Goal: Task Accomplishment & Management: Manage account settings

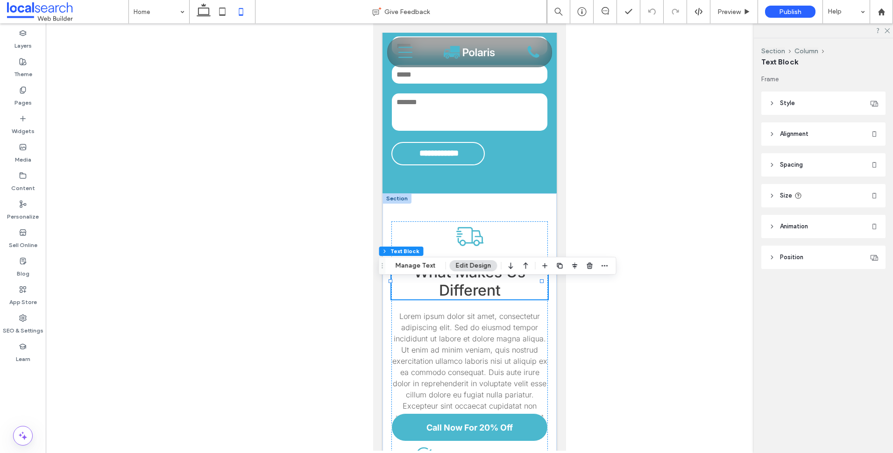
click at [68, 271] on div at bounding box center [470, 237] width 848 height 428
click at [98, 238] on div at bounding box center [470, 237] width 848 height 428
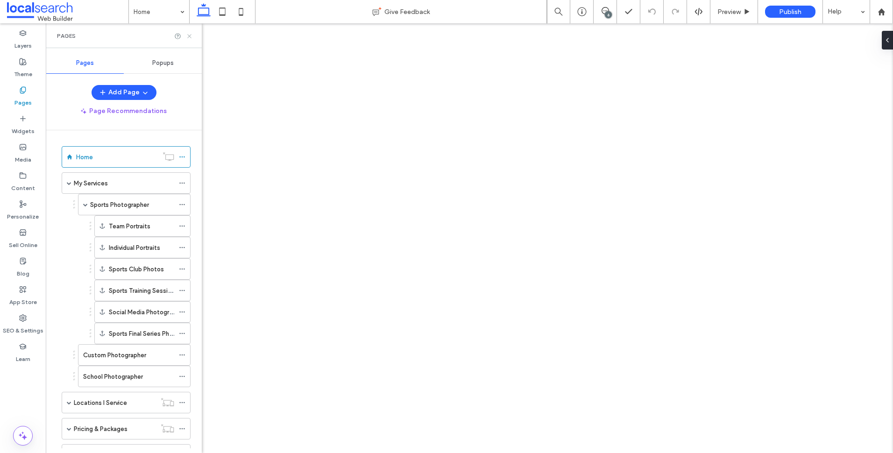
click at [189, 38] on icon at bounding box center [189, 36] width 7 height 7
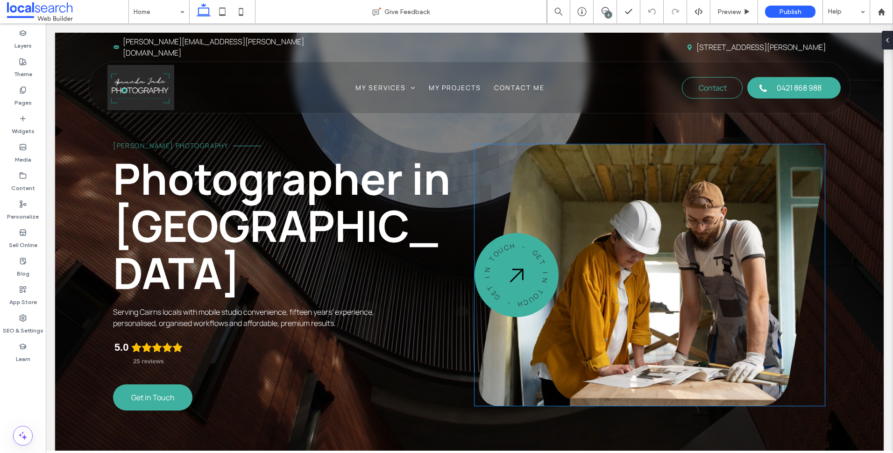
click at [593, 268] on link at bounding box center [651, 275] width 347 height 262
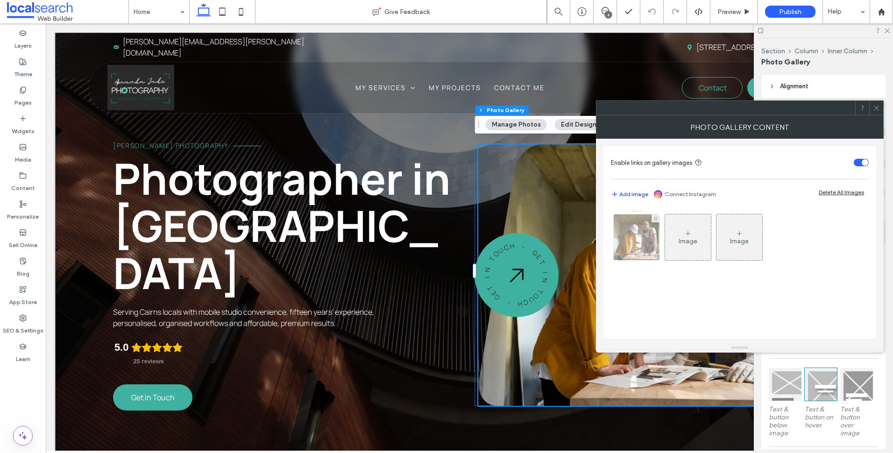
click at [639, 230] on div at bounding box center [637, 237] width 46 height 46
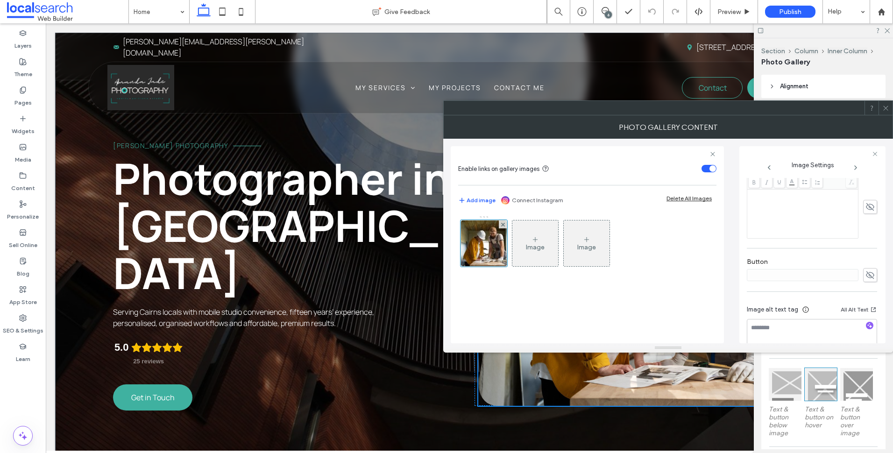
scroll to position [274, 0]
click at [889, 110] on icon at bounding box center [886, 108] width 7 height 7
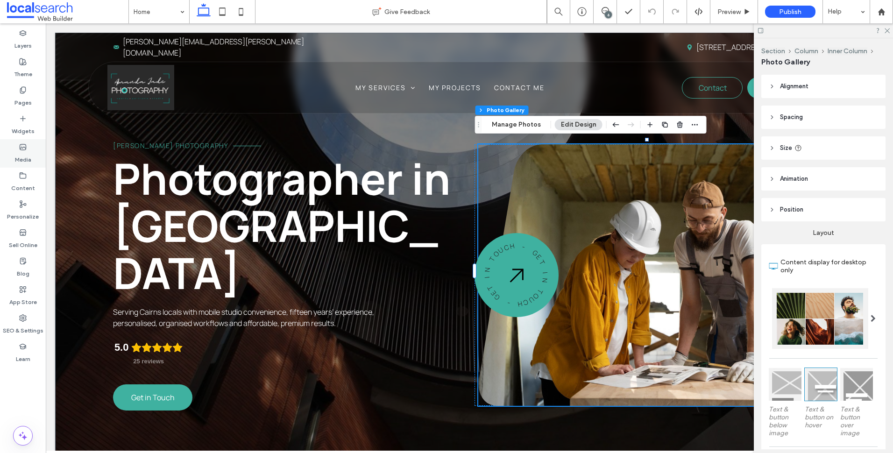
click at [29, 163] on label "Media" at bounding box center [23, 157] width 16 height 13
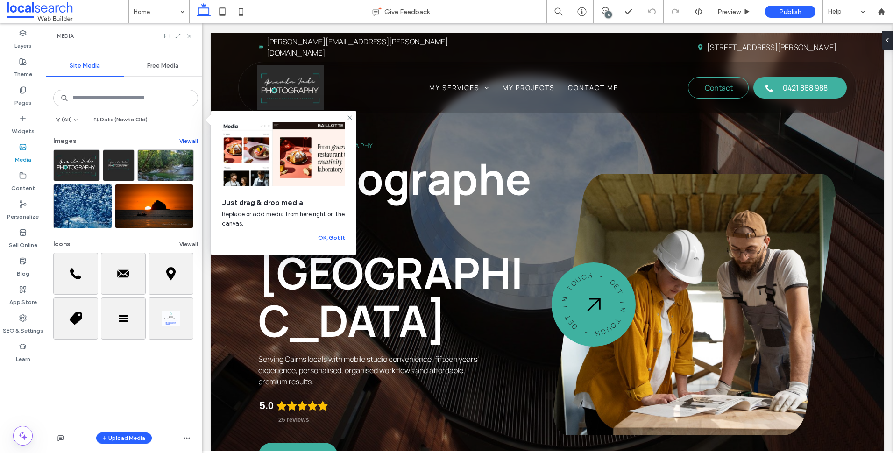
click at [186, 140] on button "View all" at bounding box center [188, 141] width 19 height 11
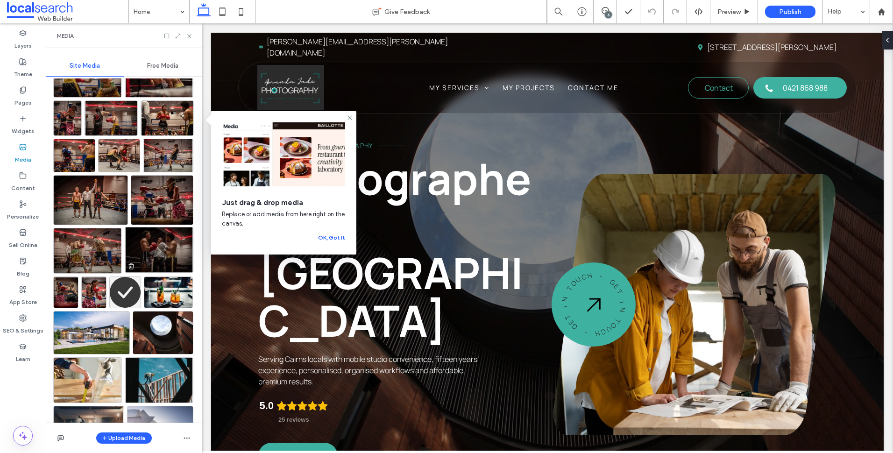
scroll to position [1261, 0]
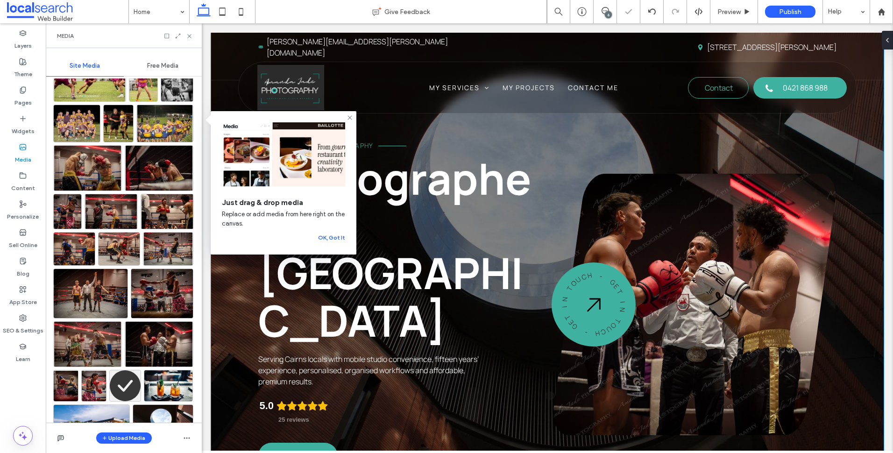
click at [842, 289] on div "Amanda Jade Photography Photographer in Cairns Serving Cairns locals with mobil…" at bounding box center [547, 279] width 673 height 493
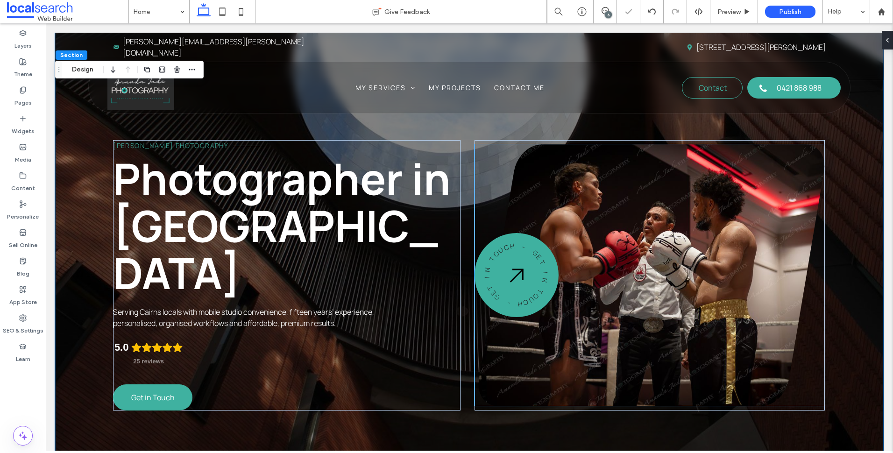
click at [716, 273] on link at bounding box center [651, 275] width 347 height 262
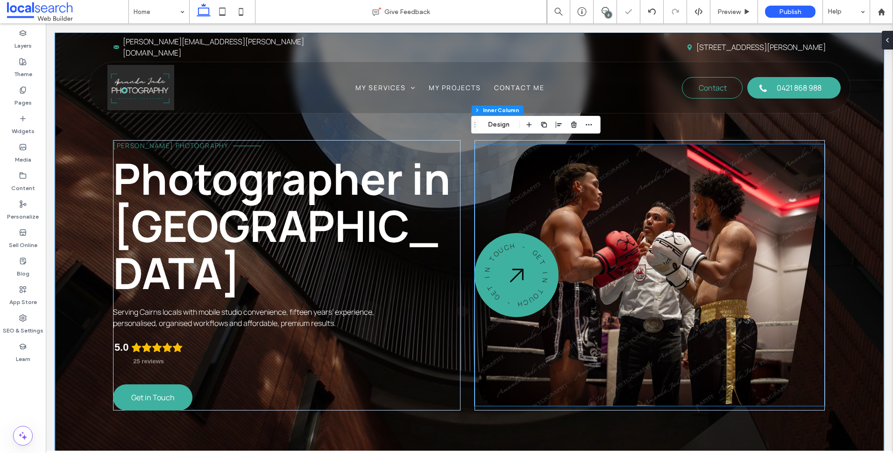
click at [716, 273] on link at bounding box center [651, 275] width 347 height 262
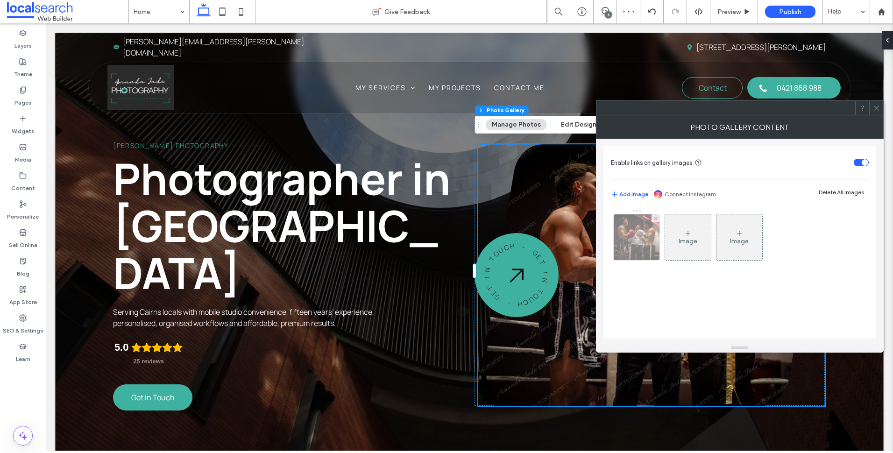
click at [632, 241] on img at bounding box center [637, 237] width 69 height 46
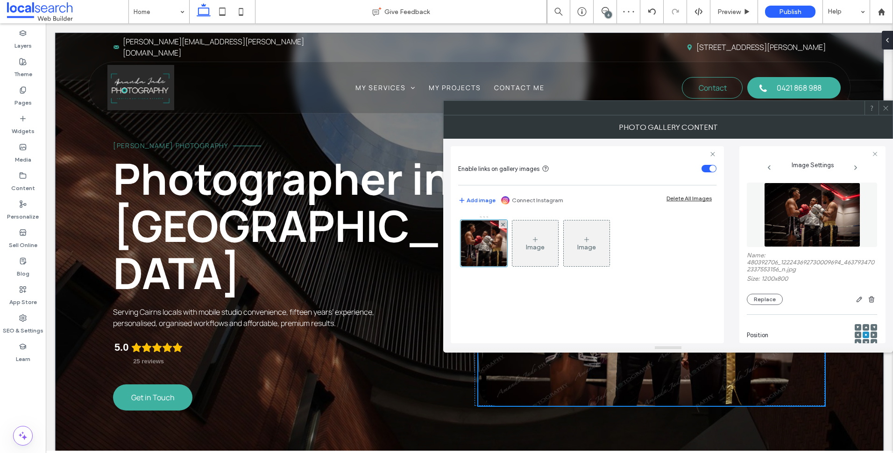
click at [888, 104] on span at bounding box center [886, 108] width 7 height 14
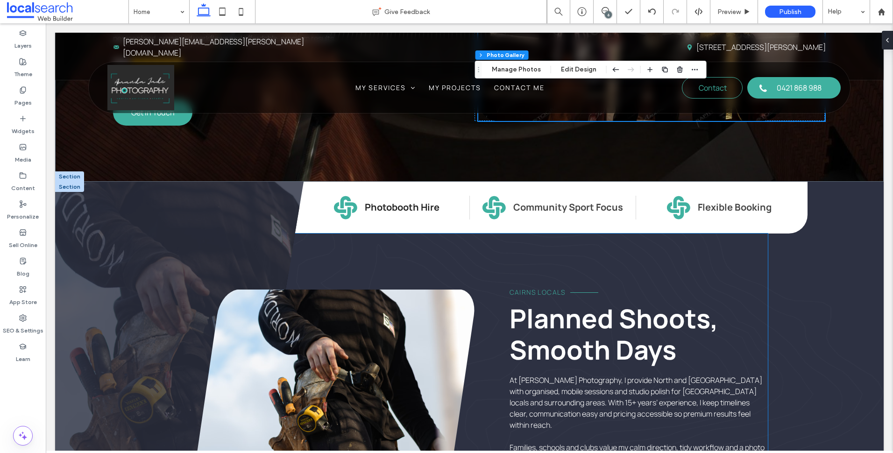
scroll to position [374, 0]
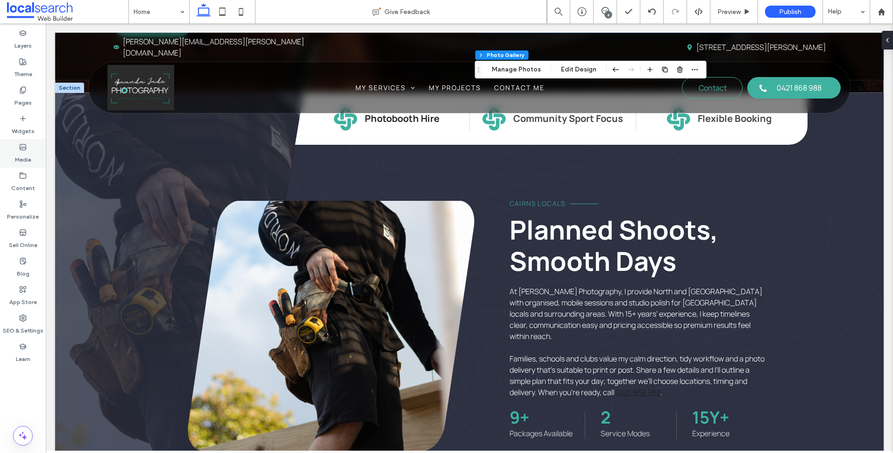
click at [32, 152] on div "Media" at bounding box center [23, 153] width 46 height 29
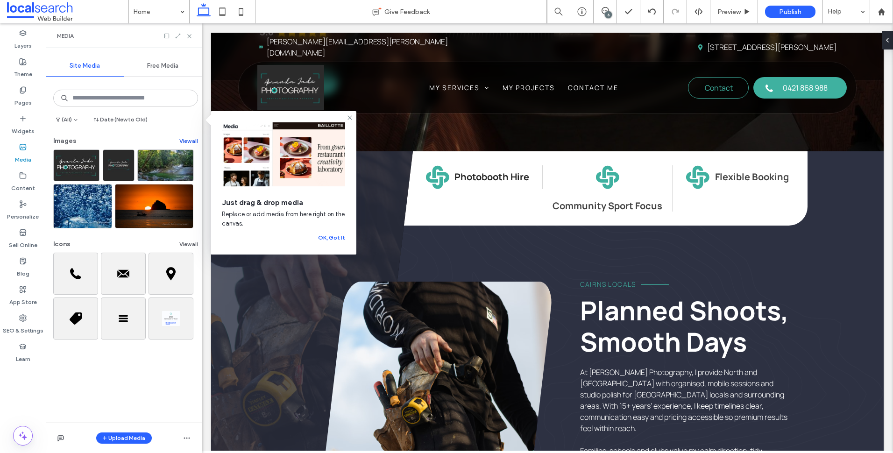
click at [185, 137] on button "View all" at bounding box center [188, 141] width 19 height 11
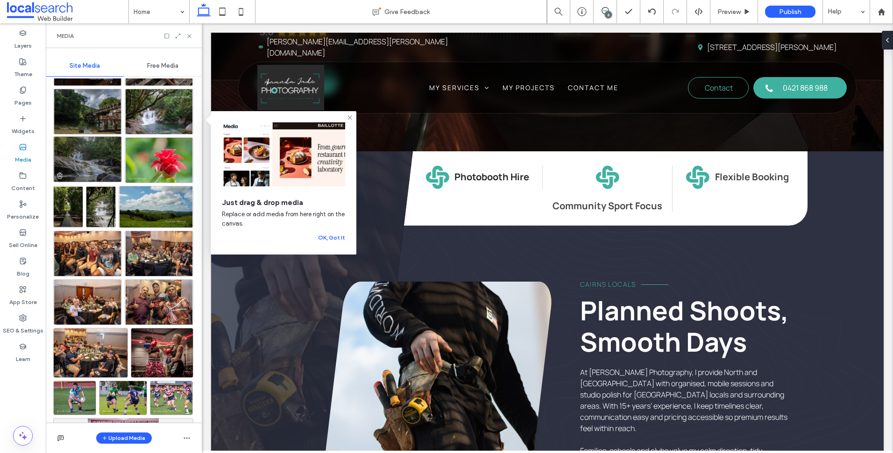
scroll to position [253, 0]
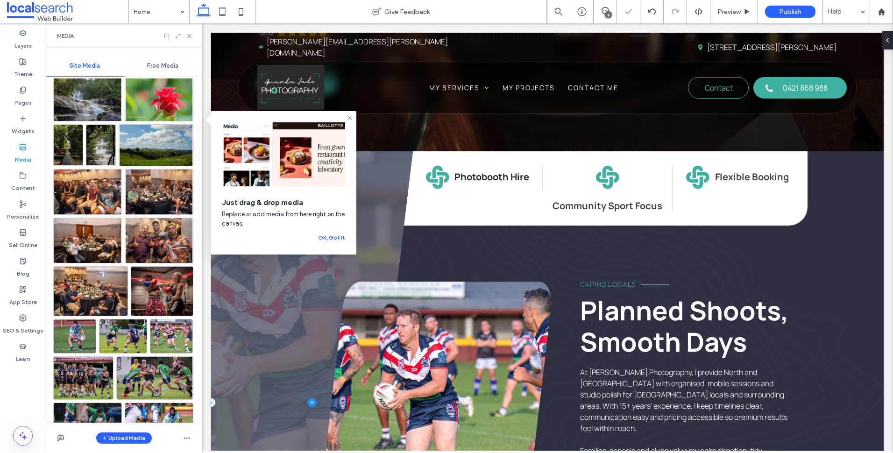
click at [274, 352] on span at bounding box center [312, 402] width 202 height 503
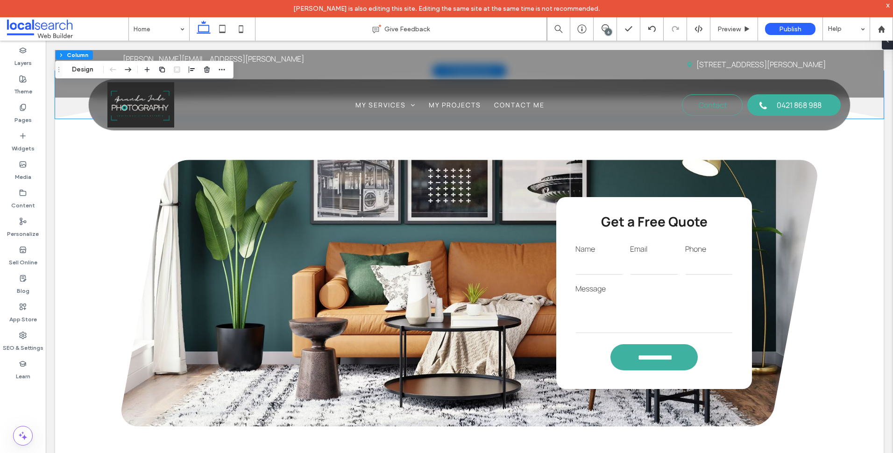
scroll to position [1355, 0]
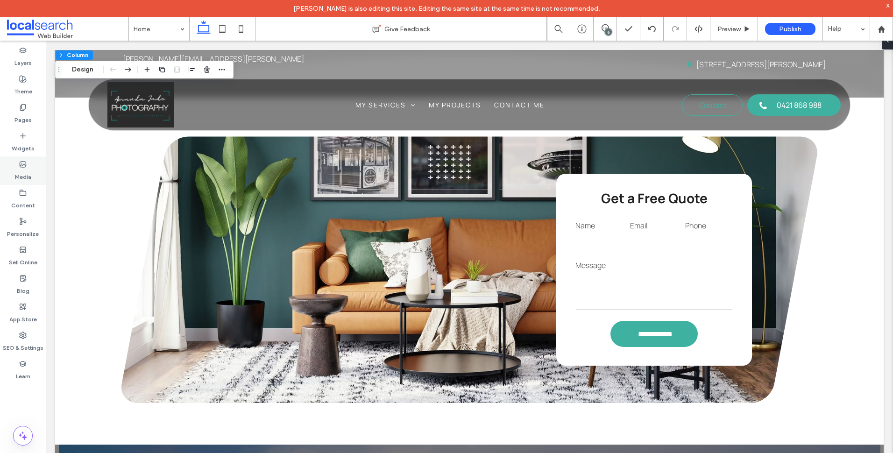
click at [28, 166] on div "Media" at bounding box center [23, 171] width 46 height 29
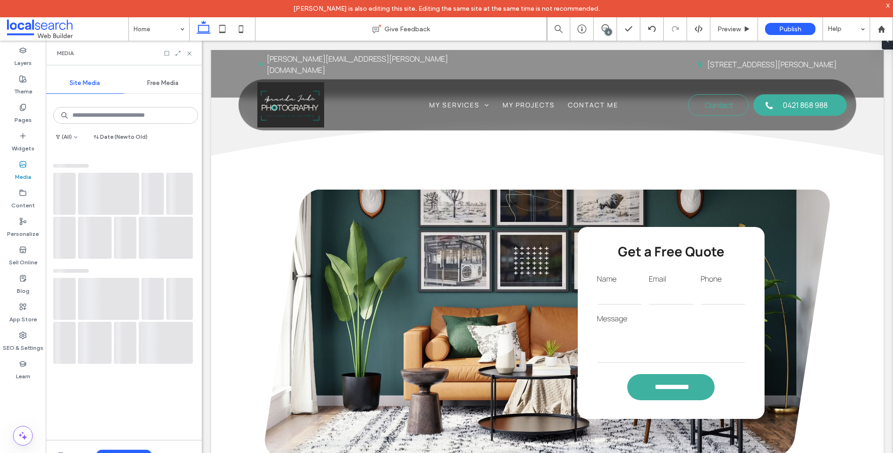
scroll to position [1460, 0]
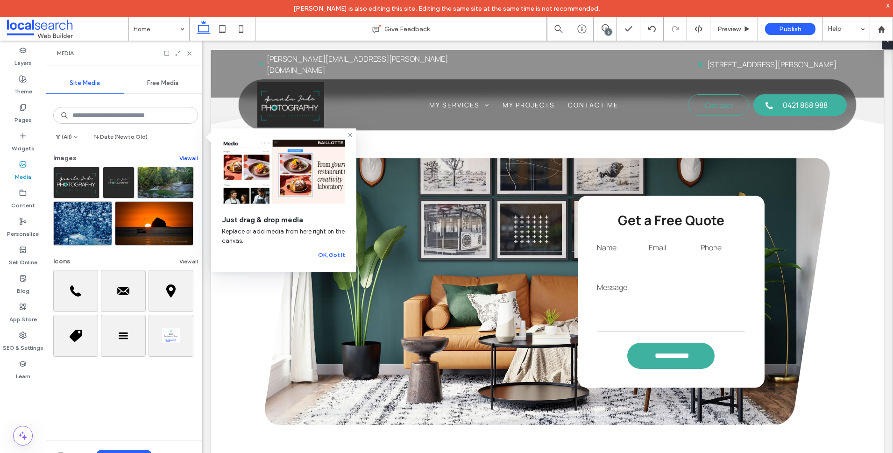
click at [190, 156] on button "View all" at bounding box center [188, 158] width 19 height 11
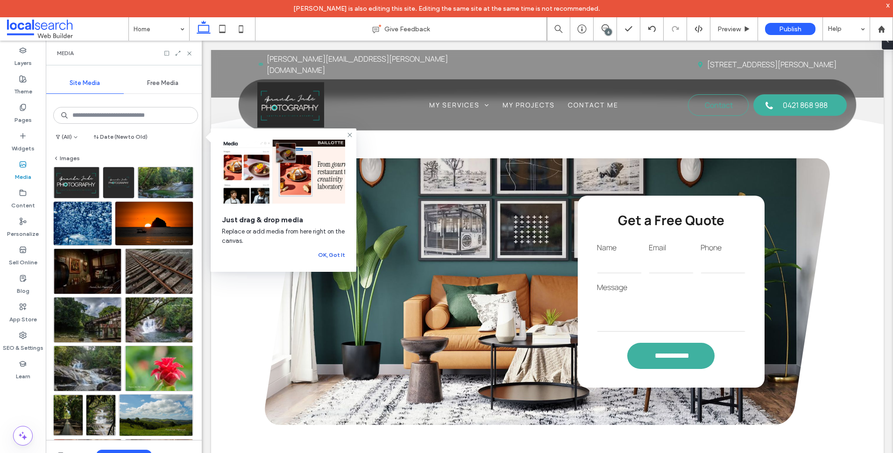
click at [328, 260] on button "OK, Got It" at bounding box center [331, 255] width 27 height 11
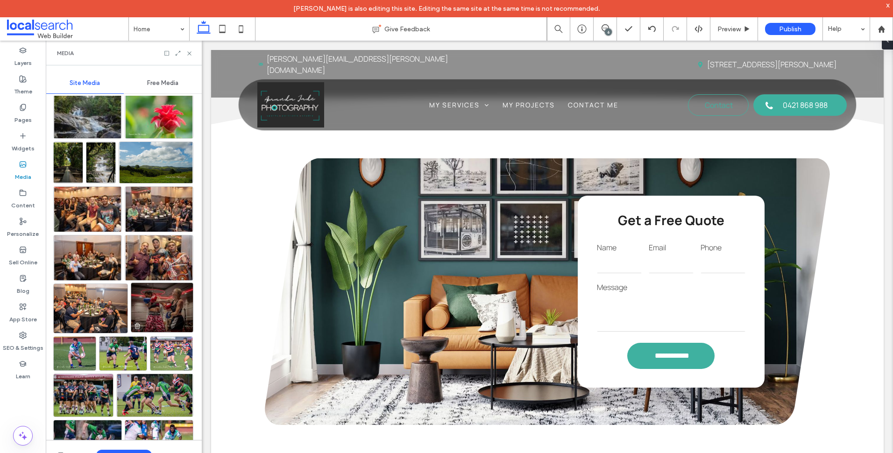
scroll to position [393, 0]
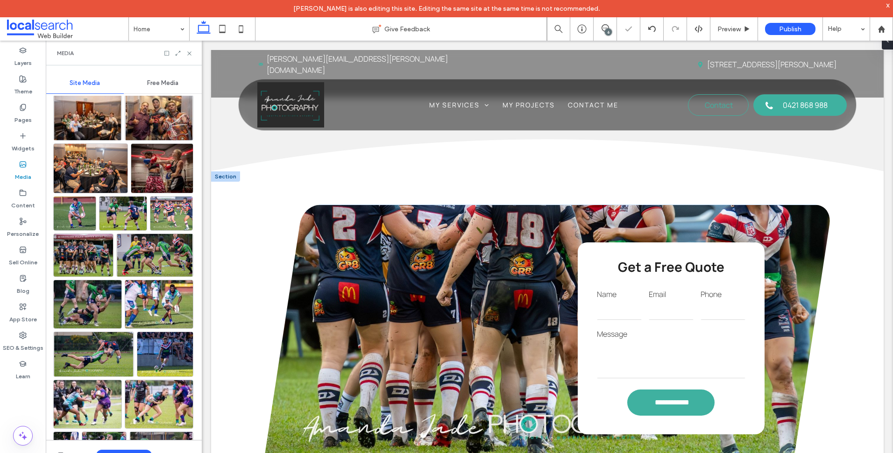
click at [335, 298] on div "**********" at bounding box center [547, 338] width 565 height 267
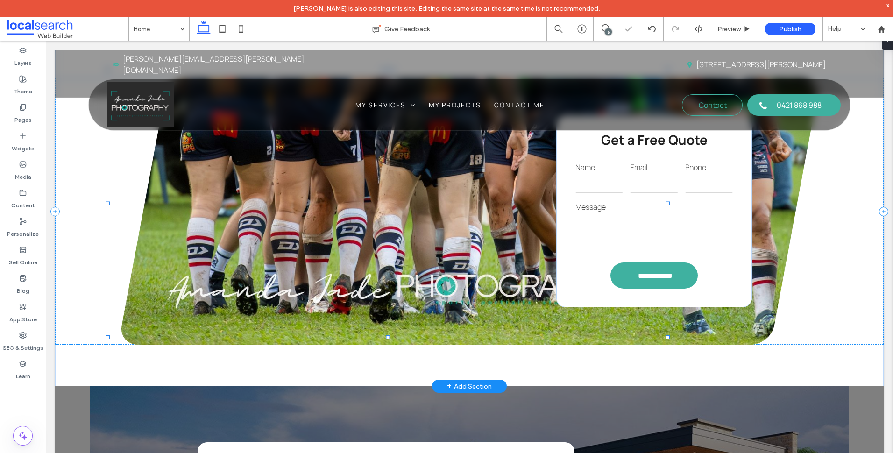
scroll to position [1337, 0]
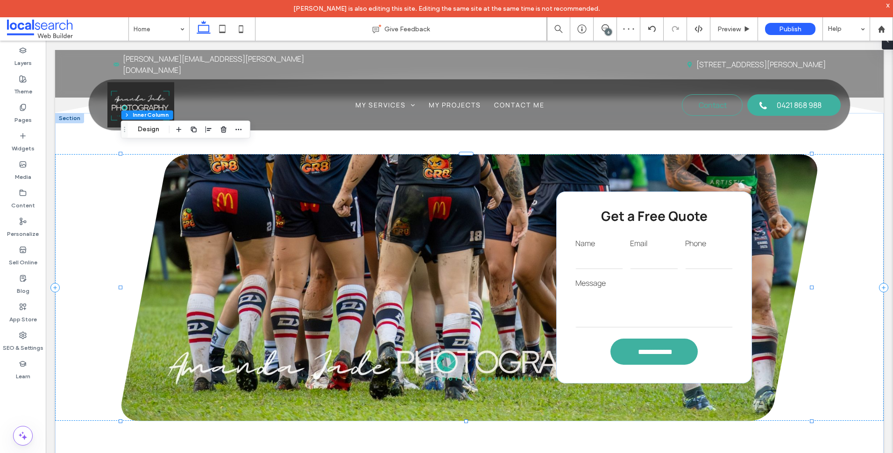
click at [301, 273] on div "**********" at bounding box center [469, 287] width 696 height 267
click at [234, 254] on div "**********" at bounding box center [469, 287] width 696 height 267
click at [154, 132] on button "Design" at bounding box center [149, 129] width 34 height 11
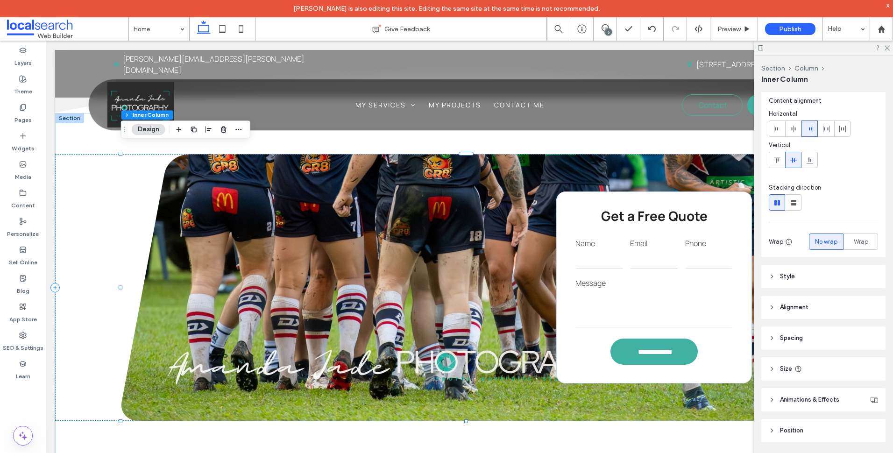
scroll to position [36, 0]
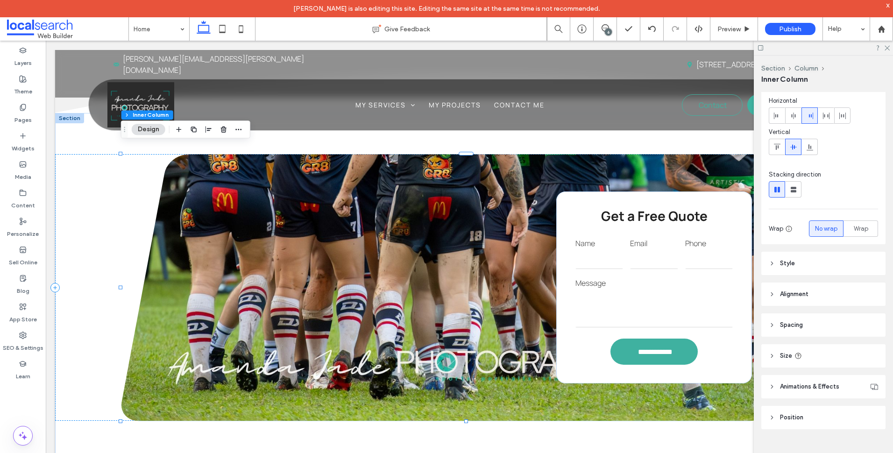
click at [814, 412] on header "Position" at bounding box center [824, 417] width 124 height 23
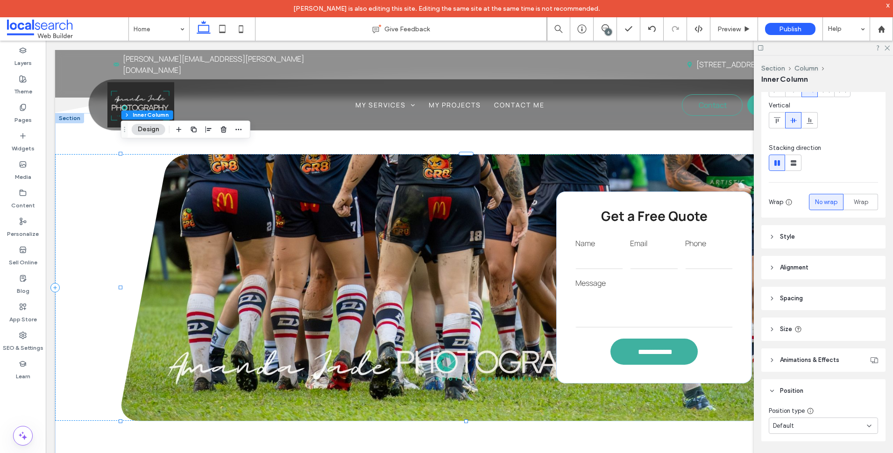
scroll to position [75, 0]
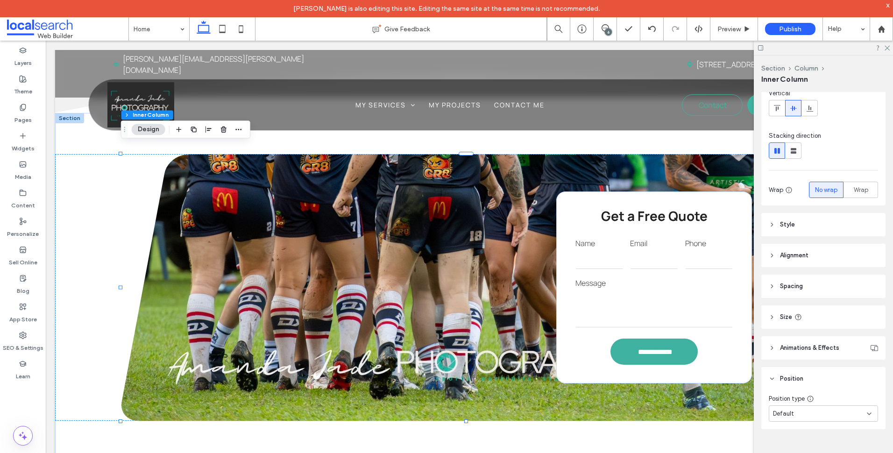
click at [833, 359] on header "Animations & Effects" at bounding box center [824, 347] width 124 height 23
click at [816, 346] on span "Animations & Effects" at bounding box center [809, 347] width 59 height 9
click at [786, 376] on span "Position" at bounding box center [791, 378] width 23 height 9
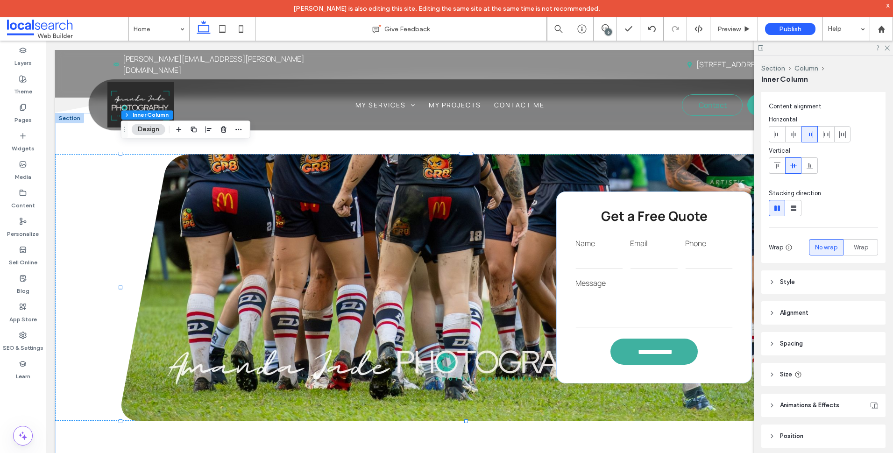
scroll to position [0, 0]
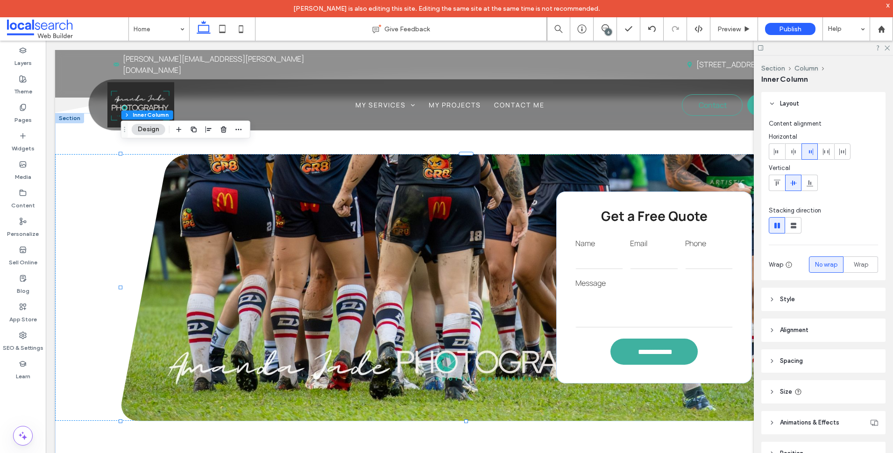
click at [778, 299] on header "Style" at bounding box center [824, 299] width 124 height 23
click at [828, 328] on span "Image" at bounding box center [823, 324] width 17 height 7
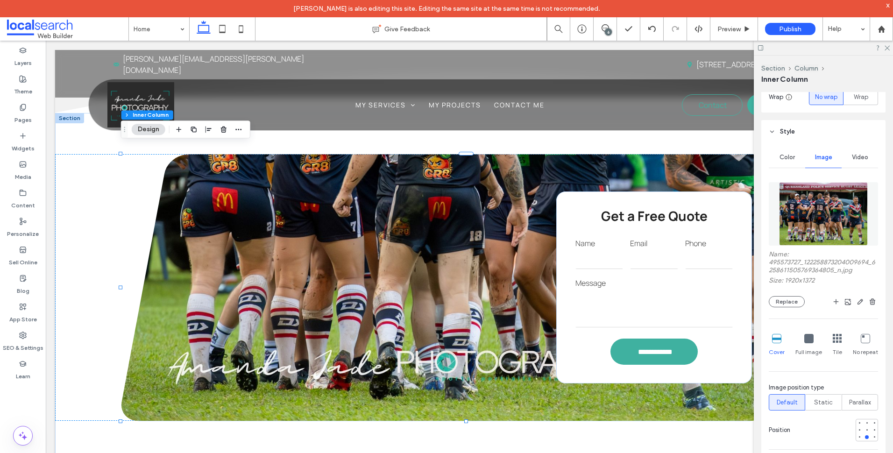
scroll to position [187, 0]
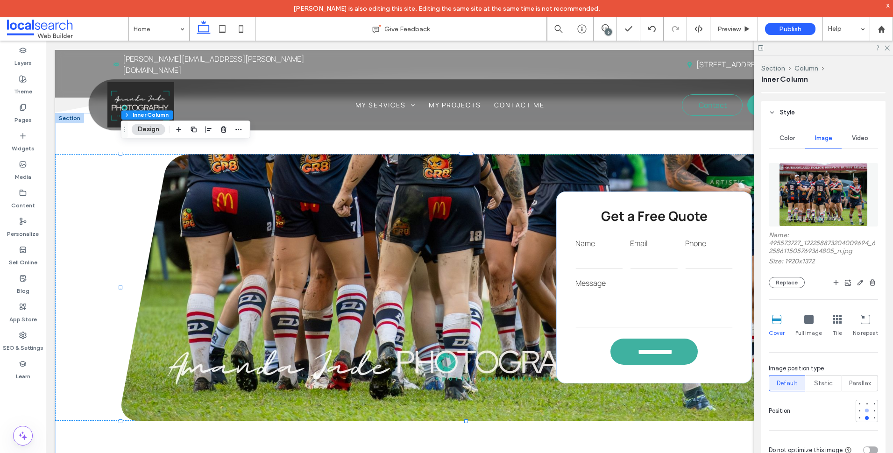
click at [864, 411] on div at bounding box center [867, 410] width 7 height 7
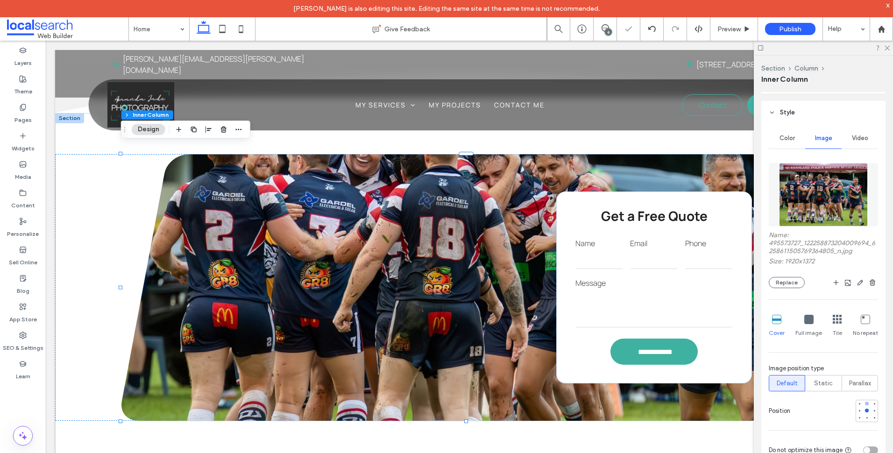
click at [864, 403] on div at bounding box center [867, 403] width 7 height 7
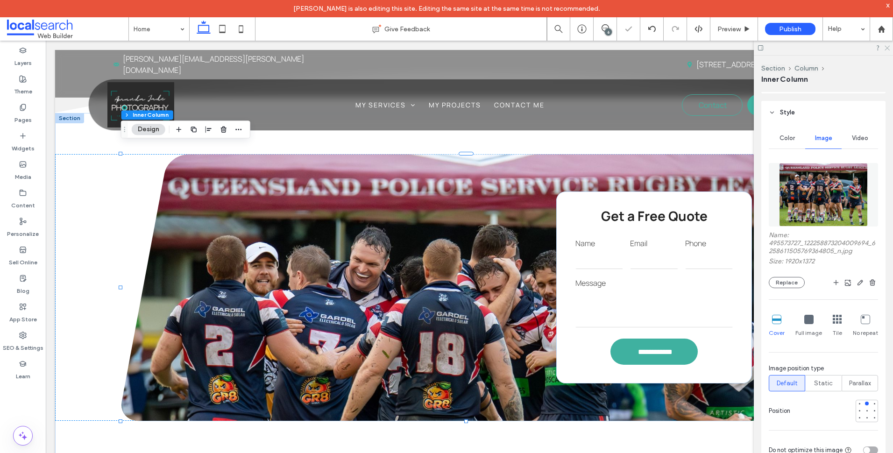
click at [889, 47] on use at bounding box center [887, 48] width 5 height 5
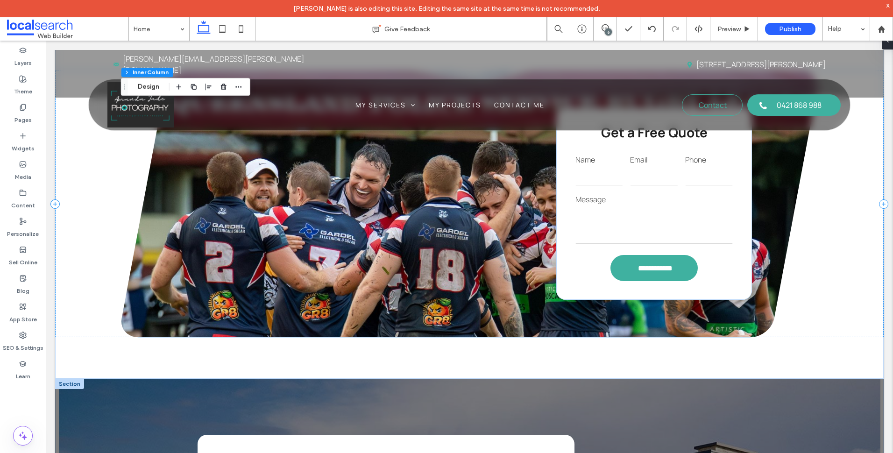
scroll to position [1524, 0]
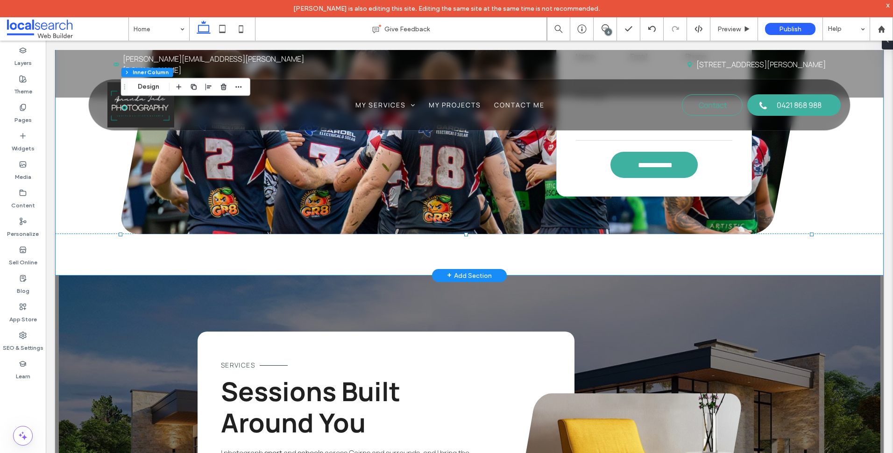
click at [114, 249] on div "**********" at bounding box center [469, 101] width 829 height 350
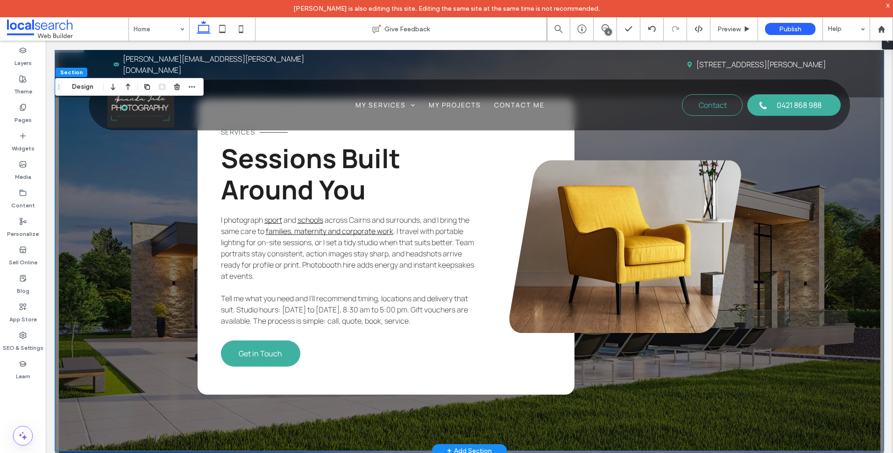
scroll to position [1851, 0]
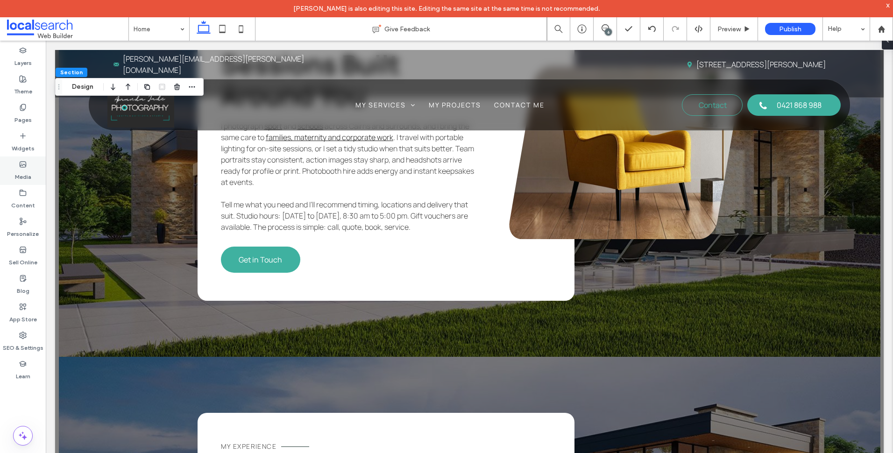
click at [30, 167] on div "Media" at bounding box center [23, 171] width 46 height 29
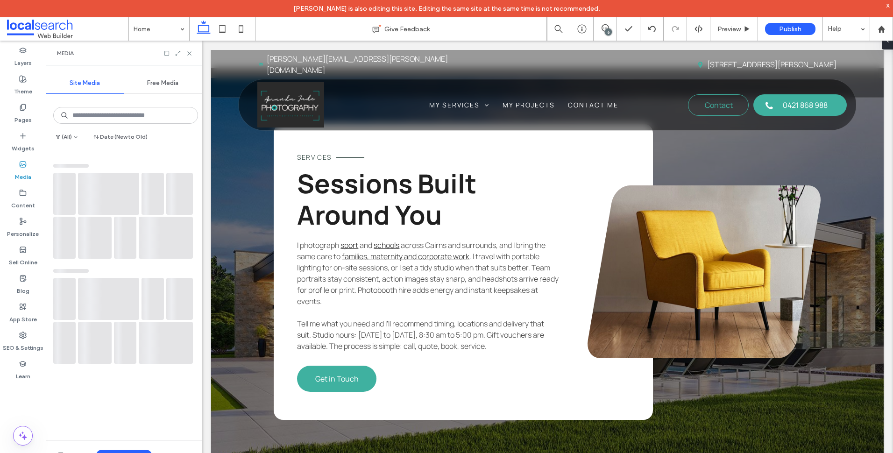
scroll to position [1932, 0]
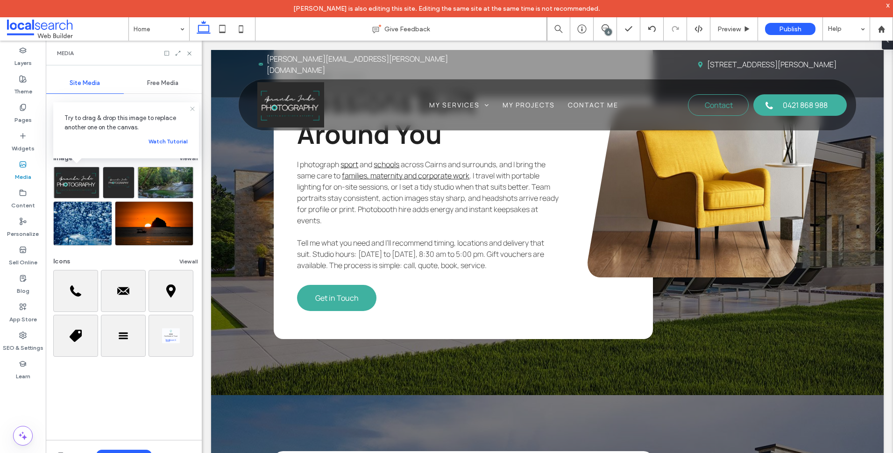
click at [192, 109] on icon at bounding box center [192, 108] width 7 height 7
click at [179, 156] on button "View all" at bounding box center [188, 158] width 19 height 11
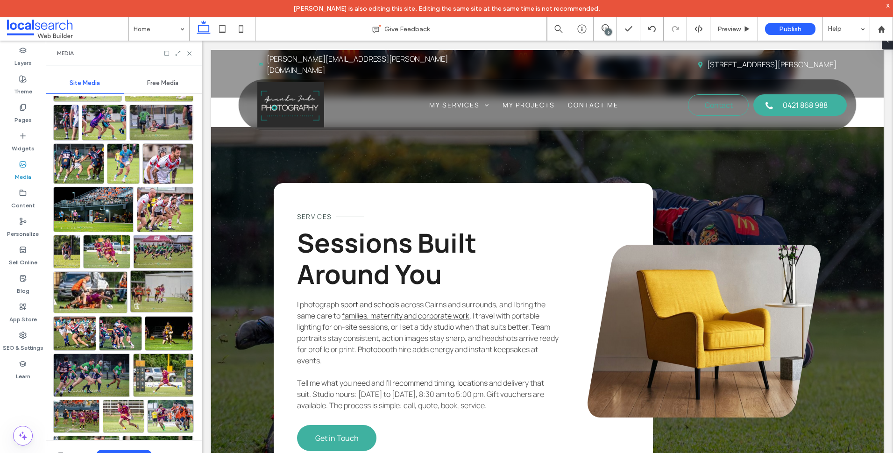
scroll to position [954, 0]
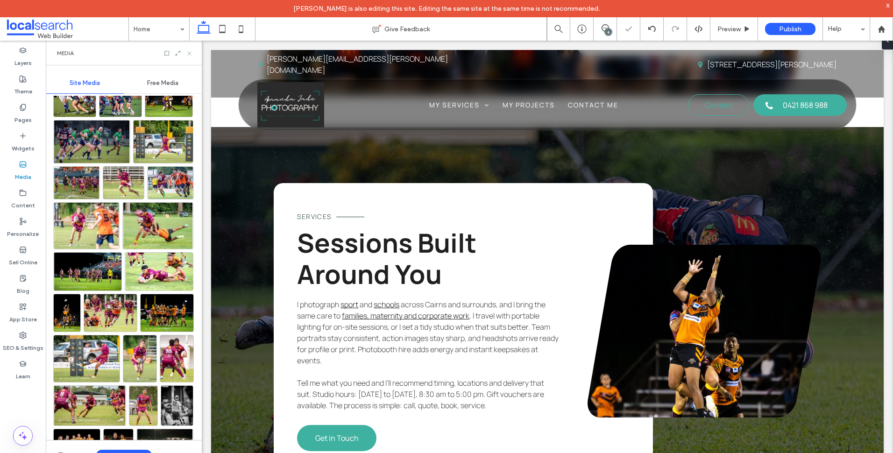
click at [191, 54] on icon at bounding box center [189, 53] width 7 height 7
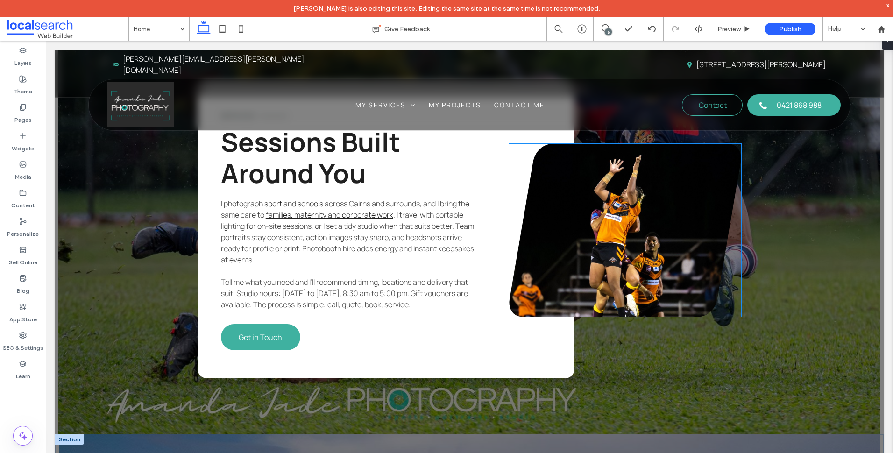
scroll to position [2030, 0]
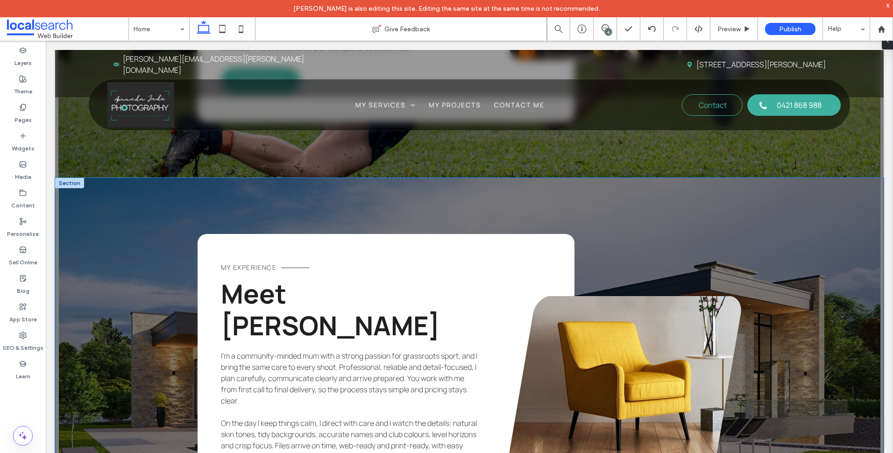
click at [106, 225] on div "MY EXPERIENCE Meet Amanda Jade I’m a community-minded mum with a strong passion…" at bounding box center [469, 382] width 829 height 408
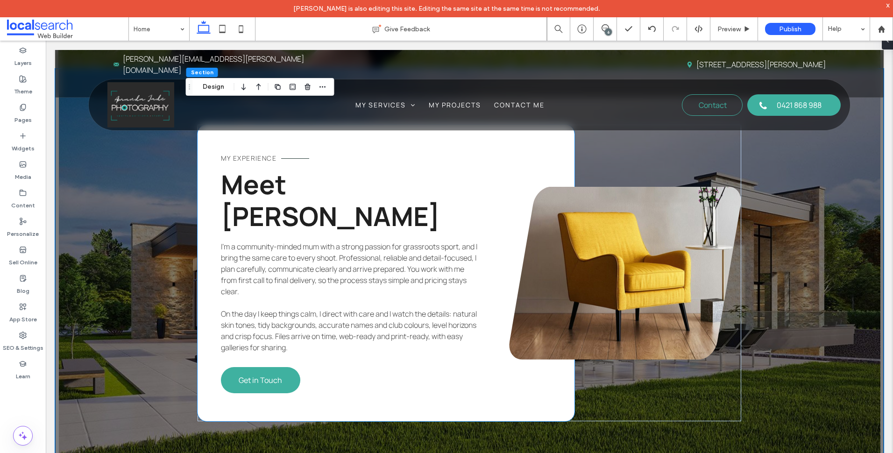
scroll to position [2124, 0]
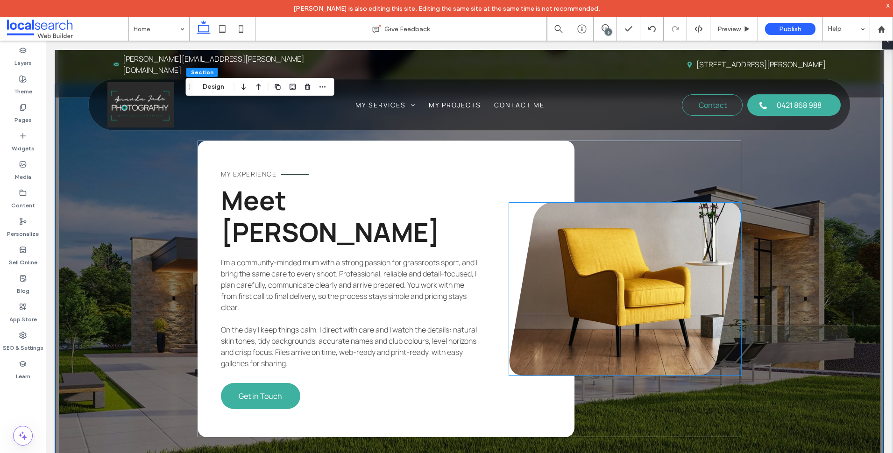
click at [576, 241] on link at bounding box center [625, 289] width 232 height 173
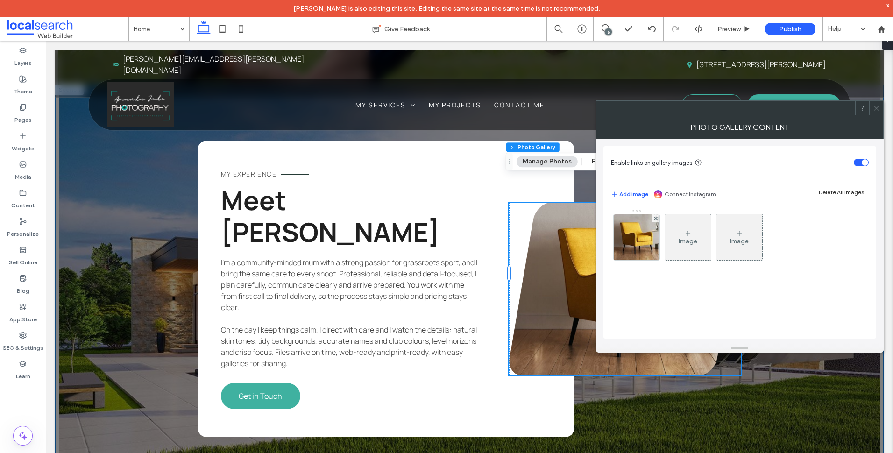
click at [177, 184] on div "MY EXPERIENCE Meet Amanda Jade I’m a community-minded mum with a strong passion…" at bounding box center [469, 289] width 829 height 408
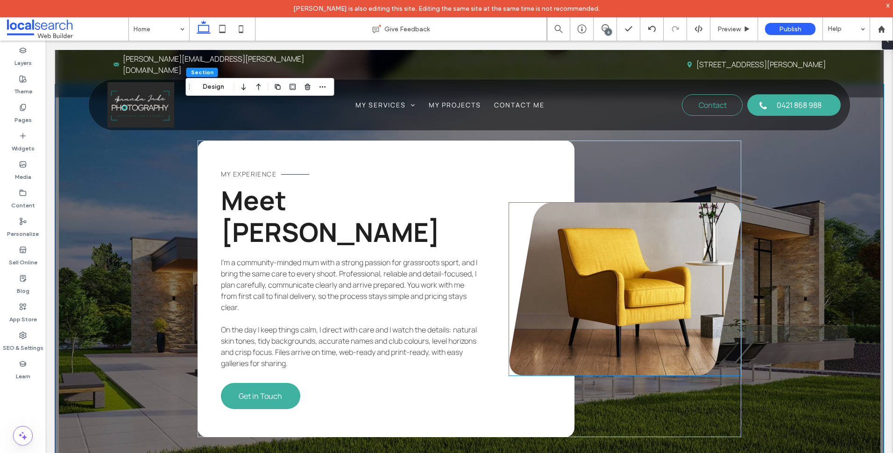
click at [605, 275] on link at bounding box center [625, 289] width 232 height 173
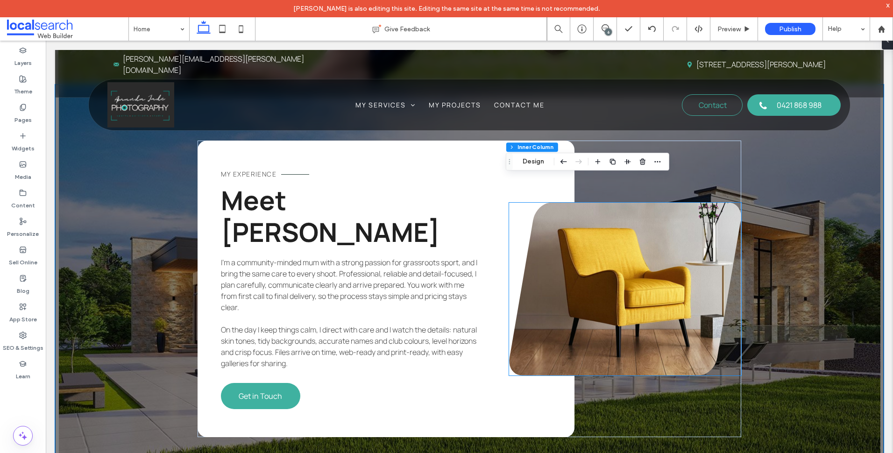
click at [605, 275] on link at bounding box center [625, 289] width 232 height 173
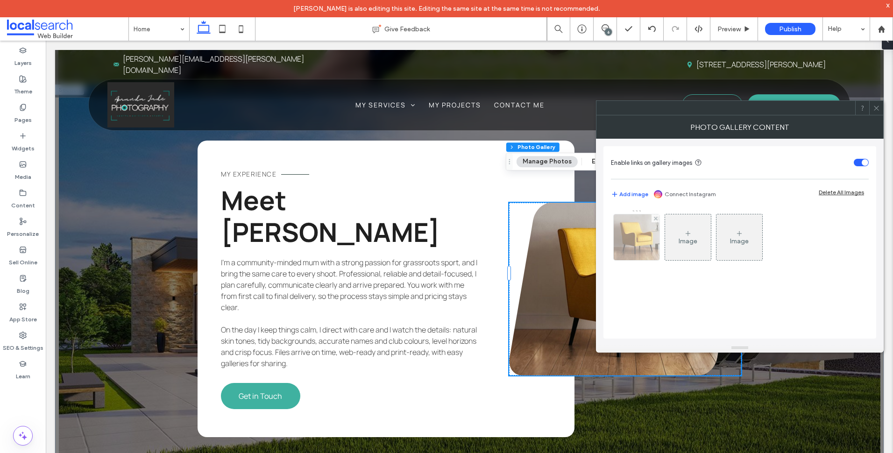
click at [622, 232] on img at bounding box center [636, 237] width 57 height 46
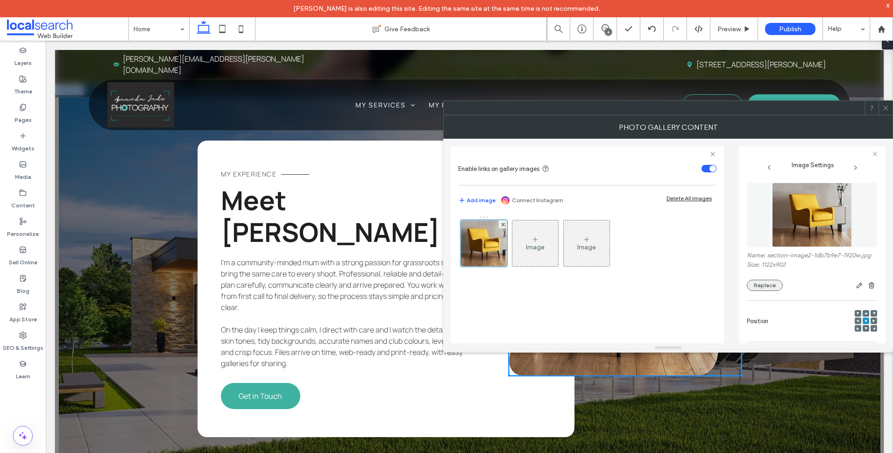
click at [771, 289] on button "Replace" at bounding box center [765, 285] width 36 height 11
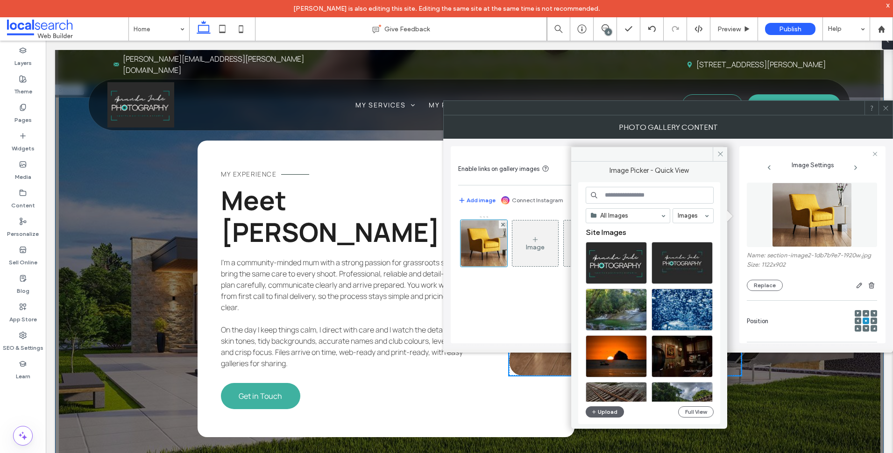
click at [115, 273] on div "MY EXPERIENCE Meet Amanda Jade I’m a community-minded mum with a strong passion…" at bounding box center [469, 289] width 829 height 408
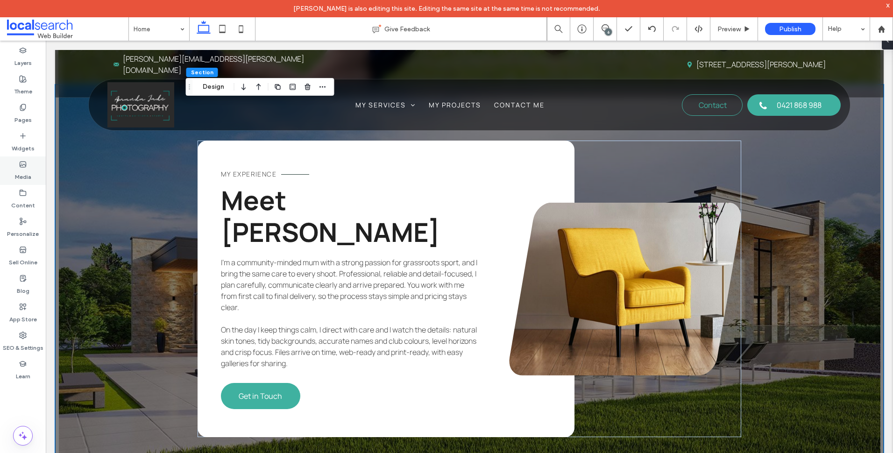
drag, startPoint x: 3, startPoint y: 123, endPoint x: 38, endPoint y: 164, distance: 54.0
click at [38, 164] on div "Media" at bounding box center [23, 171] width 46 height 29
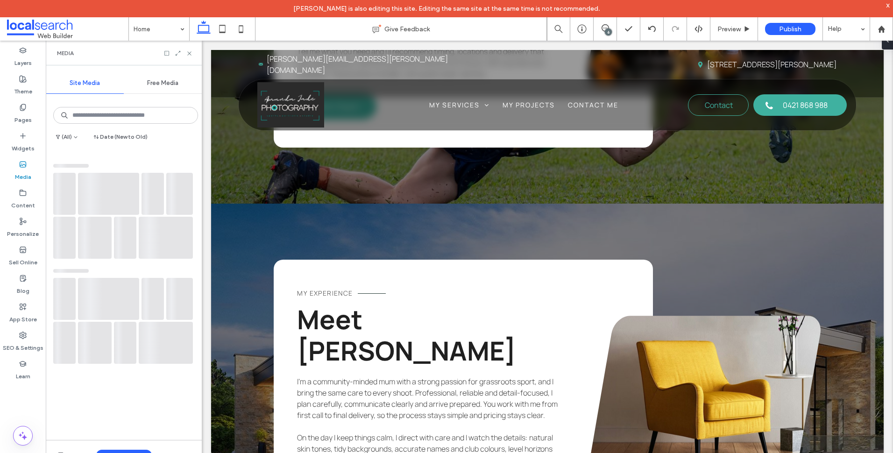
scroll to position [2205, 0]
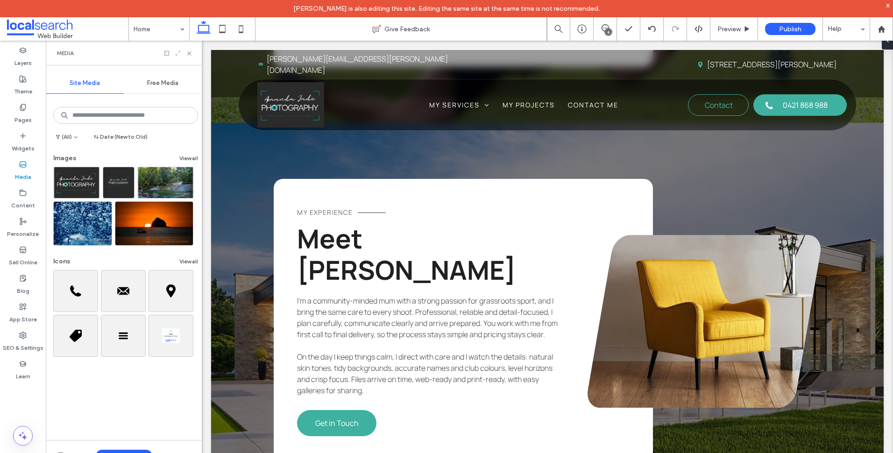
click at [178, 53] on icon at bounding box center [178, 53] width 7 height 7
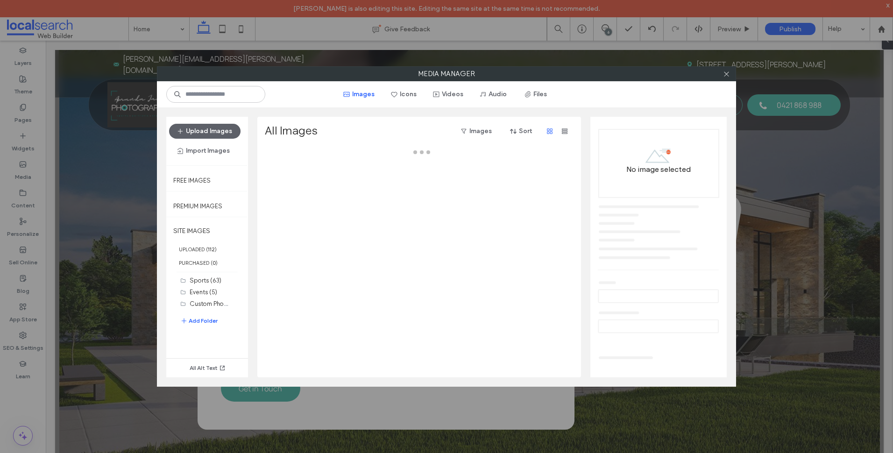
scroll to position [2124, 0]
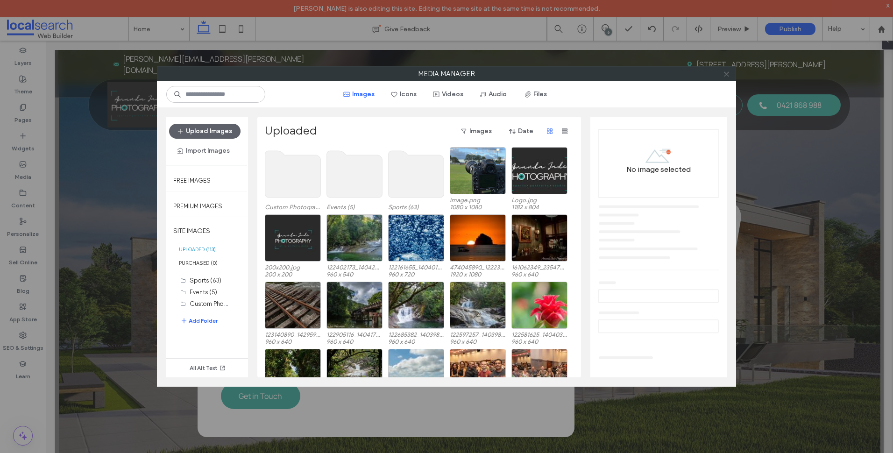
click at [724, 72] on icon at bounding box center [726, 74] width 7 height 7
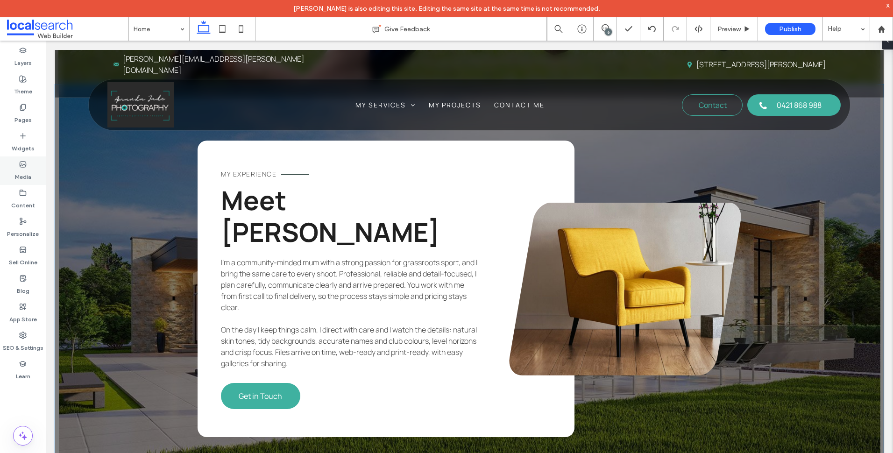
click at [31, 161] on div "Media" at bounding box center [23, 171] width 46 height 29
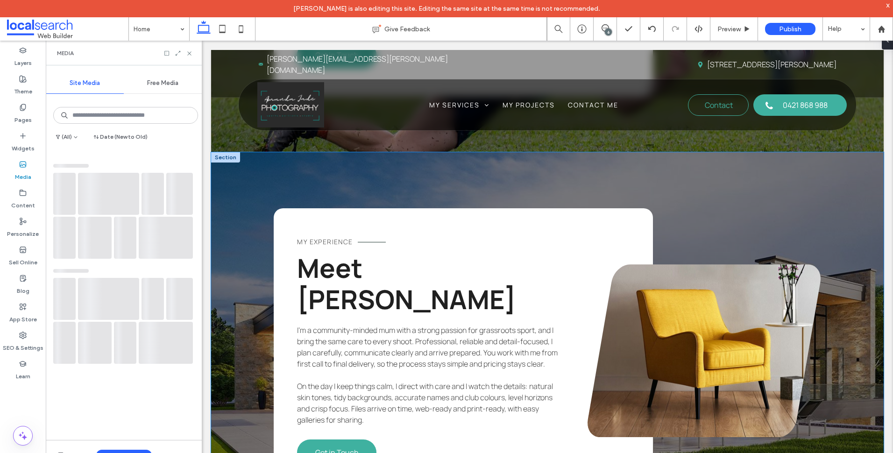
scroll to position [2205, 0]
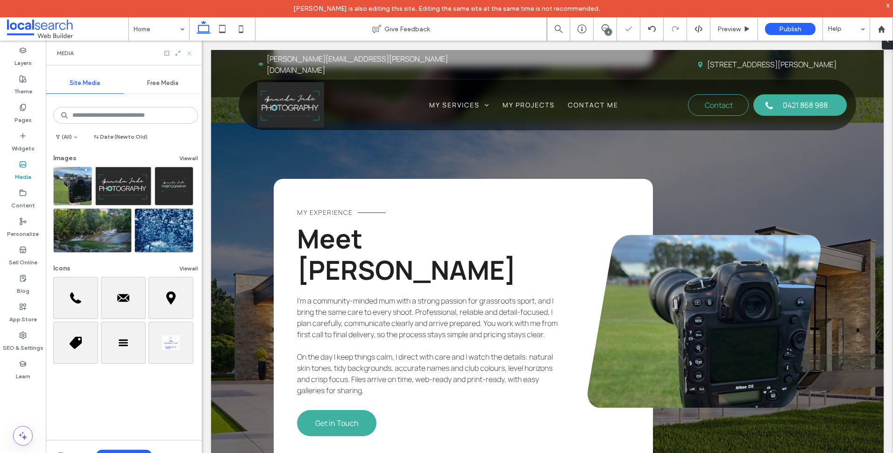
click at [191, 55] on use at bounding box center [189, 53] width 4 height 4
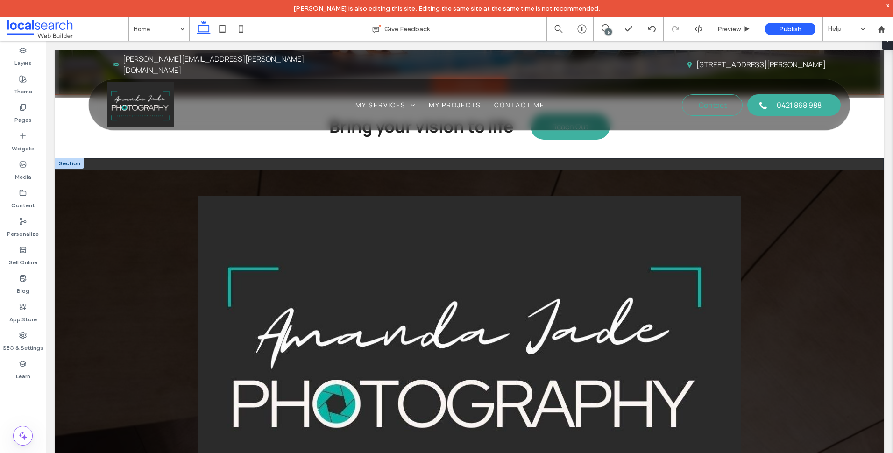
scroll to position [2451, 0]
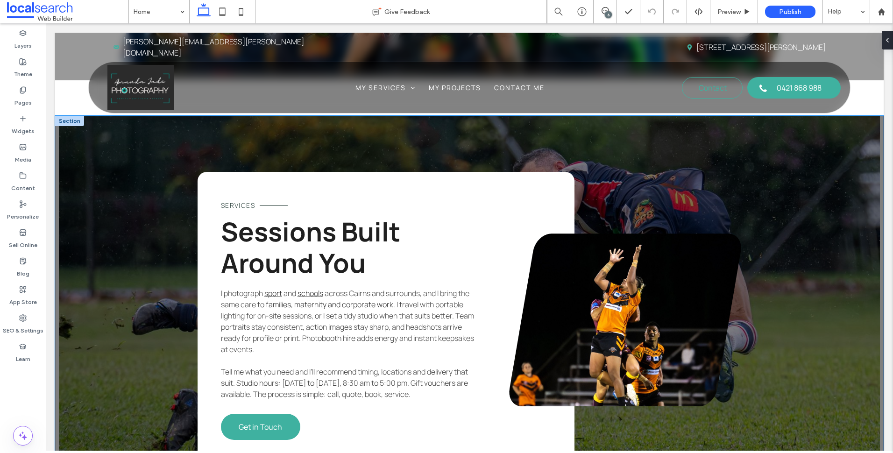
scroll to position [1682, 0]
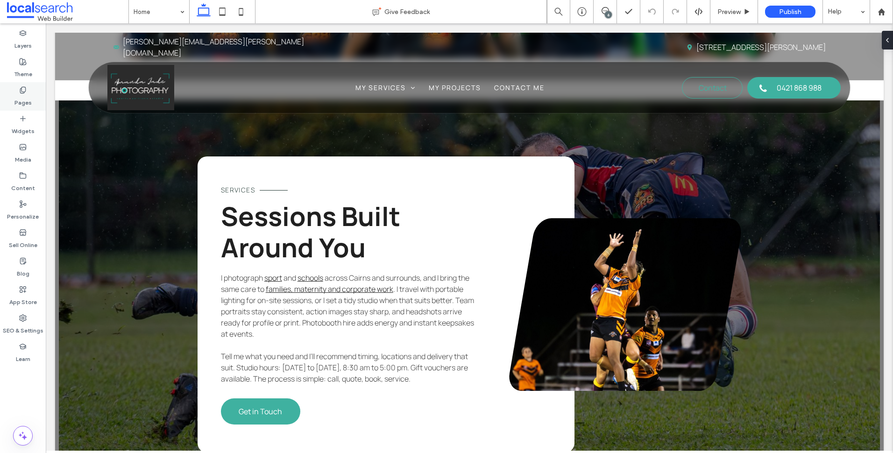
click at [21, 88] on use at bounding box center [22, 90] width 5 height 6
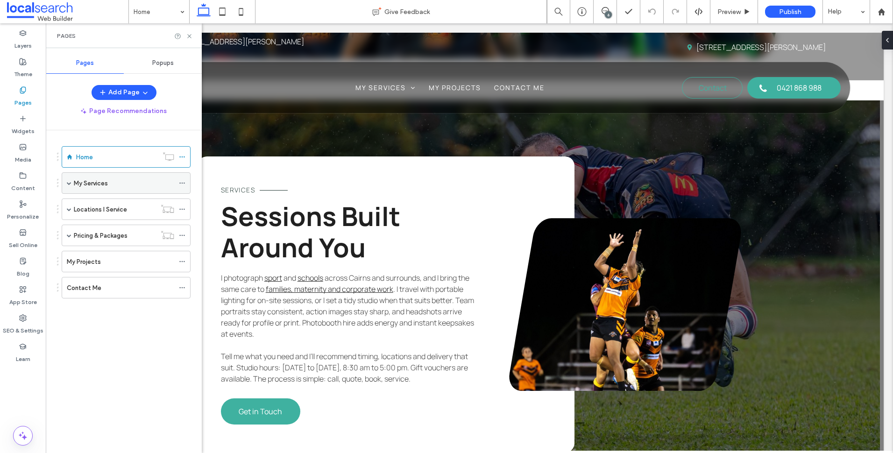
click at [69, 186] on span at bounding box center [69, 183] width 5 height 21
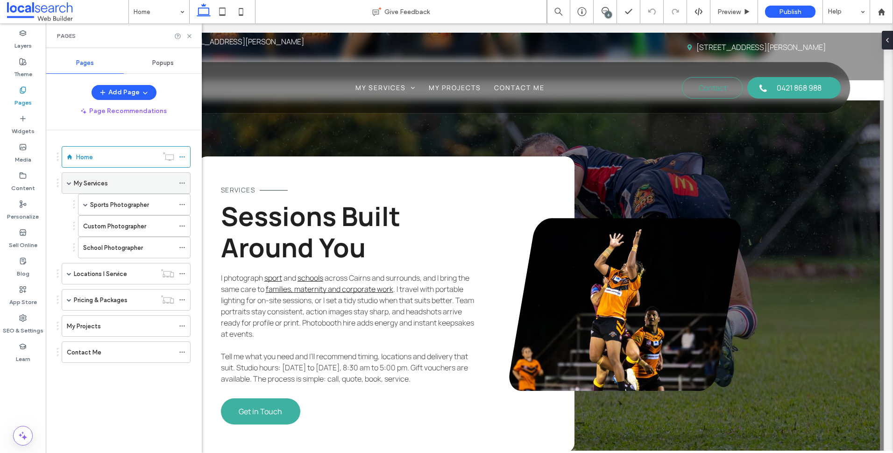
click at [104, 185] on label "My Services" at bounding box center [91, 183] width 34 height 16
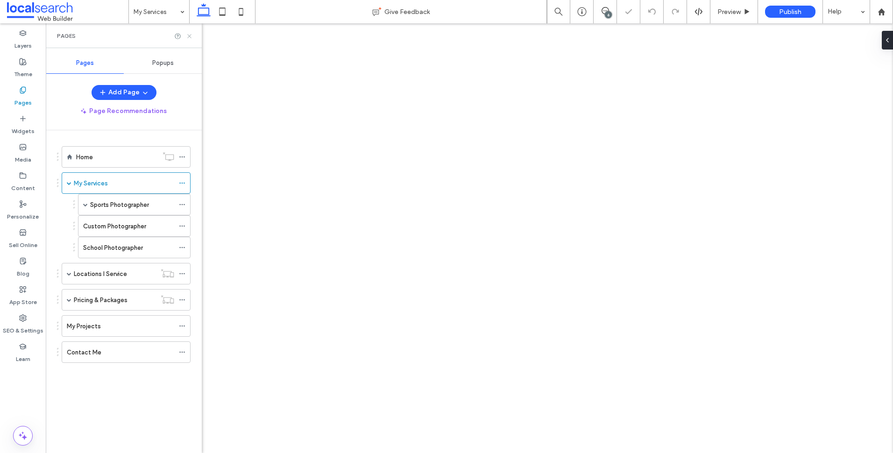
click at [188, 33] on icon at bounding box center [189, 36] width 7 height 7
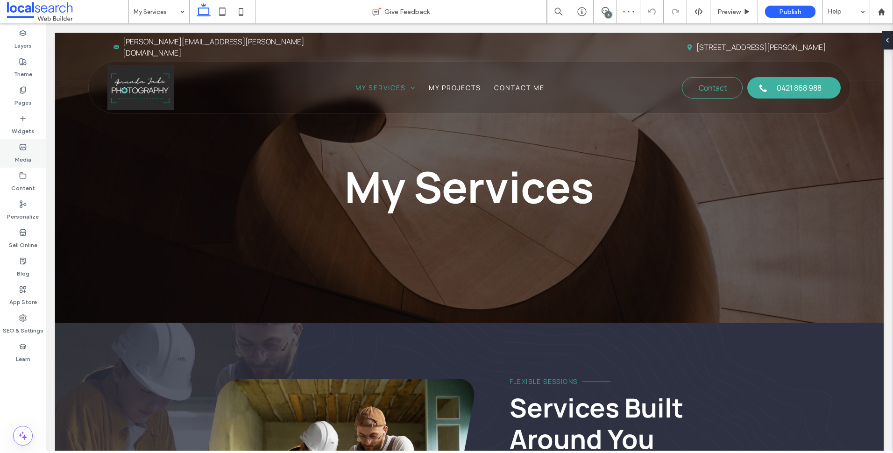
click at [23, 151] on label "Media" at bounding box center [23, 157] width 16 height 13
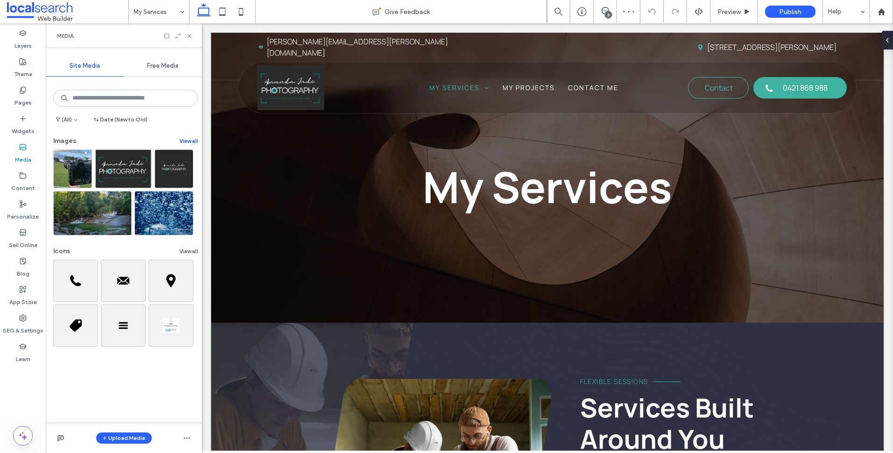
click at [187, 138] on button "View all" at bounding box center [188, 141] width 19 height 11
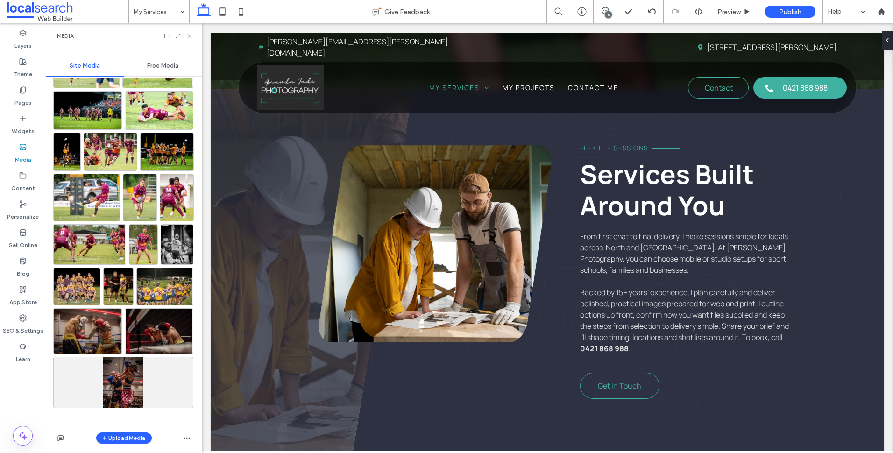
scroll to position [1084, 0]
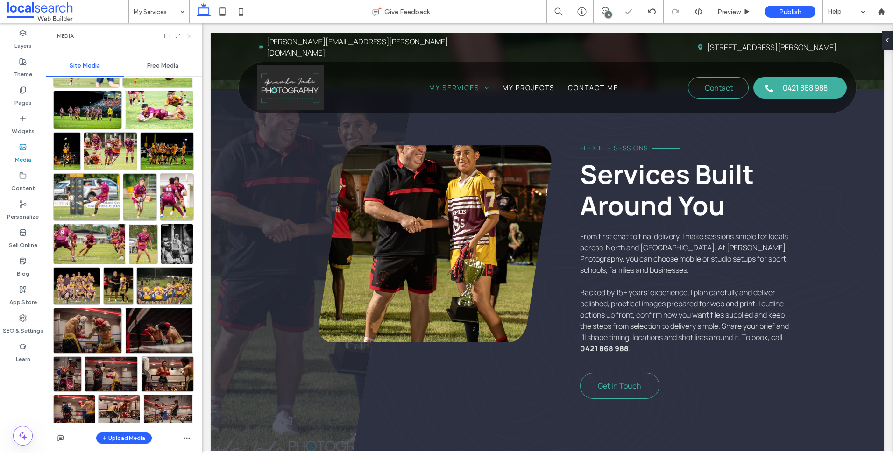
click at [190, 36] on use at bounding box center [189, 36] width 4 height 4
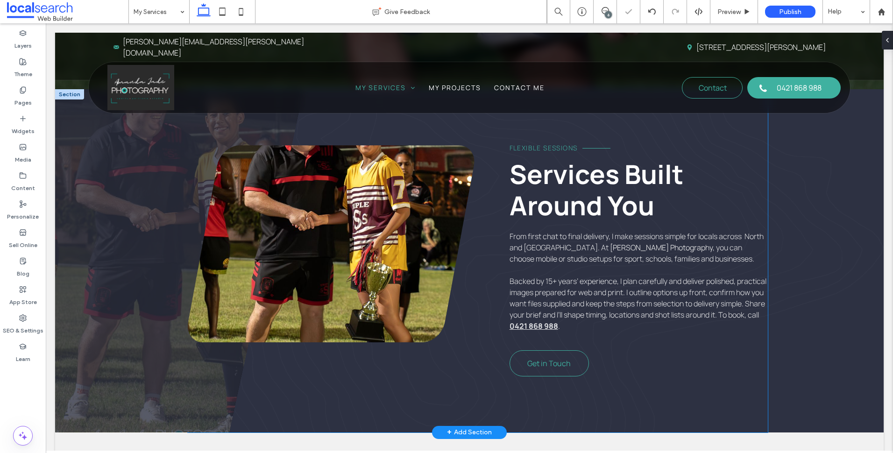
click at [398, 240] on link at bounding box center [331, 243] width 287 height 197
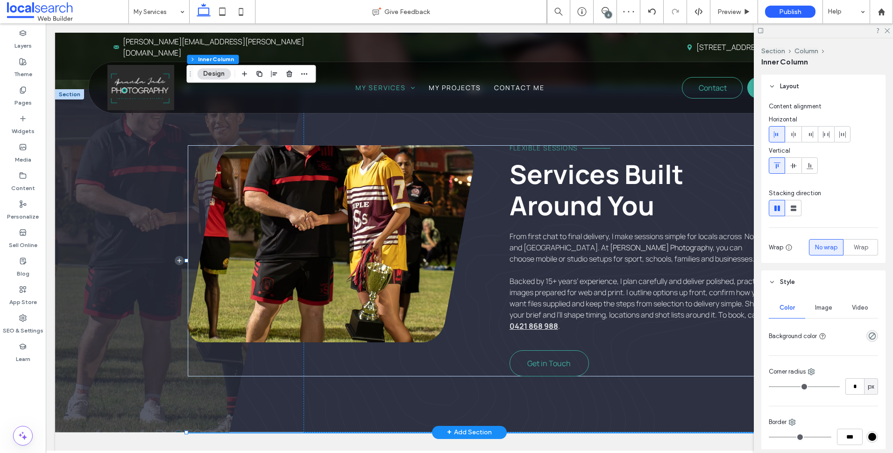
click at [398, 240] on link at bounding box center [331, 243] width 287 height 197
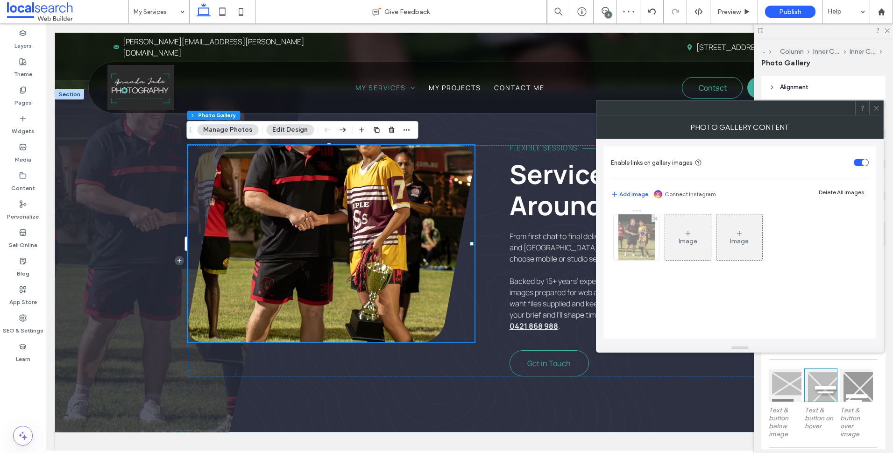
click at [638, 239] on img at bounding box center [637, 237] width 36 height 46
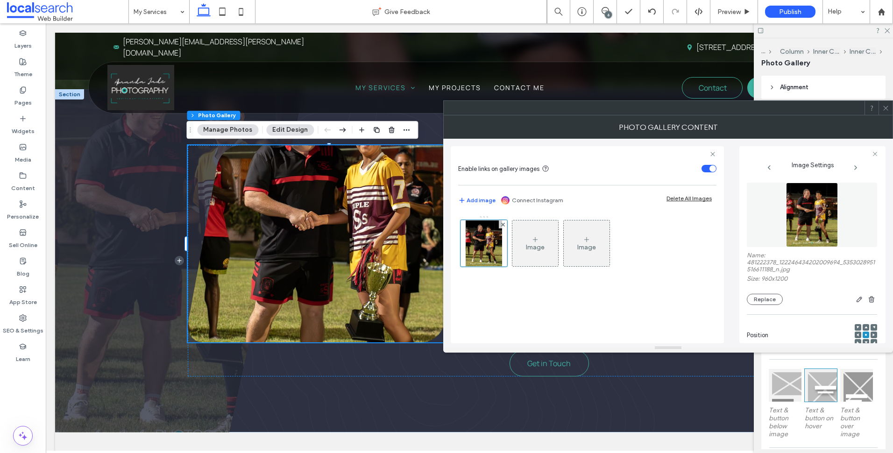
click at [865, 326] on span at bounding box center [866, 327] width 3 height 7
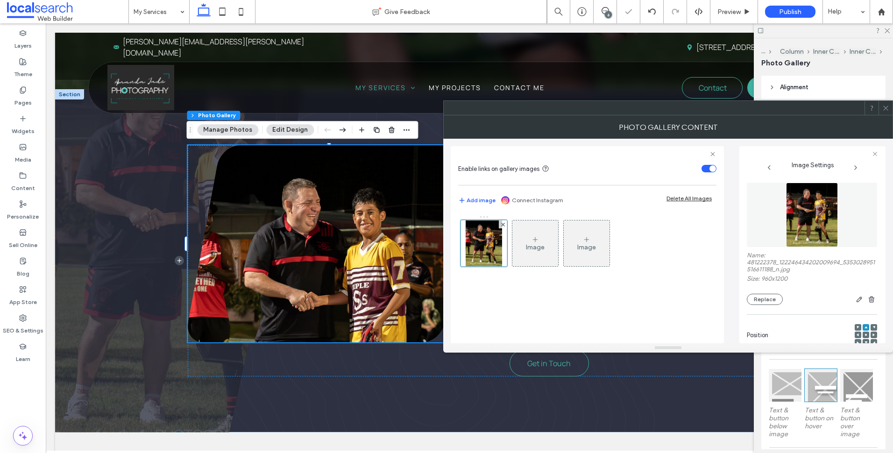
click at [886, 103] on span at bounding box center [886, 108] width 7 height 14
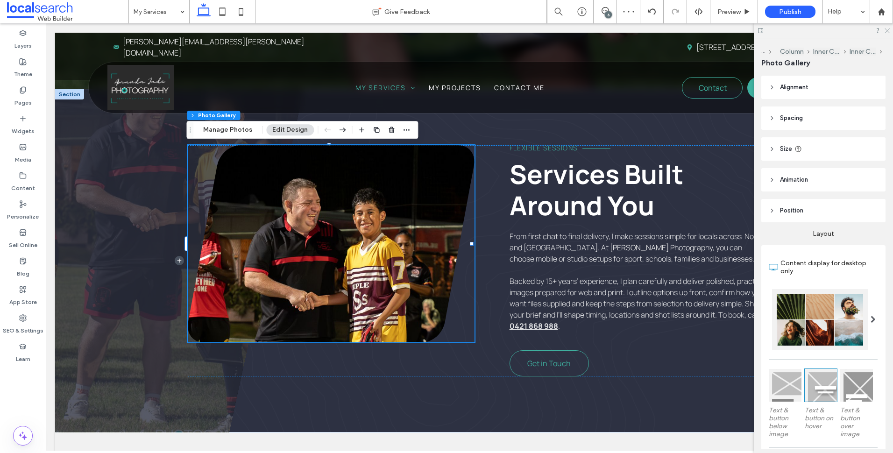
click at [888, 32] on icon at bounding box center [887, 30] width 6 height 6
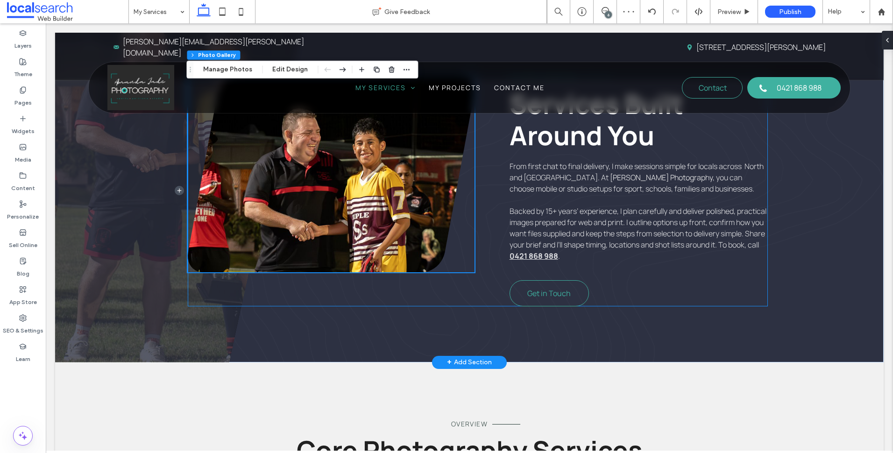
scroll to position [327, 0]
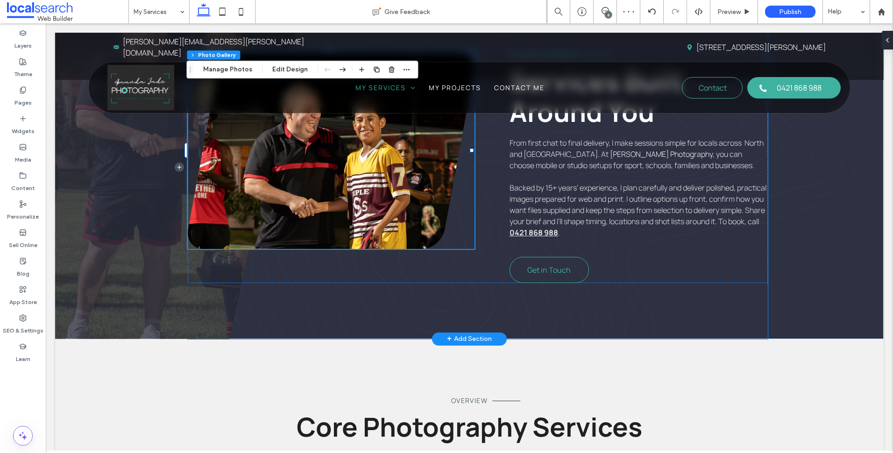
click at [253, 327] on div "Flexible Sessions Services Built Around You From first chat to final delivery, …" at bounding box center [478, 167] width 580 height 343
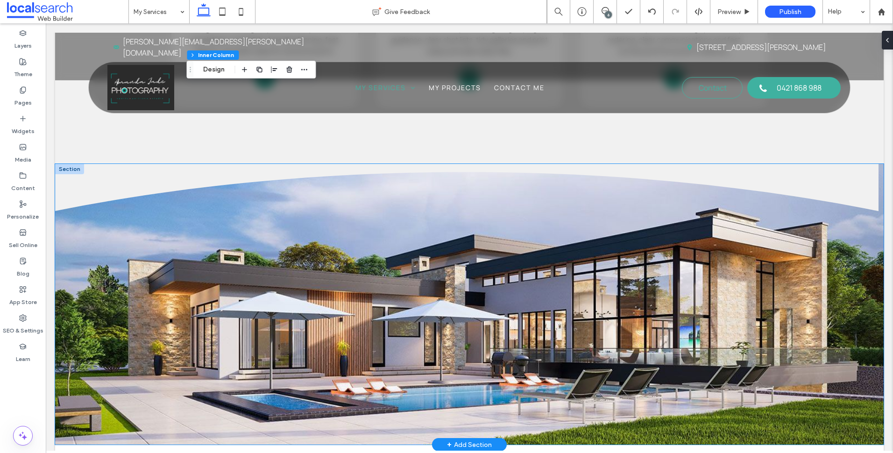
scroll to position [935, 0]
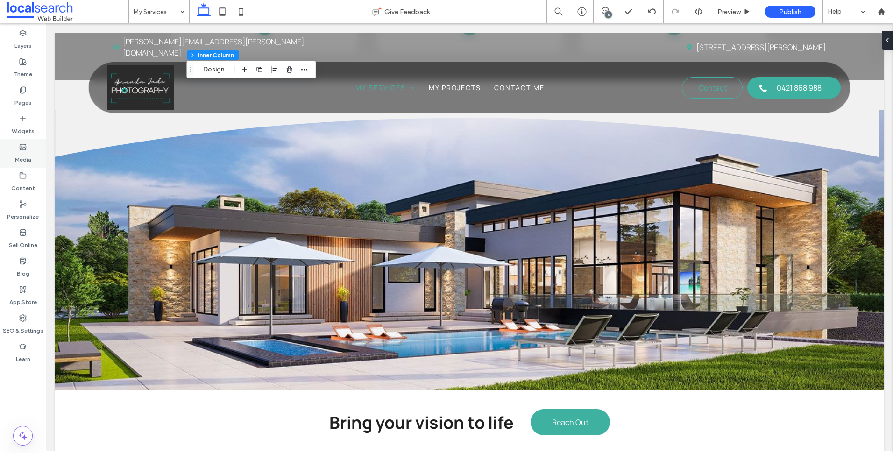
click at [37, 156] on div "Media" at bounding box center [23, 153] width 46 height 29
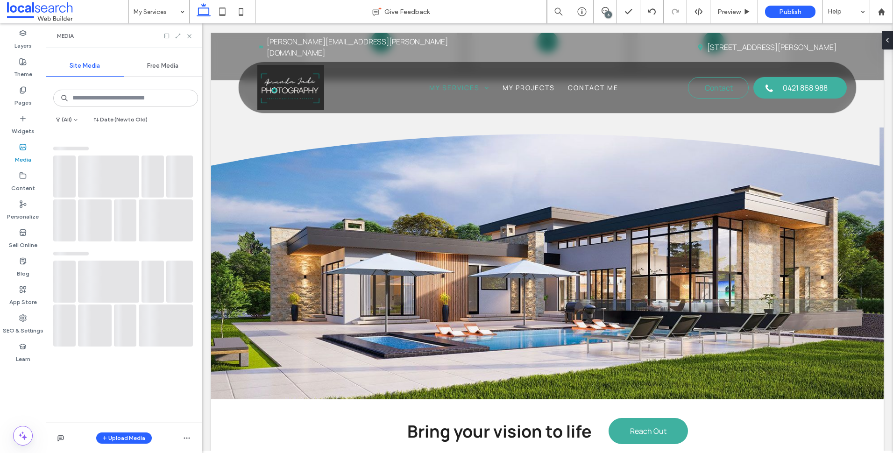
scroll to position [997, 0]
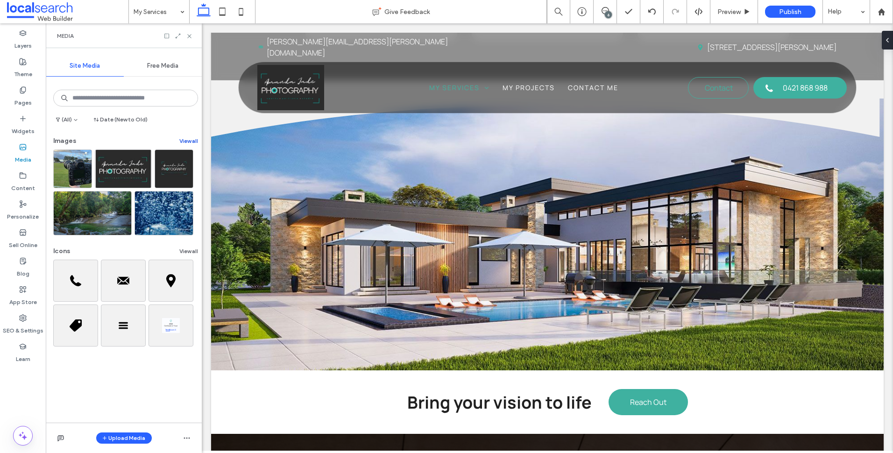
click at [189, 138] on button "View all" at bounding box center [188, 141] width 19 height 11
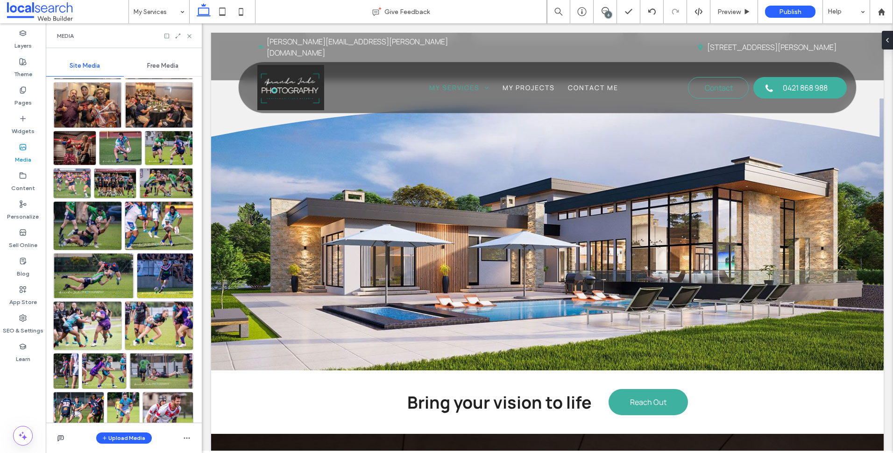
scroll to position [626, 0]
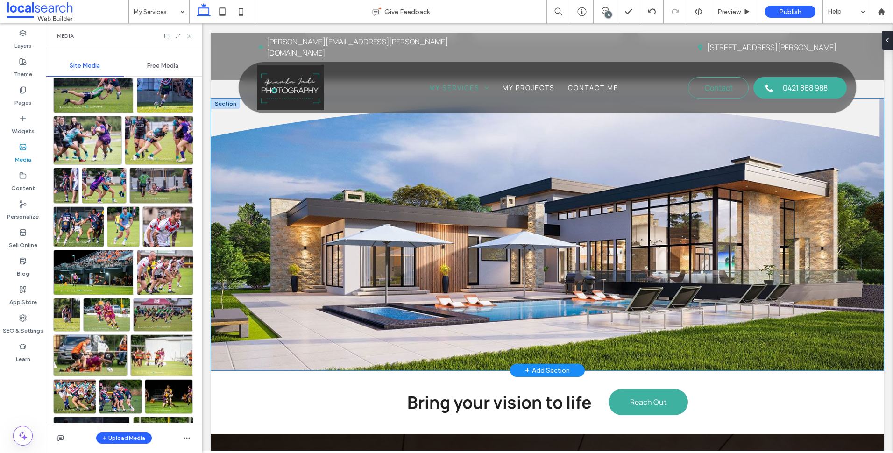
click at [269, 272] on div at bounding box center [547, 235] width 673 height 272
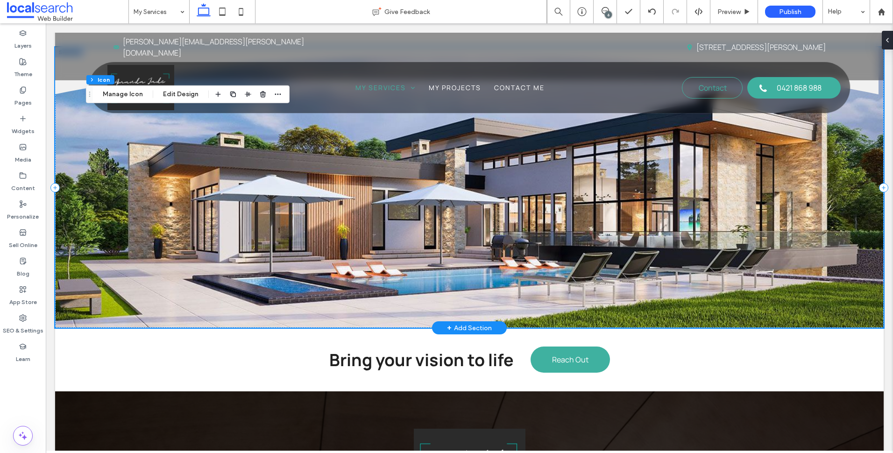
scroll to position [935, 0]
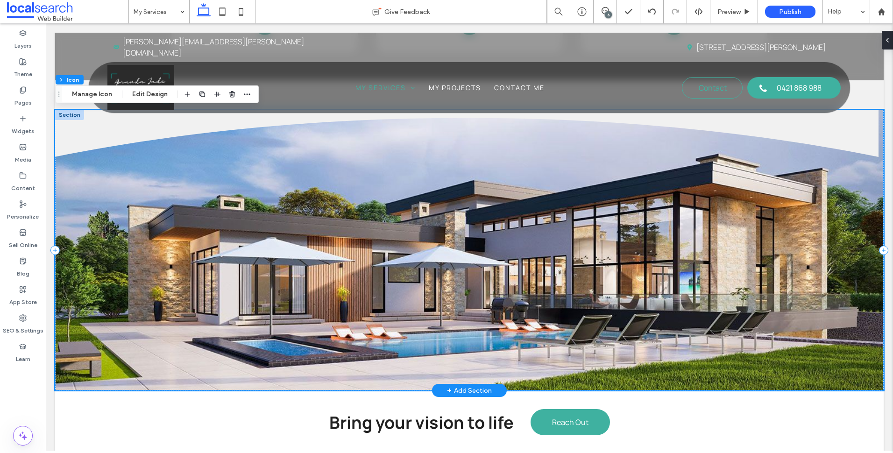
click at [269, 272] on div at bounding box center [469, 250] width 829 height 281
click at [150, 126] on icon at bounding box center [469, 134] width 829 height 48
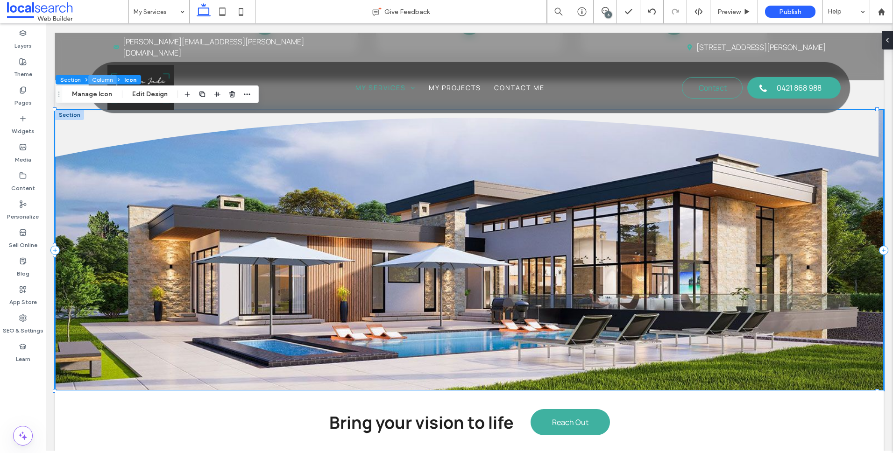
click at [102, 80] on button "Column" at bounding box center [102, 79] width 29 height 9
click at [85, 95] on button "Design" at bounding box center [83, 94] width 34 height 11
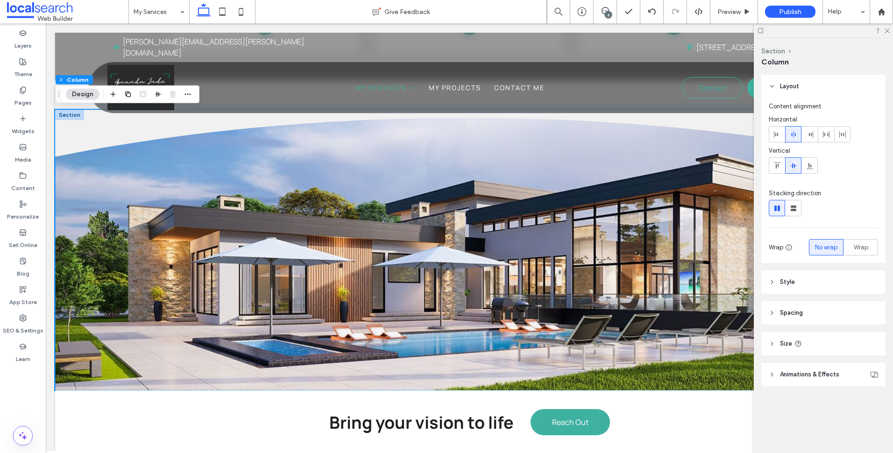
click at [811, 280] on header "Style" at bounding box center [824, 282] width 124 height 23
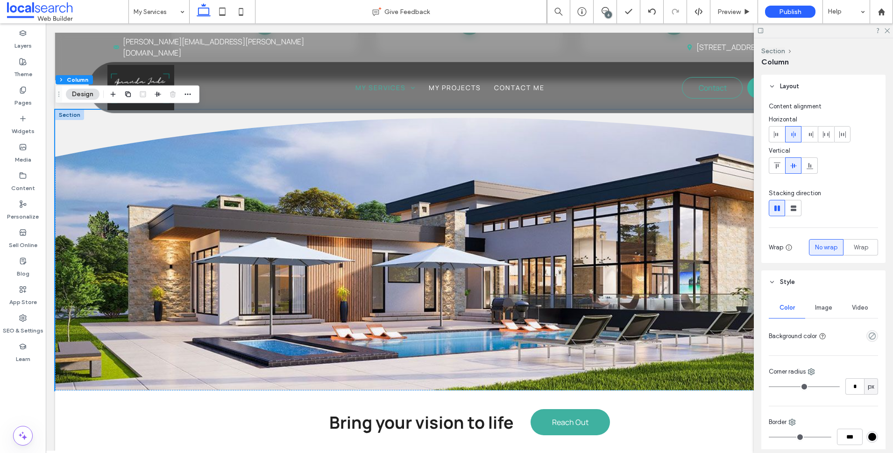
click at [829, 302] on div "Image" at bounding box center [824, 308] width 36 height 21
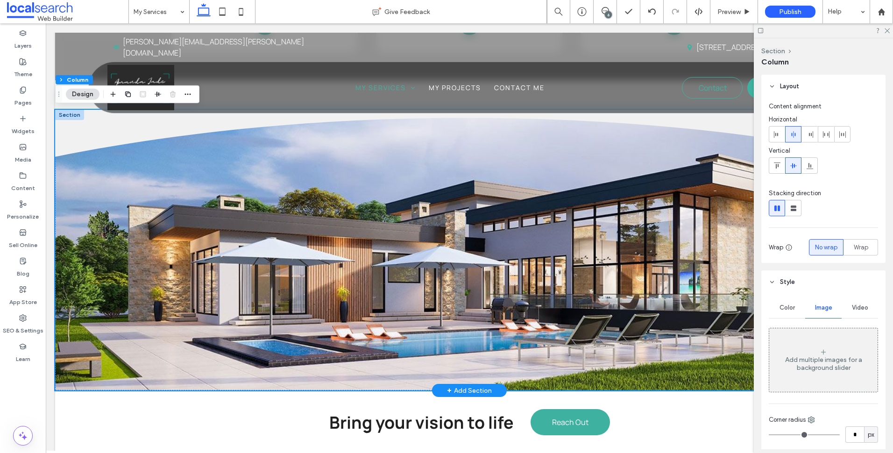
click at [72, 118] on div at bounding box center [69, 115] width 29 height 10
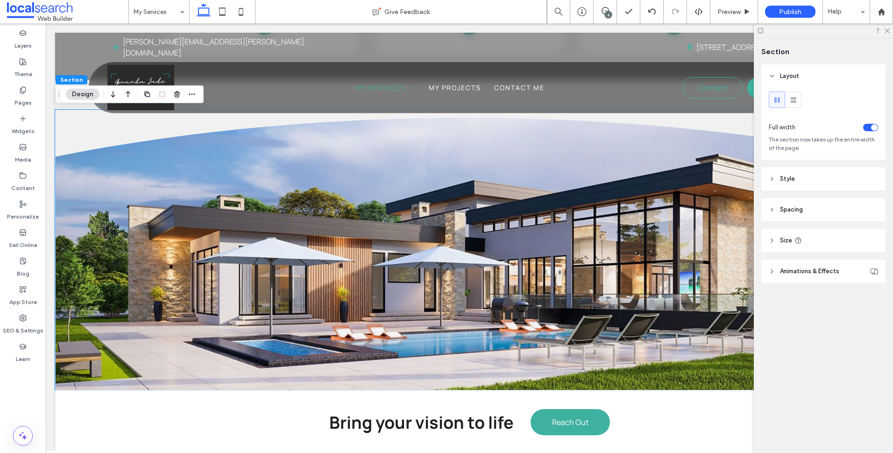
click at [821, 173] on header "Style" at bounding box center [824, 178] width 124 height 23
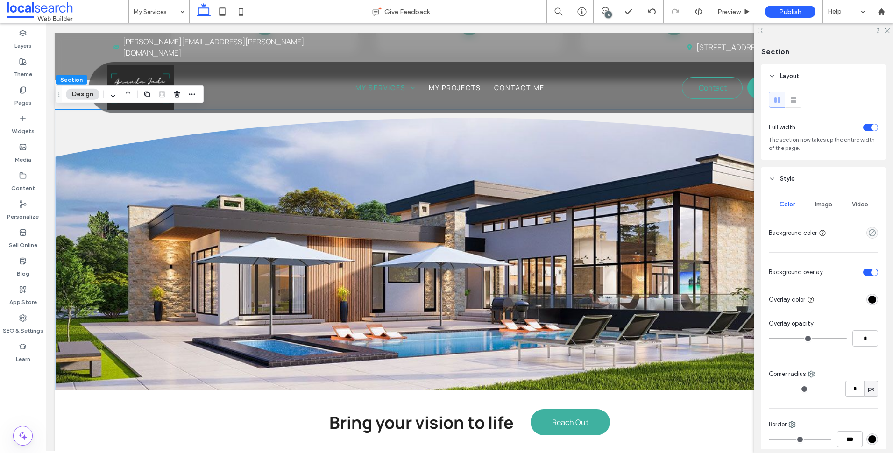
click at [828, 205] on span "Image" at bounding box center [823, 204] width 17 height 7
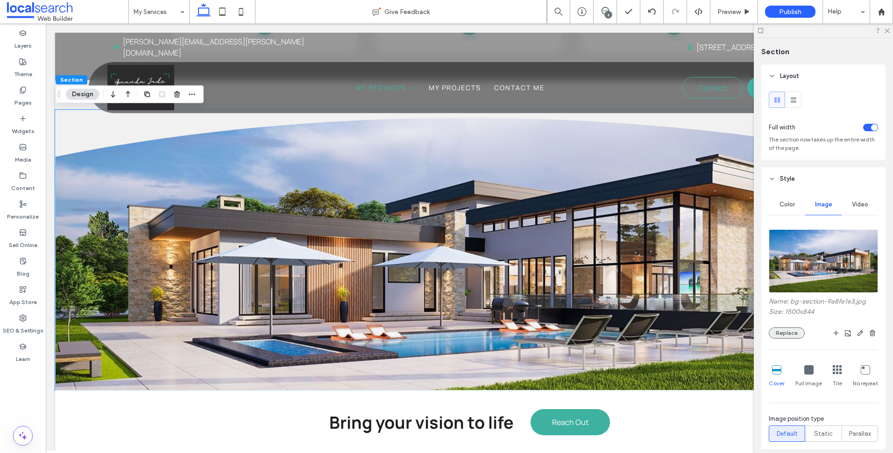
click at [792, 338] on button "Replace" at bounding box center [787, 333] width 36 height 11
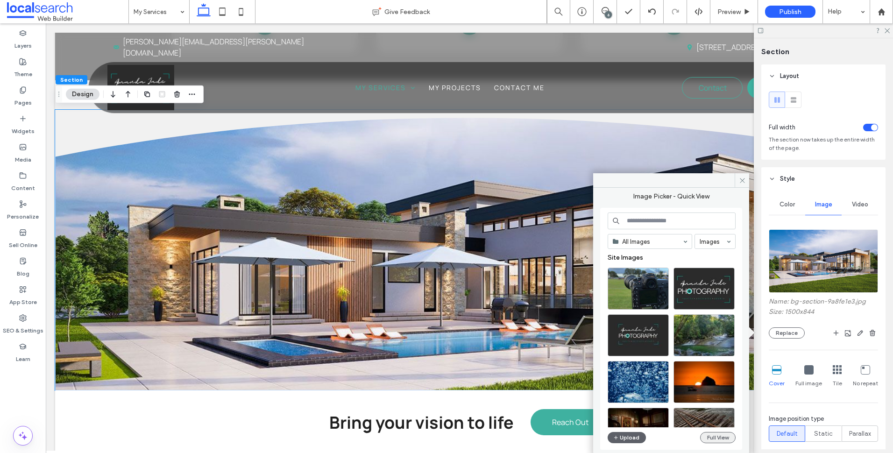
click at [718, 438] on button "Full View" at bounding box center [718, 437] width 36 height 11
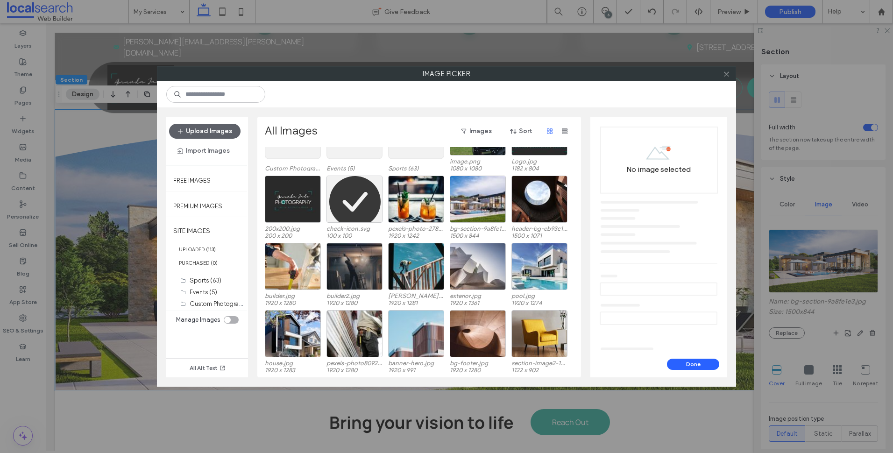
scroll to position [0, 0]
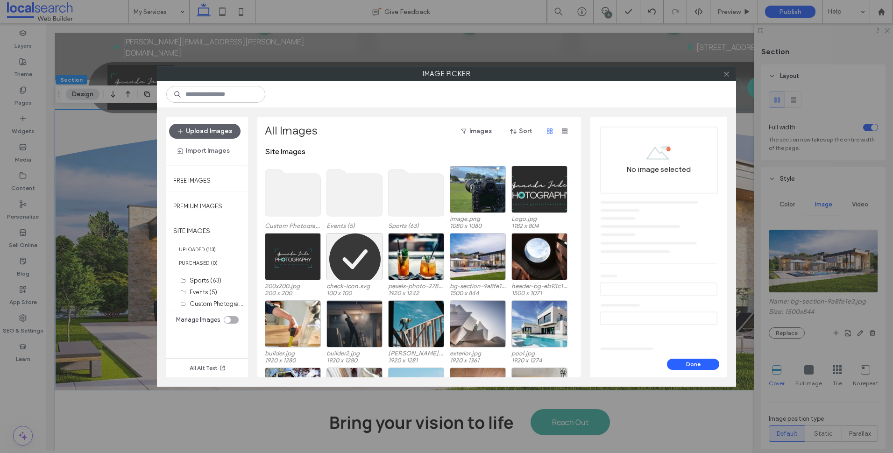
click at [414, 196] on use at bounding box center [417, 193] width 56 height 47
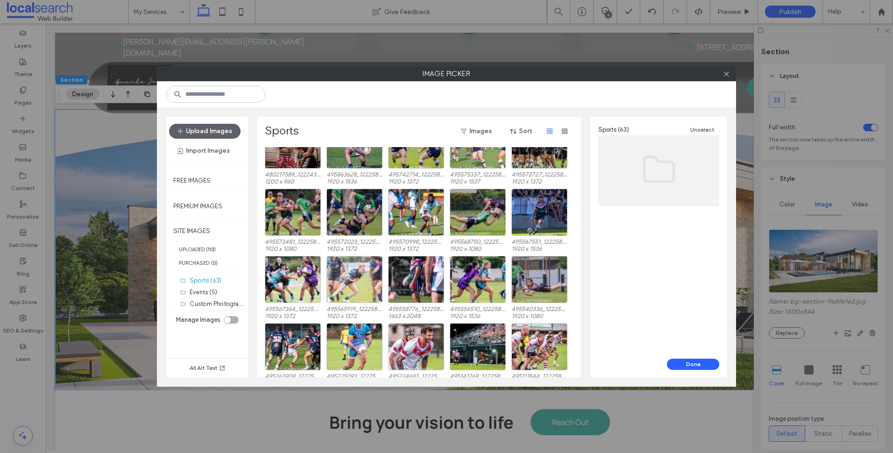
scroll to position [39, 0]
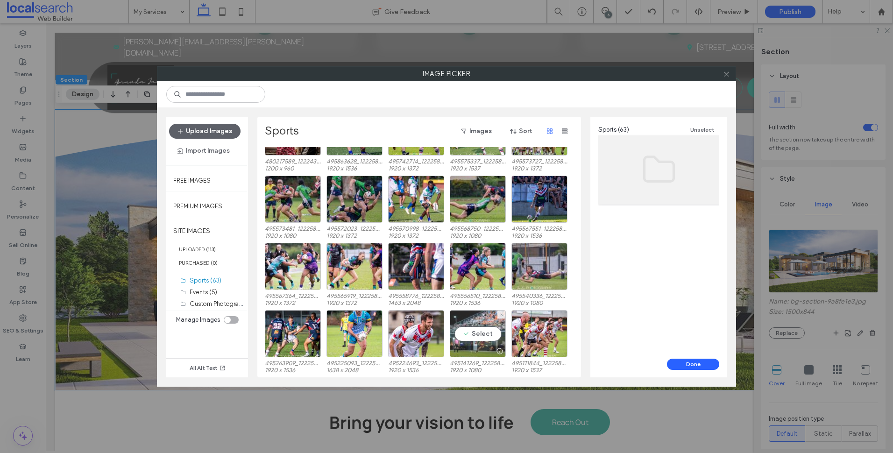
click at [485, 326] on div "Select" at bounding box center [478, 333] width 56 height 47
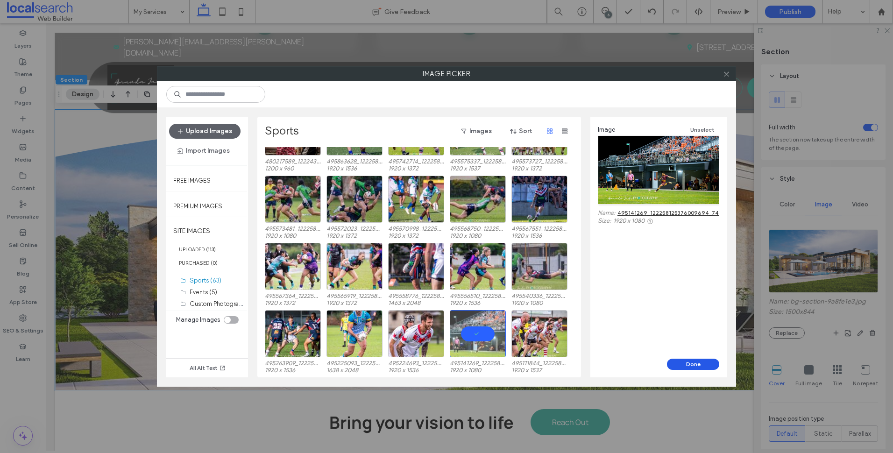
click at [690, 362] on button "Done" at bounding box center [693, 364] width 52 height 11
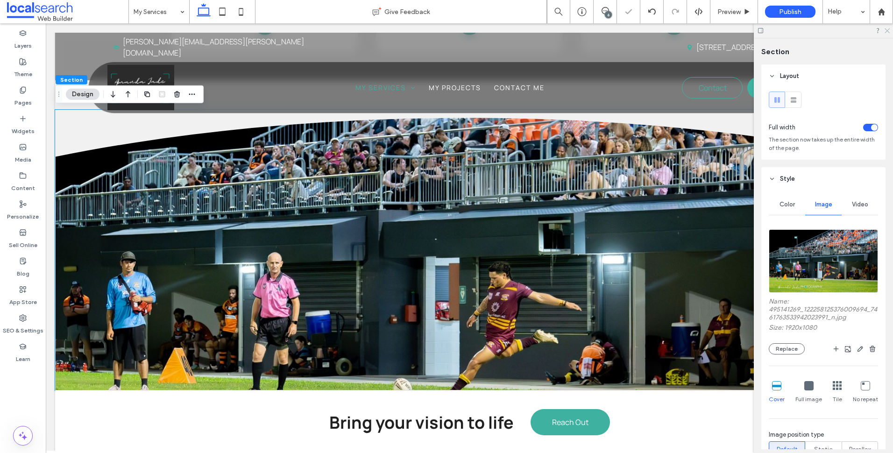
drag, startPoint x: 886, startPoint y: 30, endPoint x: 590, endPoint y: 193, distance: 338.1
click at [886, 30] on icon at bounding box center [887, 30] width 6 height 6
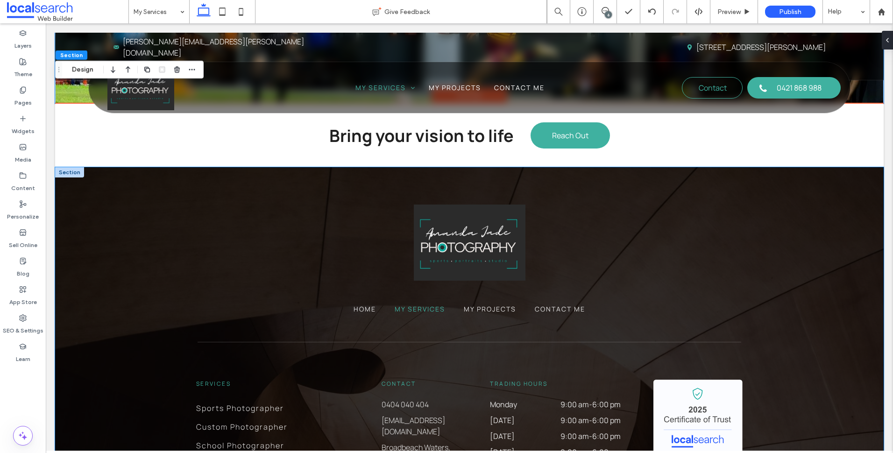
scroll to position [1121, 0]
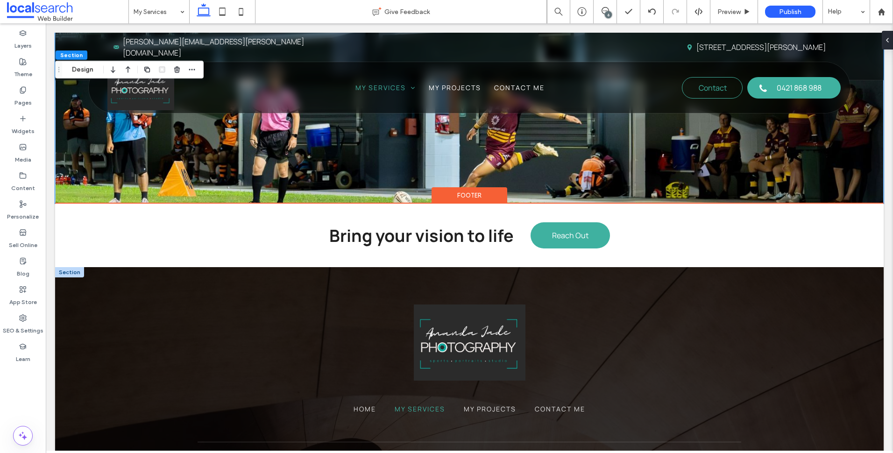
click at [71, 276] on div at bounding box center [69, 272] width 29 height 10
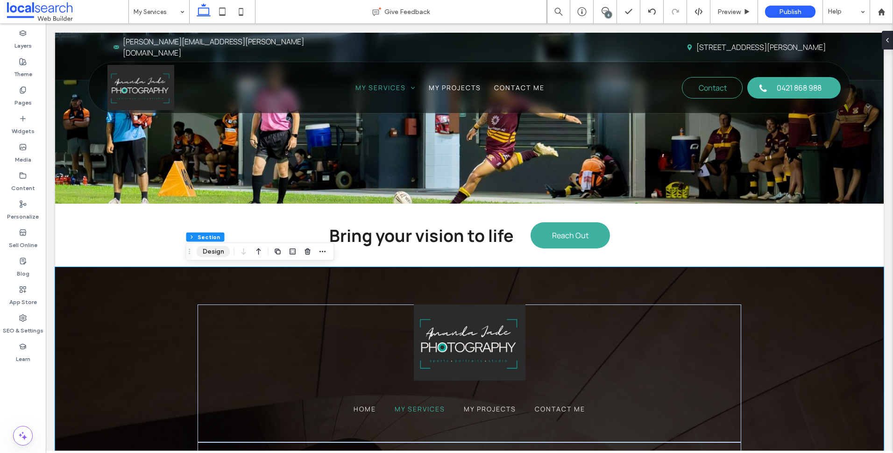
click at [215, 250] on button "Design" at bounding box center [214, 251] width 34 height 11
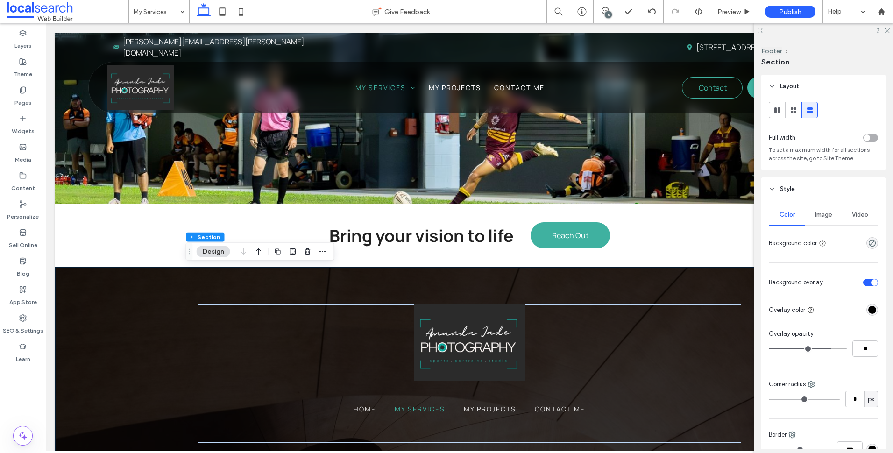
click at [820, 214] on span "Image" at bounding box center [823, 214] width 17 height 7
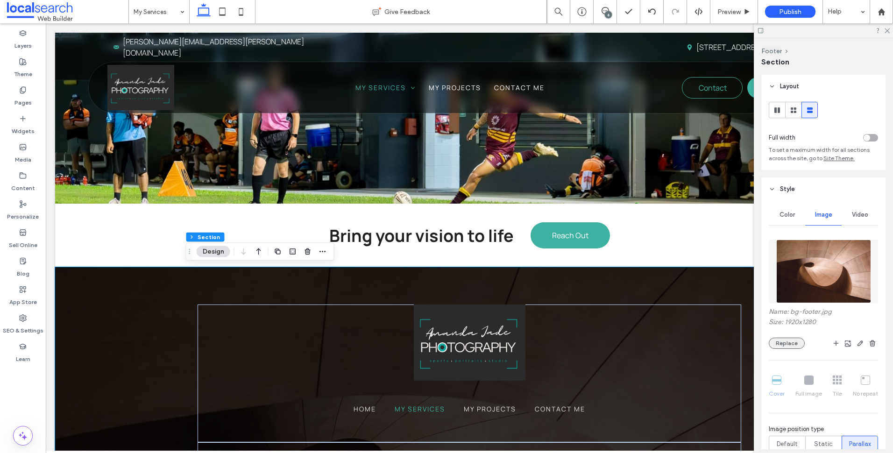
click at [790, 342] on button "Replace" at bounding box center [787, 343] width 36 height 11
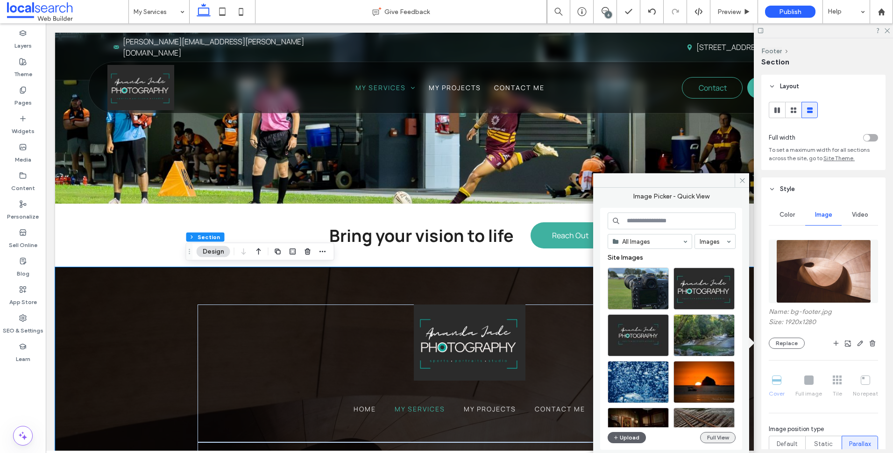
click at [725, 437] on button "Full View" at bounding box center [718, 437] width 36 height 11
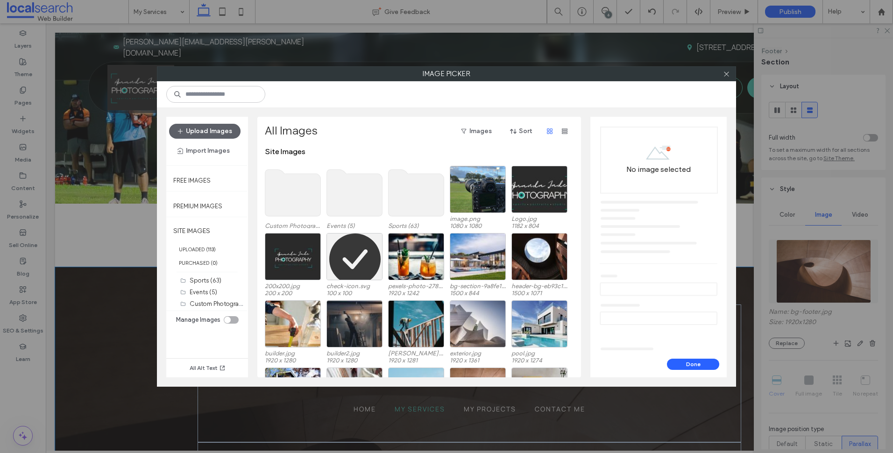
click at [300, 202] on use at bounding box center [293, 193] width 56 height 47
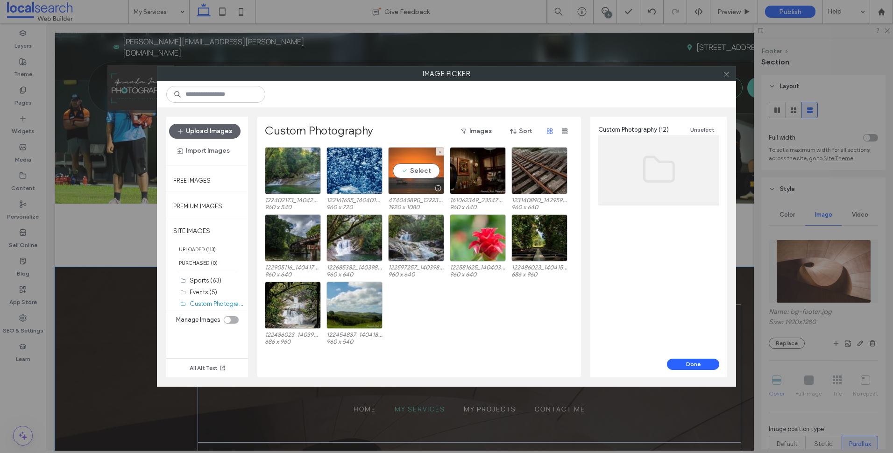
click at [421, 175] on div "Select" at bounding box center [416, 170] width 56 height 47
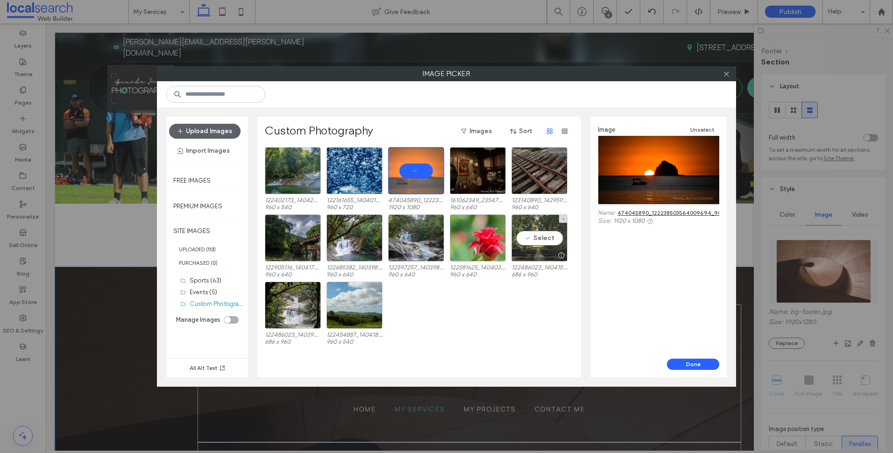
click at [546, 253] on div at bounding box center [539, 255] width 55 height 11
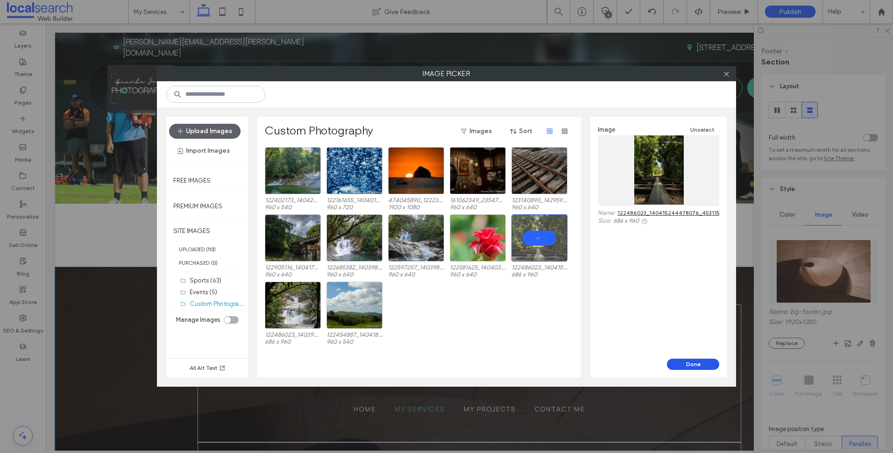
click at [691, 364] on button "Done" at bounding box center [693, 364] width 52 height 11
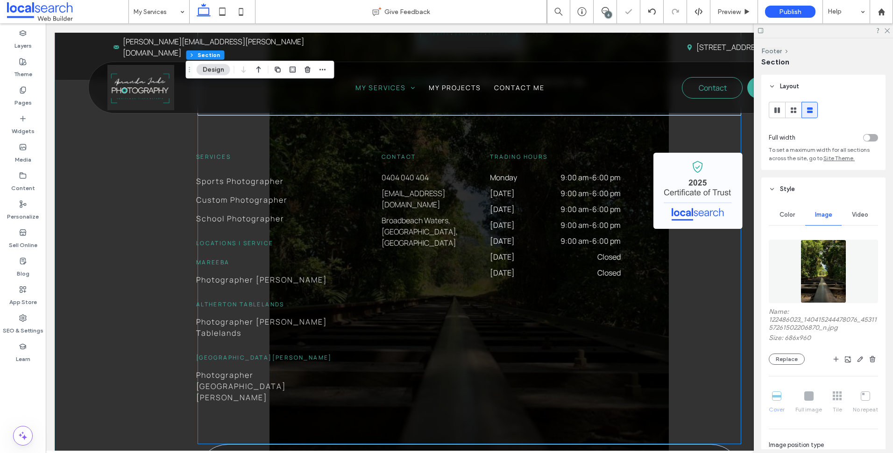
scroll to position [1262, 0]
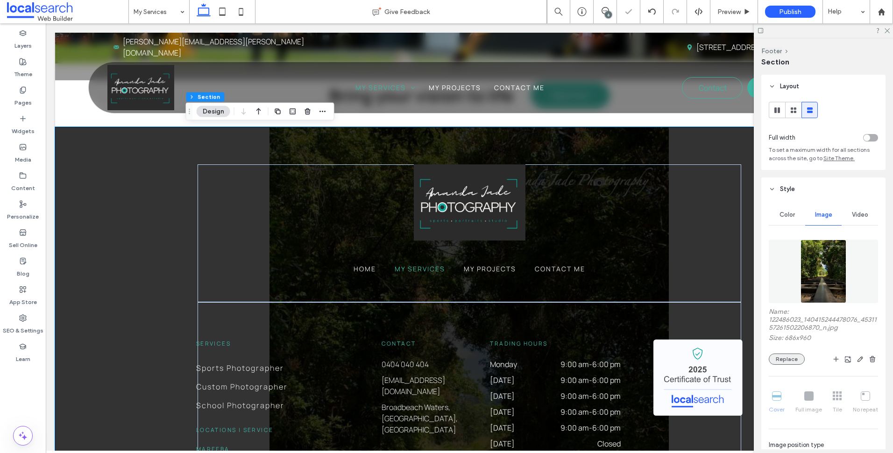
click at [791, 361] on button "Replace" at bounding box center [787, 359] width 36 height 11
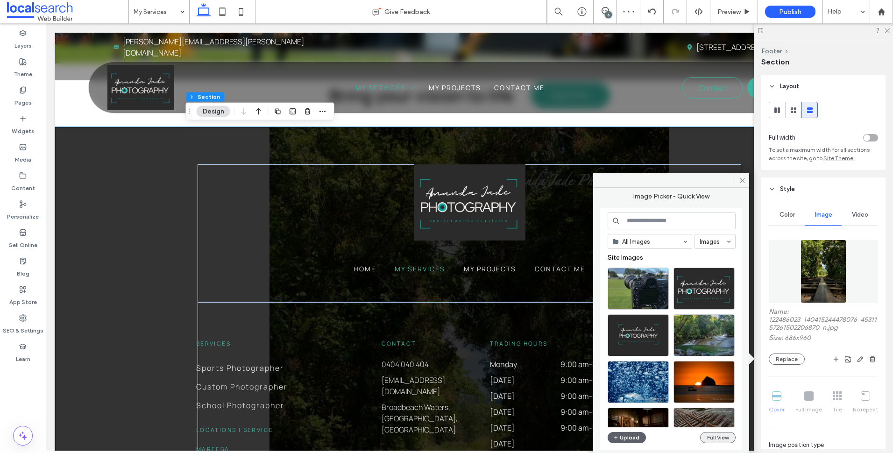
click at [714, 433] on button "Full View" at bounding box center [718, 437] width 36 height 11
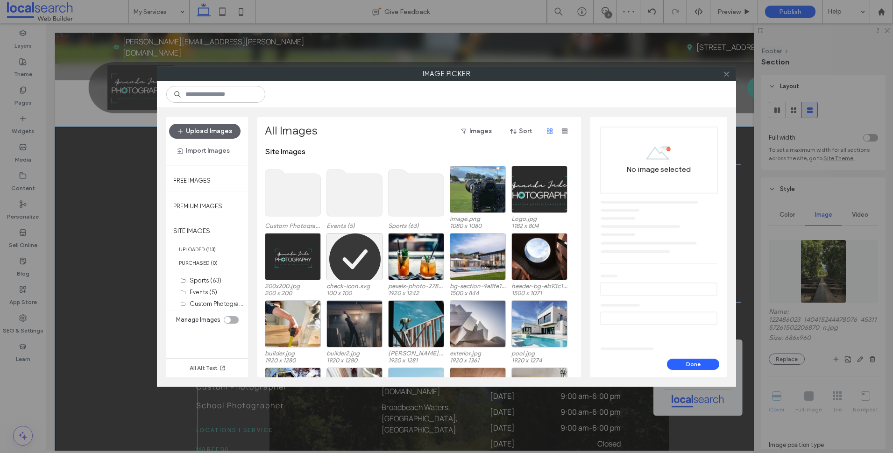
click at [304, 199] on use at bounding box center [293, 193] width 56 height 47
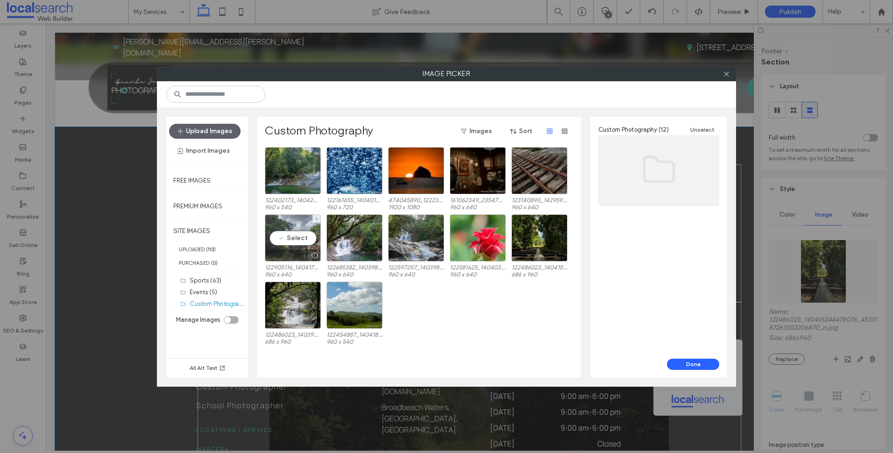
click at [280, 233] on div "Select" at bounding box center [293, 237] width 56 height 47
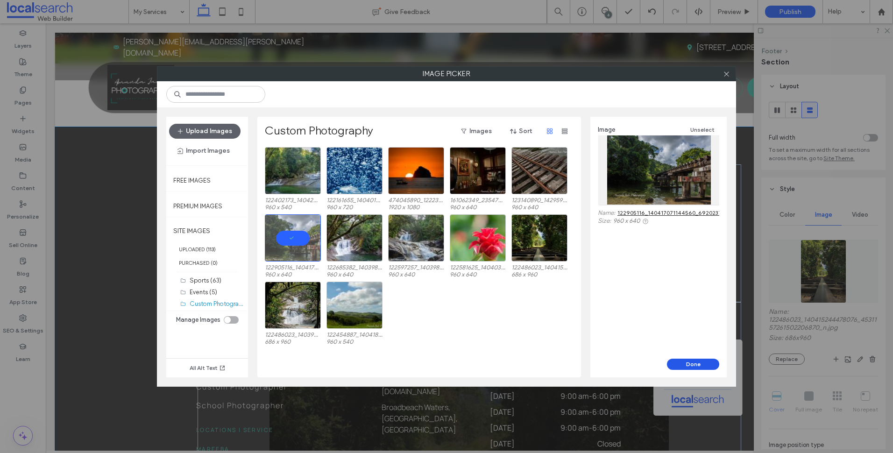
click at [690, 361] on button "Done" at bounding box center [693, 364] width 52 height 11
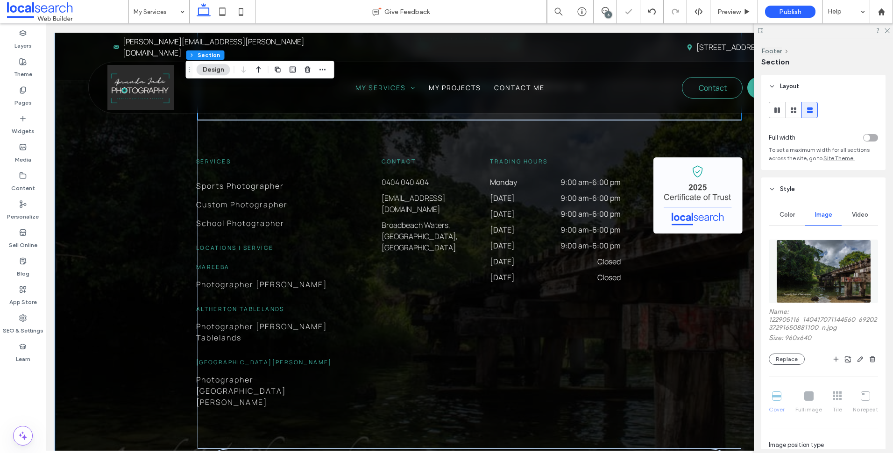
scroll to position [1449, 0]
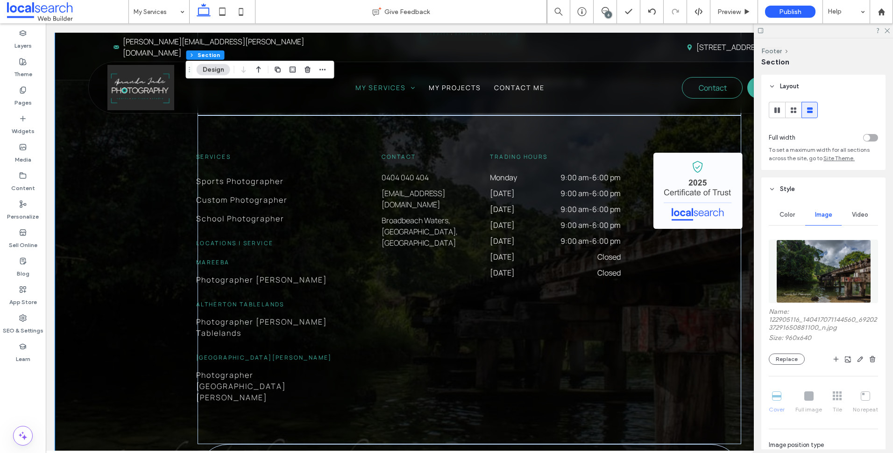
click at [798, 453] on div at bounding box center [446, 453] width 893 height 0
drag, startPoint x: 888, startPoint y: 29, endPoint x: 804, endPoint y: 55, distance: 88.1
click at [888, 29] on icon at bounding box center [887, 30] width 6 height 6
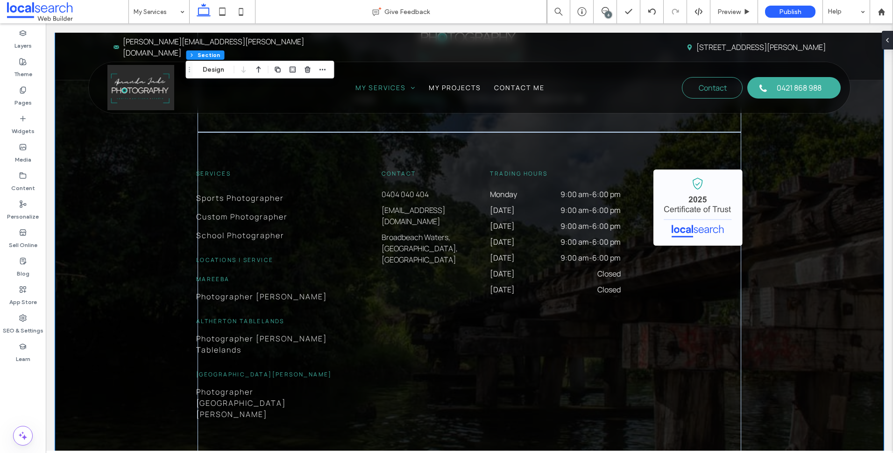
scroll to position [1453, 0]
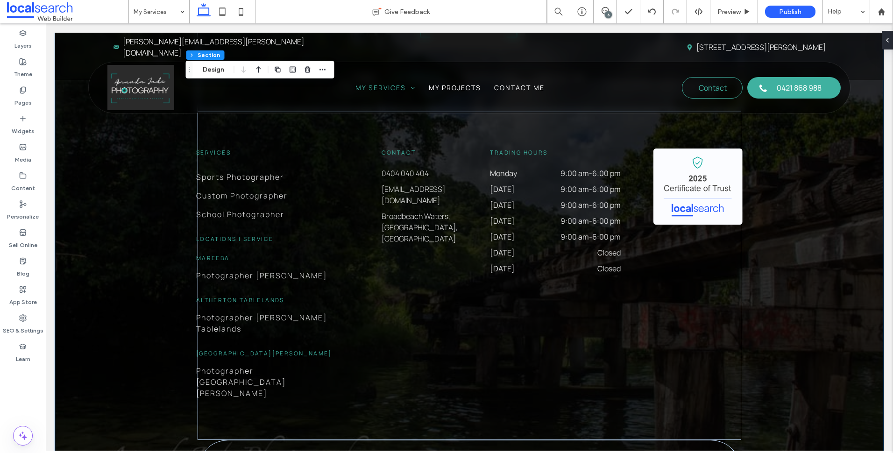
click at [821, 275] on div "Home My Services My Projects Contact Me Services Sports Photographer Custom Pho…" at bounding box center [469, 237] width 829 height 602
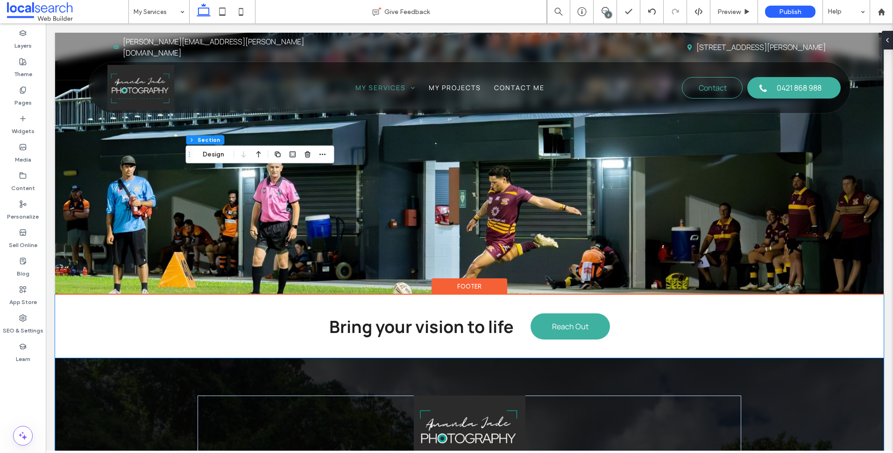
scroll to position [1219, 0]
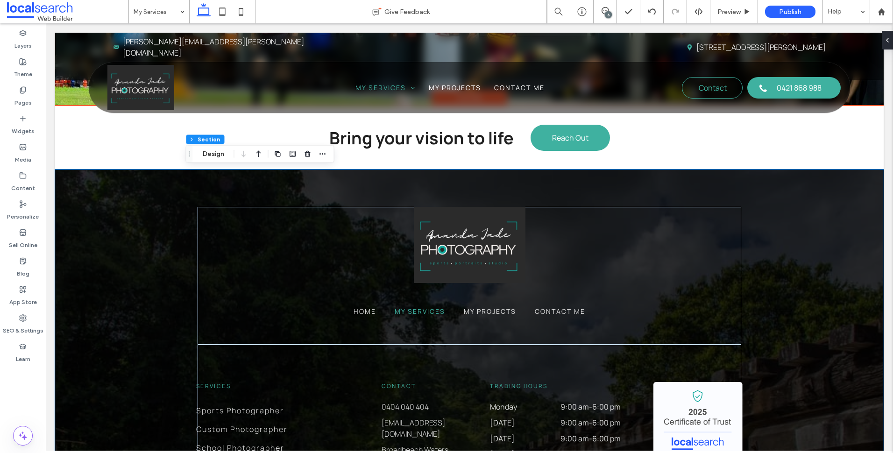
click at [219, 160] on div "Footer Section Design" at bounding box center [260, 154] width 149 height 18
drag, startPoint x: 215, startPoint y: 156, endPoint x: 255, endPoint y: 176, distance: 44.7
click at [215, 156] on button "Design" at bounding box center [214, 154] width 34 height 11
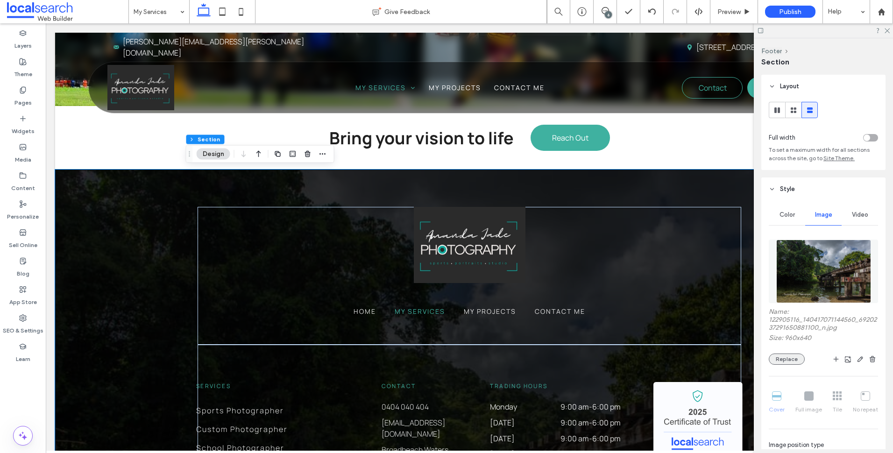
click at [798, 354] on button "Replace" at bounding box center [787, 359] width 36 height 11
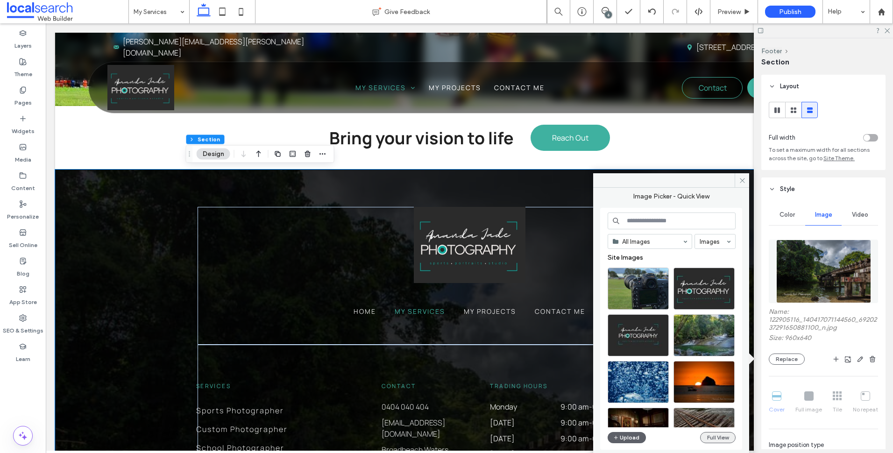
click at [728, 438] on button "Full View" at bounding box center [718, 437] width 36 height 11
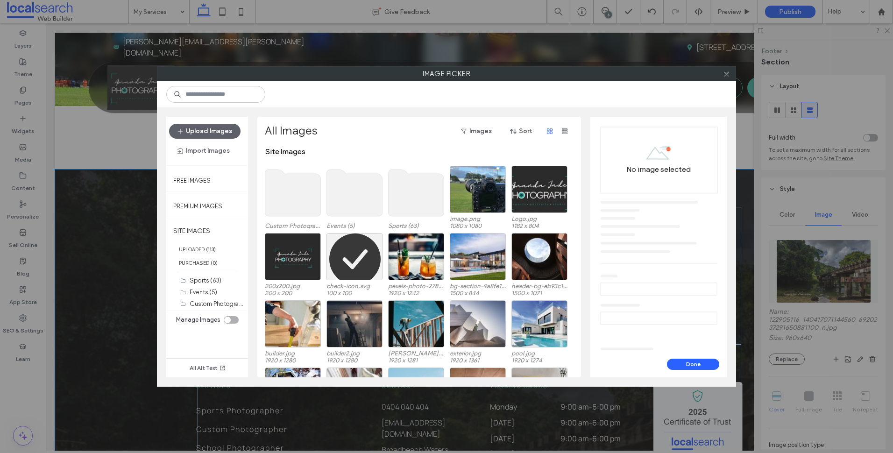
click at [291, 193] on use at bounding box center [293, 193] width 56 height 47
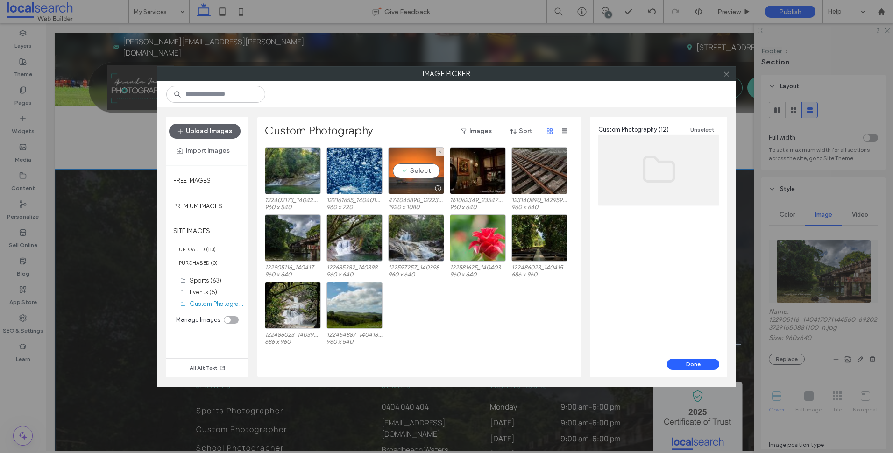
click at [416, 170] on div "Select" at bounding box center [416, 170] width 56 height 47
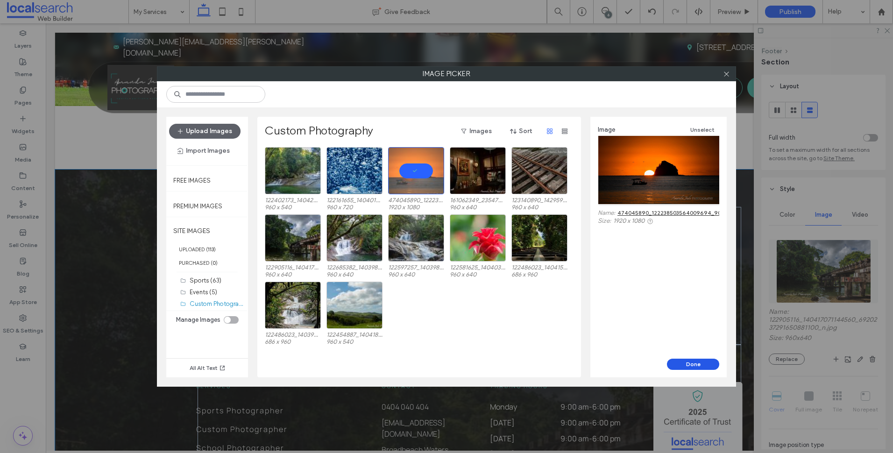
drag, startPoint x: 683, startPoint y: 369, endPoint x: 579, endPoint y: 353, distance: 104.9
click at [683, 369] on button "Done" at bounding box center [693, 364] width 52 height 11
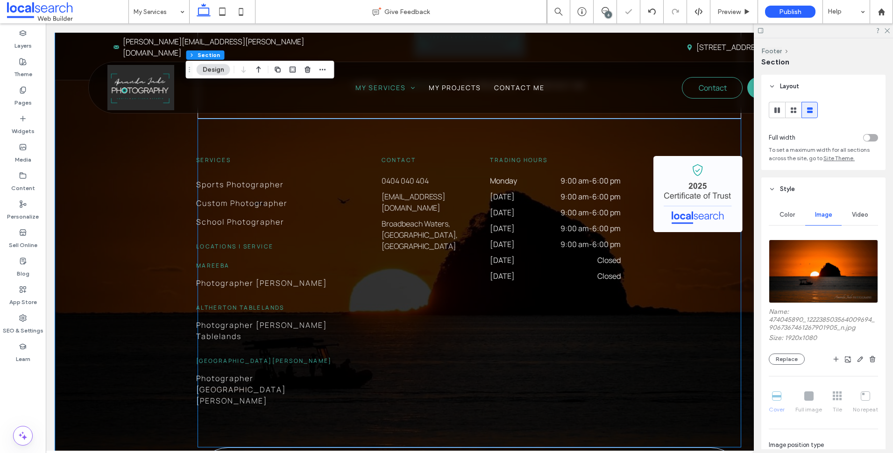
scroll to position [1500, 0]
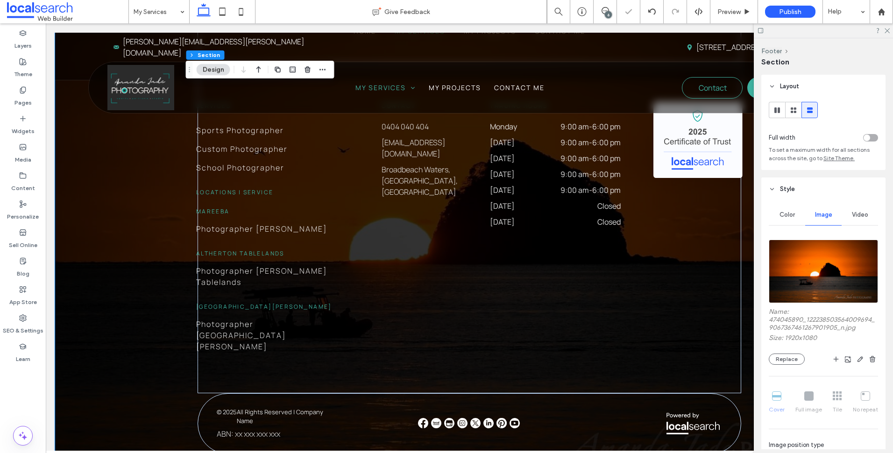
click at [888, 34] on div at bounding box center [823, 30] width 139 height 14
drag, startPoint x: 887, startPoint y: 31, endPoint x: 822, endPoint y: 40, distance: 65.6
click at [887, 31] on use at bounding box center [887, 31] width 5 height 5
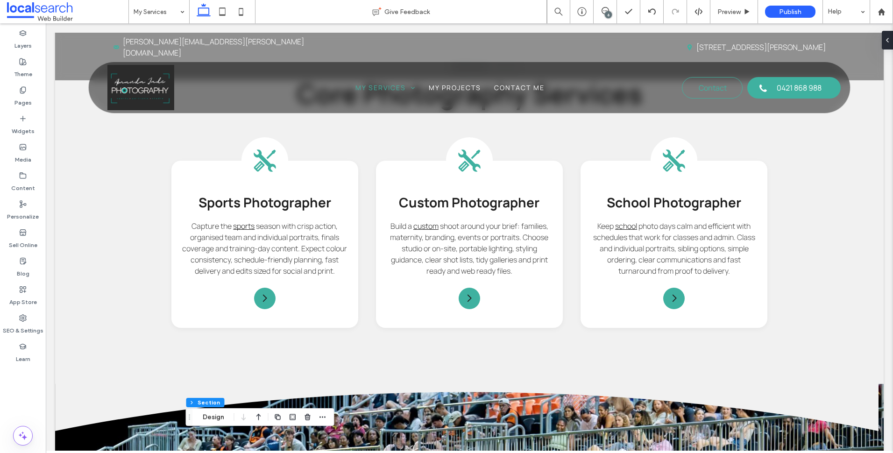
scroll to position [565, 0]
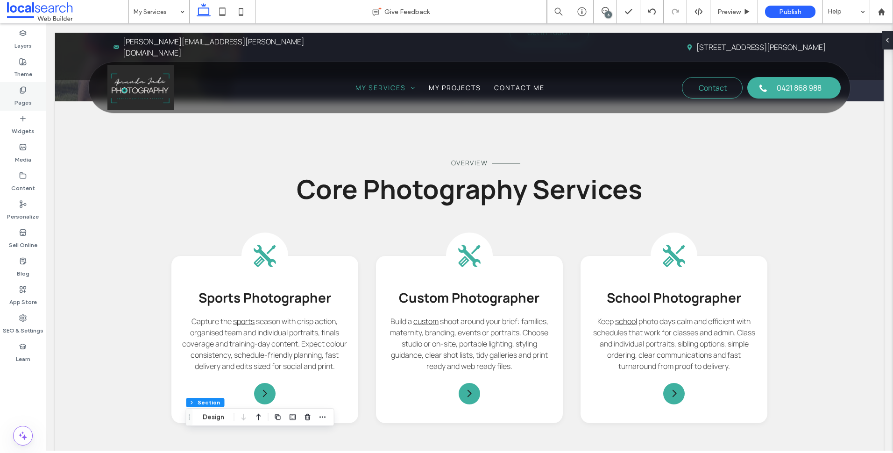
click at [21, 95] on label "Pages" at bounding box center [22, 100] width 17 height 13
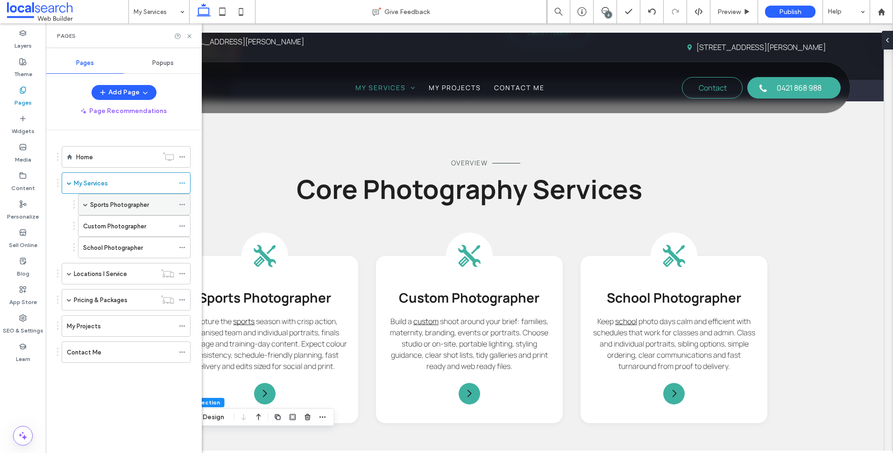
click at [118, 209] on label "Sports Photographer" at bounding box center [119, 205] width 59 height 16
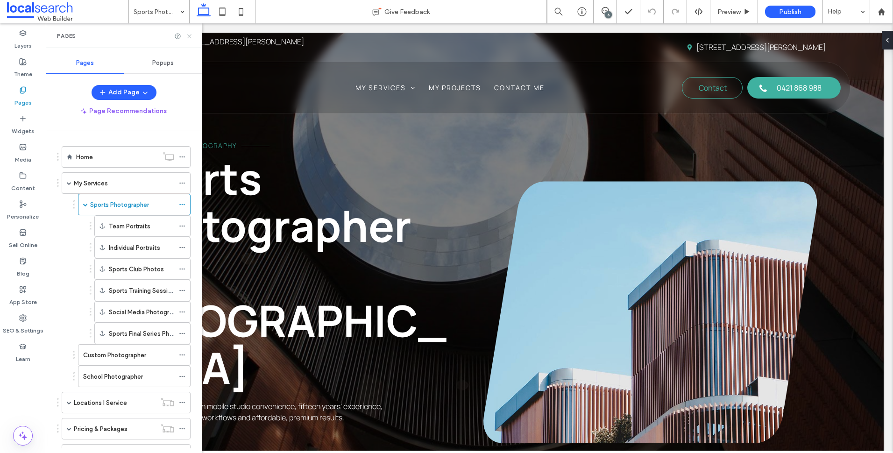
click at [190, 37] on use at bounding box center [189, 36] width 4 height 4
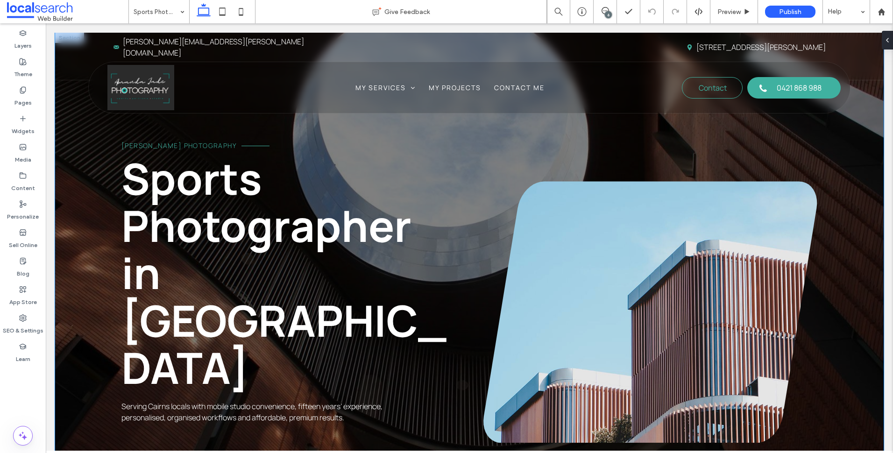
click at [93, 182] on div "Amanda Jade Photography Sports Photographer in Cairns Serving Cairns locals wit…" at bounding box center [469, 287] width 829 height 508
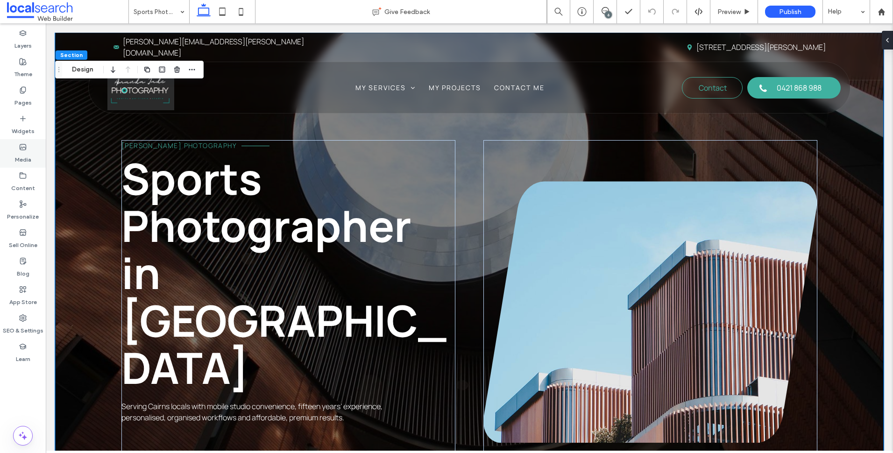
click at [36, 157] on div "Media" at bounding box center [23, 153] width 46 height 29
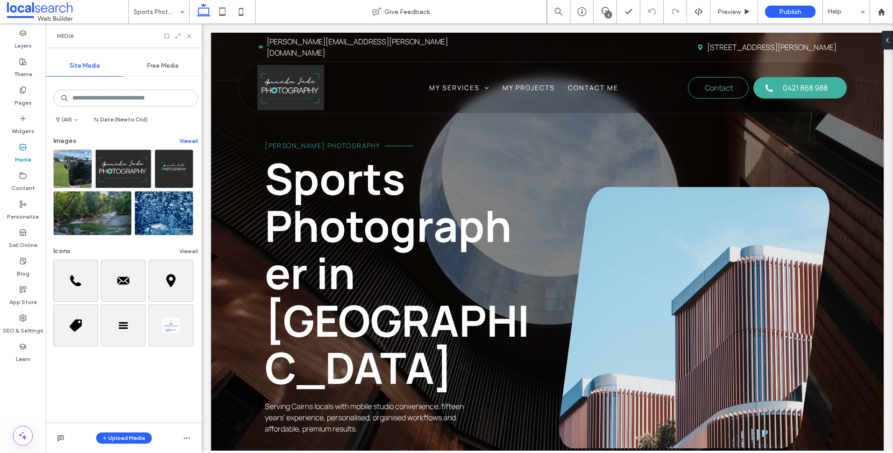
click at [181, 142] on button "View all" at bounding box center [188, 141] width 19 height 11
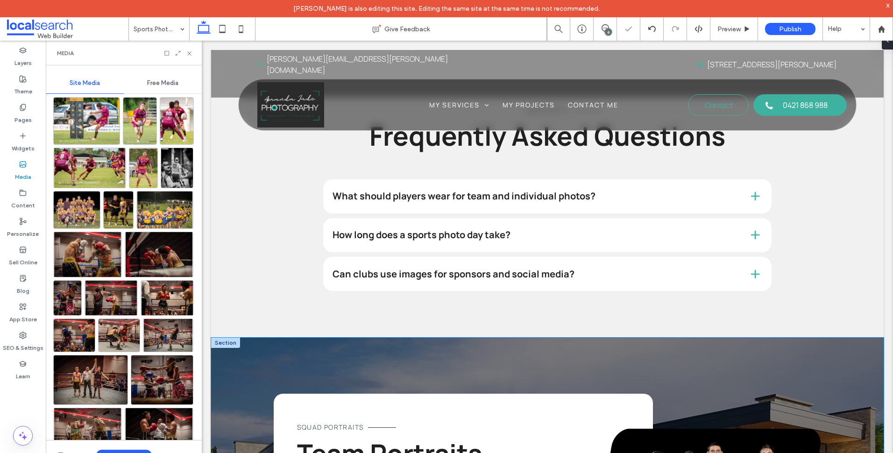
scroll to position [1262, 0]
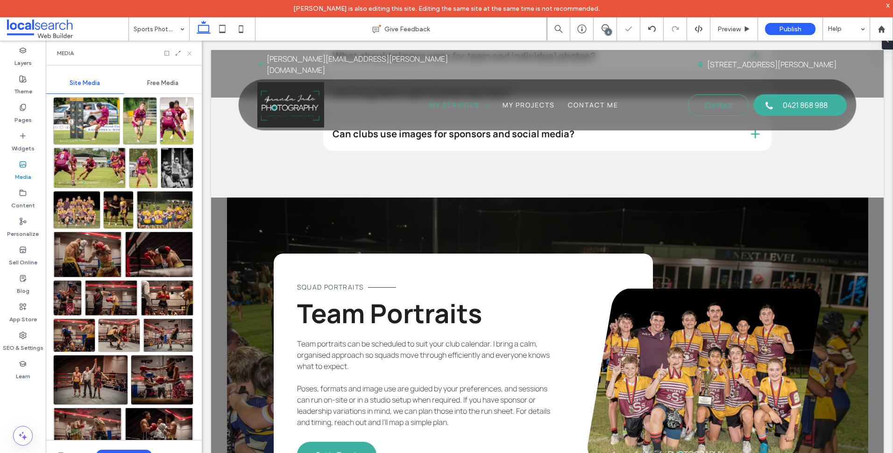
click at [190, 53] on use at bounding box center [189, 53] width 4 height 4
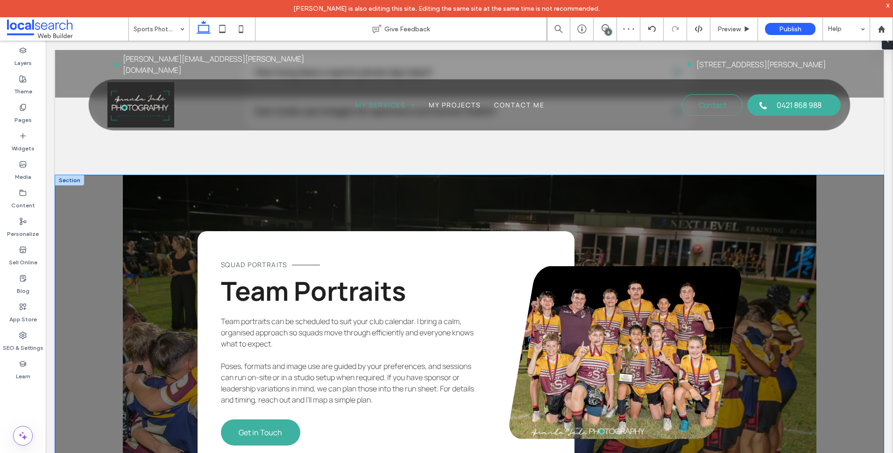
click at [168, 237] on div "Squad Portraits Team Portraits Team portraits can be scheduled to suit your clu…" at bounding box center [469, 352] width 829 height 355
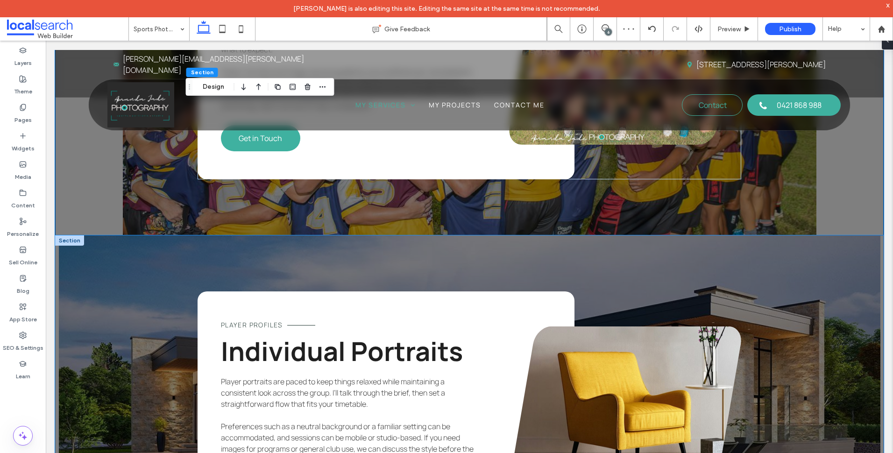
scroll to position [1640, 0]
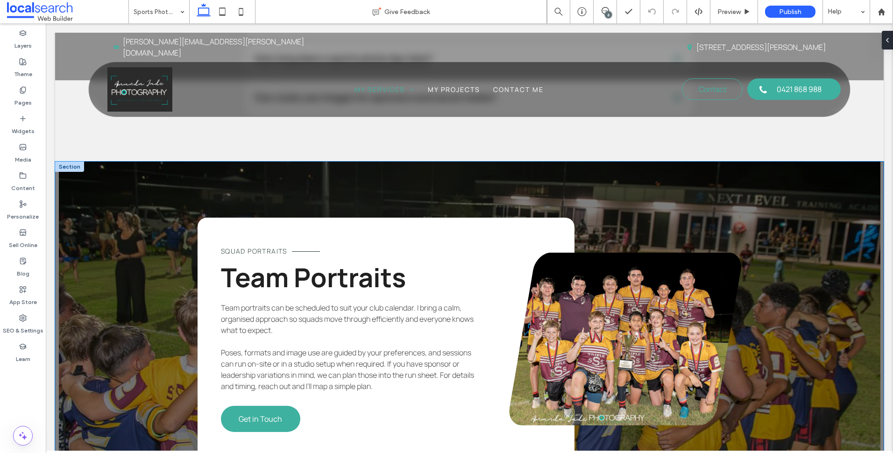
scroll to position [1356, 0]
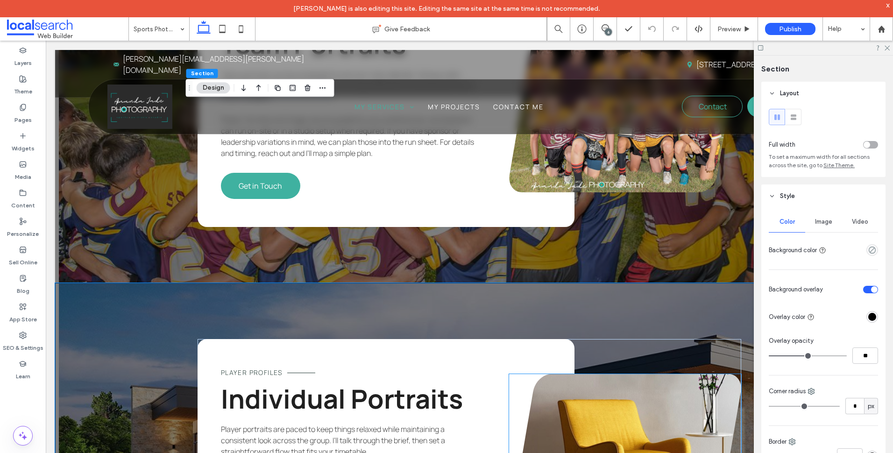
scroll to position [1543, 0]
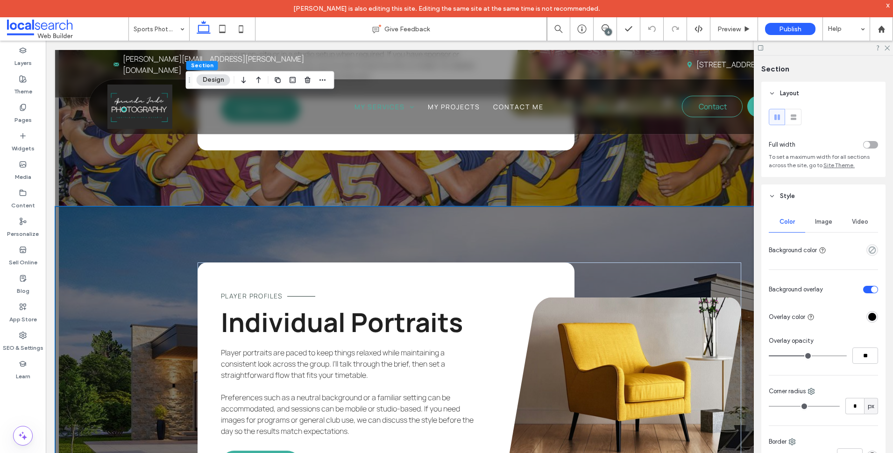
click at [828, 219] on span "Image" at bounding box center [823, 221] width 17 height 7
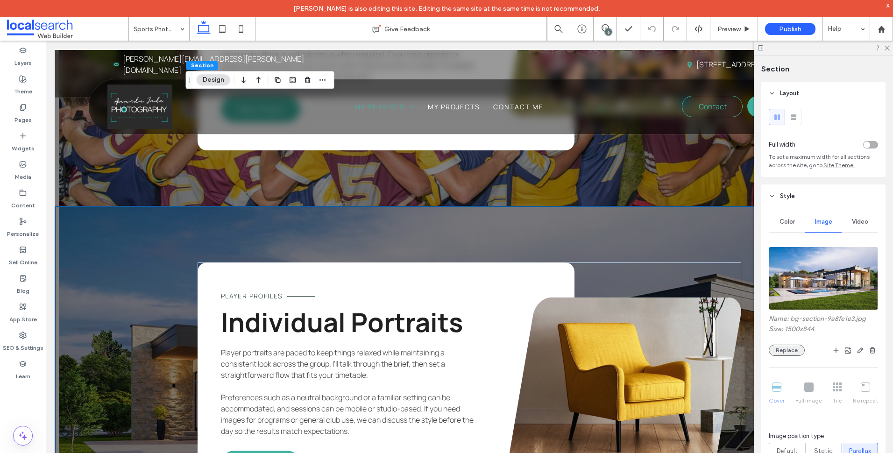
click at [786, 350] on button "Replace" at bounding box center [787, 350] width 36 height 11
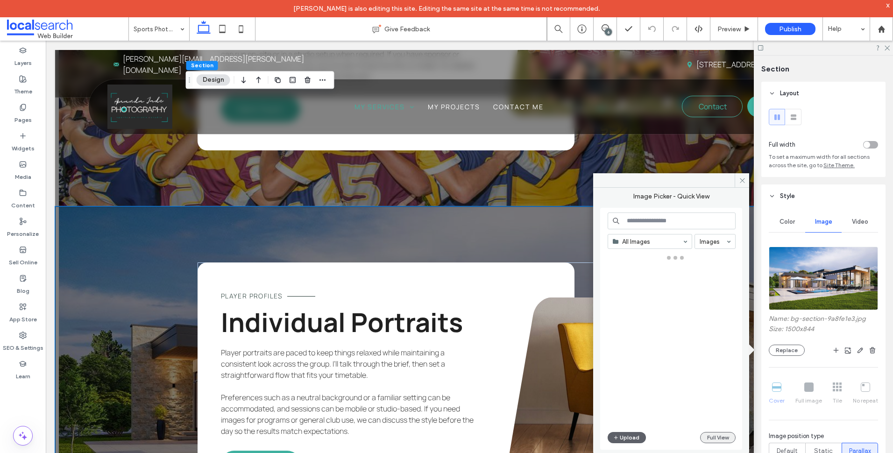
click at [726, 438] on button "Full View" at bounding box center [718, 437] width 36 height 11
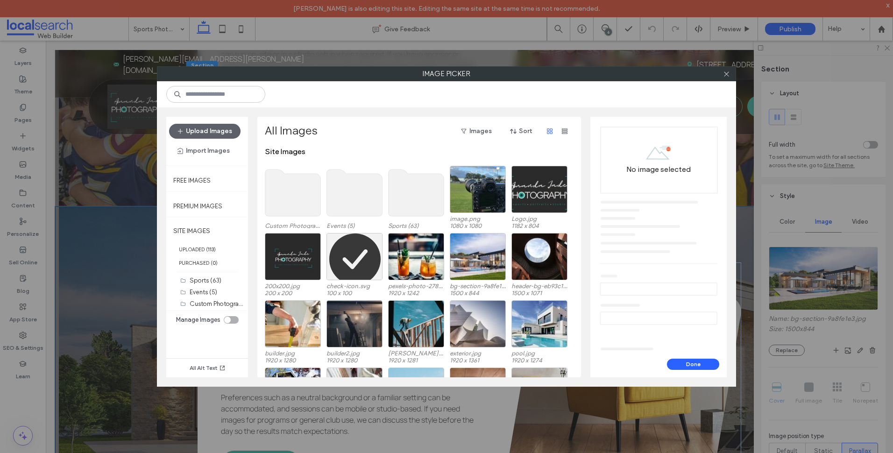
click at [396, 192] on use at bounding box center [417, 193] width 56 height 47
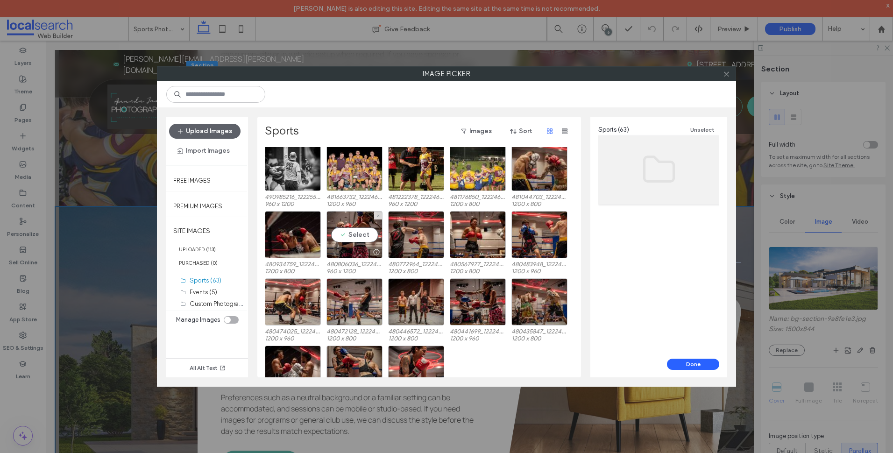
scroll to position [515, 0]
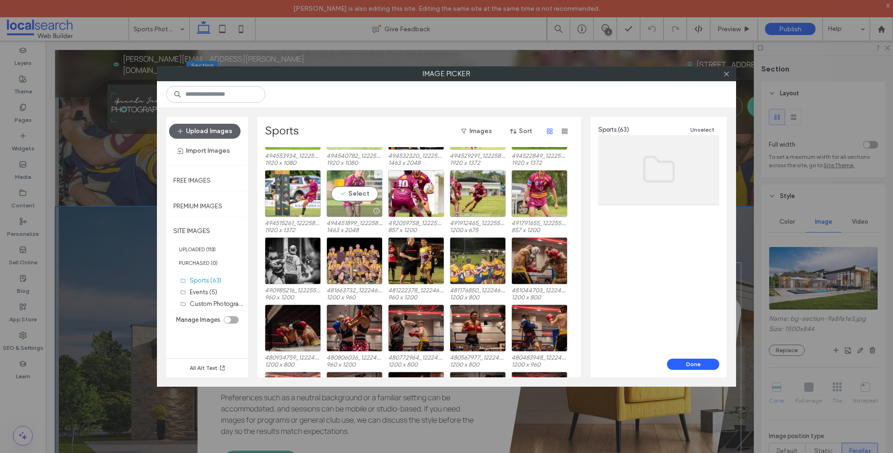
click at [359, 195] on div "Select" at bounding box center [355, 193] width 56 height 47
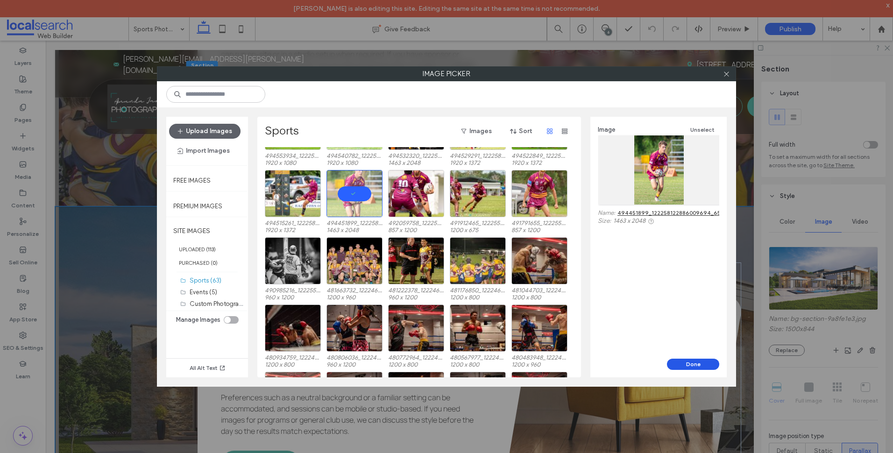
drag, startPoint x: 669, startPoint y: 363, endPoint x: 590, endPoint y: 316, distance: 92.0
click at [669, 363] on button "Done" at bounding box center [693, 364] width 52 height 11
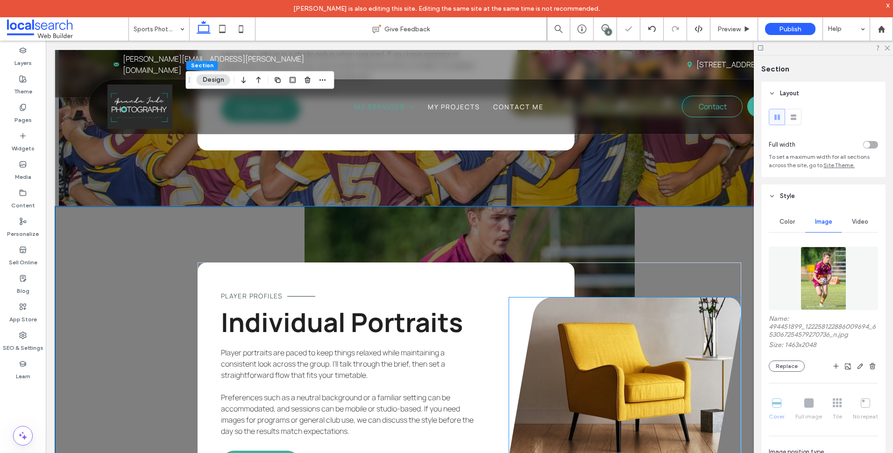
click at [648, 298] on link at bounding box center [625, 384] width 232 height 173
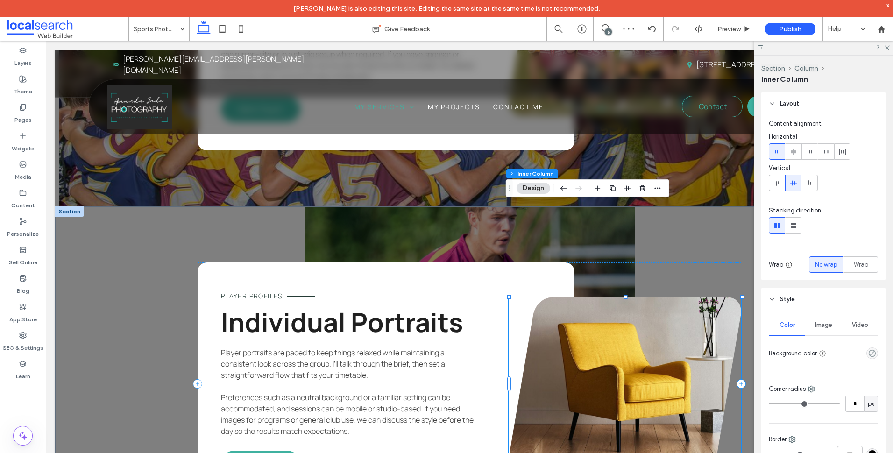
click at [826, 324] on span "Image" at bounding box center [823, 324] width 17 height 7
click at [633, 298] on link at bounding box center [625, 384] width 232 height 173
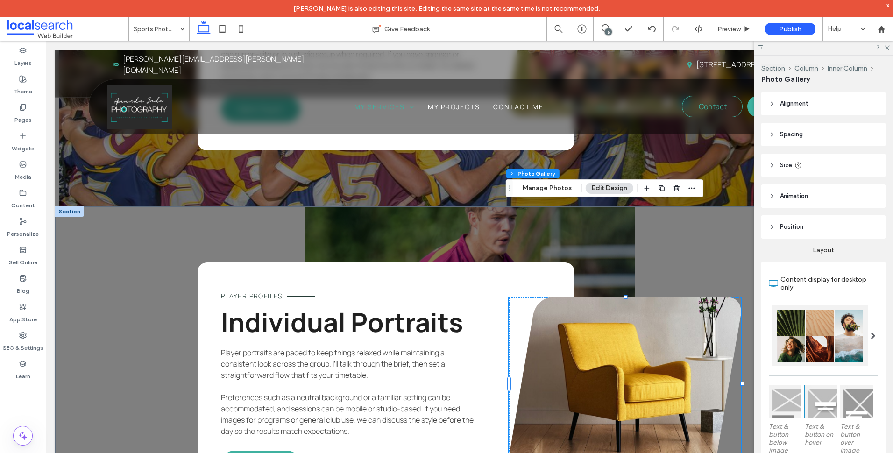
click at [633, 298] on link at bounding box center [625, 384] width 232 height 173
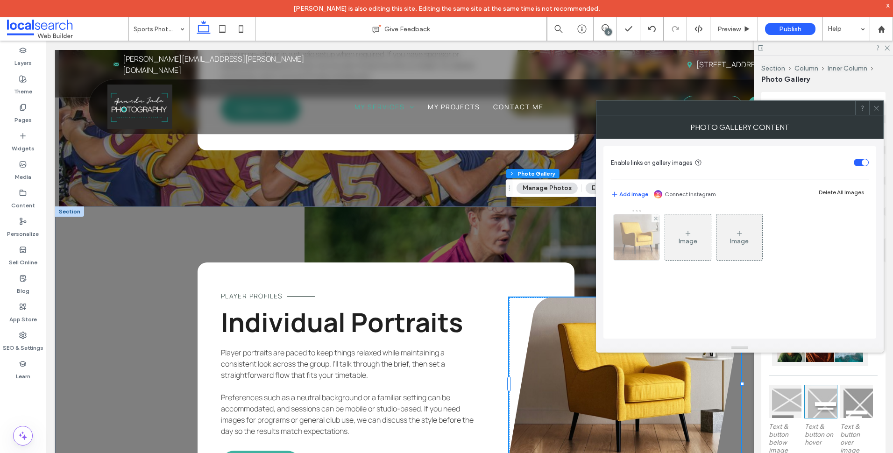
click at [648, 246] on img at bounding box center [636, 237] width 57 height 46
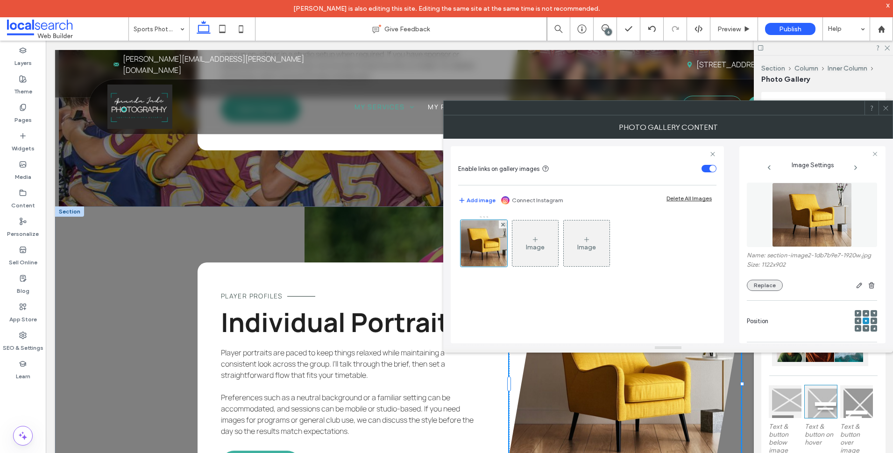
click at [765, 289] on button "Replace" at bounding box center [765, 285] width 36 height 11
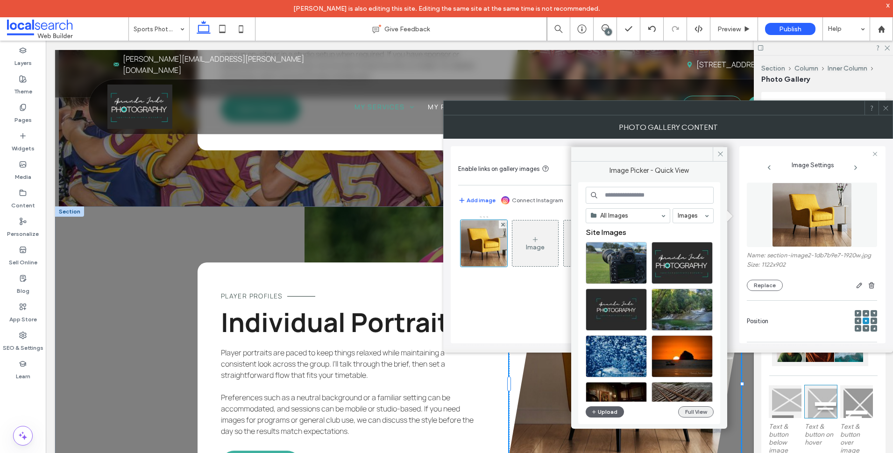
click at [689, 408] on button "Full View" at bounding box center [696, 412] width 36 height 11
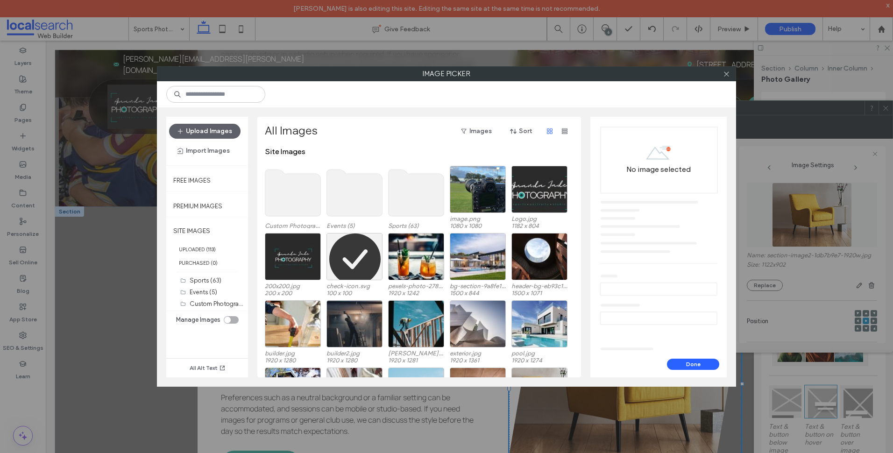
click at [439, 208] on use at bounding box center [417, 193] width 56 height 47
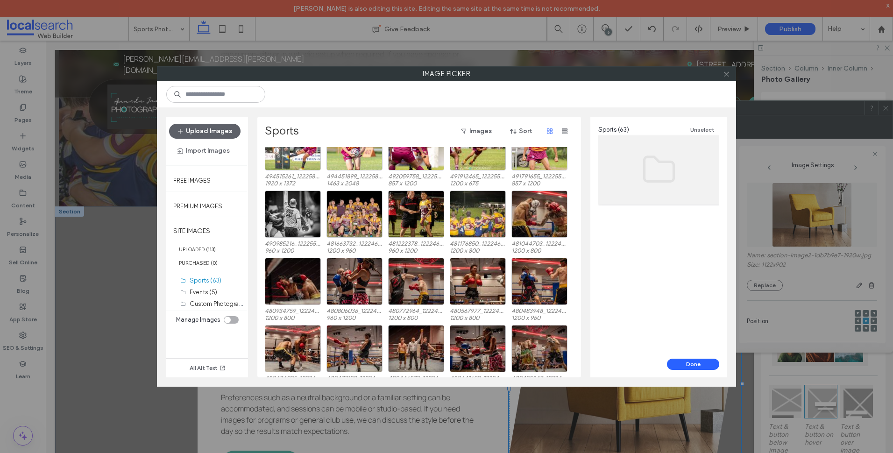
scroll to position [422, 0]
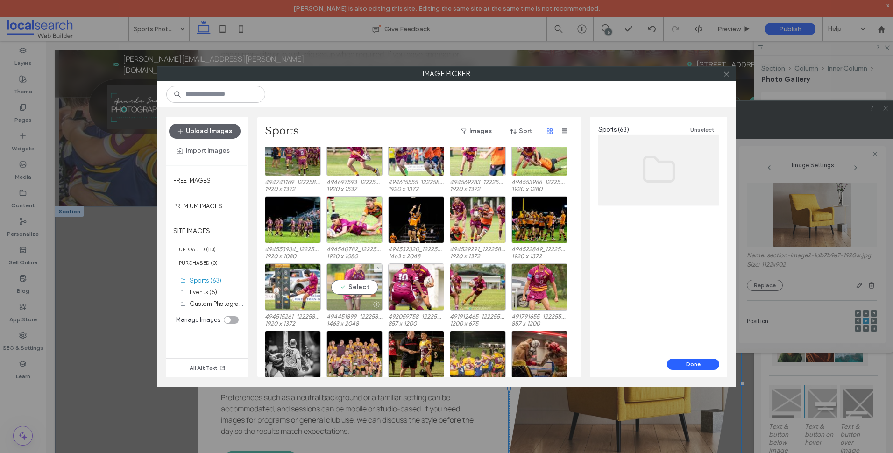
click at [358, 290] on div "Select" at bounding box center [355, 287] width 56 height 47
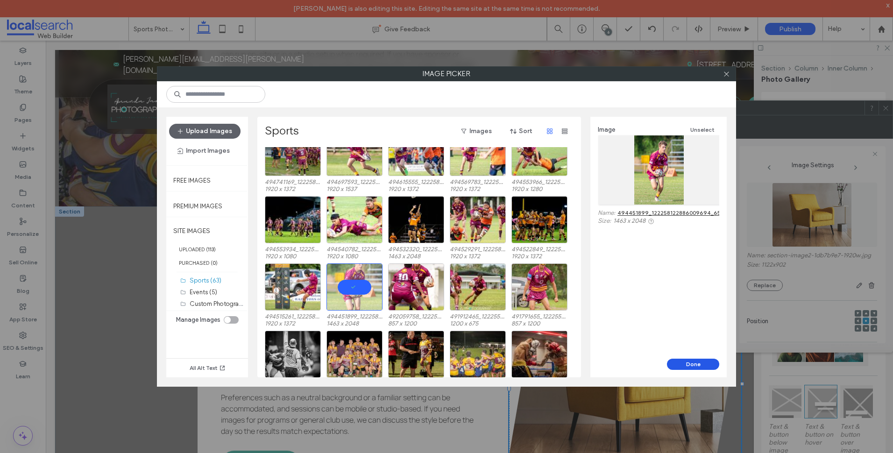
click at [708, 364] on button "Done" at bounding box center [693, 364] width 52 height 11
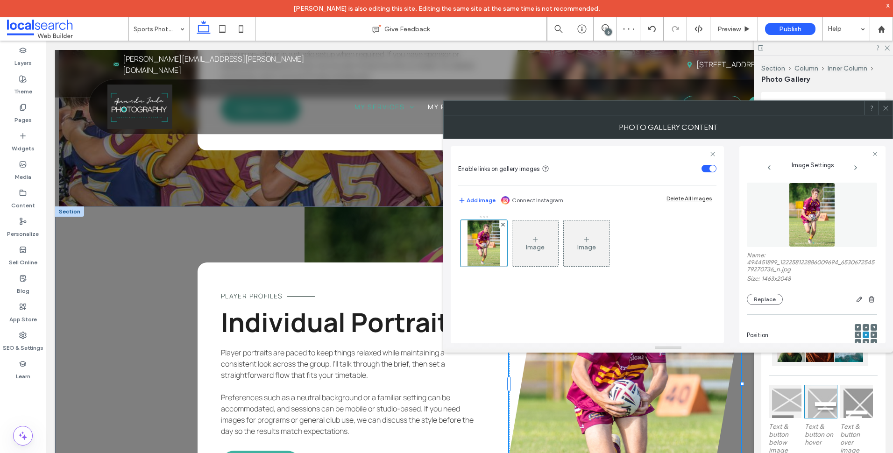
click at [889, 109] on icon at bounding box center [886, 108] width 7 height 7
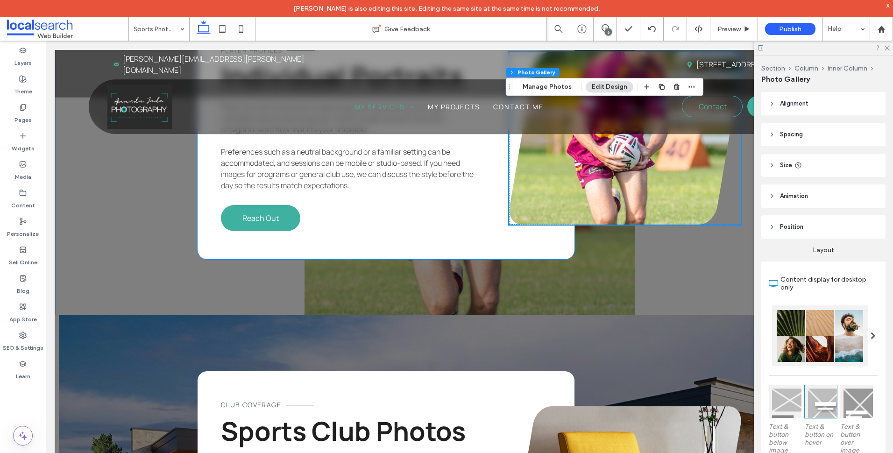
scroll to position [1870, 0]
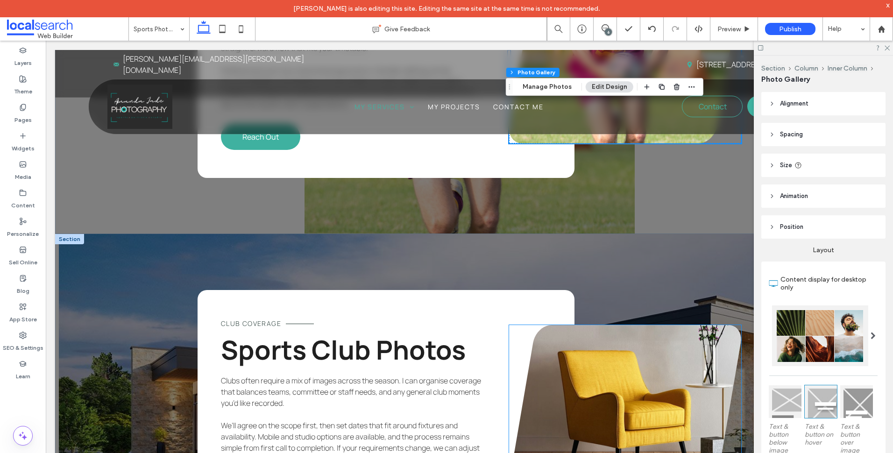
click at [590, 325] on link at bounding box center [625, 411] width 232 height 173
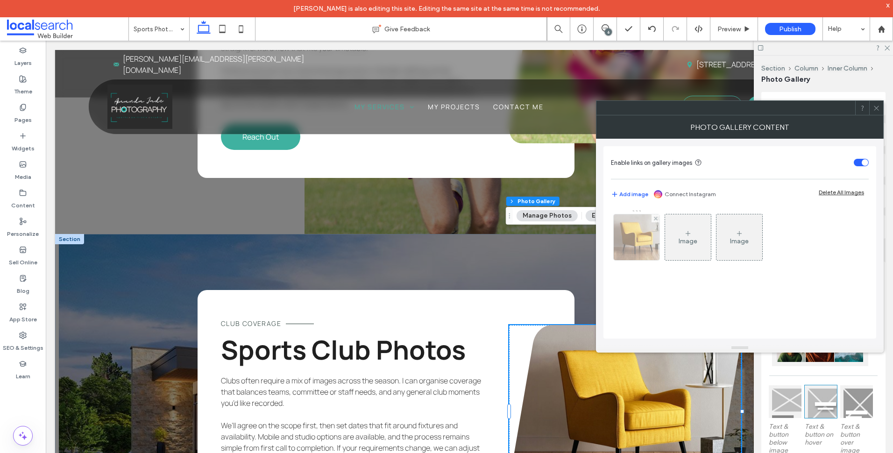
click at [637, 242] on img at bounding box center [636, 237] width 57 height 46
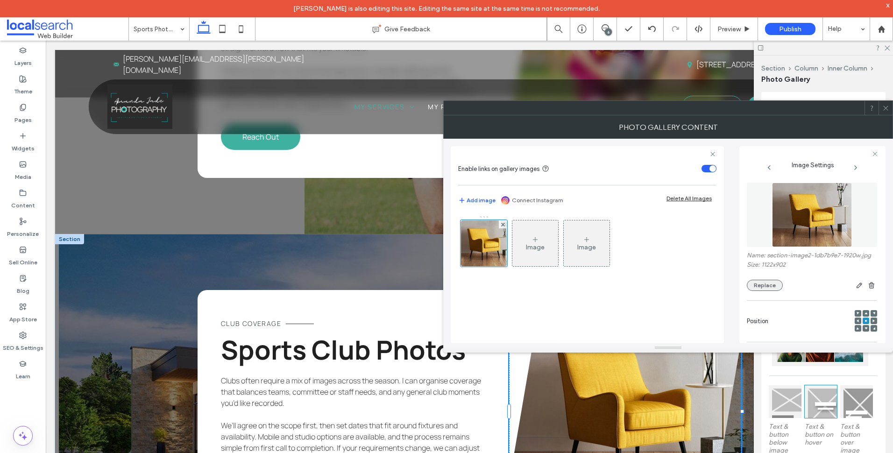
click at [762, 290] on button "Replace" at bounding box center [765, 285] width 36 height 11
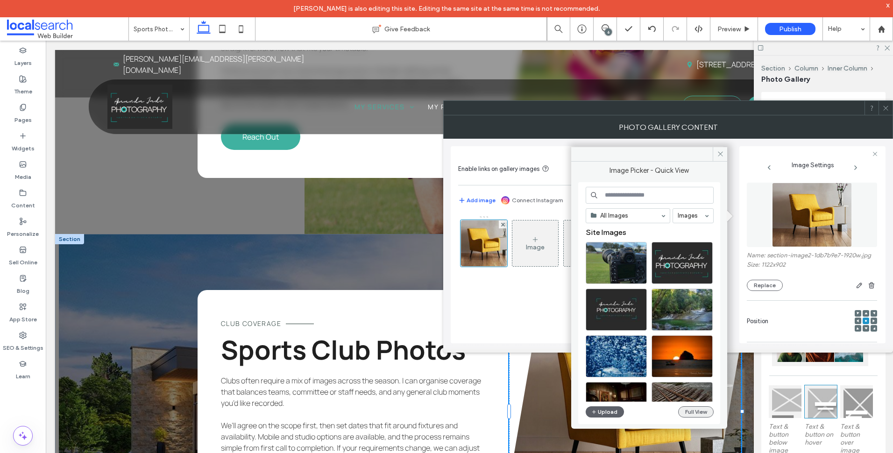
click at [702, 412] on button "Full View" at bounding box center [696, 412] width 36 height 11
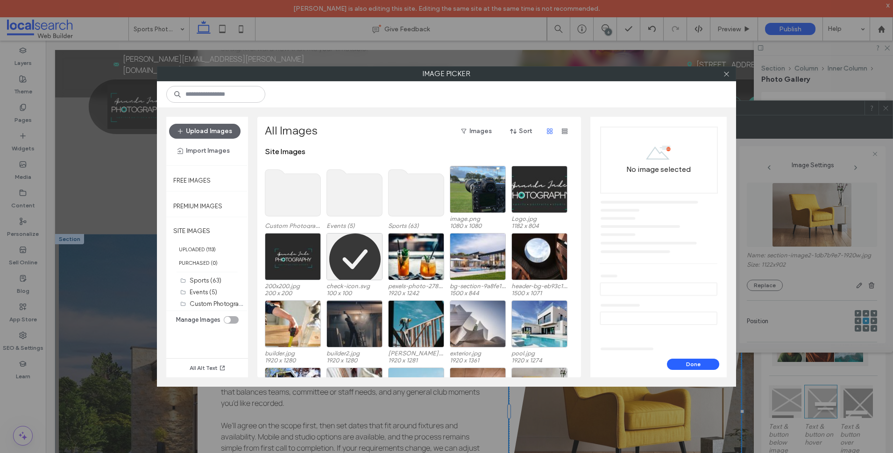
click at [432, 199] on use at bounding box center [417, 193] width 56 height 47
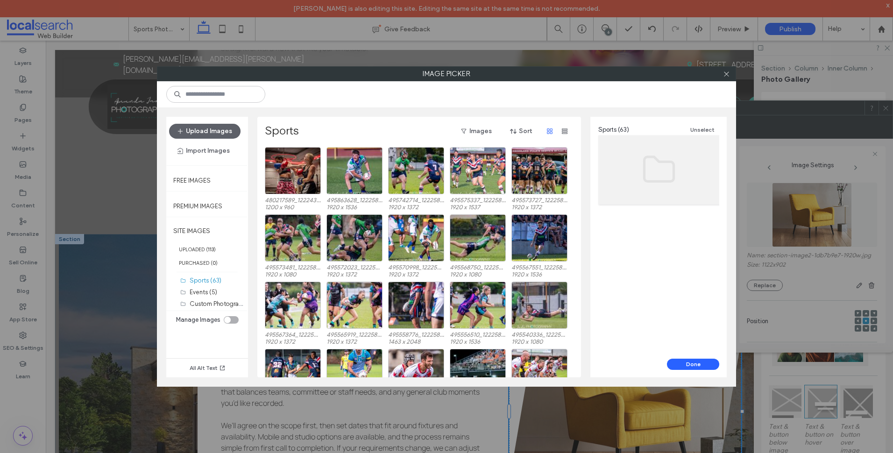
scroll to position [39, 0]
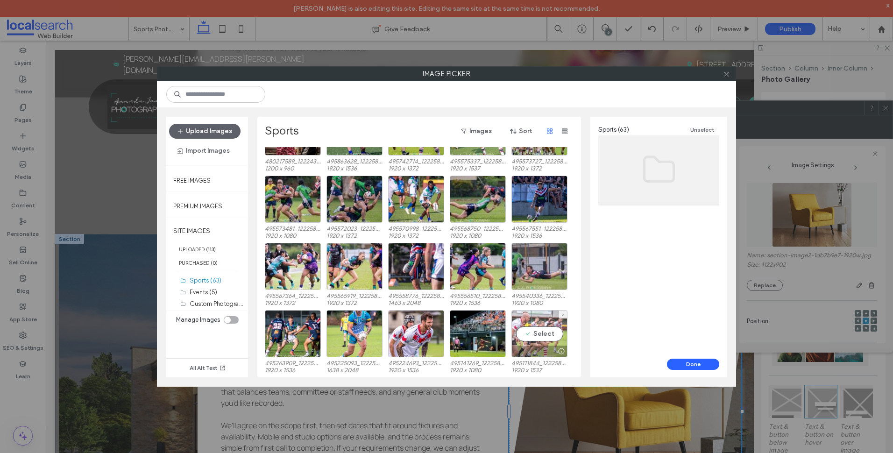
click at [539, 329] on div "Select" at bounding box center [540, 333] width 56 height 47
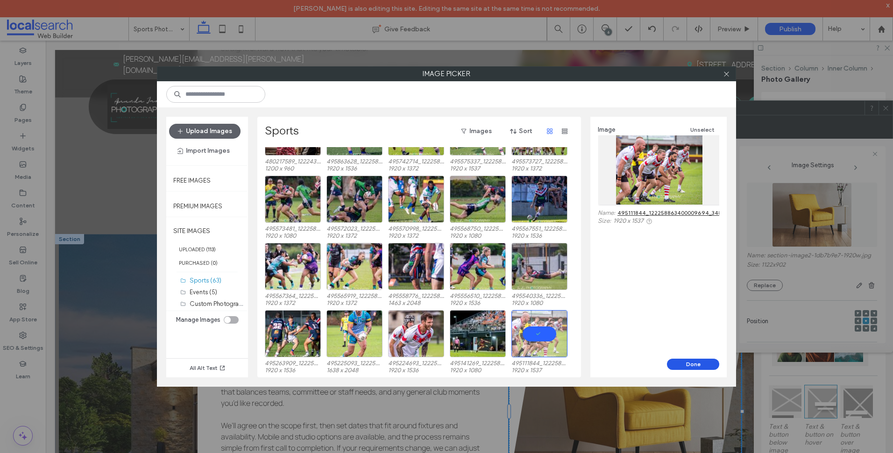
click at [689, 362] on button "Done" at bounding box center [693, 364] width 52 height 11
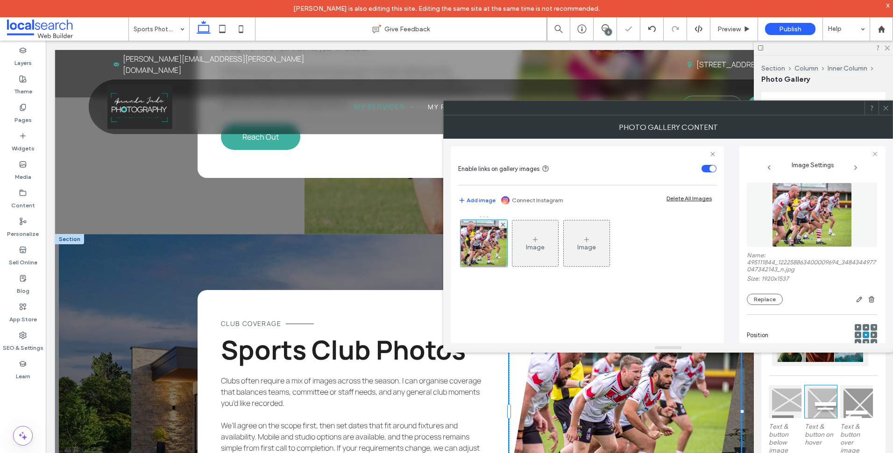
click at [887, 107] on icon at bounding box center [886, 108] width 7 height 7
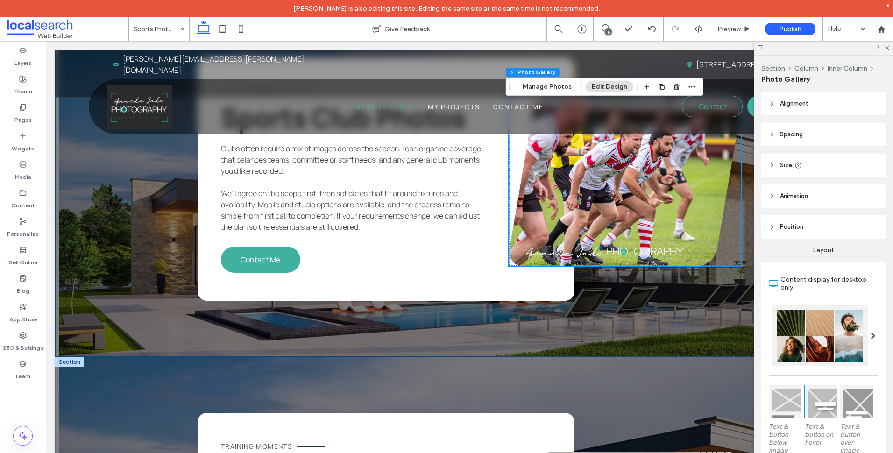
scroll to position [2197, 0]
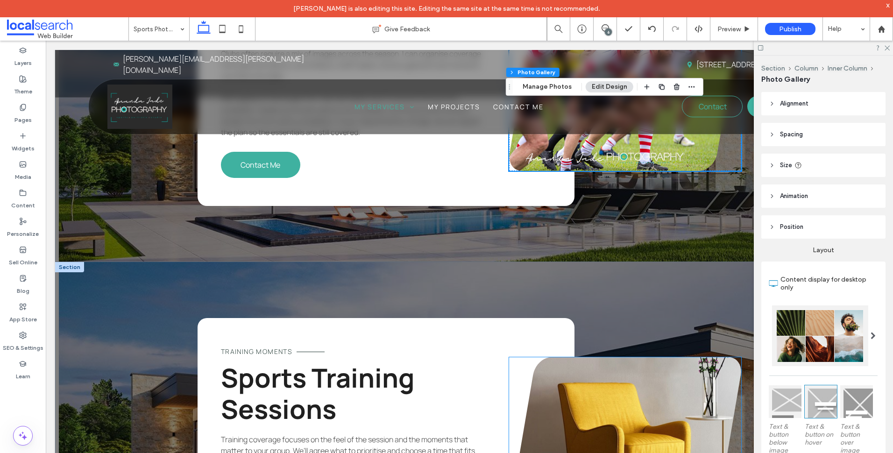
click at [557, 357] on link at bounding box center [625, 443] width 232 height 173
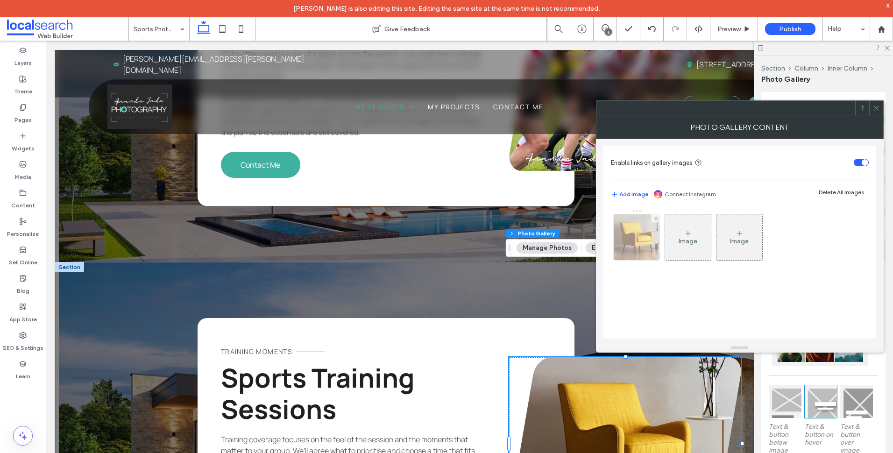
click at [625, 245] on img at bounding box center [636, 237] width 57 height 46
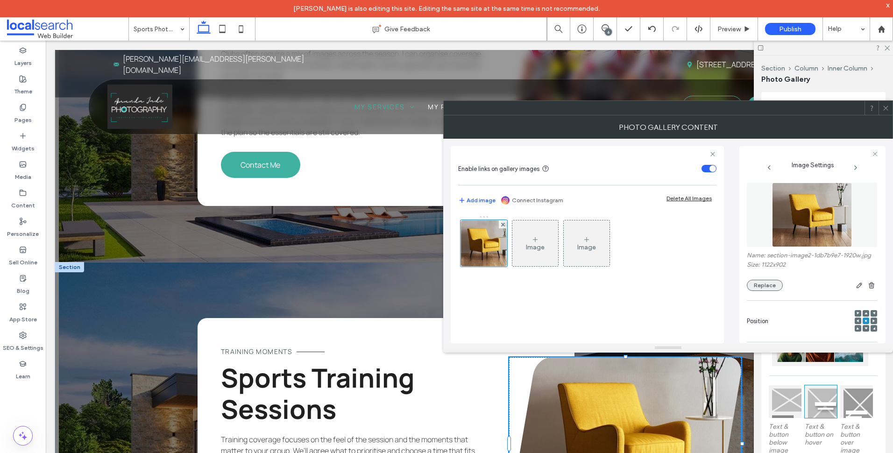
click at [753, 291] on button "Replace" at bounding box center [765, 285] width 36 height 11
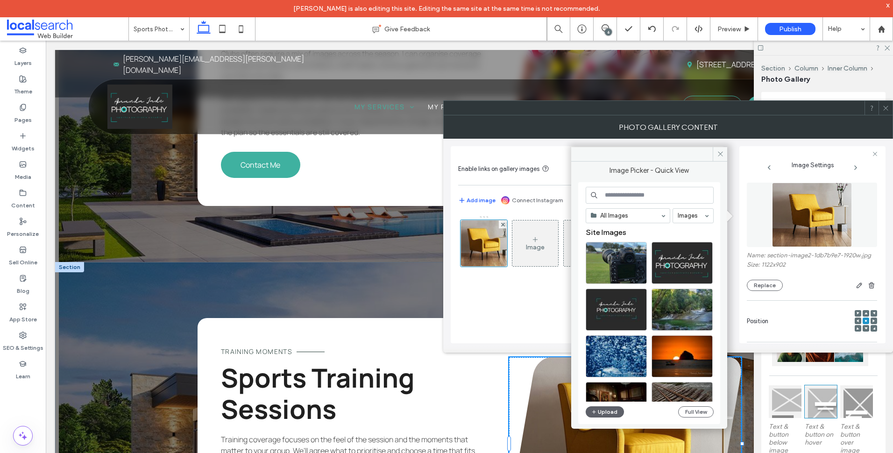
click at [714, 411] on div "All Images Images Site Images Upload Full View" at bounding box center [649, 303] width 142 height 242
click at [701, 414] on button "Full View" at bounding box center [696, 412] width 36 height 11
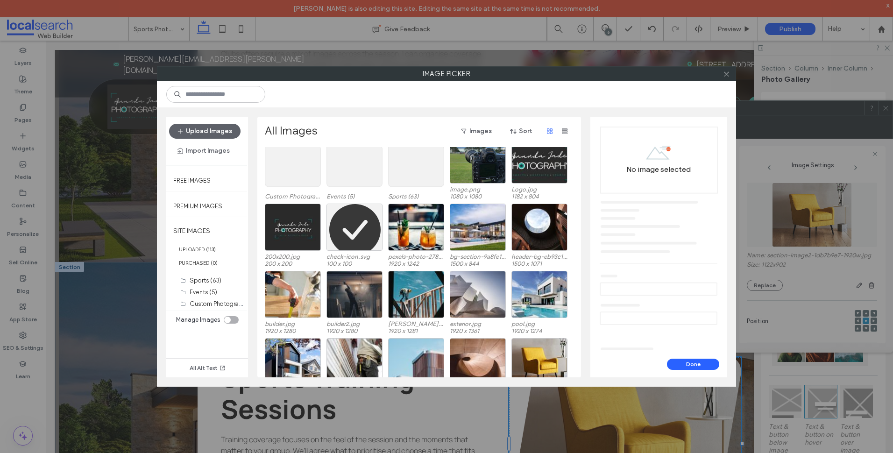
scroll to position [0, 0]
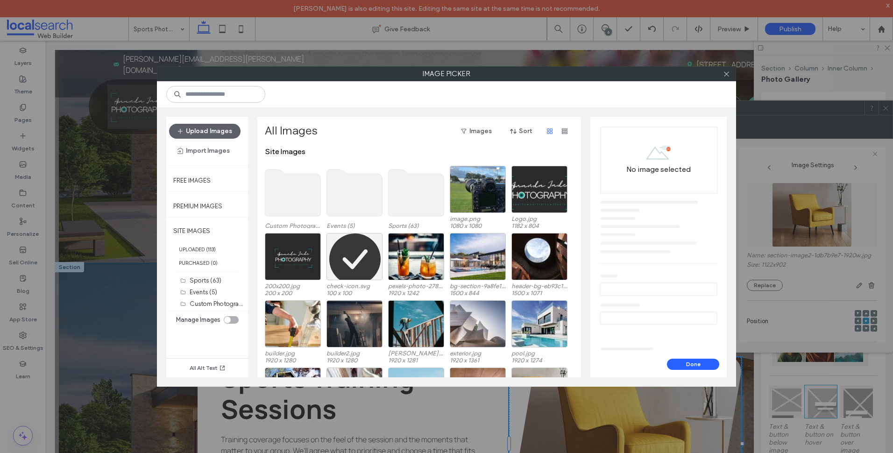
click at [424, 199] on use at bounding box center [417, 193] width 56 height 47
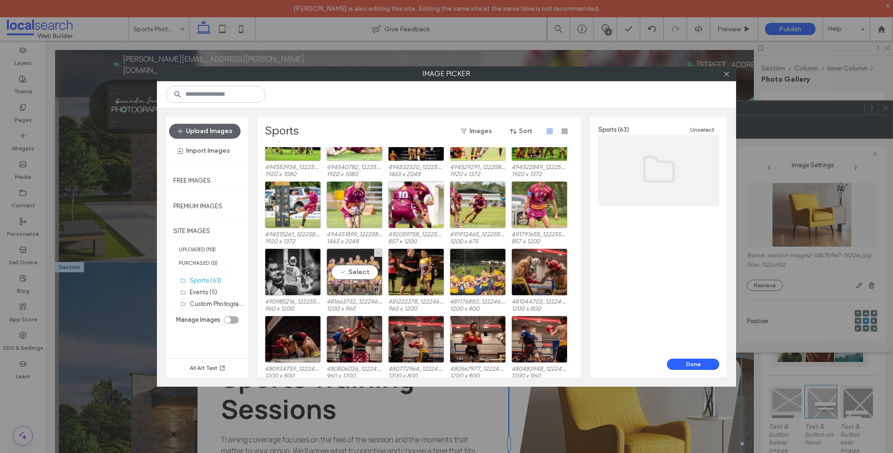
scroll to position [411, 0]
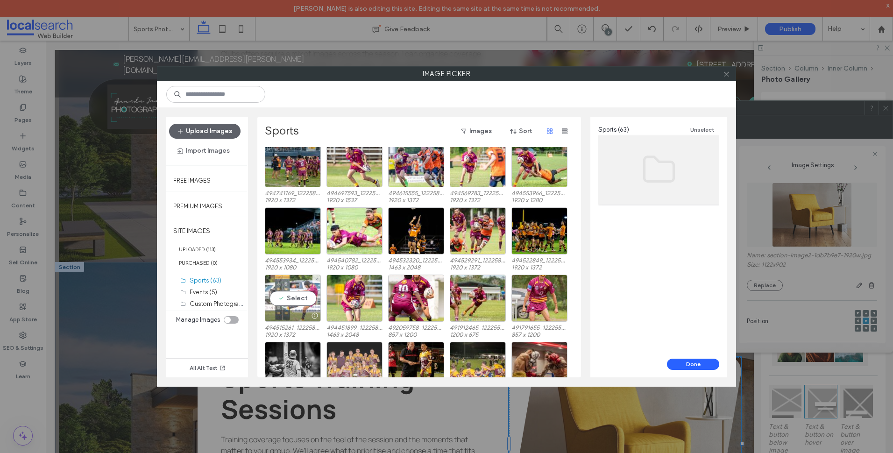
click at [310, 303] on div "Select" at bounding box center [293, 298] width 56 height 47
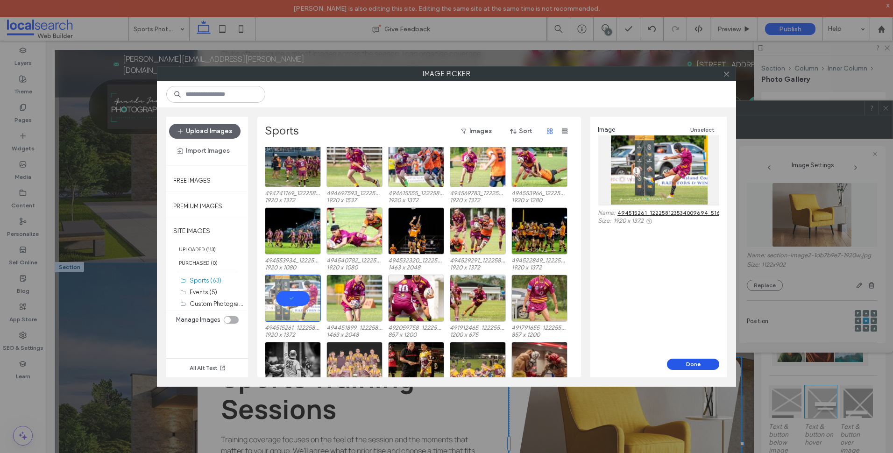
drag, startPoint x: 681, startPoint y: 361, endPoint x: 632, endPoint y: 321, distance: 63.1
click at [681, 361] on button "Done" at bounding box center [693, 364] width 52 height 11
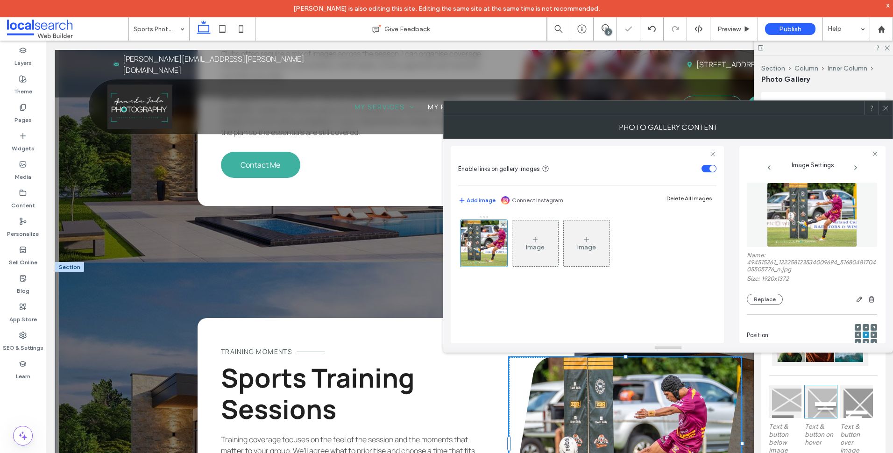
click at [885, 108] on icon at bounding box center [886, 108] width 7 height 7
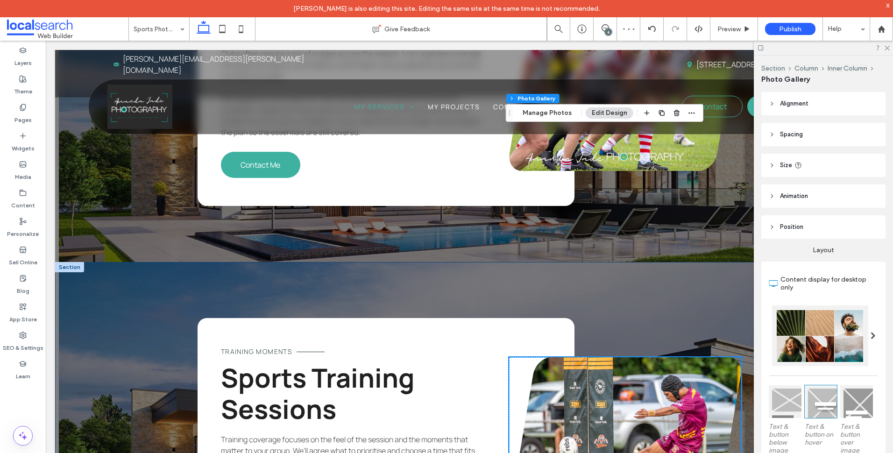
scroll to position [2571, 0]
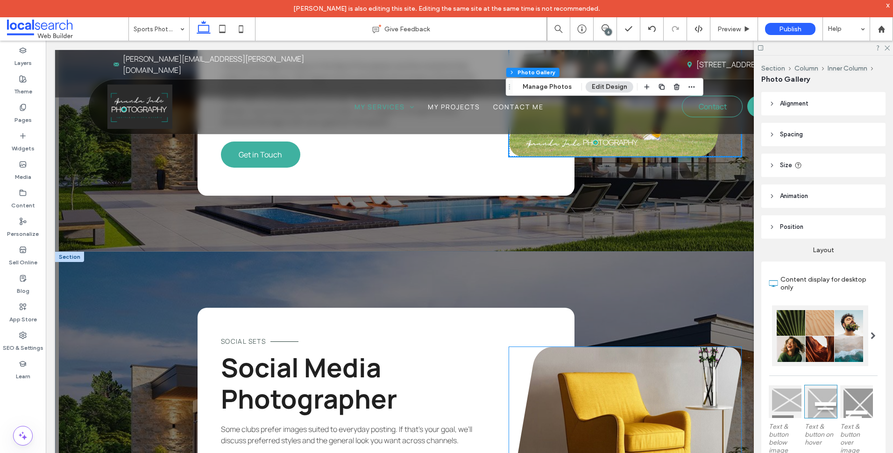
click at [606, 347] on link at bounding box center [625, 433] width 232 height 173
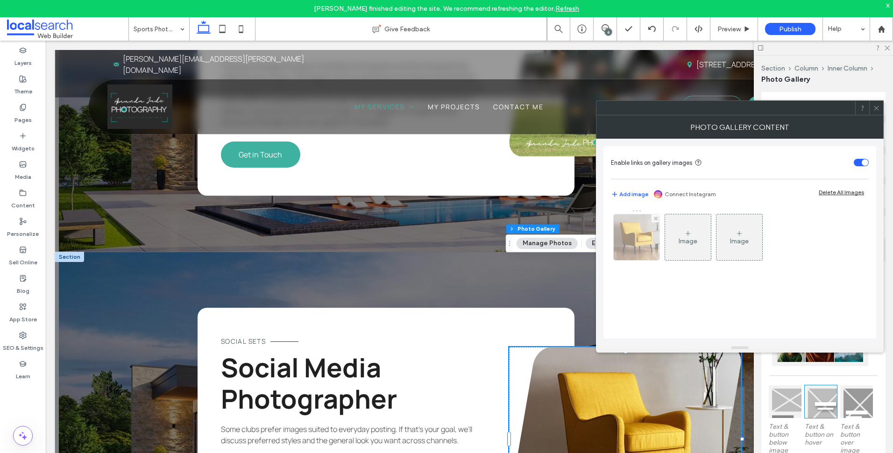
click at [623, 243] on img at bounding box center [636, 237] width 57 height 46
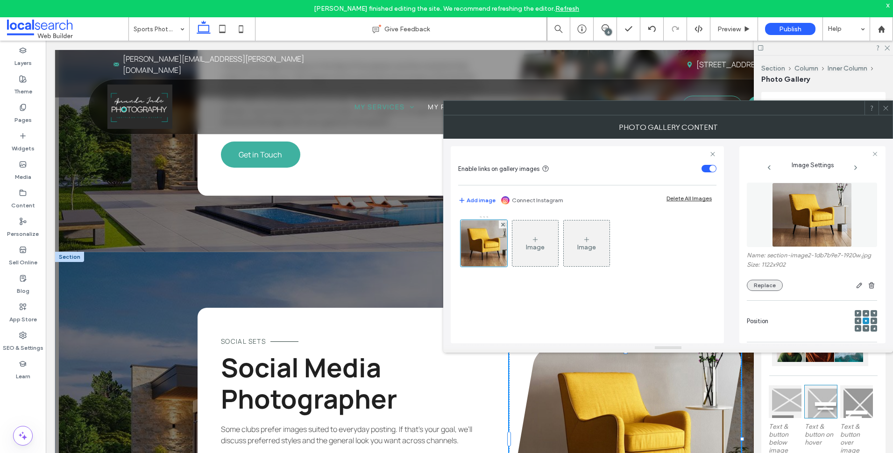
click at [764, 291] on button "Replace" at bounding box center [765, 285] width 36 height 11
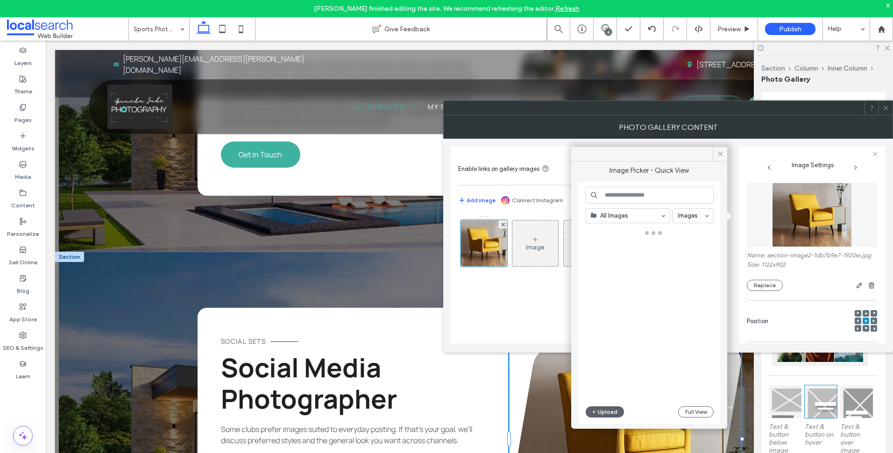
click at [708, 418] on div "All Images Images Upload Full View" at bounding box center [650, 303] width 128 height 233
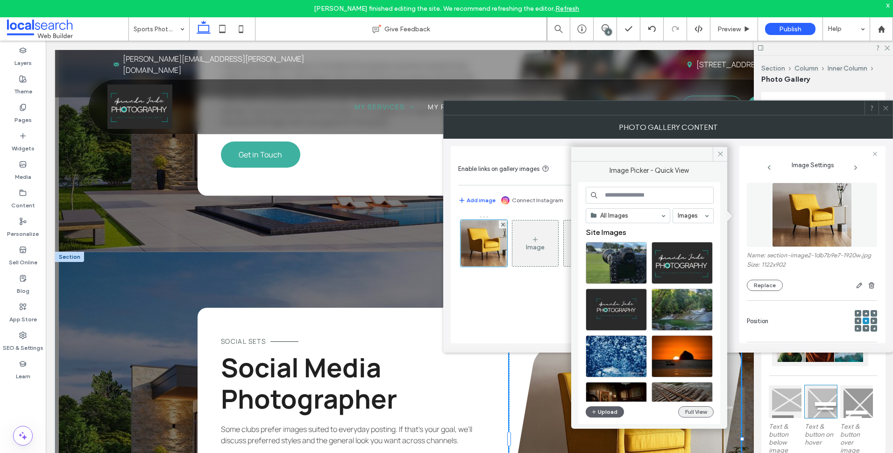
click at [705, 412] on button "Full View" at bounding box center [696, 412] width 36 height 11
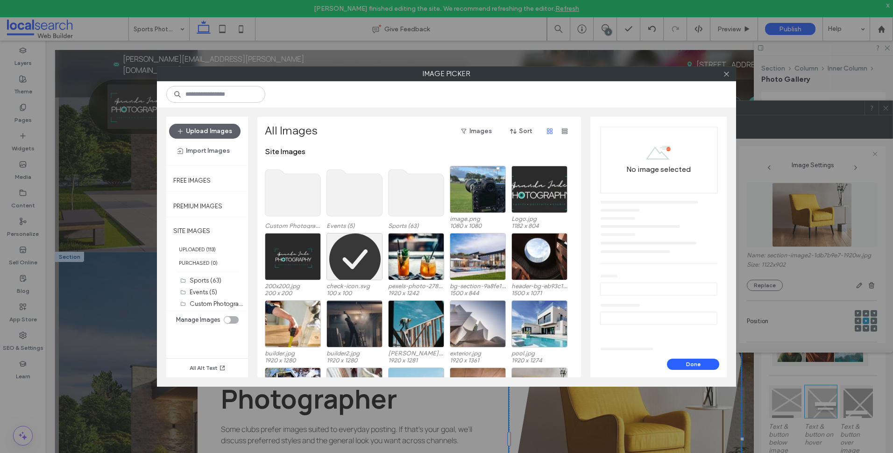
click at [408, 189] on use at bounding box center [417, 193] width 56 height 47
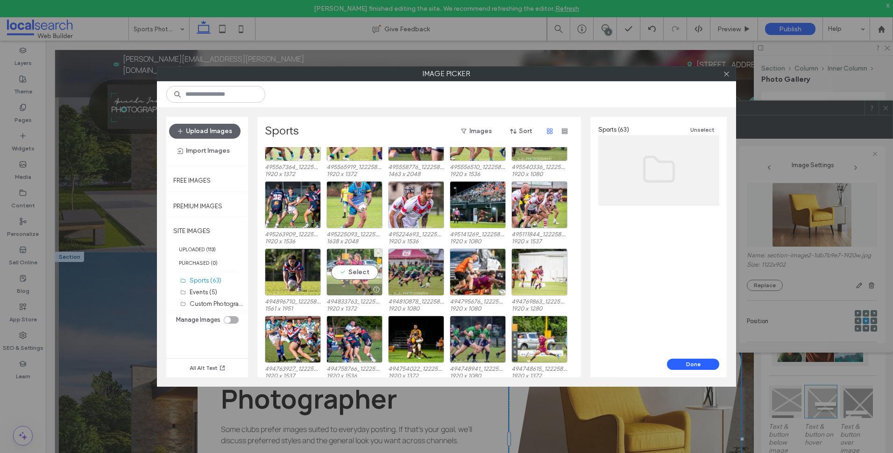
scroll to position [235, 0]
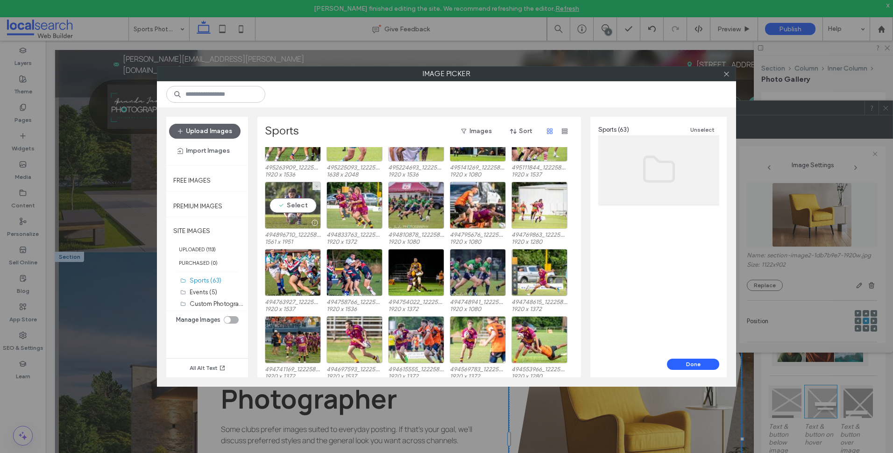
click at [281, 195] on div "Select" at bounding box center [293, 205] width 56 height 47
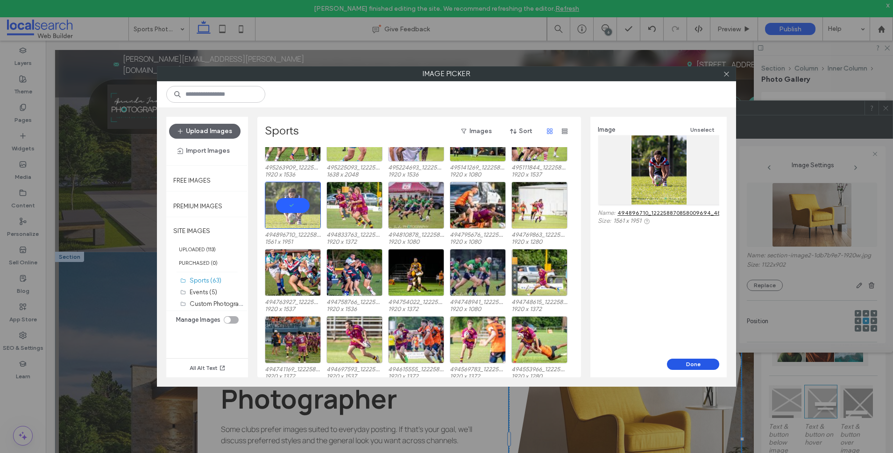
drag, startPoint x: 703, startPoint y: 364, endPoint x: 648, endPoint y: 323, distance: 69.2
click at [703, 364] on button "Done" at bounding box center [693, 364] width 52 height 11
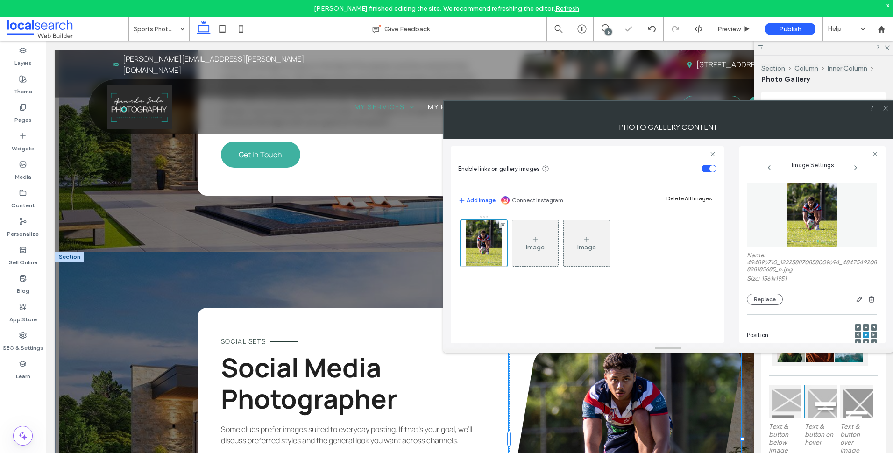
click at [890, 108] on div at bounding box center [886, 108] width 14 height 14
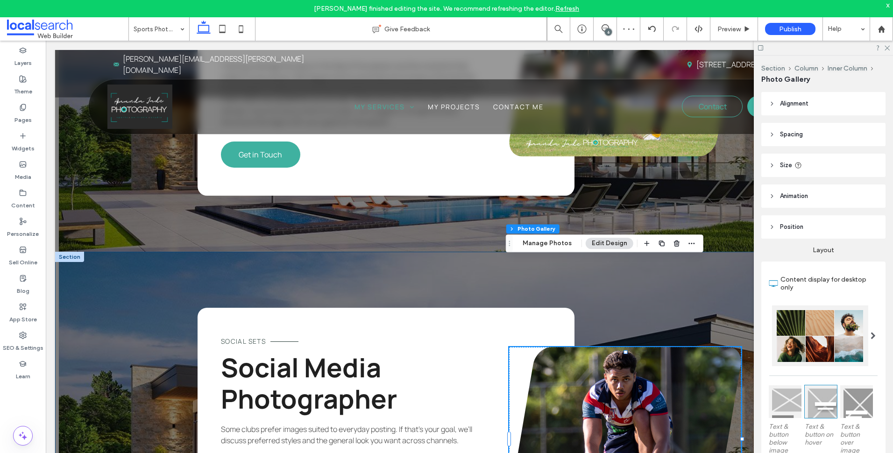
click at [491, 252] on div "Social Sets Social Media Photographer Some clubs prefer images suited to everyd…" at bounding box center [469, 434] width 561 height 364
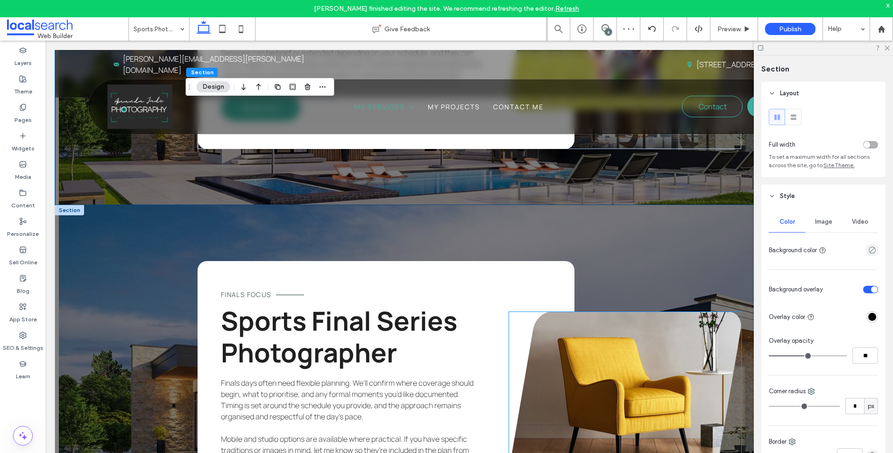
scroll to position [3038, 0]
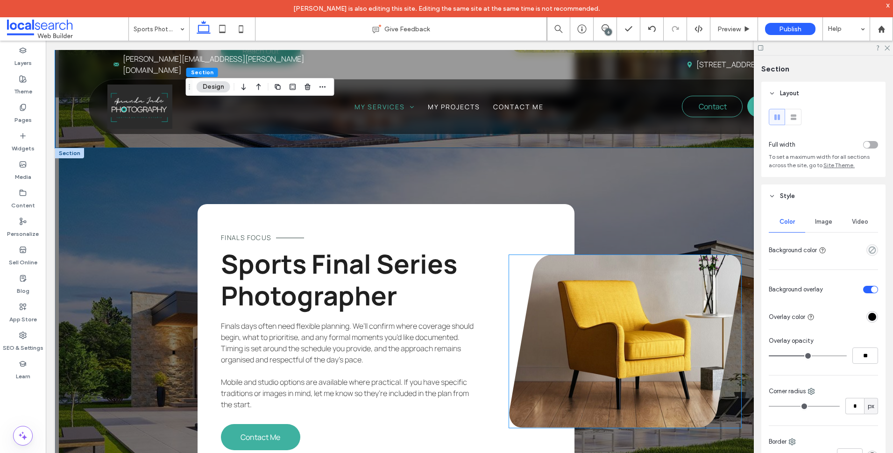
click at [603, 255] on link at bounding box center [625, 341] width 232 height 173
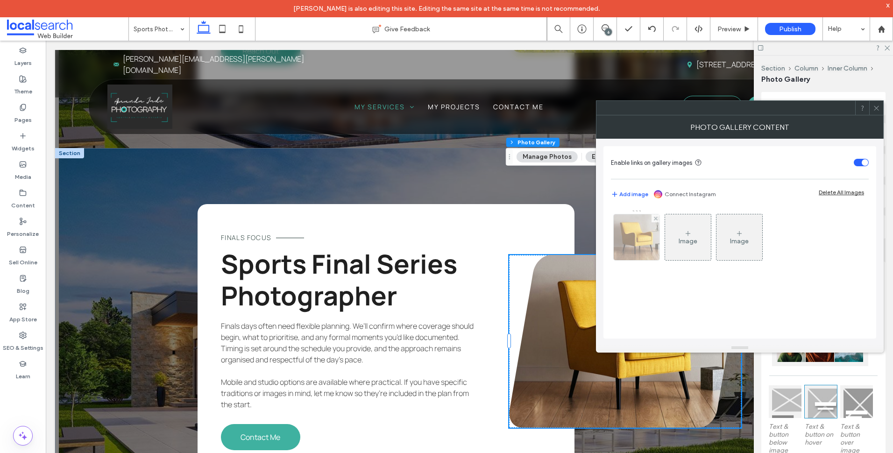
click at [643, 258] on img at bounding box center [636, 237] width 57 height 46
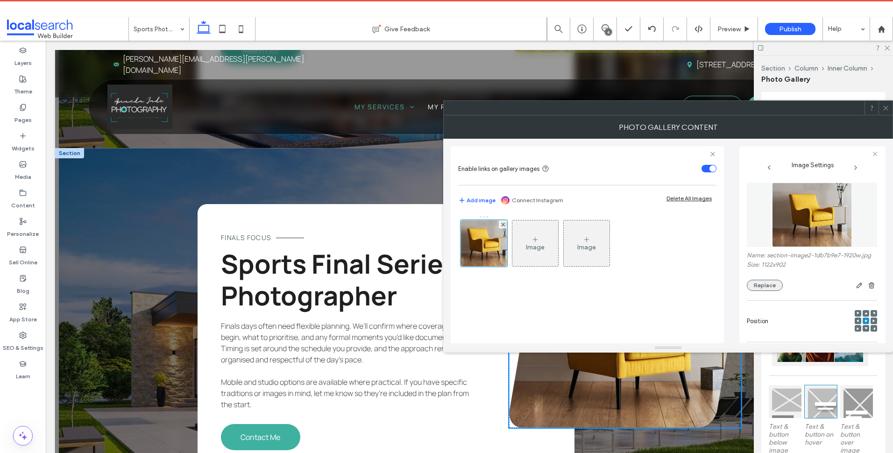
click at [757, 291] on button "Replace" at bounding box center [765, 285] width 36 height 11
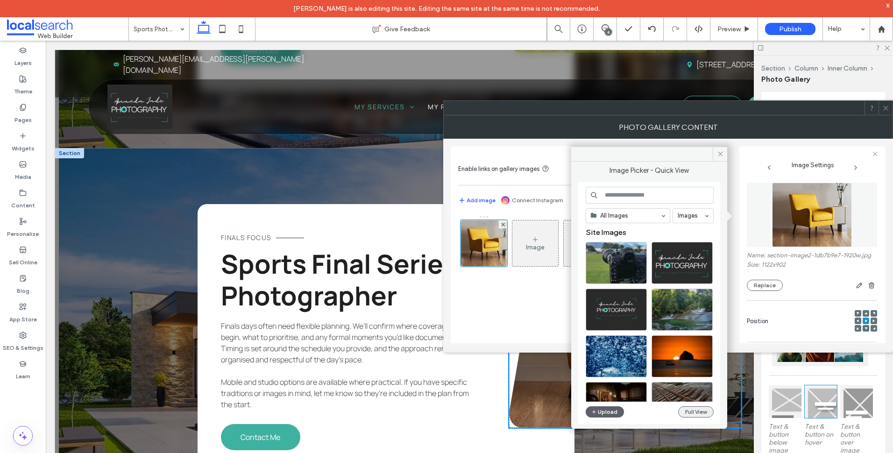
click at [698, 409] on button "Full View" at bounding box center [696, 412] width 36 height 11
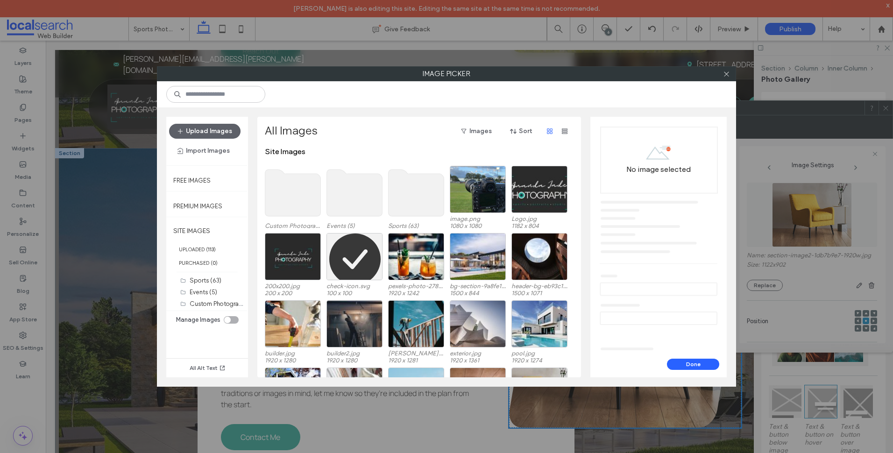
click at [421, 202] on use at bounding box center [417, 193] width 56 height 47
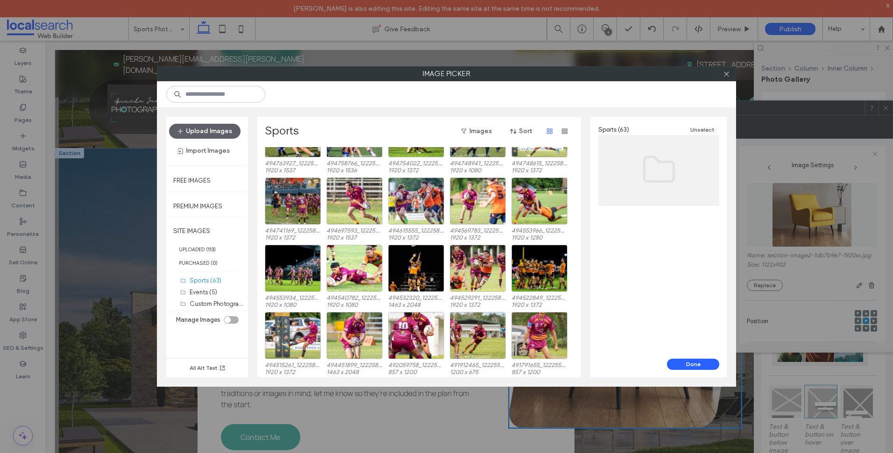
scroll to position [375, 0]
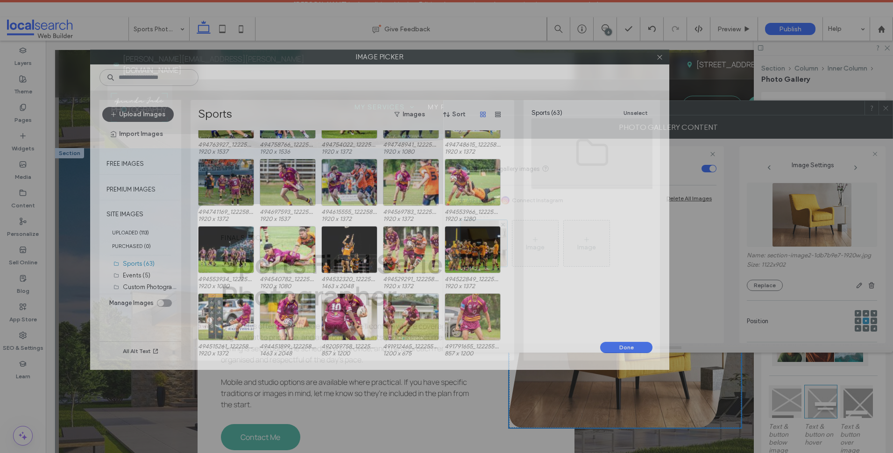
drag, startPoint x: 481, startPoint y: 74, endPoint x: 432, endPoint y: 47, distance: 55.6
click at [433, 50] on label "Image Picker" at bounding box center [380, 57] width 578 height 14
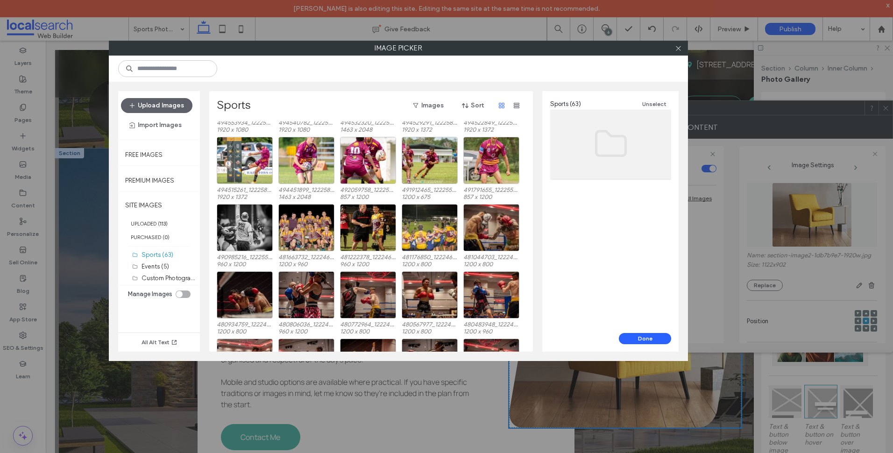
scroll to position [364, 0]
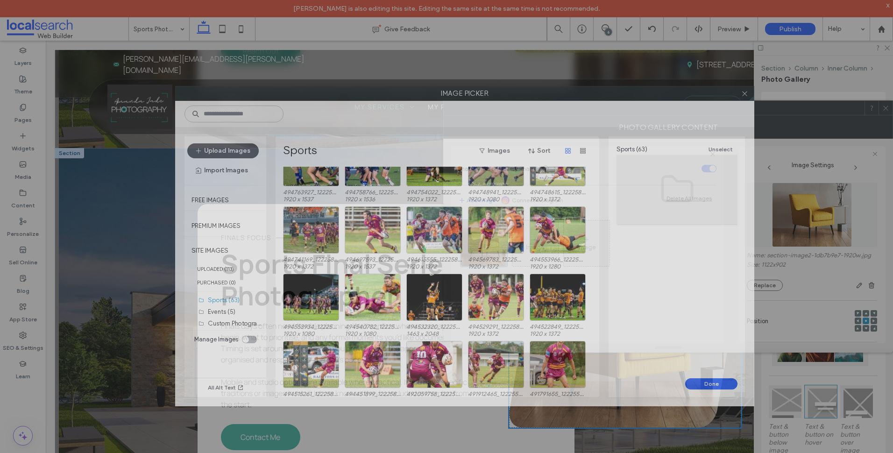
drag, startPoint x: 542, startPoint y: 68, endPoint x: 557, endPoint y: 99, distance: 34.9
click at [557, 99] on label "Image Picker" at bounding box center [465, 93] width 578 height 14
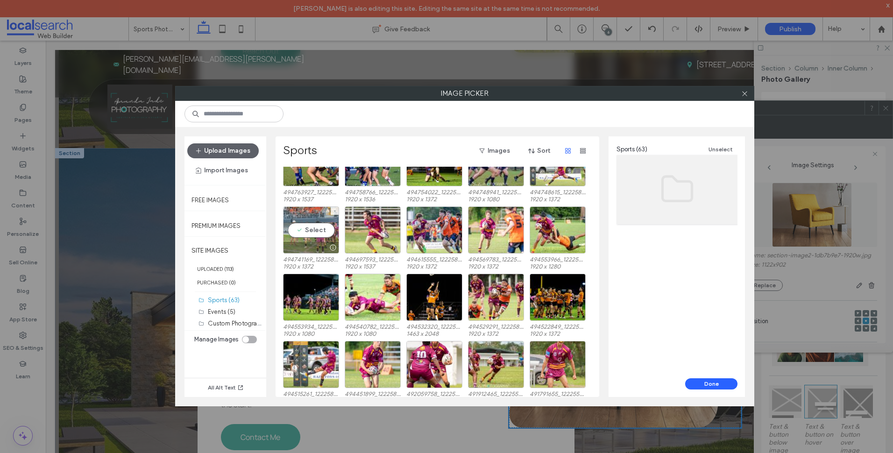
click at [312, 235] on div "Select" at bounding box center [311, 230] width 56 height 47
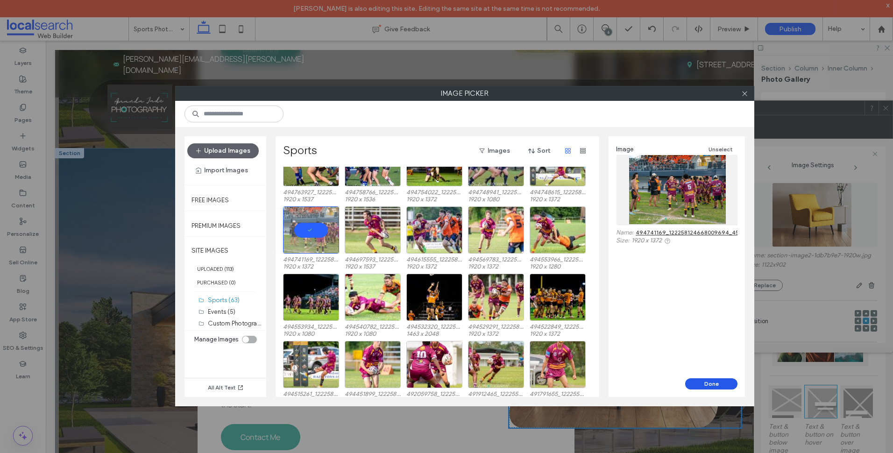
click at [714, 386] on button "Done" at bounding box center [712, 383] width 52 height 11
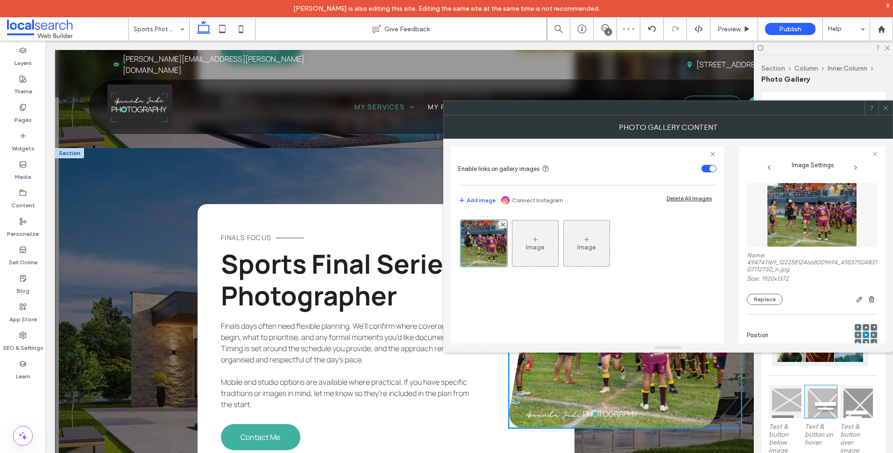
click at [146, 277] on div "Finals Focus Sports Final Series Photographer Finals days often need flexible p…" at bounding box center [469, 341] width 829 height 386
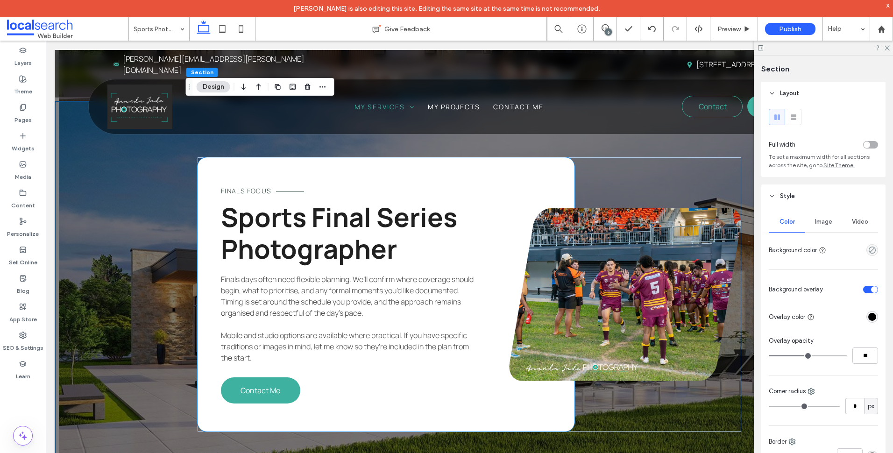
scroll to position [2991, 0]
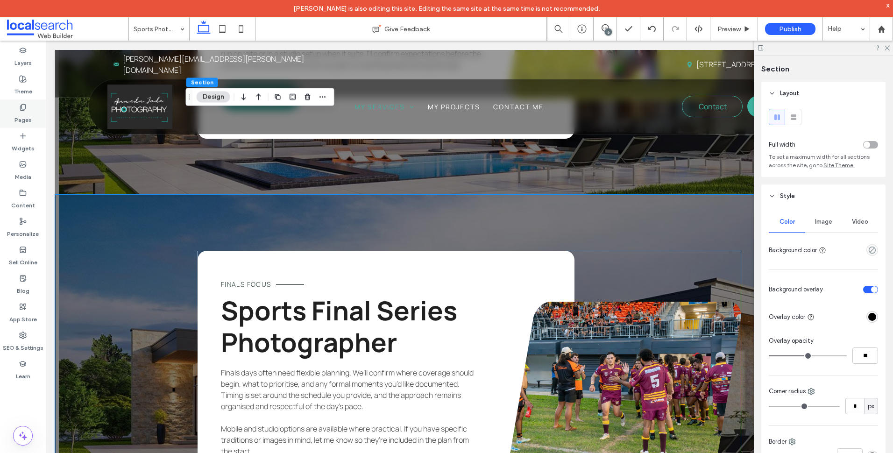
click at [27, 117] on label "Pages" at bounding box center [22, 117] width 17 height 13
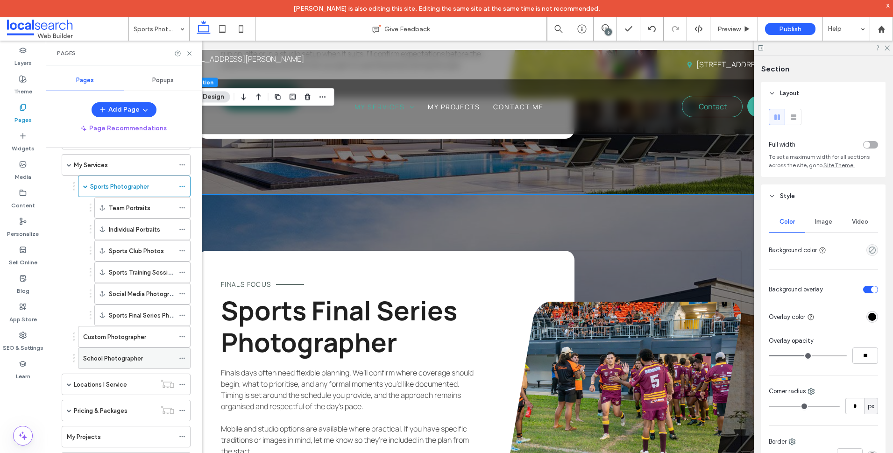
scroll to position [20, 0]
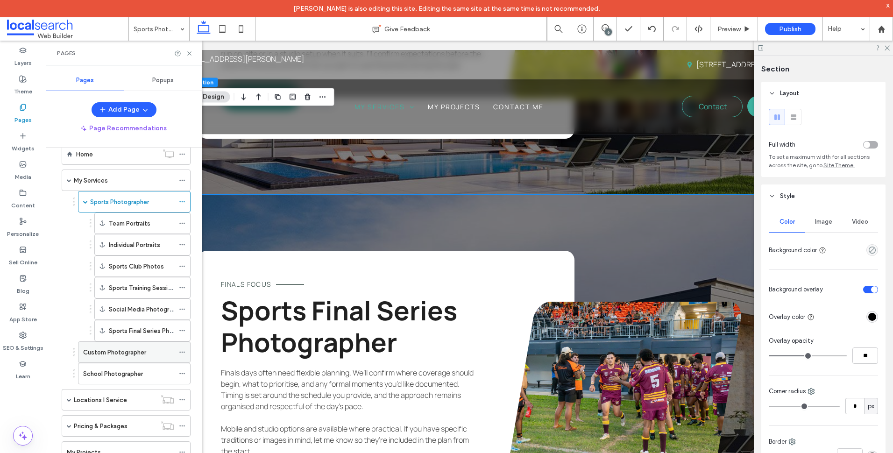
click at [120, 354] on label "Custom Photographer" at bounding box center [114, 352] width 63 height 16
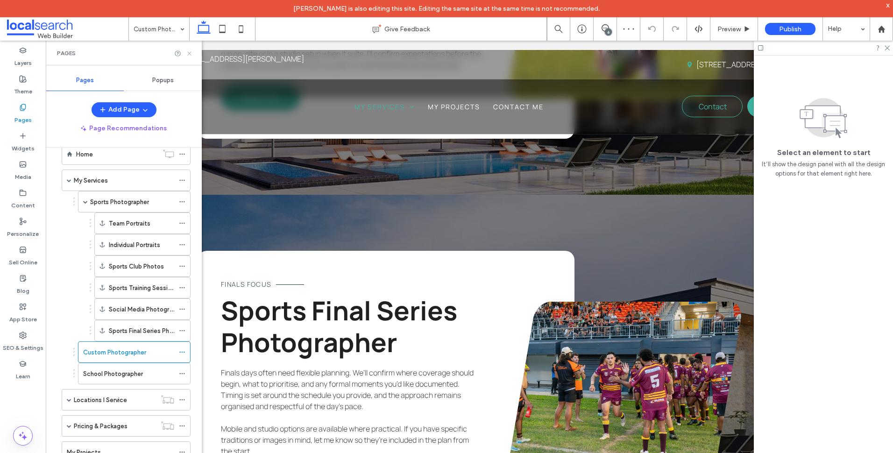
click at [190, 52] on use at bounding box center [189, 53] width 4 height 4
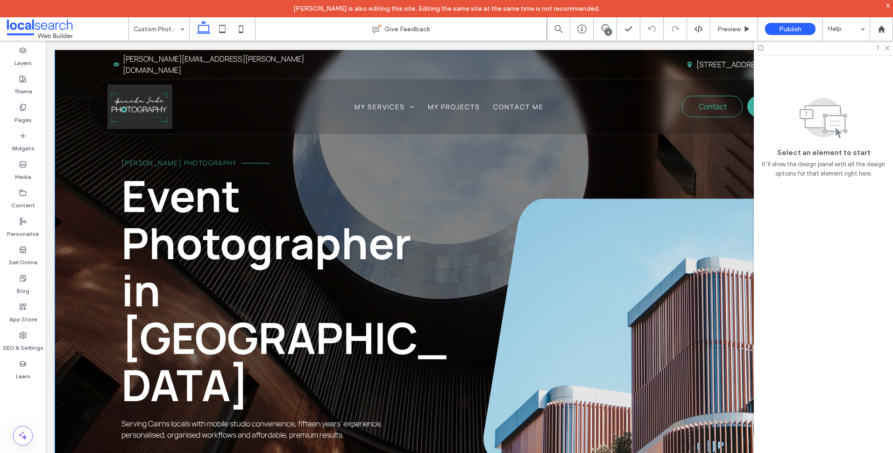
click at [98, 206] on div "Amanda Jade Photography Event Photographer in Cairns Serving Cairns locals with…" at bounding box center [469, 304] width 829 height 508
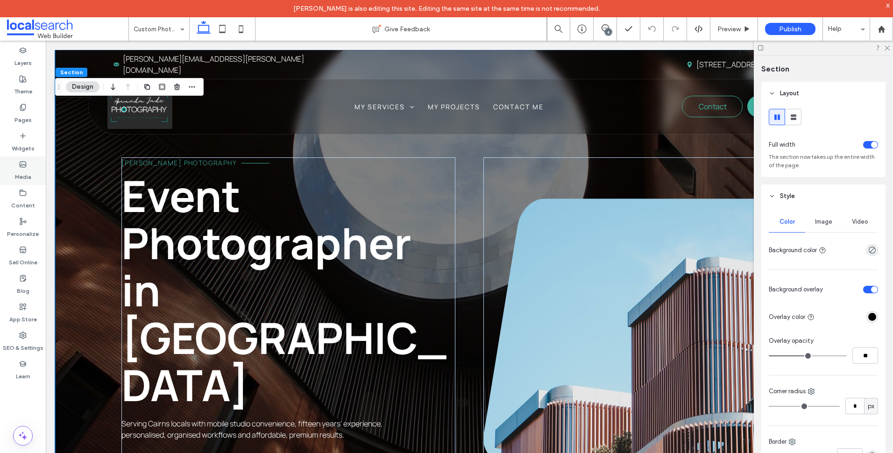
click at [30, 175] on label "Media" at bounding box center [23, 174] width 16 height 13
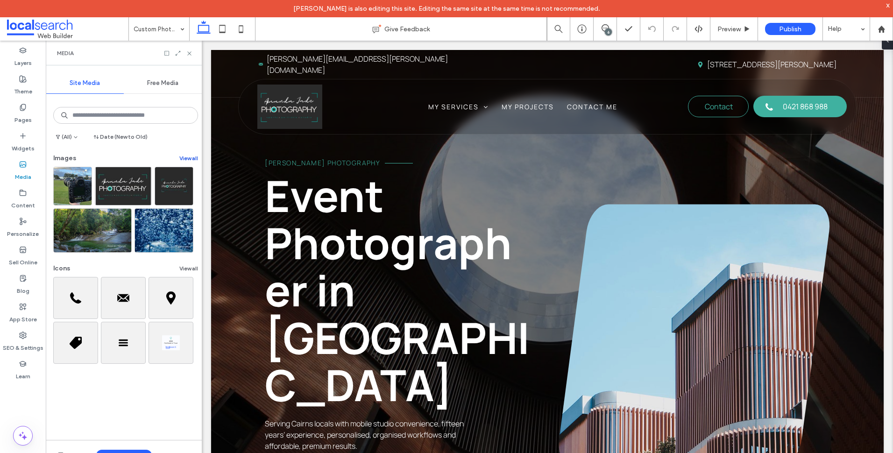
click at [184, 161] on button "View all" at bounding box center [188, 158] width 19 height 11
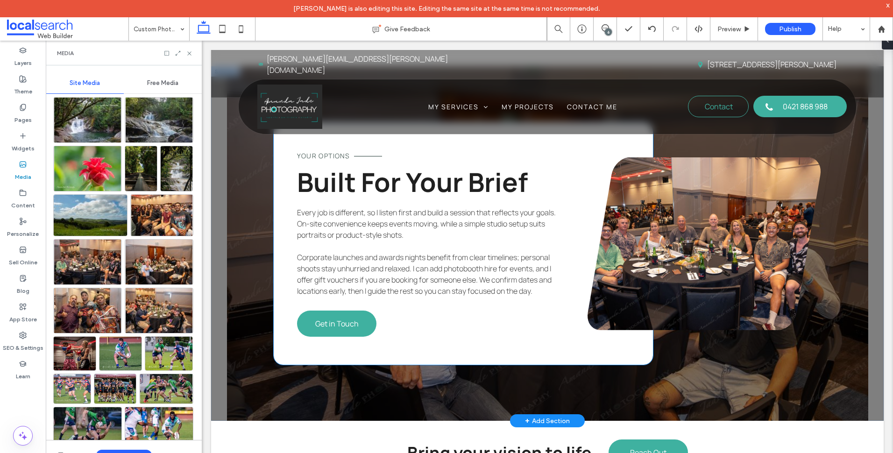
scroll to position [1729, 0]
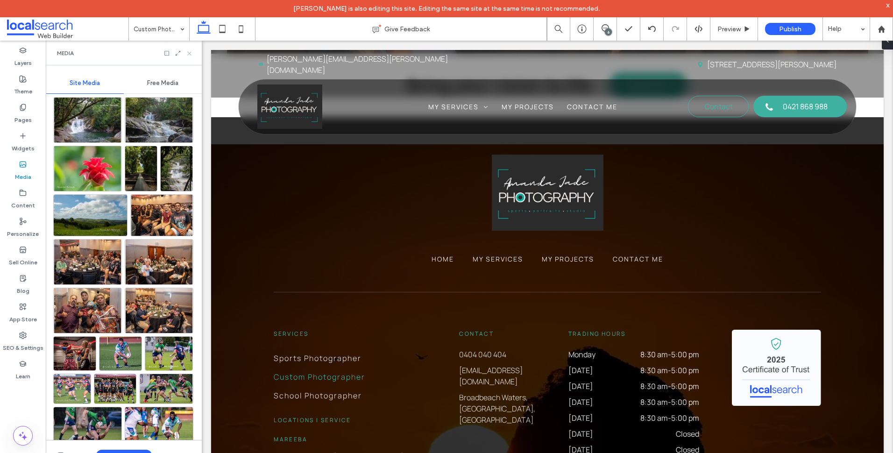
click at [191, 54] on use at bounding box center [189, 53] width 4 height 4
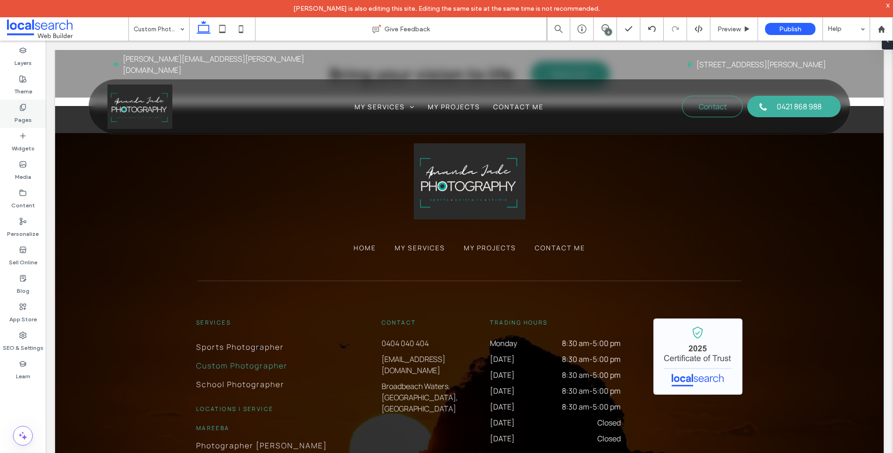
click at [30, 109] on div "Pages" at bounding box center [23, 114] width 46 height 29
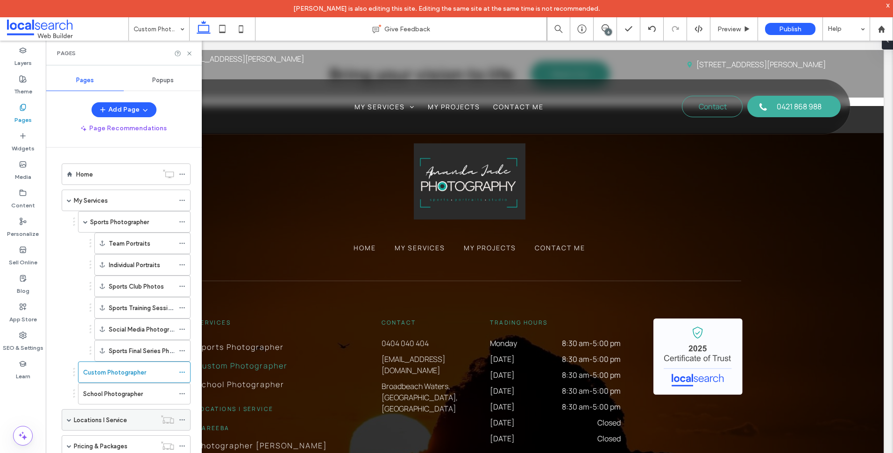
scroll to position [67, 0]
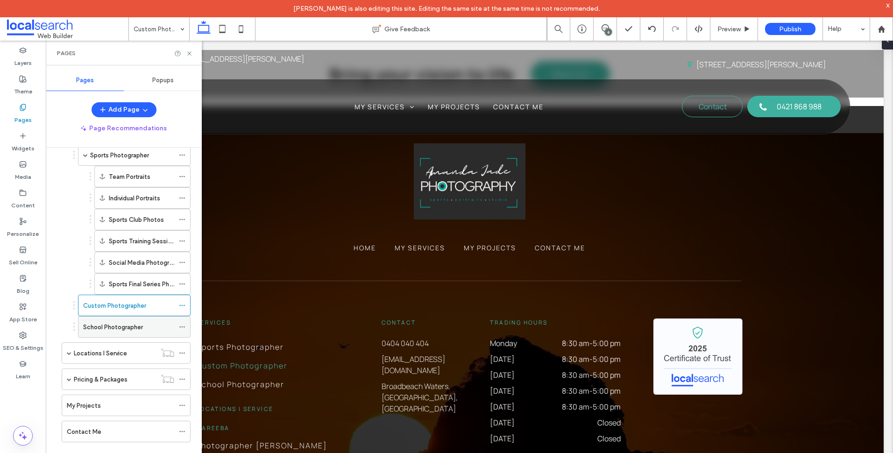
click at [151, 331] on div "School Photographer" at bounding box center [128, 327] width 91 height 10
click at [69, 352] on span at bounding box center [69, 353] width 5 height 5
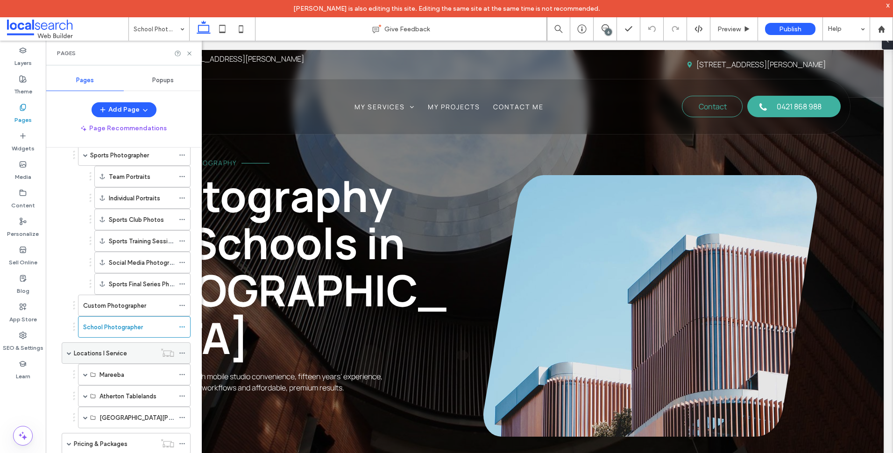
click at [107, 355] on label "Locations I Service" at bounding box center [100, 353] width 53 height 16
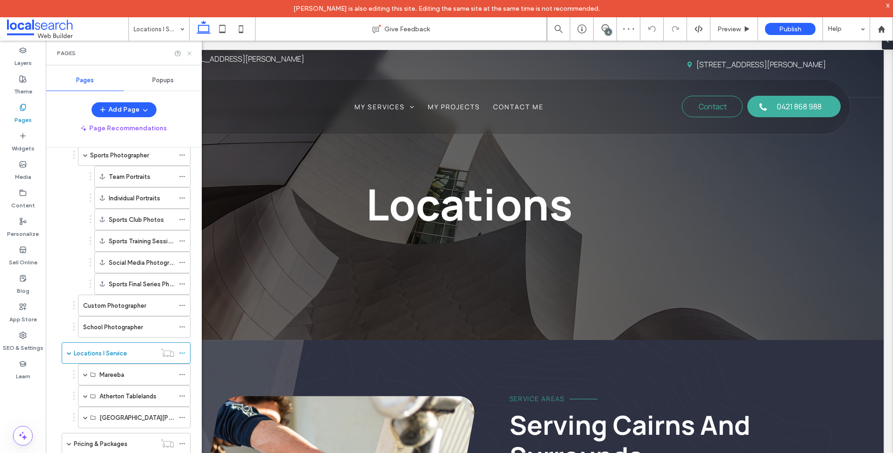
click at [189, 53] on icon at bounding box center [189, 53] width 7 height 7
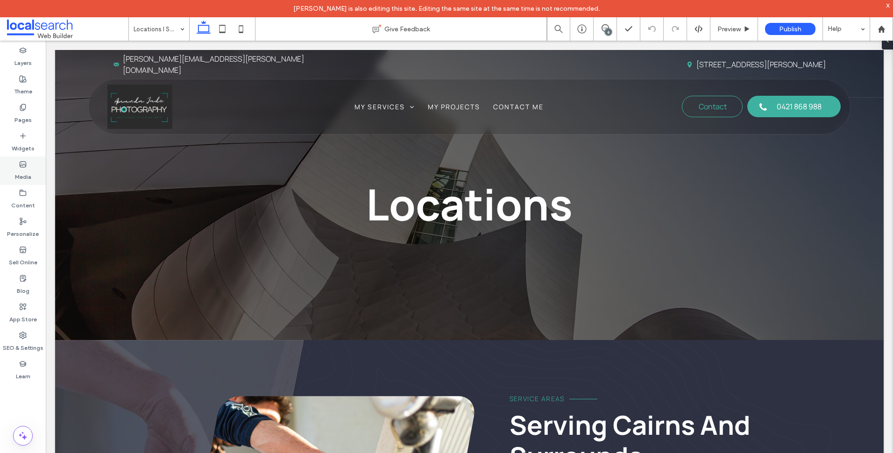
click at [29, 170] on label "Media" at bounding box center [23, 174] width 16 height 13
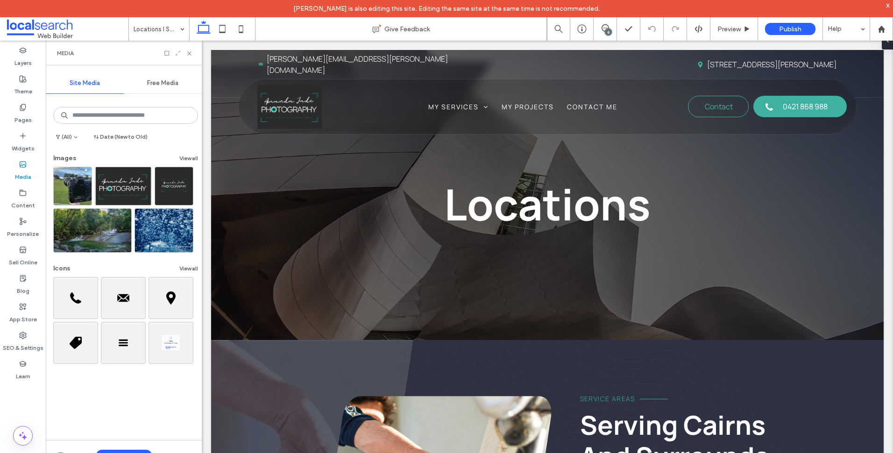
click at [179, 53] on icon at bounding box center [178, 53] width 7 height 7
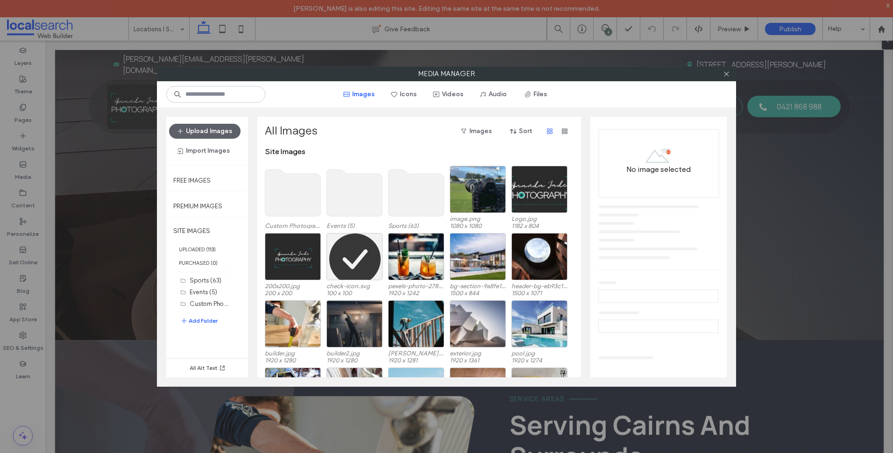
click at [291, 202] on use at bounding box center [293, 193] width 56 height 47
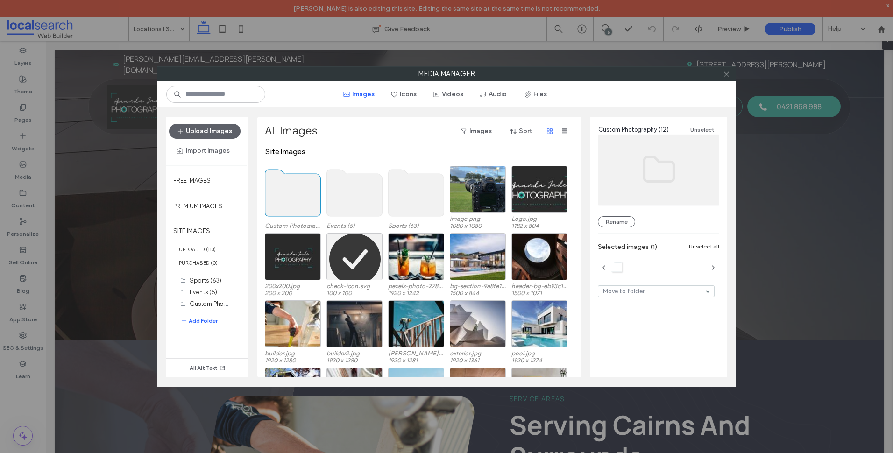
click at [720, 71] on div at bounding box center [727, 74] width 14 height 14
click at [726, 71] on icon at bounding box center [726, 74] width 7 height 7
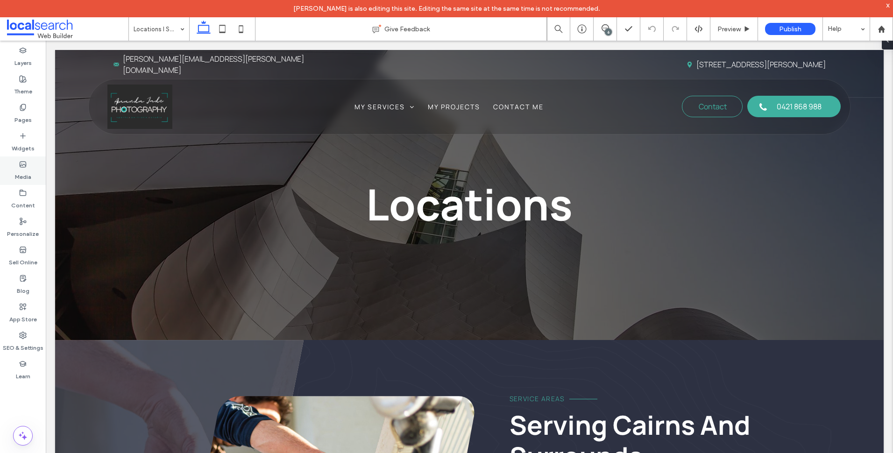
click at [18, 173] on label "Media" at bounding box center [23, 174] width 16 height 13
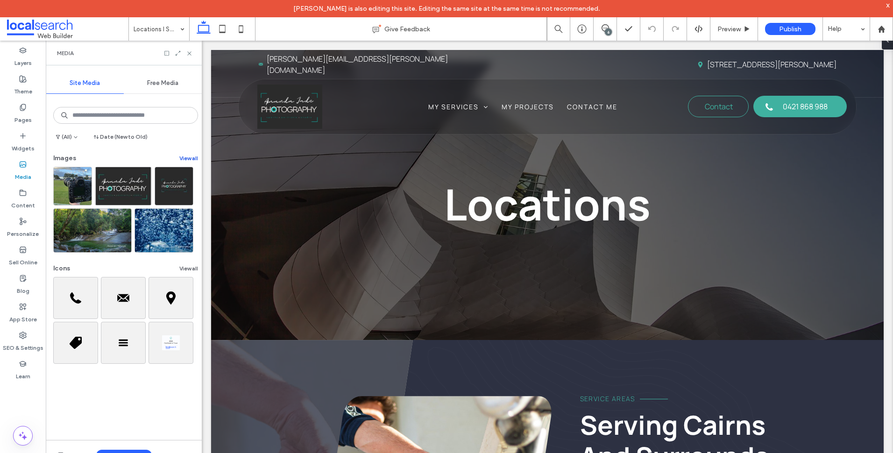
click at [186, 157] on button "View all" at bounding box center [188, 158] width 19 height 11
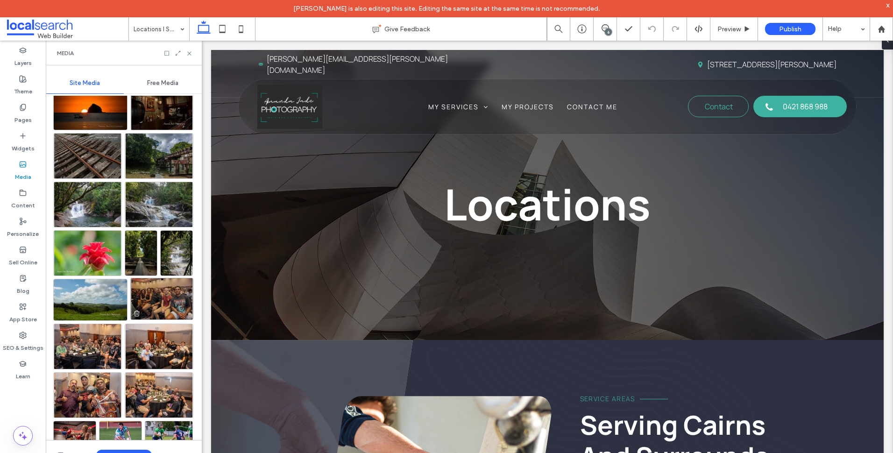
scroll to position [112, 0]
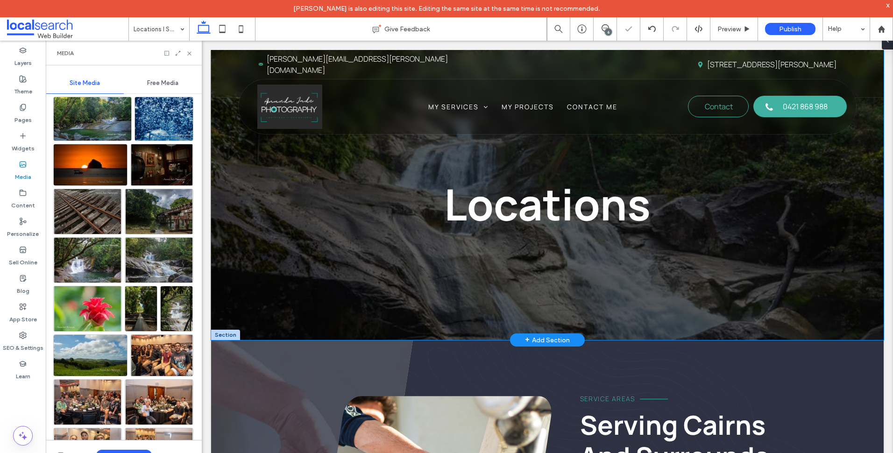
click at [281, 164] on div "Locations" at bounding box center [547, 195] width 673 height 290
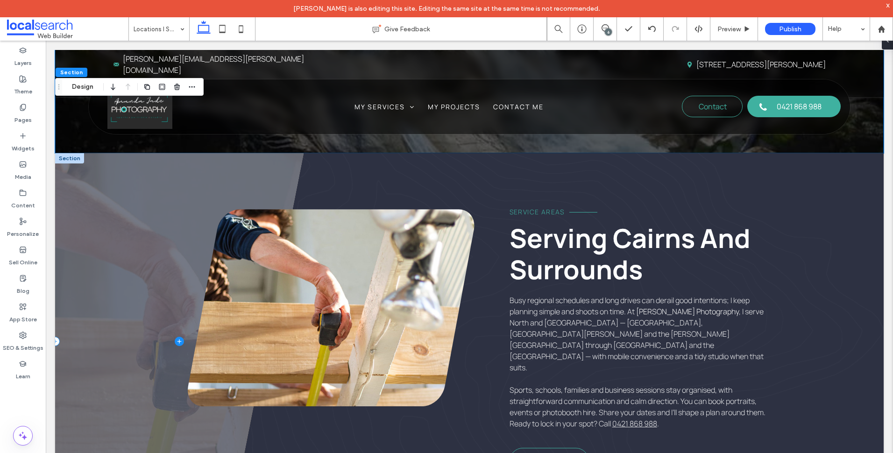
scroll to position [327, 0]
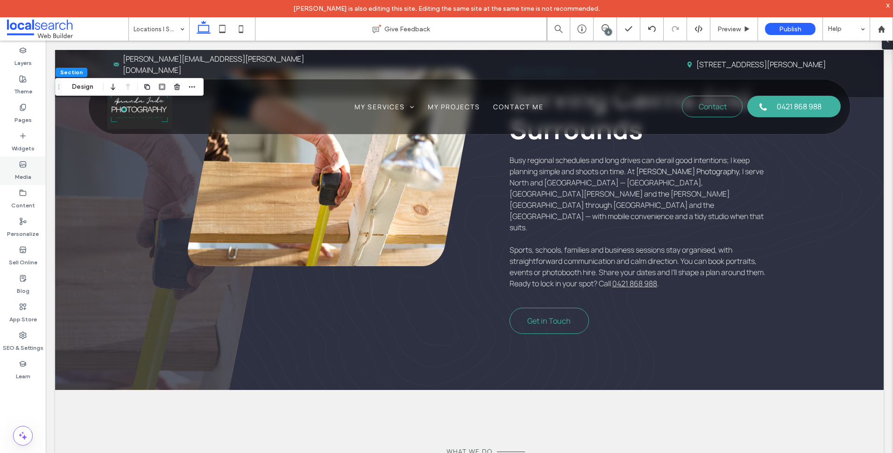
click at [15, 171] on label "Media" at bounding box center [23, 174] width 16 height 13
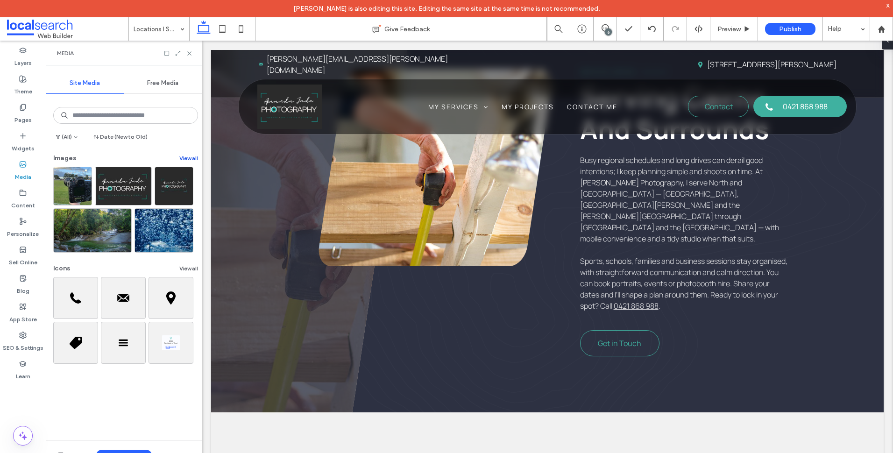
click at [186, 159] on button "View all" at bounding box center [188, 158] width 19 height 11
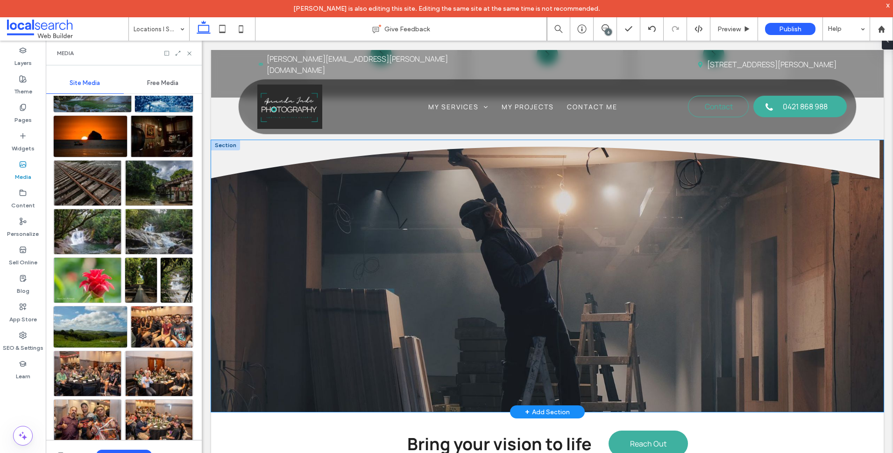
scroll to position [808, 0]
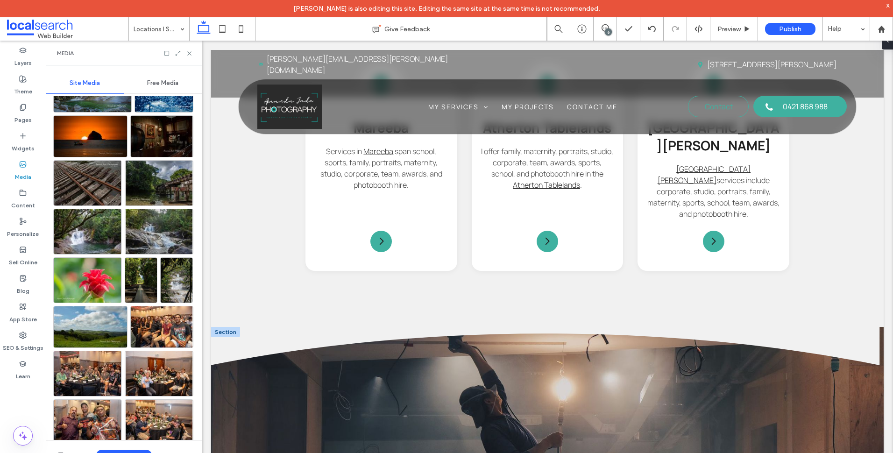
click at [222, 327] on div at bounding box center [225, 332] width 29 height 10
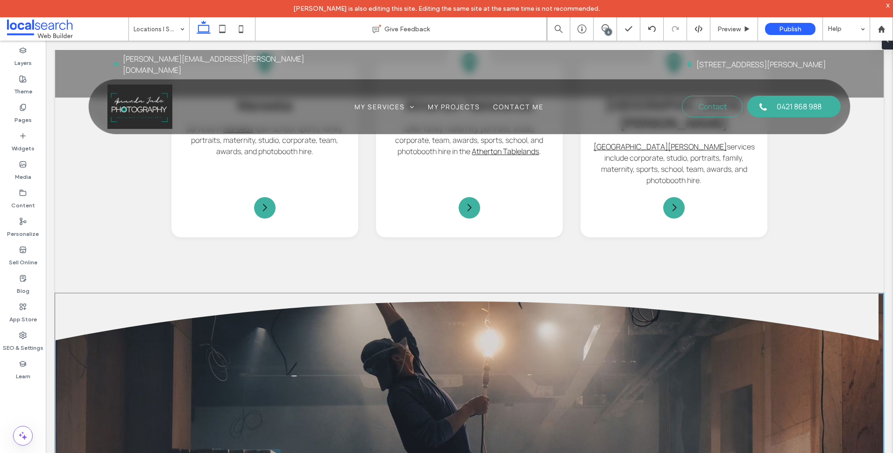
scroll to position [786, 0]
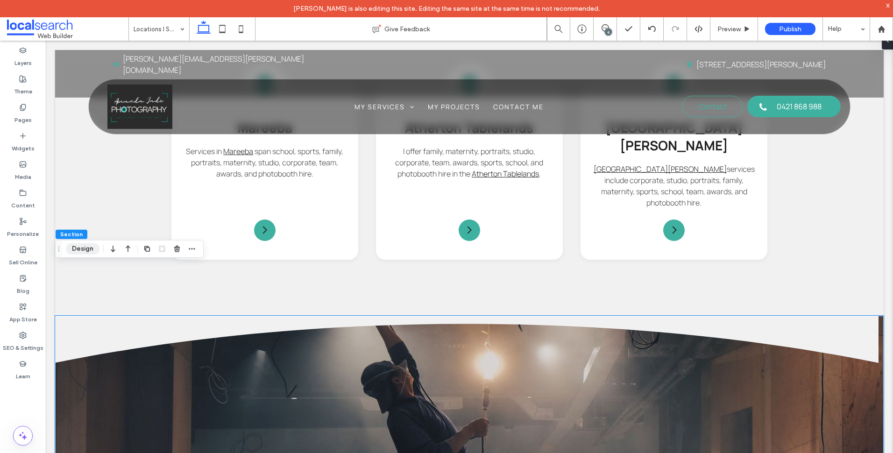
click at [80, 246] on button "Design" at bounding box center [83, 248] width 34 height 11
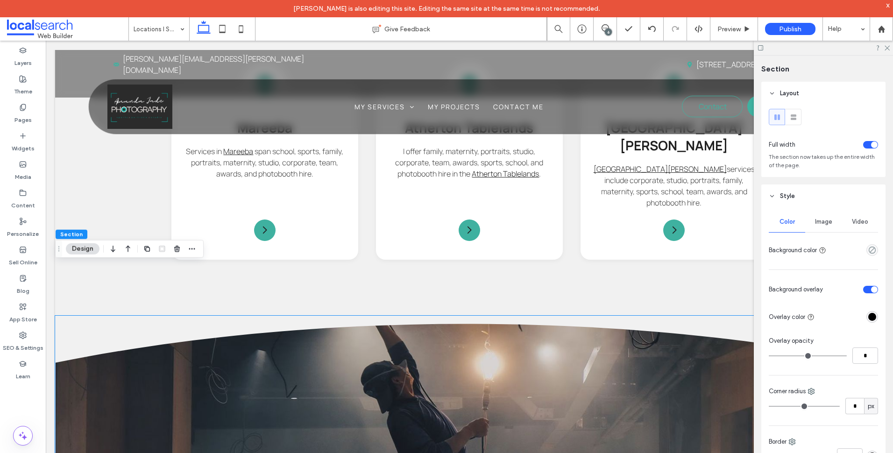
click at [818, 222] on span "Image" at bounding box center [823, 221] width 17 height 7
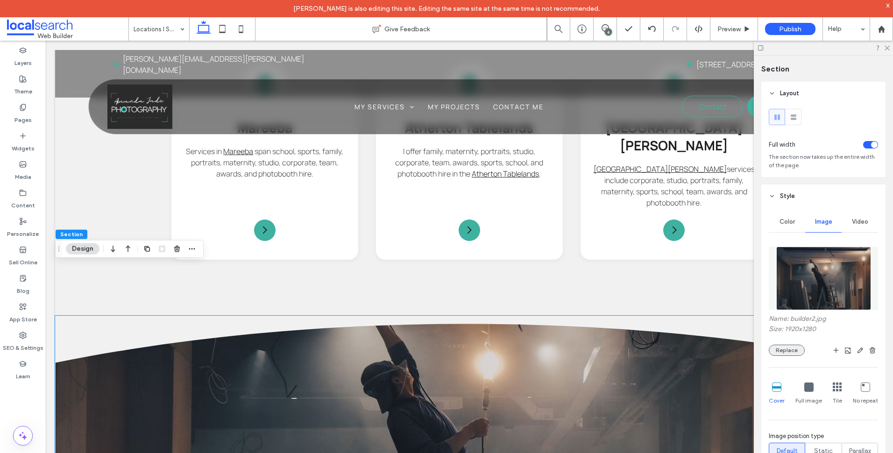
click at [791, 351] on button "Replace" at bounding box center [787, 350] width 36 height 11
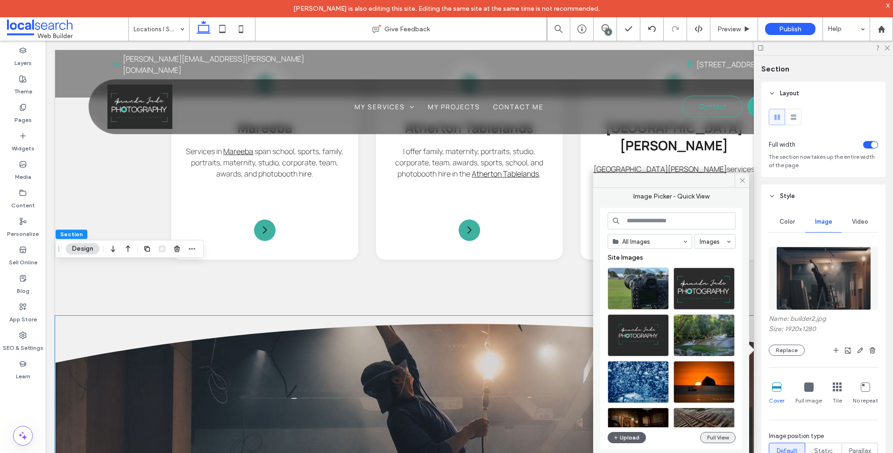
click at [725, 438] on button "Full View" at bounding box center [718, 437] width 36 height 11
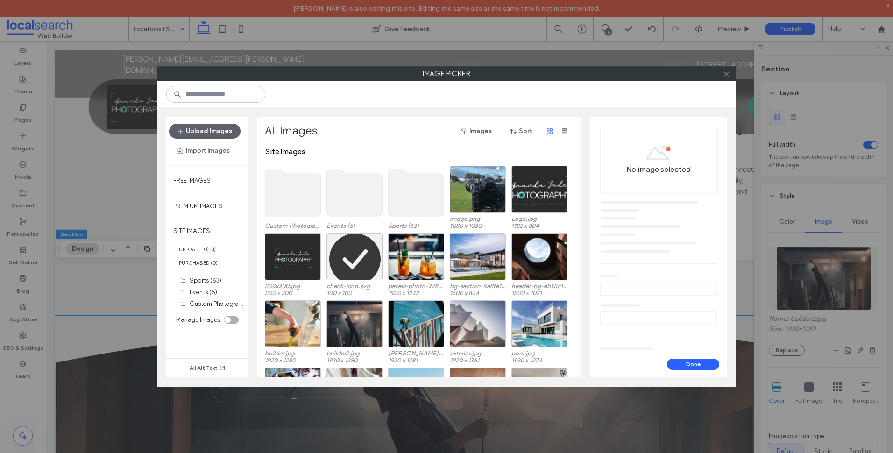
click at [306, 194] on use at bounding box center [293, 193] width 56 height 47
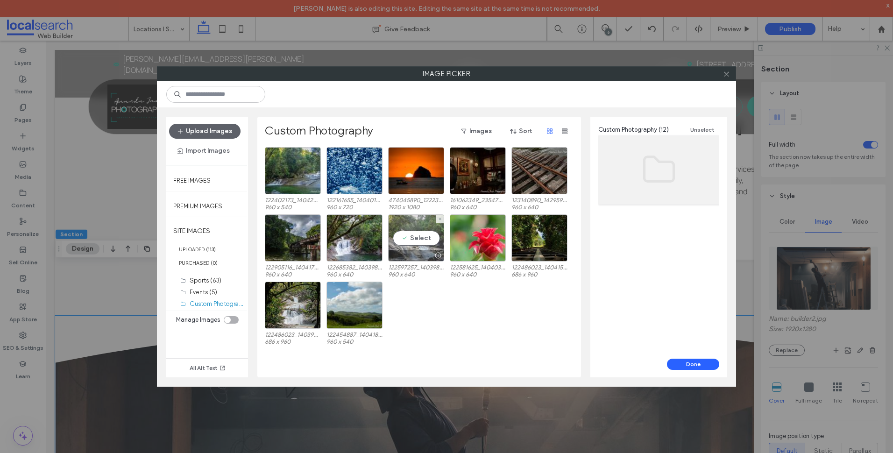
click at [429, 241] on div "Select" at bounding box center [416, 237] width 56 height 47
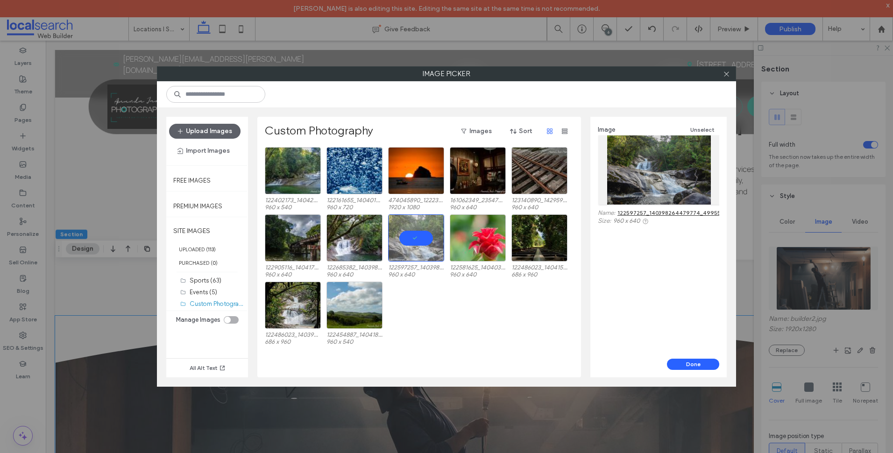
click at [701, 371] on div "Done" at bounding box center [659, 368] width 136 height 19
click at [698, 364] on button "Done" at bounding box center [693, 364] width 52 height 11
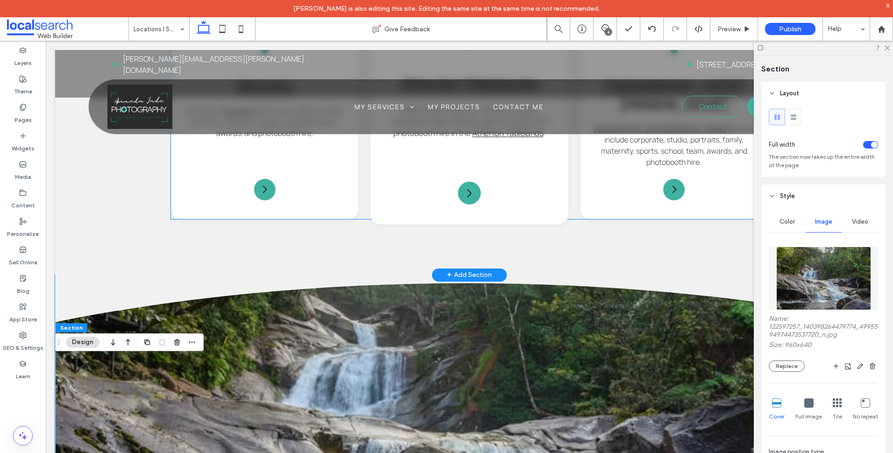
scroll to position [926, 0]
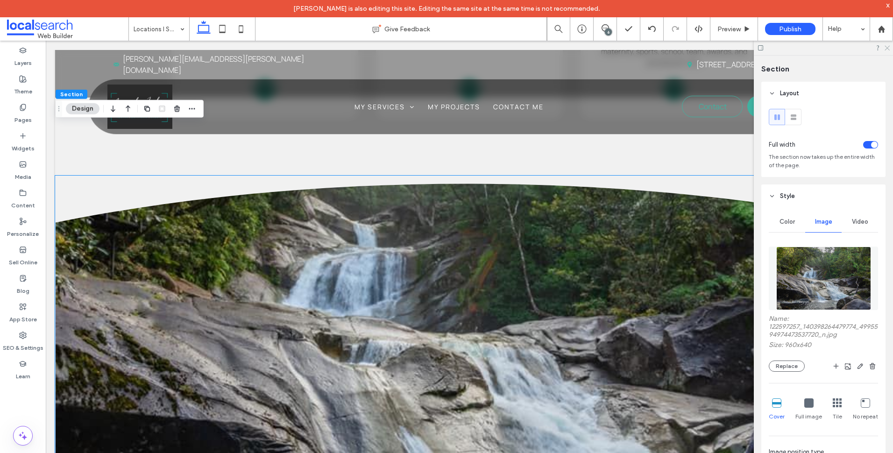
click at [888, 46] on icon at bounding box center [887, 47] width 6 height 6
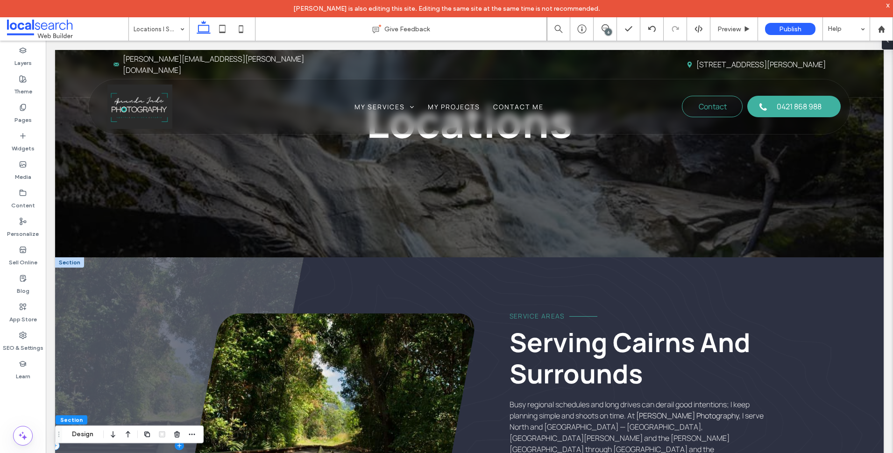
scroll to position [0, 0]
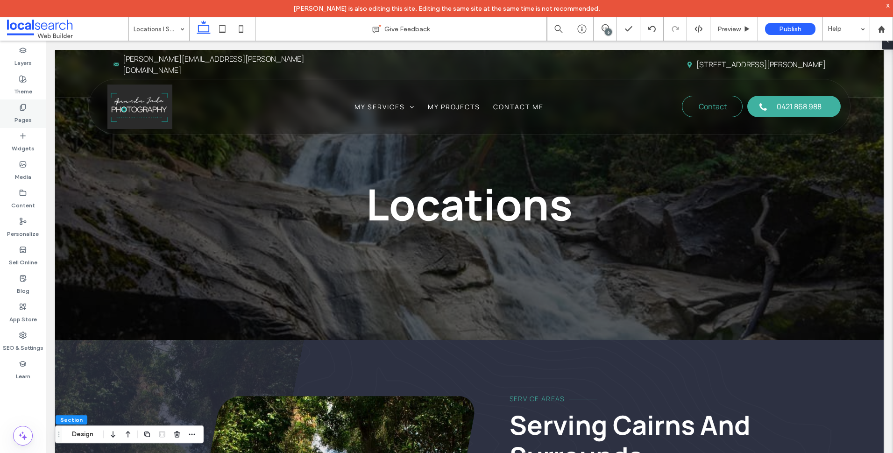
click at [31, 116] on div "Pages" at bounding box center [23, 114] width 46 height 29
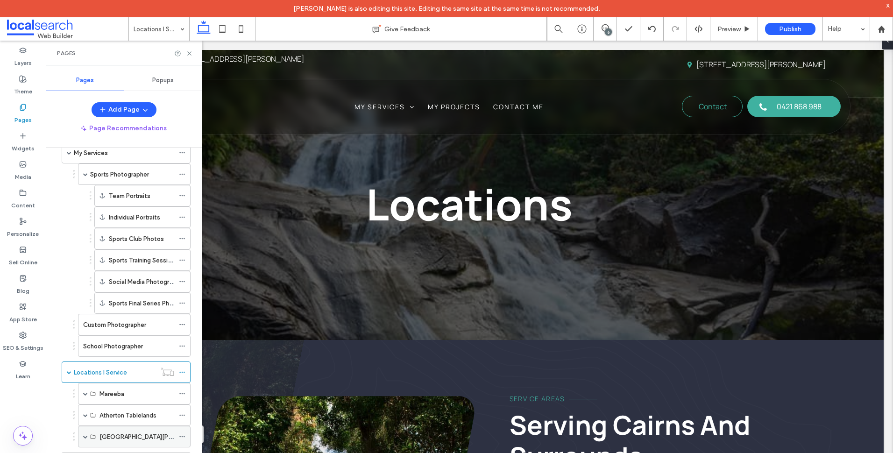
scroll to position [93, 0]
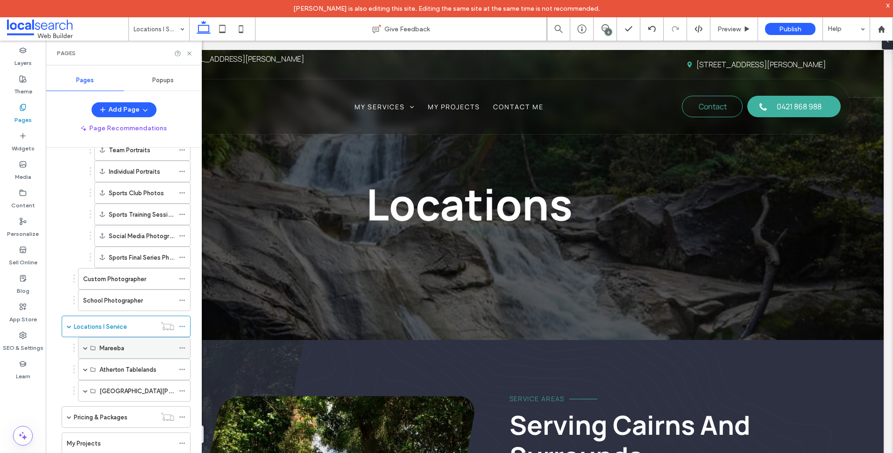
click at [86, 345] on span at bounding box center [85, 348] width 5 height 21
click at [134, 364] on label "Photographer Mareeba" at bounding box center [143, 370] width 87 height 16
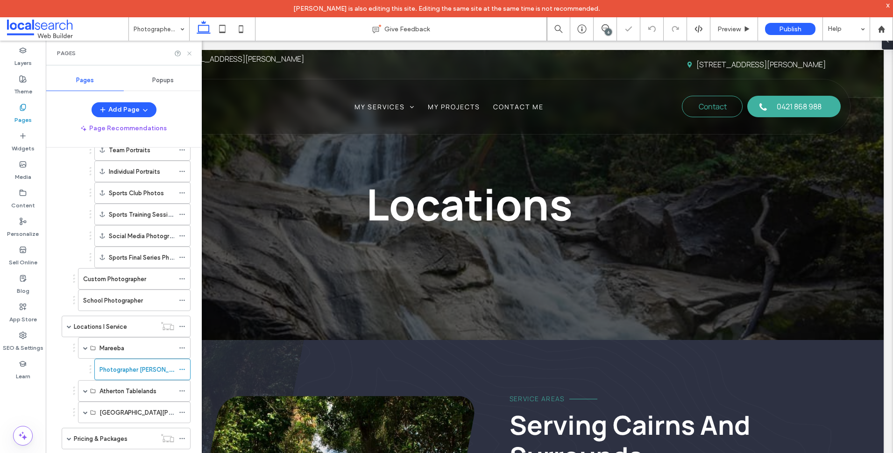
click at [188, 53] on icon at bounding box center [189, 53] width 7 height 7
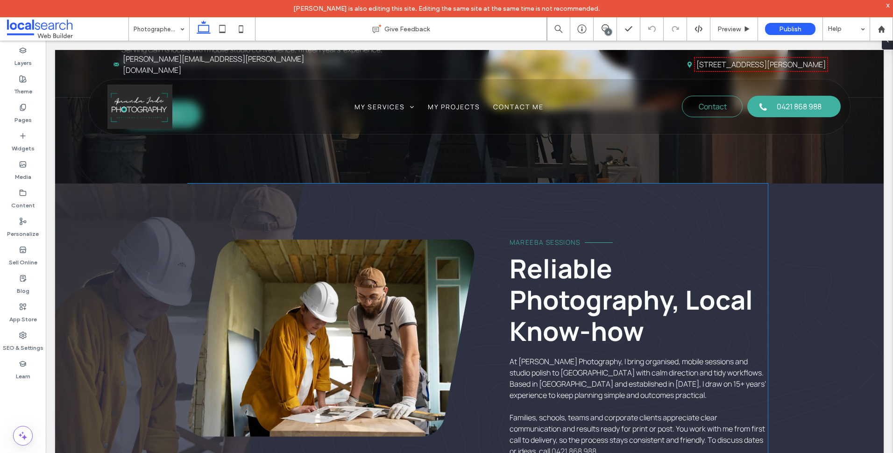
scroll to position [47, 0]
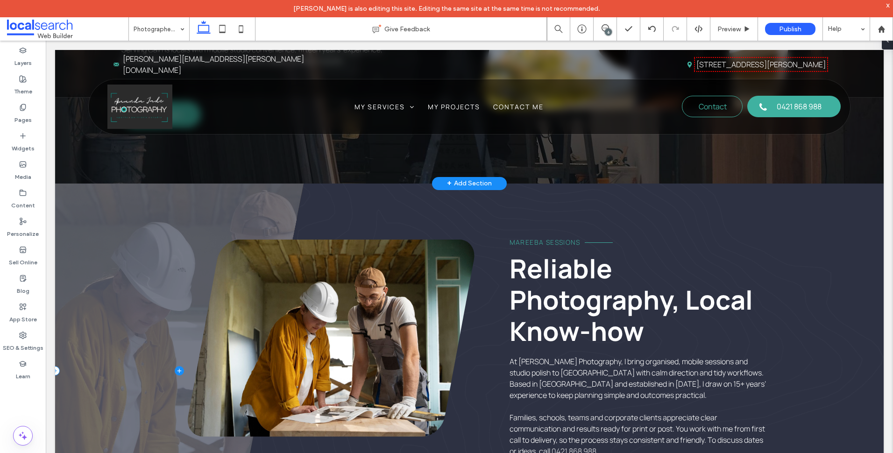
scroll to position [47, 0]
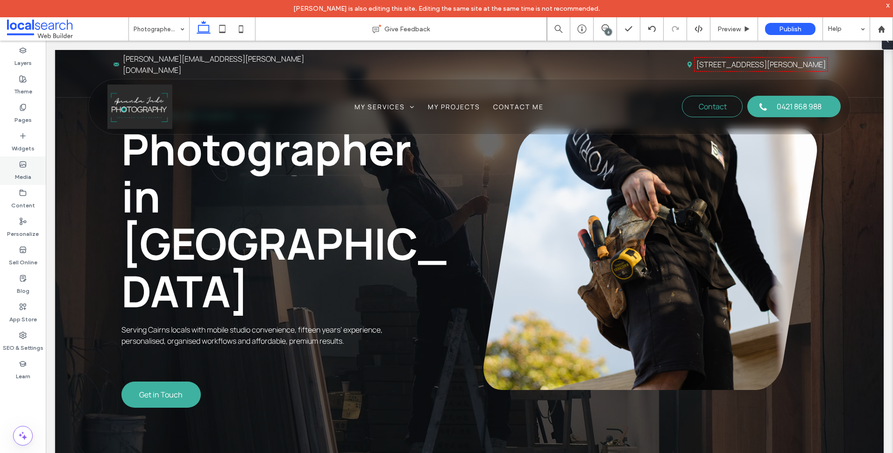
click at [25, 167] on use at bounding box center [23, 165] width 6 height 6
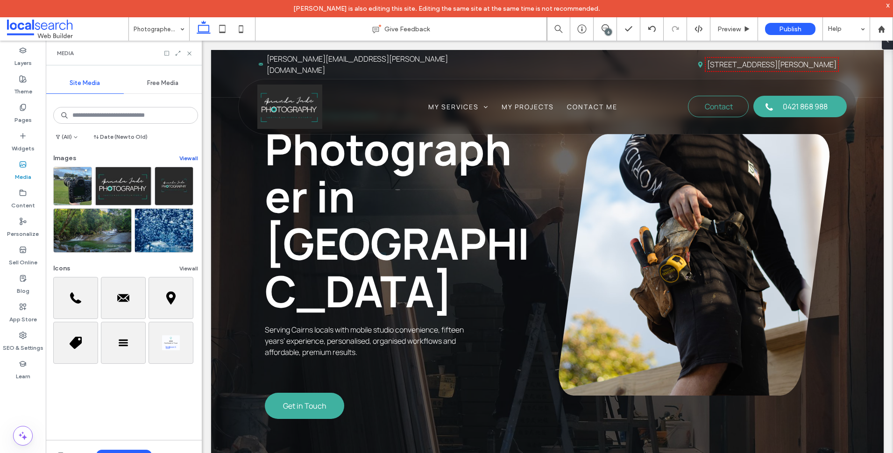
click at [189, 156] on button "View all" at bounding box center [188, 158] width 19 height 11
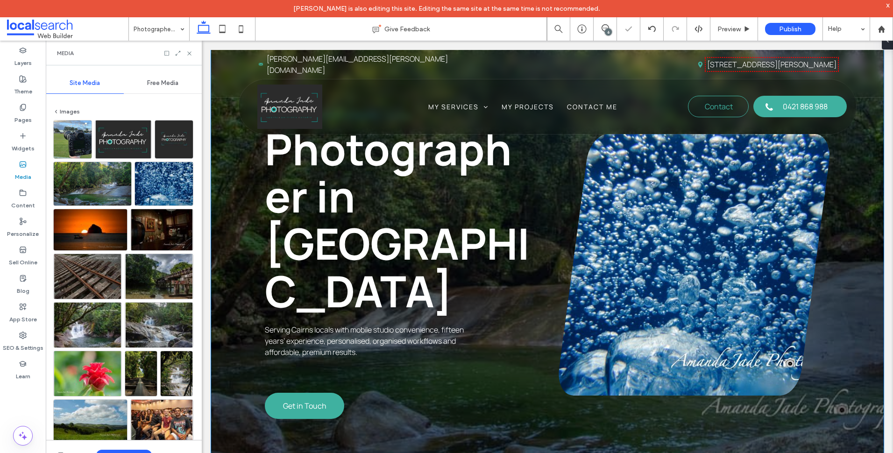
click at [509, 407] on div "[PERSON_NAME] Photography Photographer in [GEOGRAPHIC_DATA] Serving [GEOGRAPHIC…" at bounding box center [547, 239] width 673 height 472
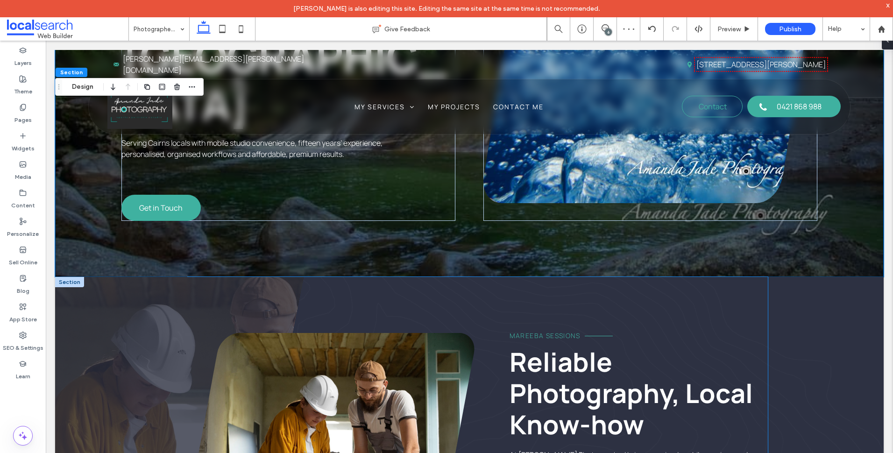
scroll to position [421, 0]
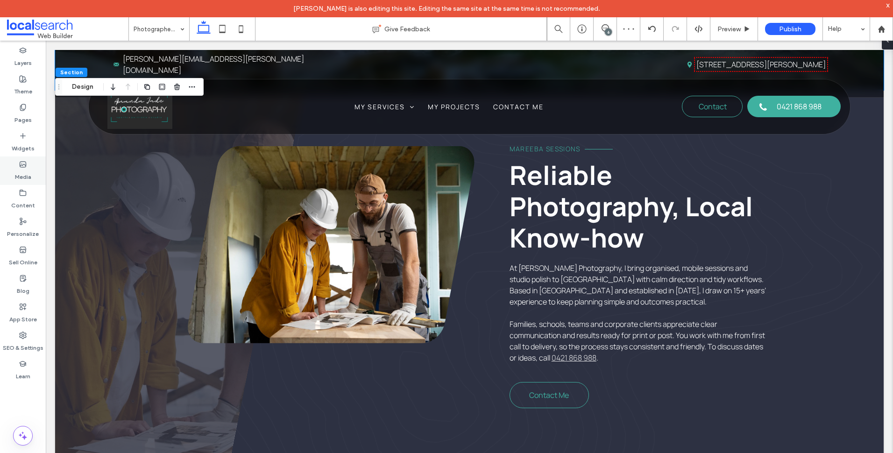
click at [32, 167] on div "Media" at bounding box center [23, 171] width 46 height 29
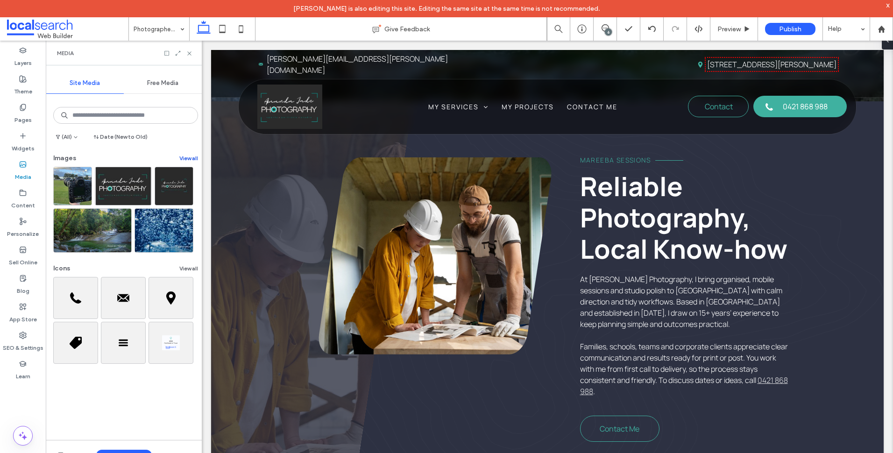
click at [185, 162] on button "View all" at bounding box center [188, 158] width 19 height 11
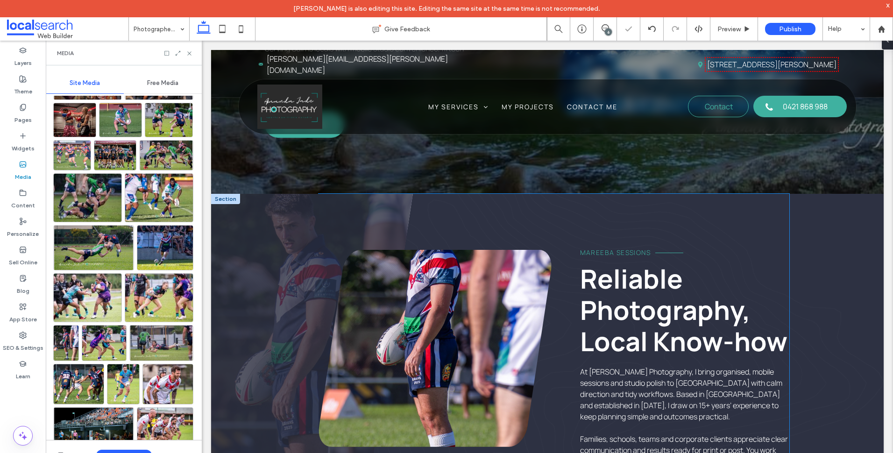
scroll to position [327, 0]
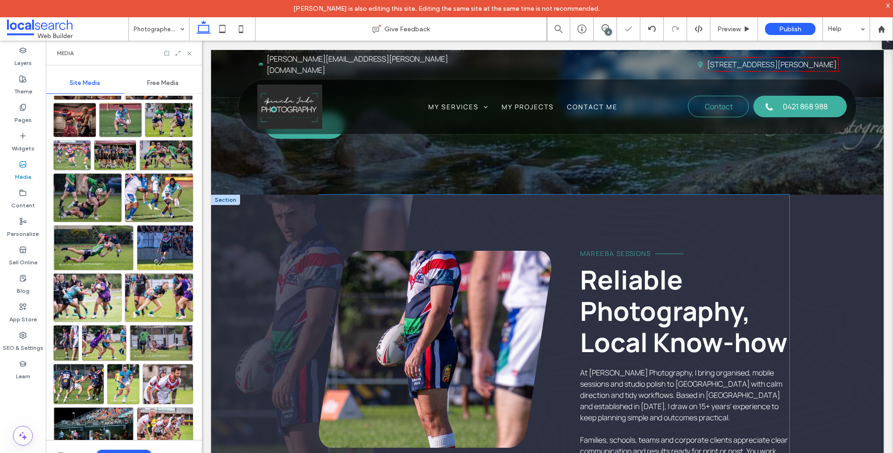
click at [410, 299] on link at bounding box center [435, 349] width 233 height 197
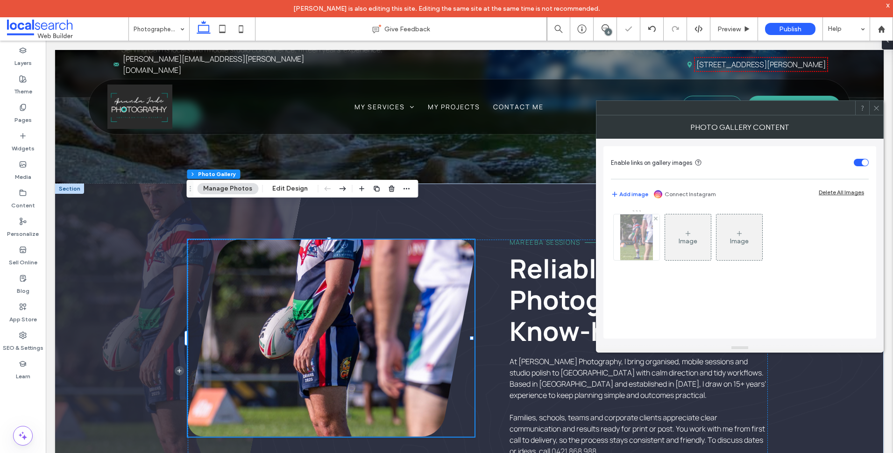
click at [650, 242] on img at bounding box center [637, 237] width 33 height 46
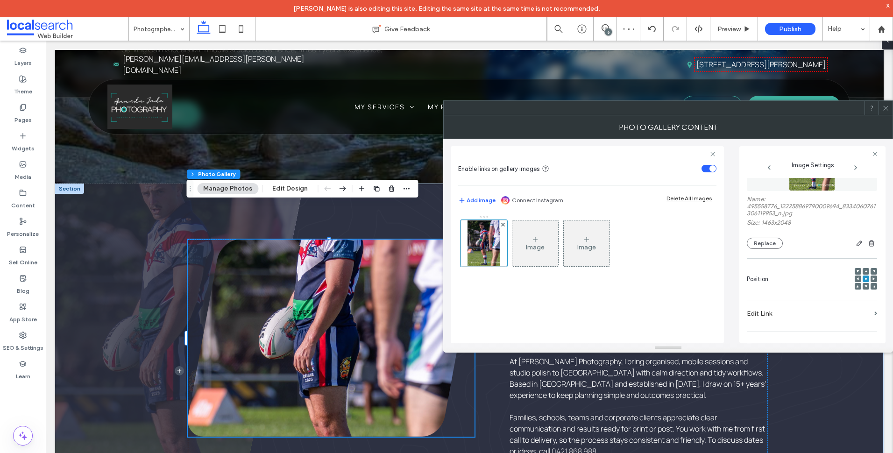
scroll to position [47, 0]
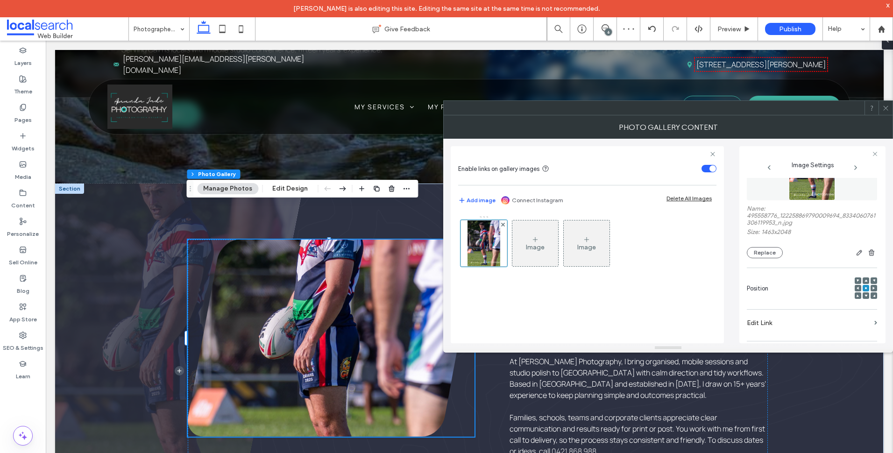
click at [863, 279] on div at bounding box center [866, 281] width 7 height 7
click at [865, 279] on icon at bounding box center [866, 280] width 3 height 3
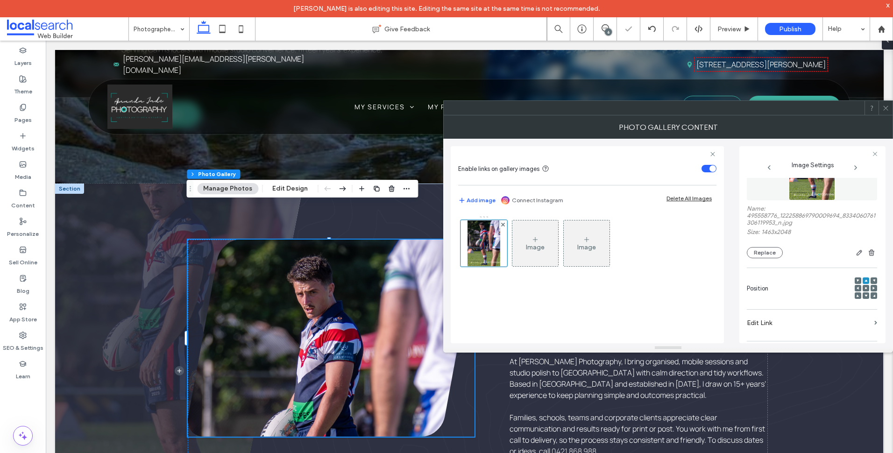
click at [886, 101] on span at bounding box center [886, 108] width 7 height 14
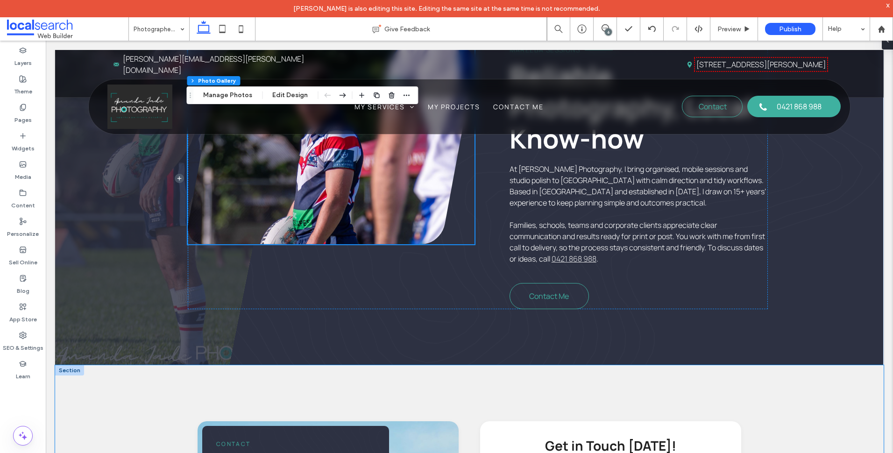
scroll to position [421, 0]
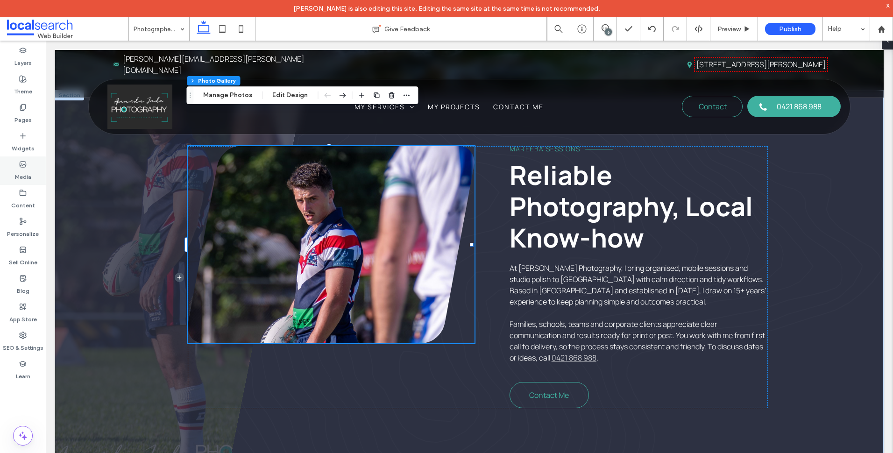
click at [33, 174] on div "Media" at bounding box center [23, 171] width 46 height 29
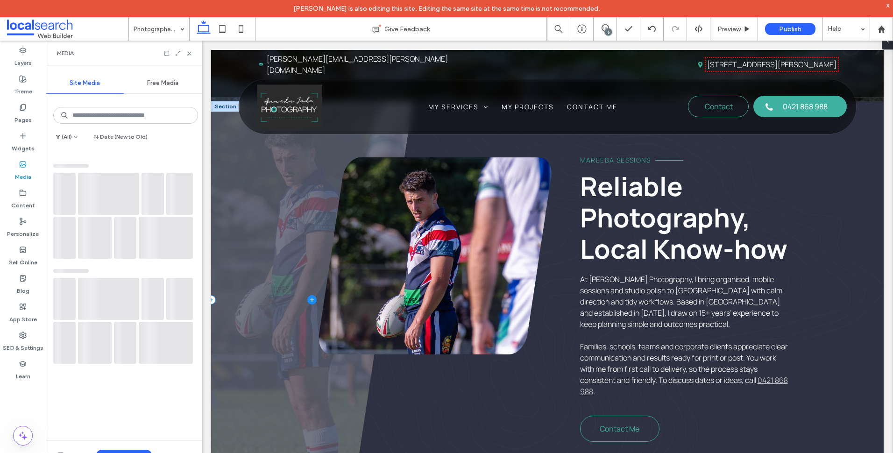
scroll to position [607, 0]
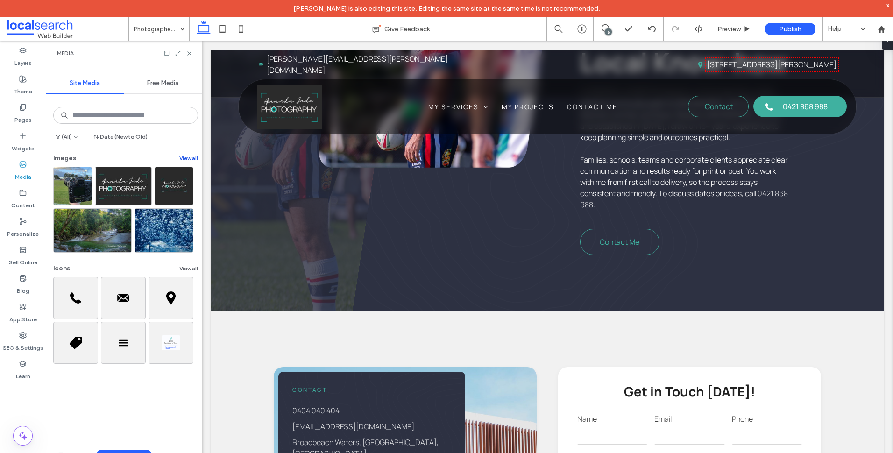
click at [186, 161] on button "View all" at bounding box center [188, 158] width 19 height 11
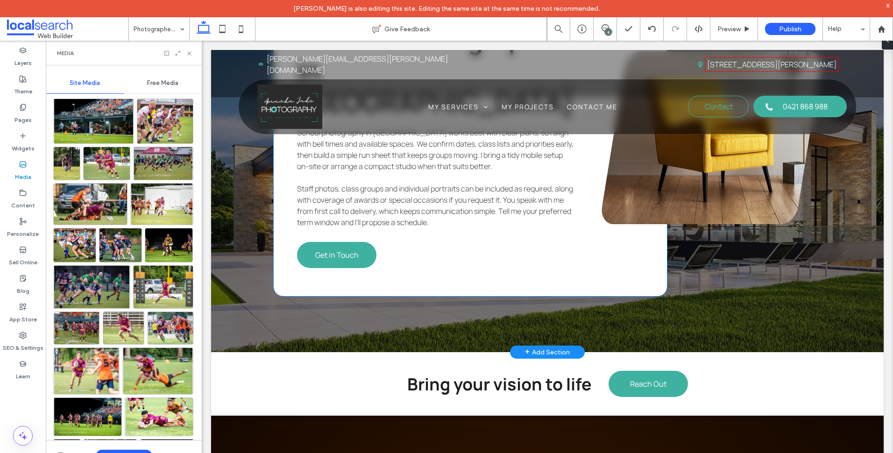
scroll to position [2477, 0]
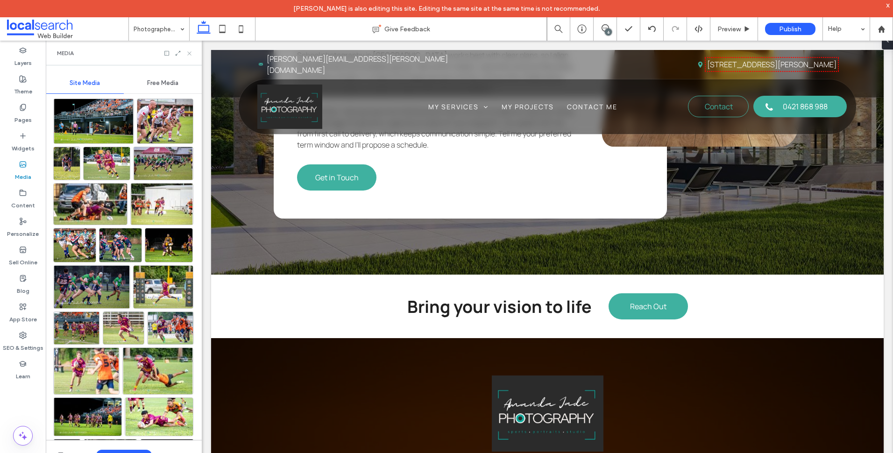
click at [191, 51] on icon at bounding box center [189, 53] width 7 height 7
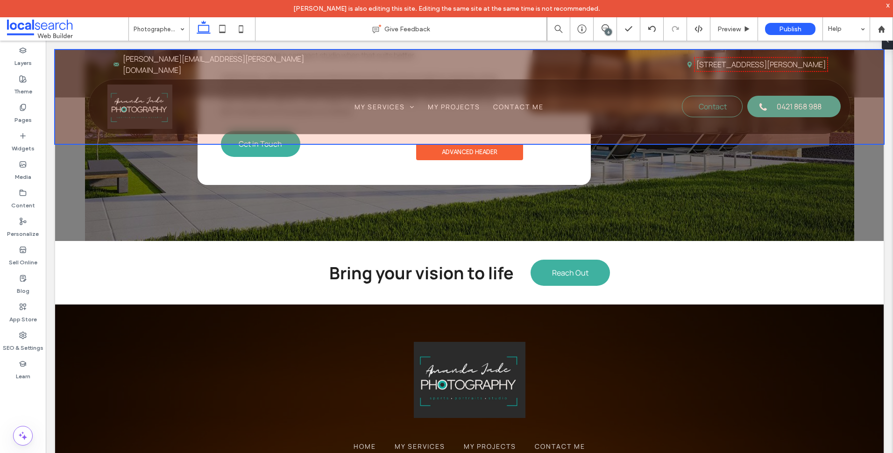
scroll to position [2457, 0]
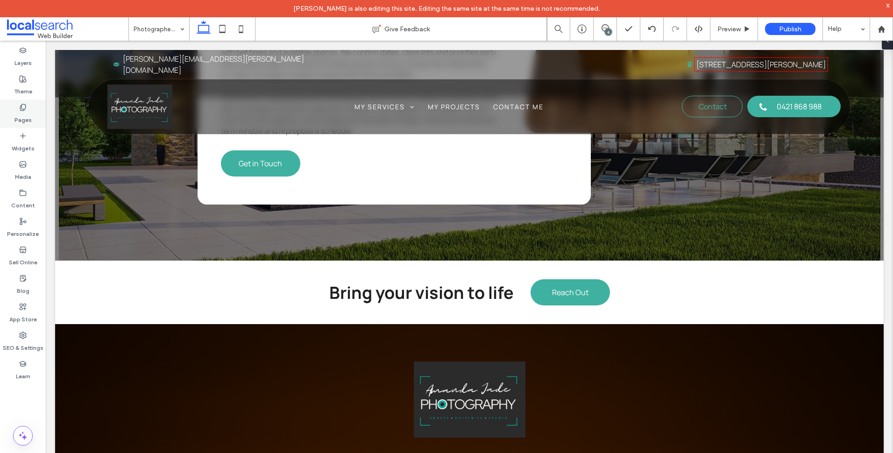
click at [13, 111] on div "Pages" at bounding box center [23, 114] width 46 height 29
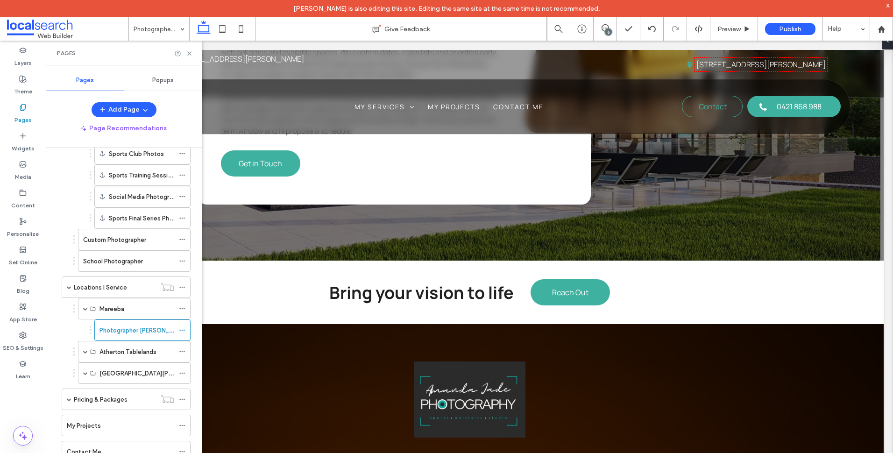
scroll to position [153, 0]
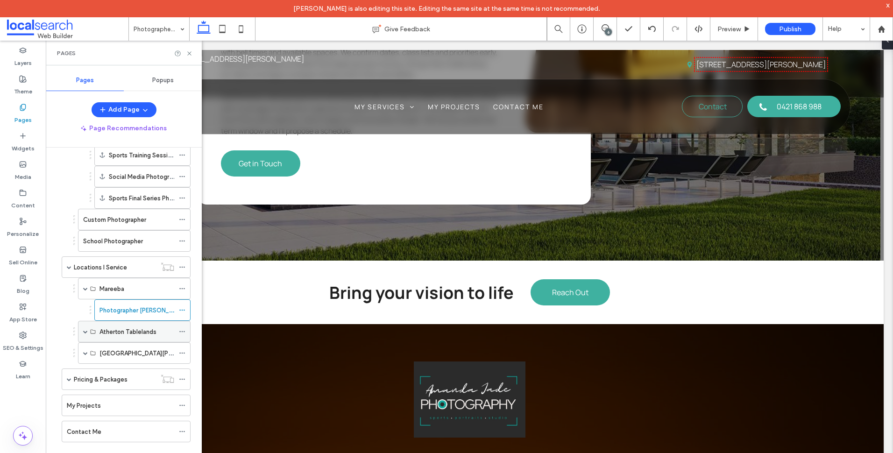
click at [83, 332] on span at bounding box center [85, 331] width 5 height 5
click at [136, 355] on label "Photographer [PERSON_NAME] Tablelands" at bounding box center [160, 353] width 120 height 16
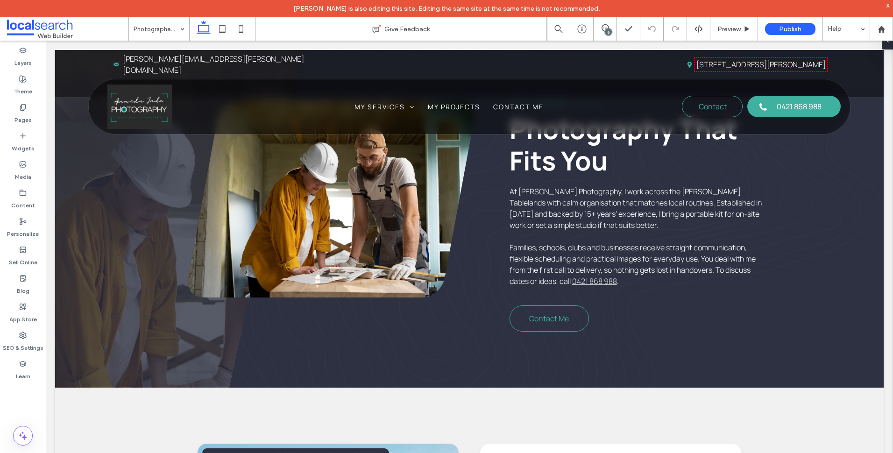
scroll to position [561, 0]
click at [121, 196] on span at bounding box center [179, 215] width 249 height 343
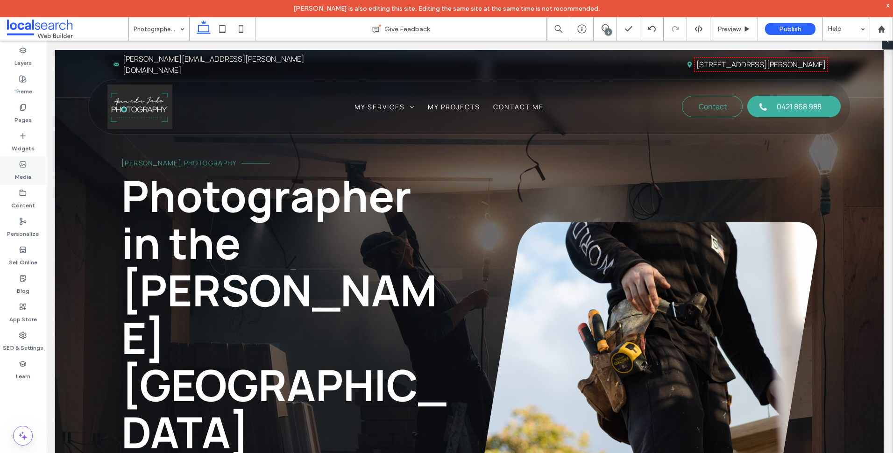
click at [24, 173] on label "Media" at bounding box center [23, 174] width 16 height 13
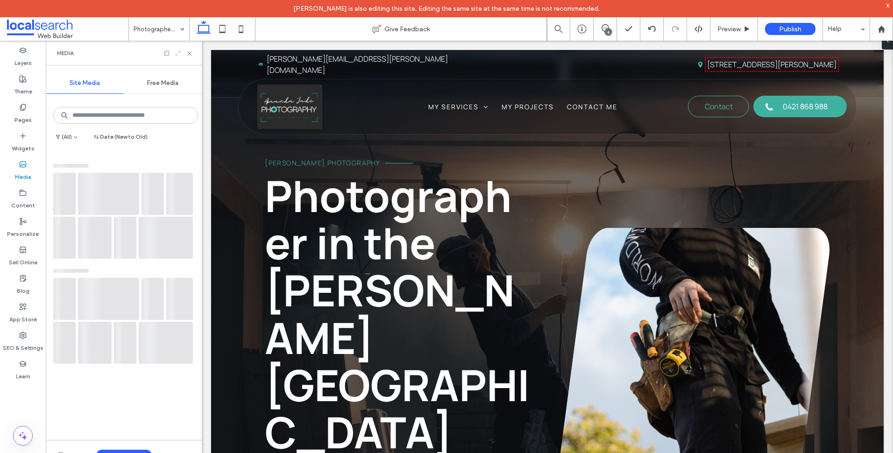
click at [177, 55] on icon at bounding box center [178, 53] width 7 height 7
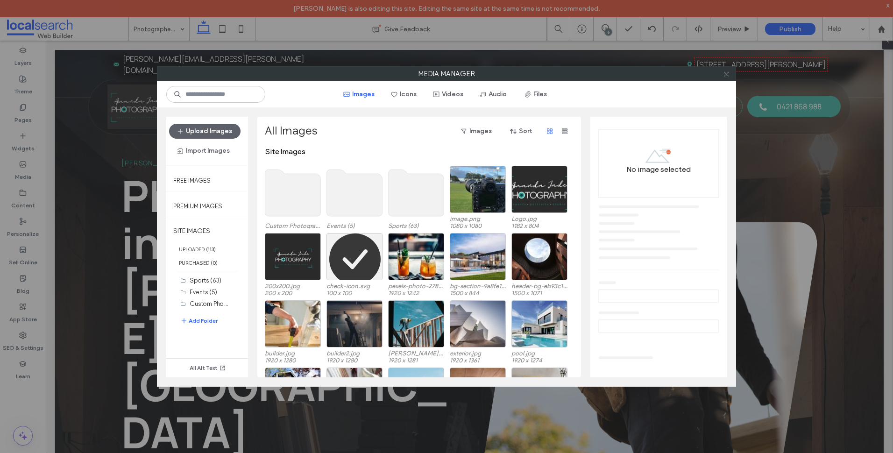
click at [727, 75] on icon at bounding box center [726, 74] width 7 height 7
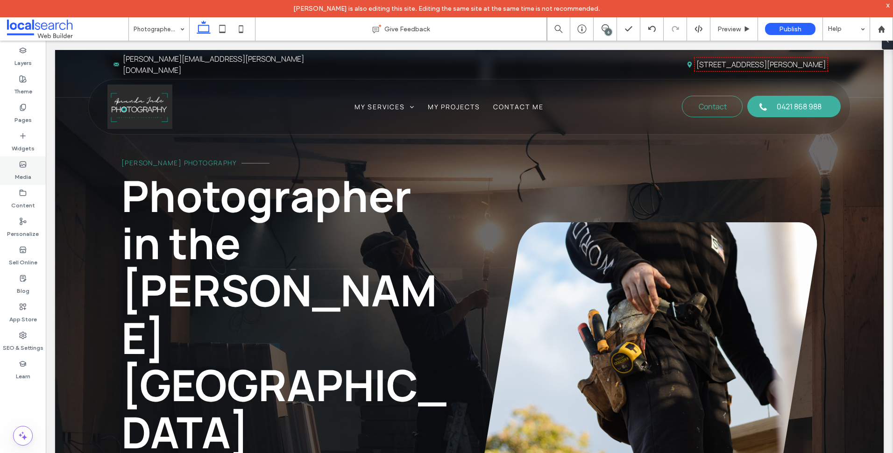
click at [16, 168] on label "Media" at bounding box center [23, 174] width 16 height 13
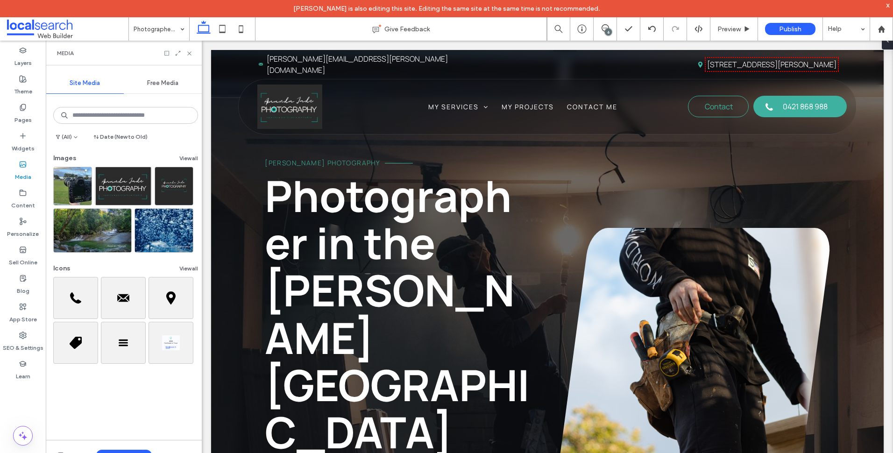
click at [189, 165] on div "Images View all" at bounding box center [125, 160] width 145 height 13
click at [189, 161] on button "View all" at bounding box center [188, 158] width 19 height 11
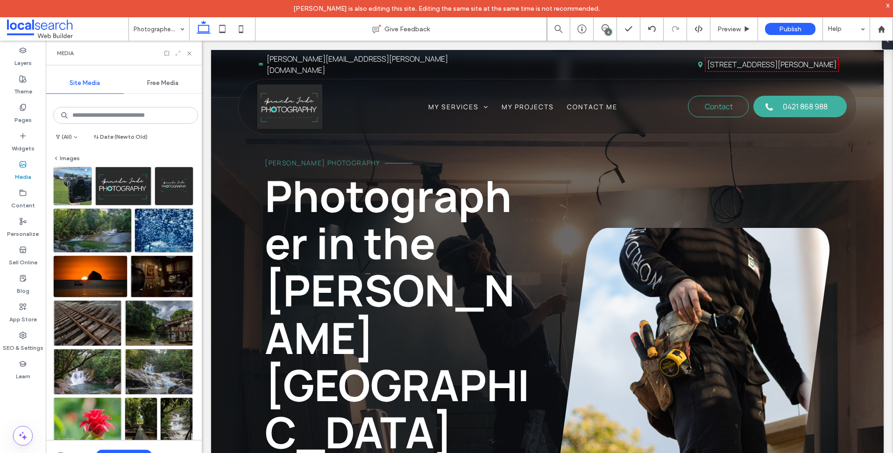
click at [179, 52] on icon at bounding box center [178, 53] width 7 height 7
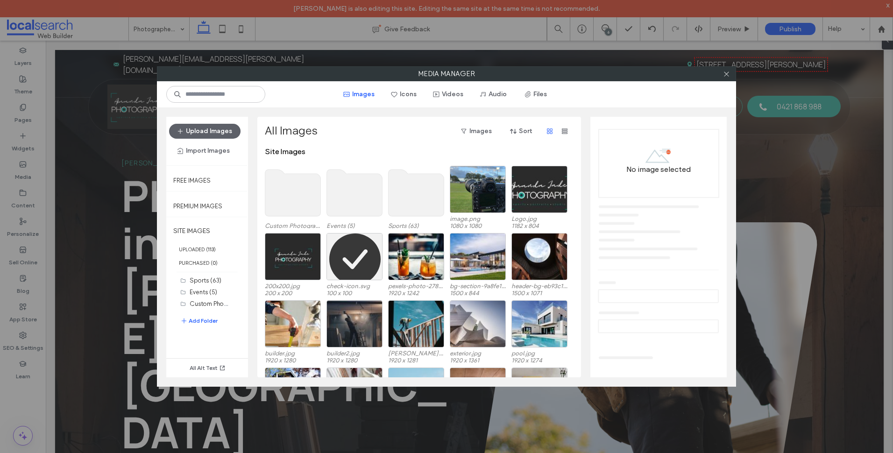
click at [309, 191] on use at bounding box center [293, 193] width 56 height 47
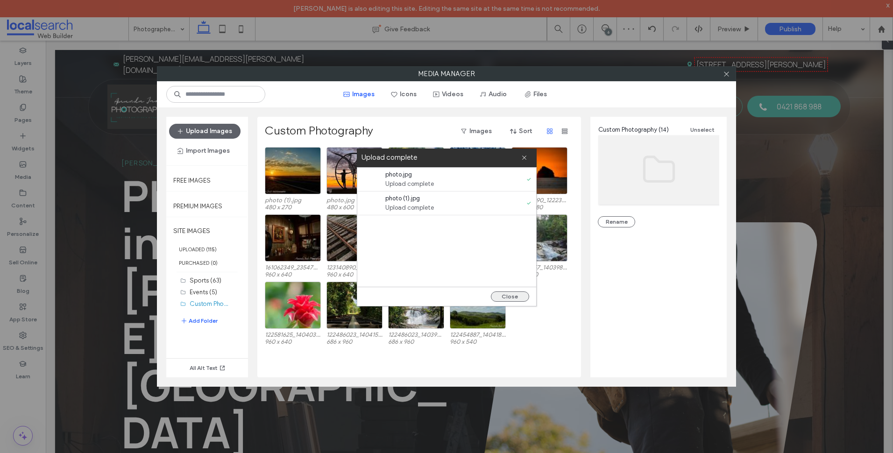
click at [519, 298] on button "Close" at bounding box center [510, 297] width 38 height 10
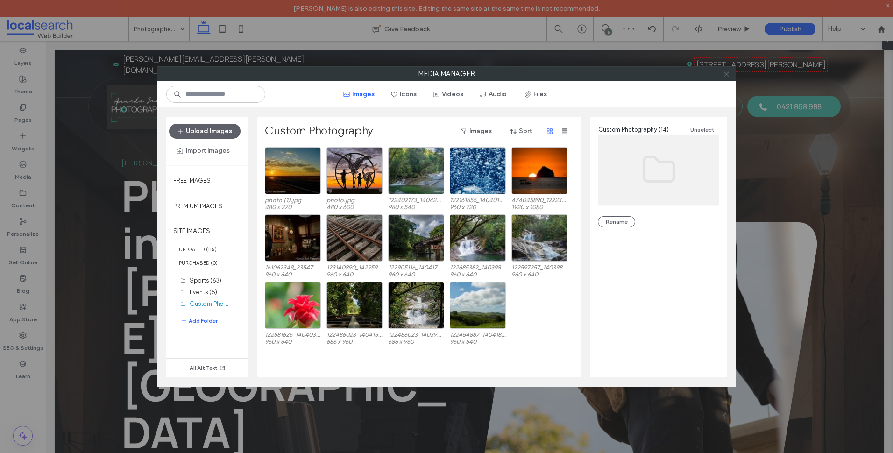
click at [725, 76] on icon at bounding box center [726, 74] width 7 height 7
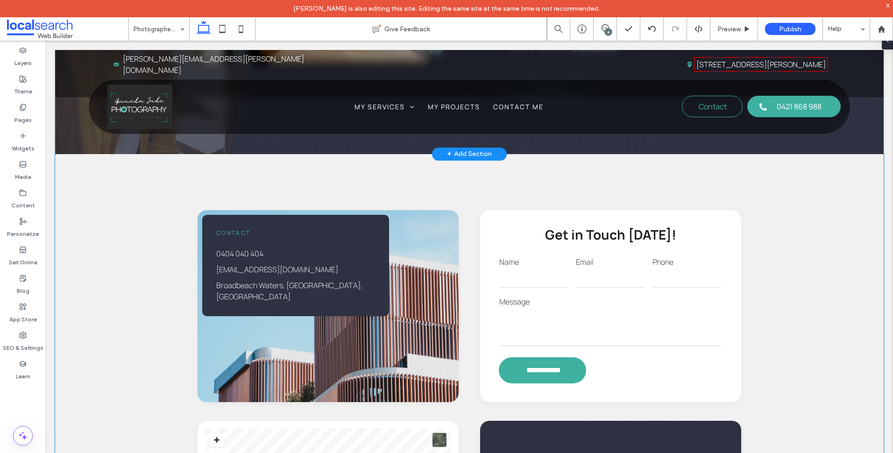
scroll to position [1168, 0]
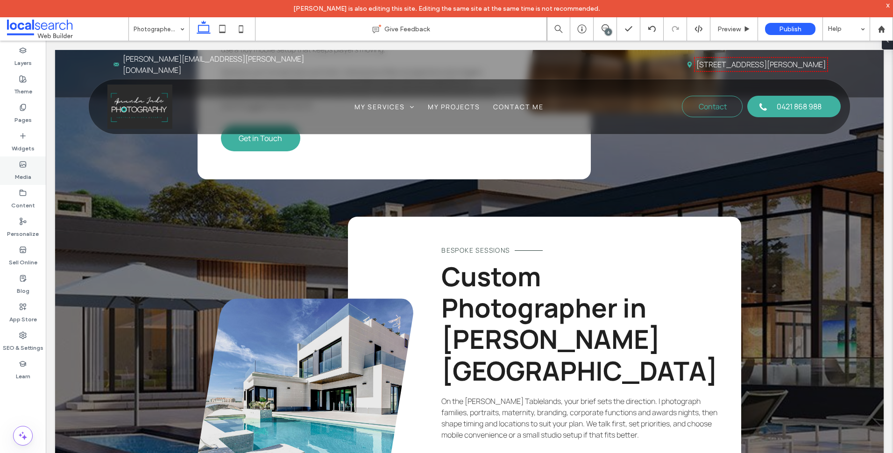
click at [28, 172] on label "Media" at bounding box center [23, 174] width 16 height 13
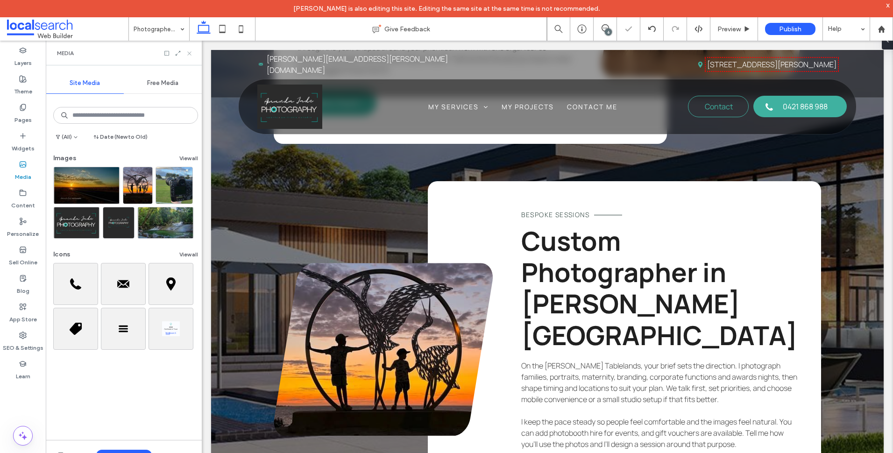
click at [187, 51] on icon at bounding box center [189, 53] width 7 height 7
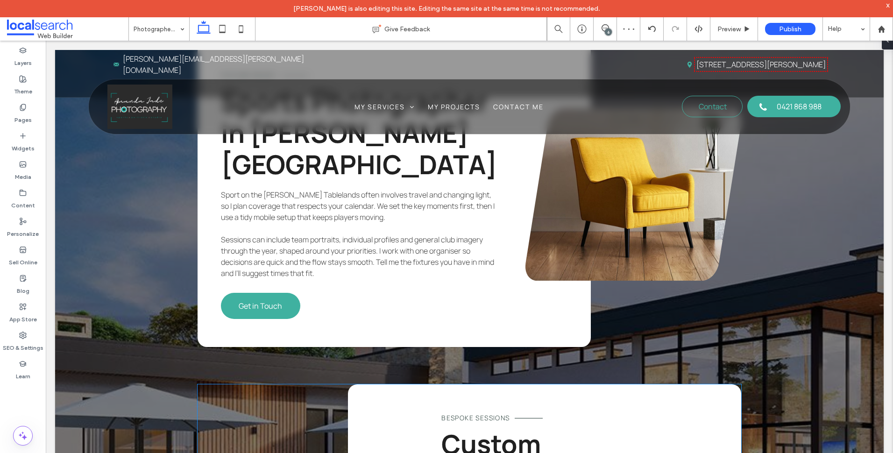
scroll to position [1402, 0]
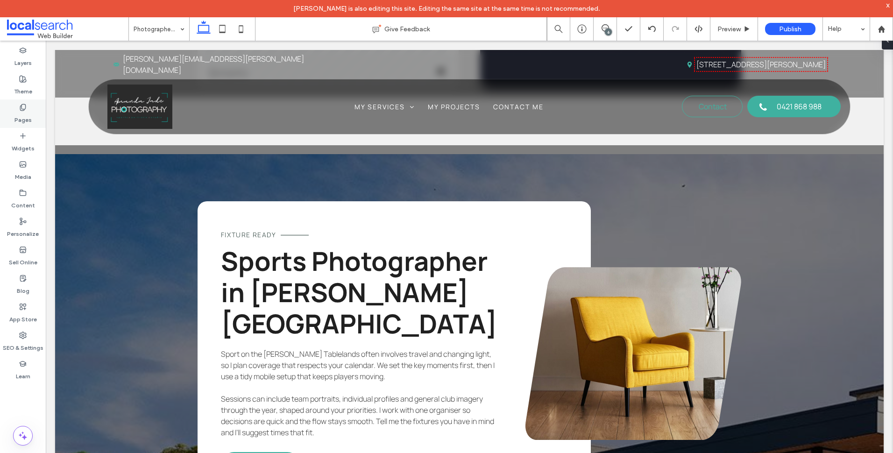
click at [13, 106] on div "Pages" at bounding box center [23, 114] width 46 height 29
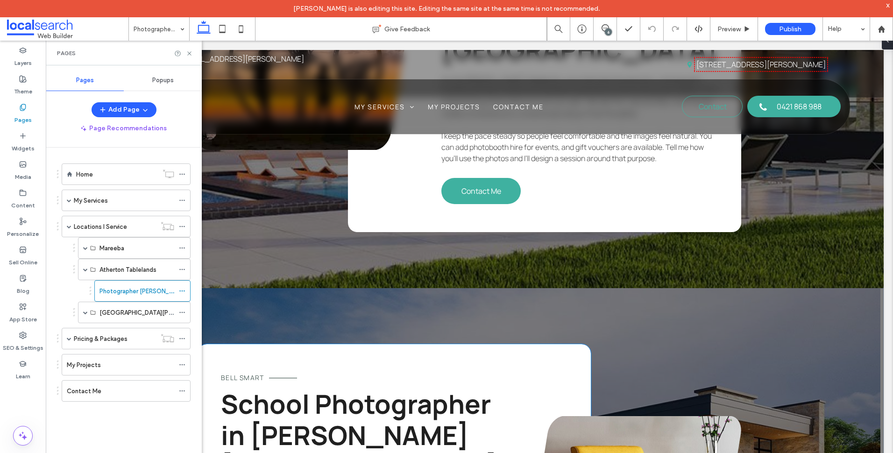
scroll to position [2056, 0]
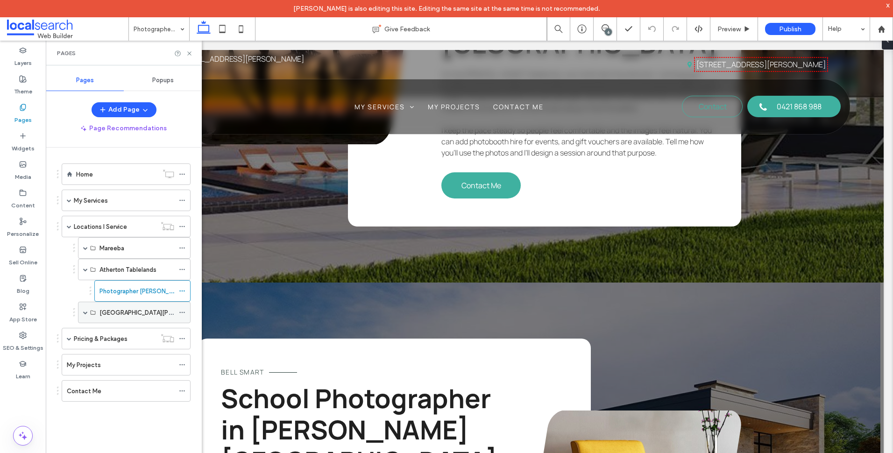
click at [85, 315] on span at bounding box center [85, 312] width 5 height 21
click at [150, 339] on label "Photographer [GEOGRAPHIC_DATA][PERSON_NAME]" at bounding box center [175, 334] width 150 height 16
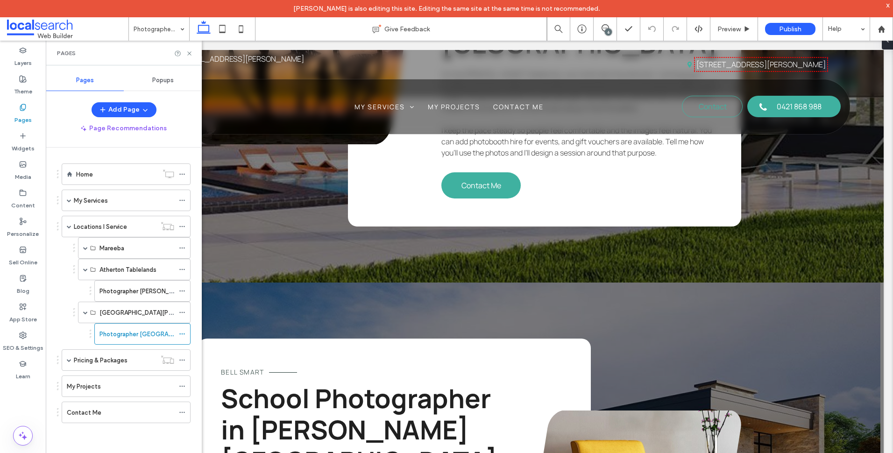
click at [191, 55] on icon at bounding box center [189, 53] width 7 height 7
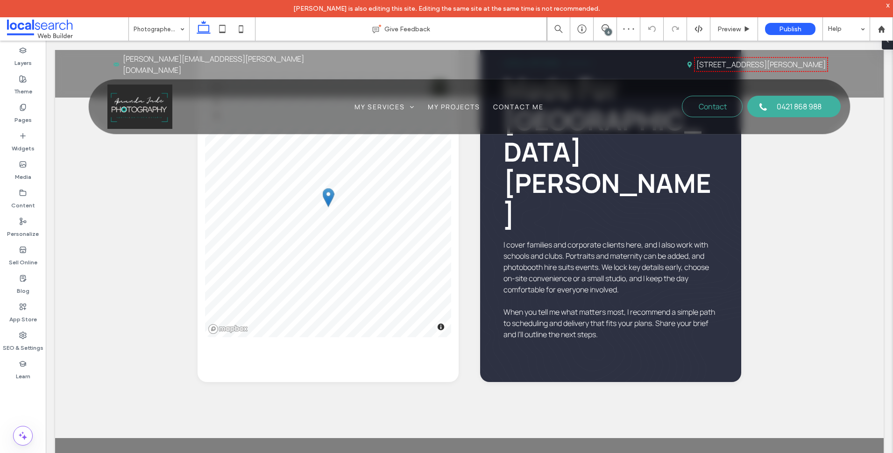
scroll to position [1543, 0]
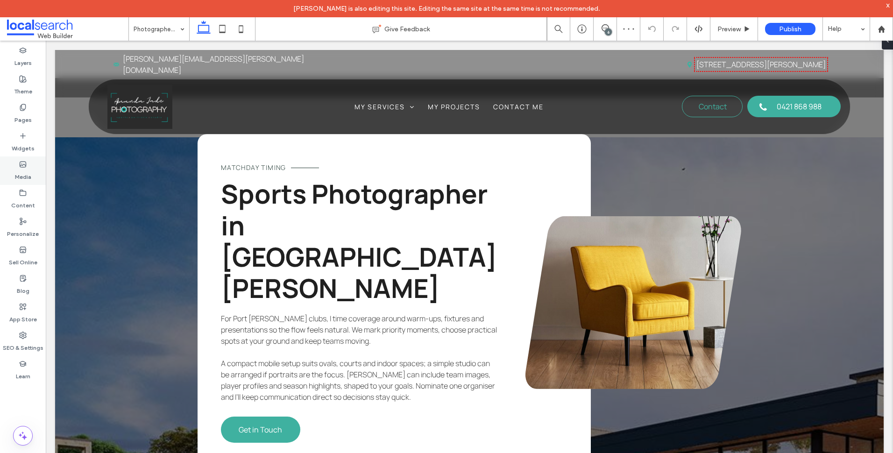
click at [35, 163] on div "Media" at bounding box center [23, 171] width 46 height 29
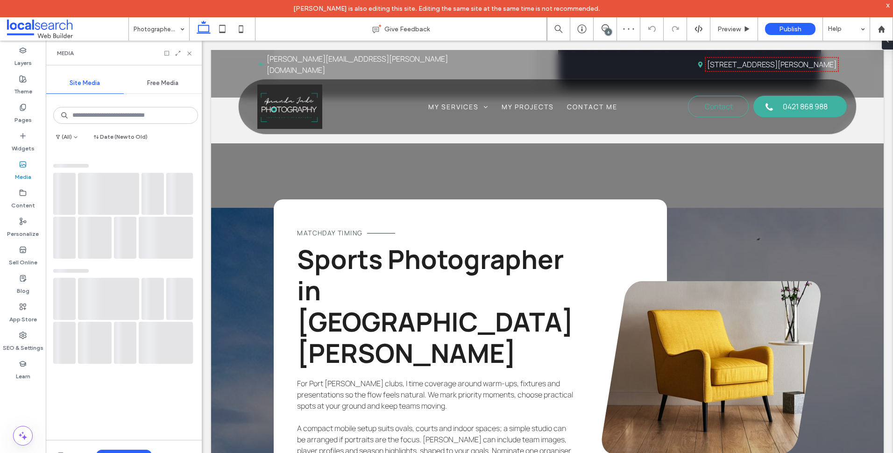
scroll to position [1586, 0]
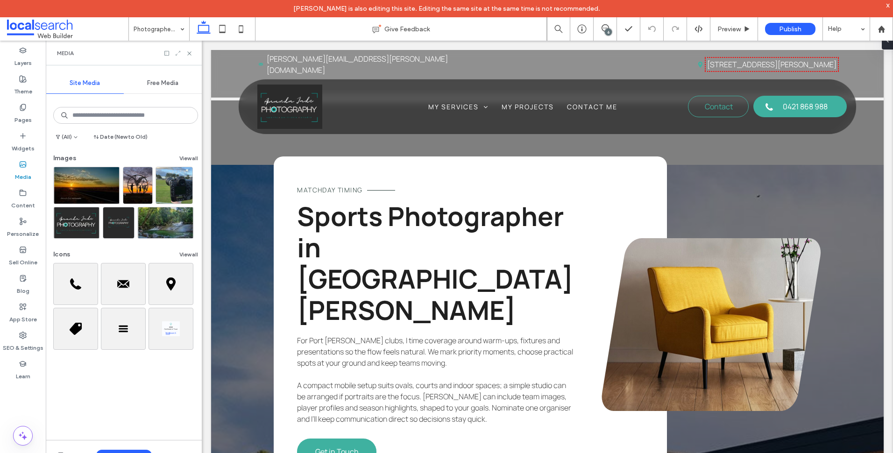
click at [179, 51] on icon at bounding box center [178, 53] width 7 height 7
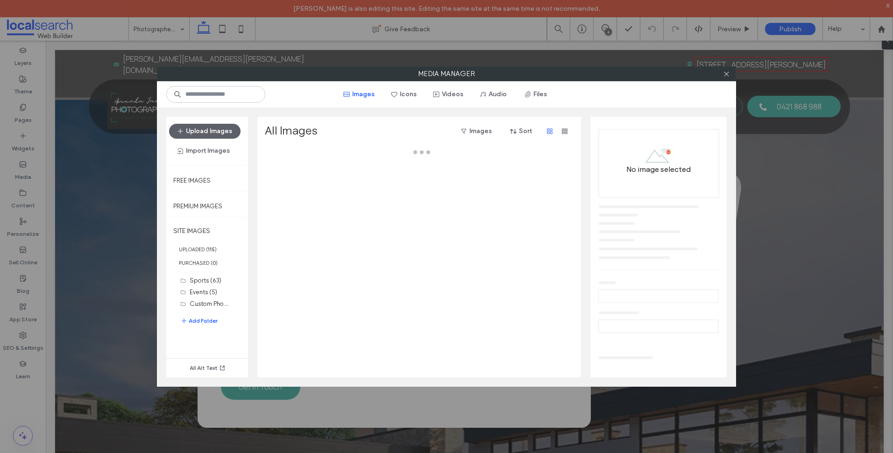
scroll to position [1543, 0]
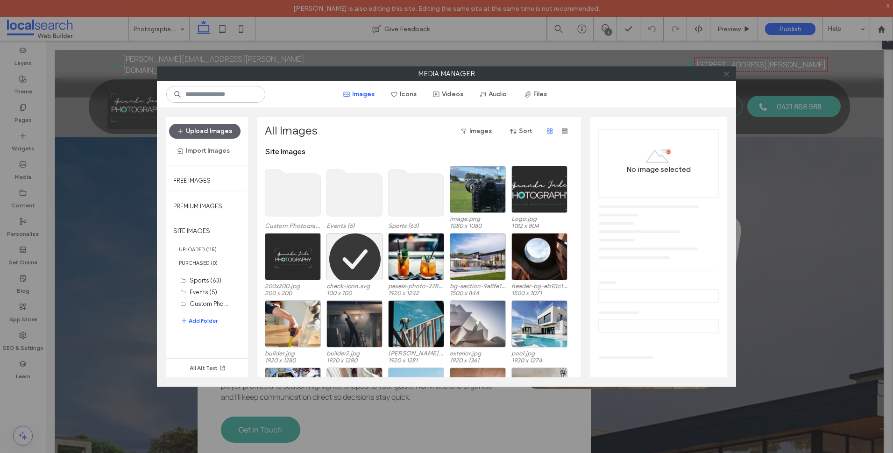
click at [727, 75] on icon at bounding box center [726, 74] width 7 height 7
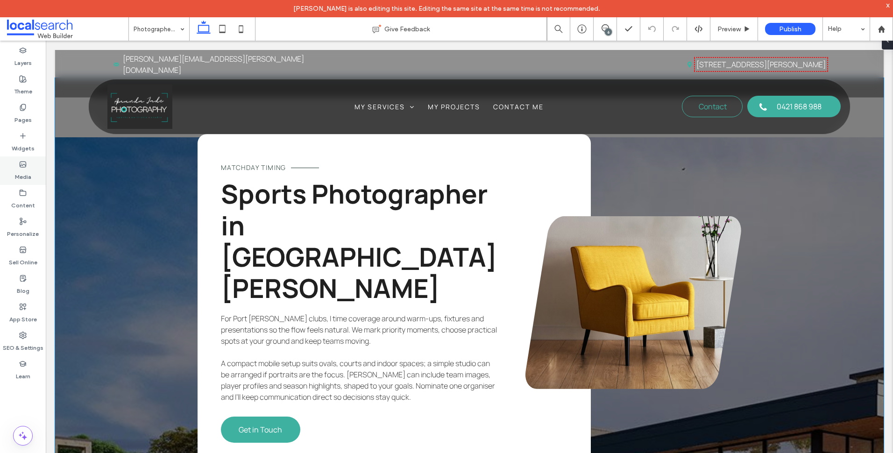
click at [26, 172] on label "Media" at bounding box center [23, 174] width 16 height 13
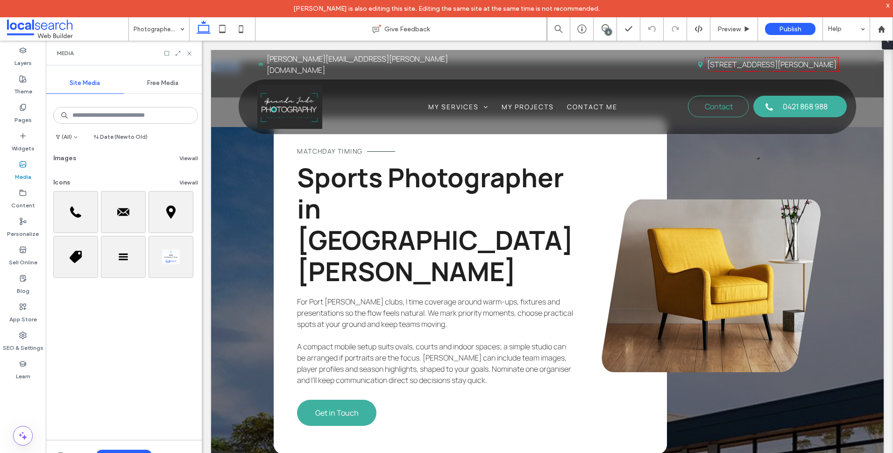
scroll to position [1727, 0]
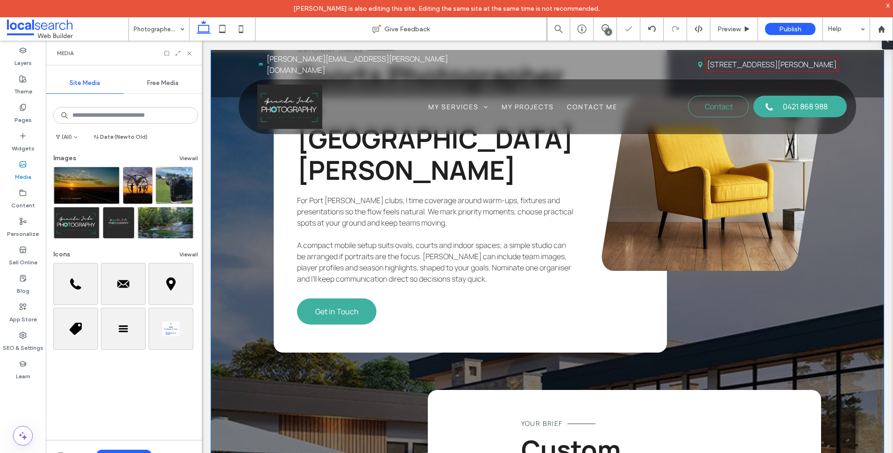
click at [249, 161] on div "Matchday Timing Sports Photographer in Port Douglas For Port Douglas clubs, I t…" at bounding box center [547, 377] width 673 height 835
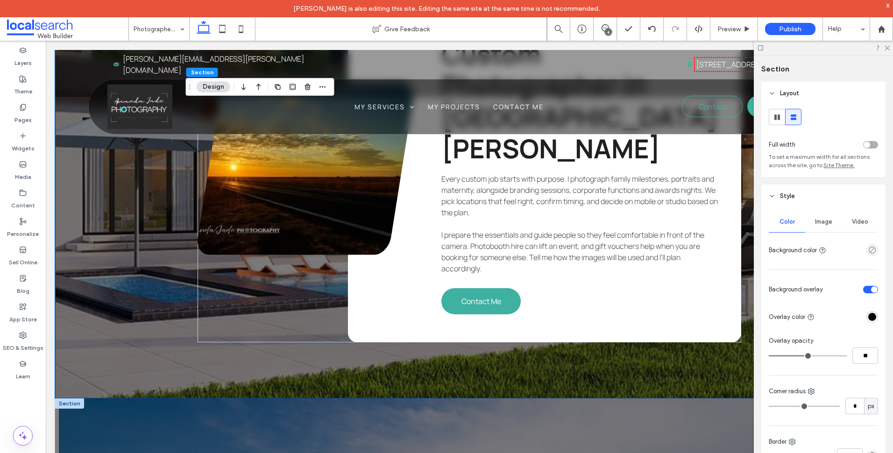
scroll to position [2151, 0]
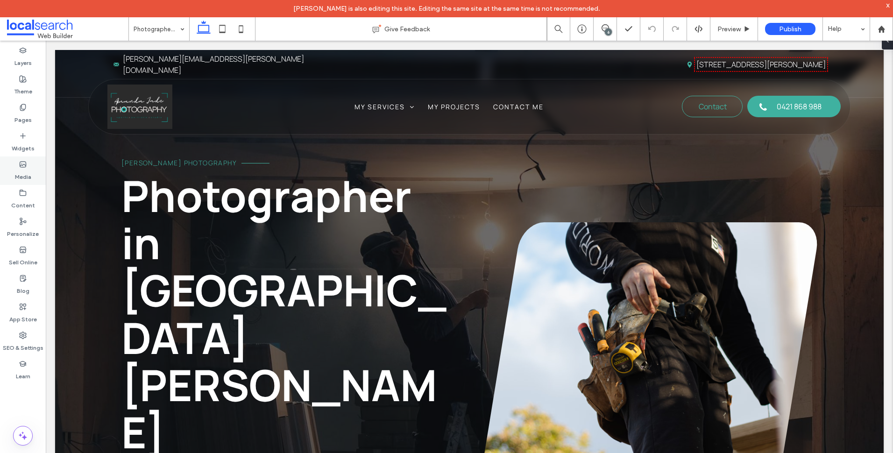
click at [18, 162] on div "Media" at bounding box center [23, 171] width 46 height 29
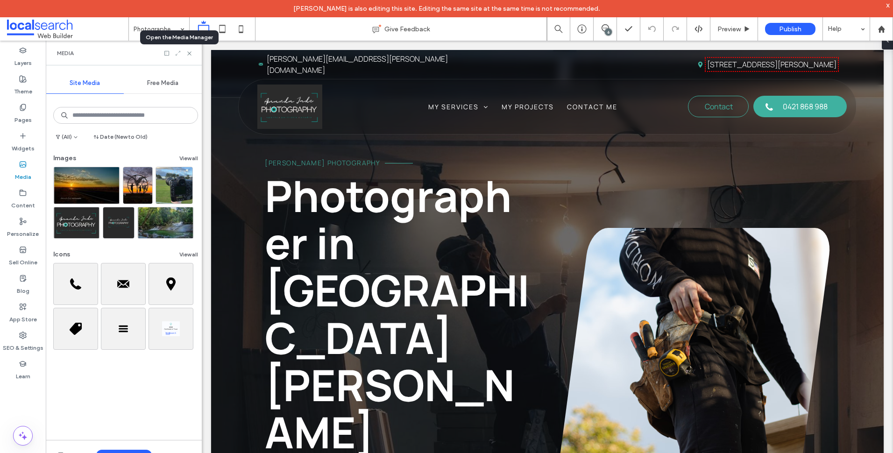
click at [178, 52] on icon at bounding box center [178, 53] width 7 height 7
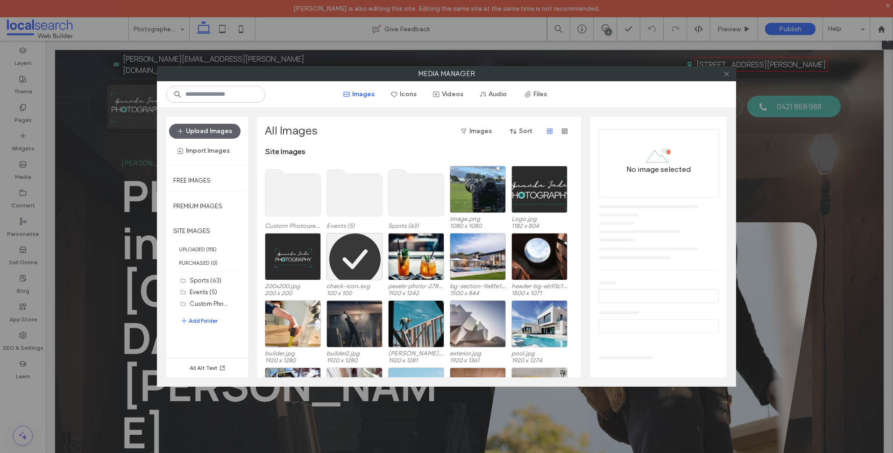
click at [724, 71] on icon at bounding box center [726, 74] width 7 height 7
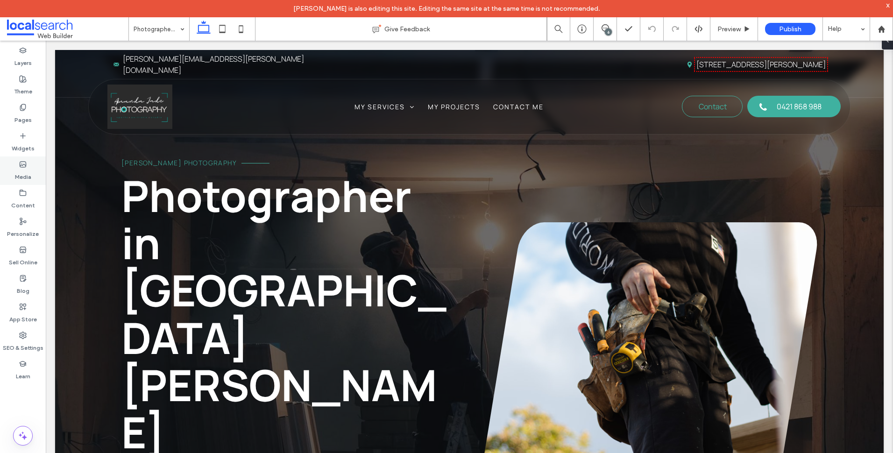
click at [24, 163] on icon at bounding box center [22, 164] width 7 height 7
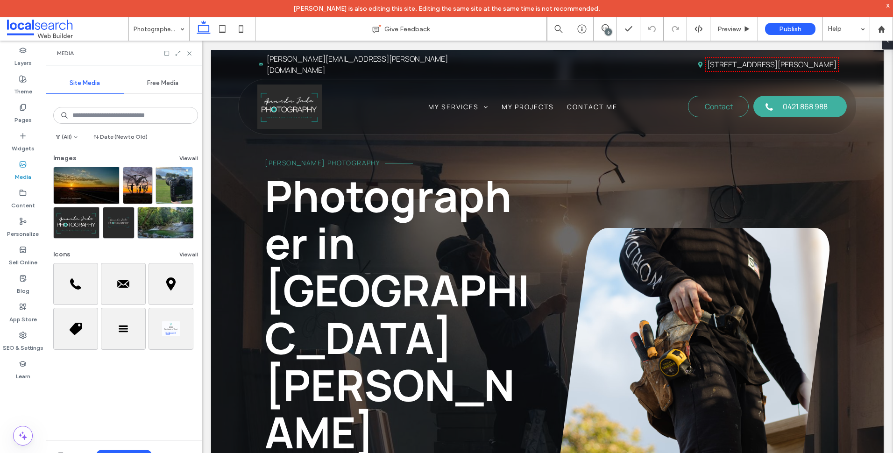
click at [172, 79] on span "Free Media" at bounding box center [162, 82] width 31 height 7
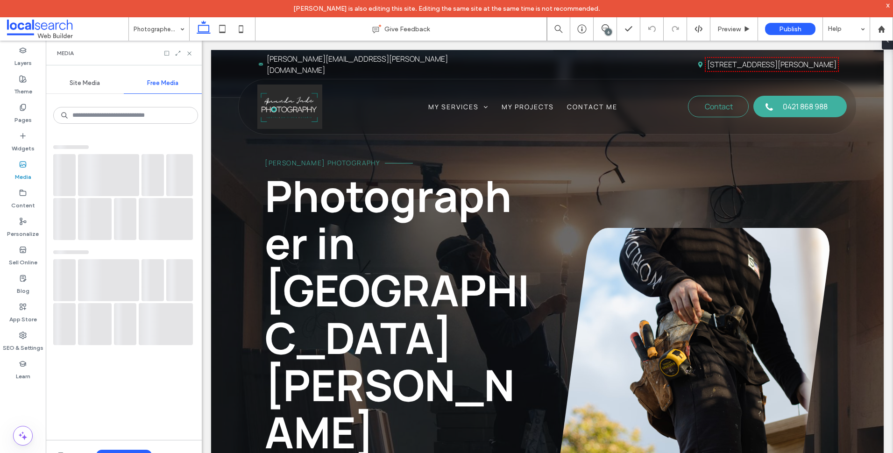
click at [86, 85] on span "Site Media" at bounding box center [85, 82] width 30 height 7
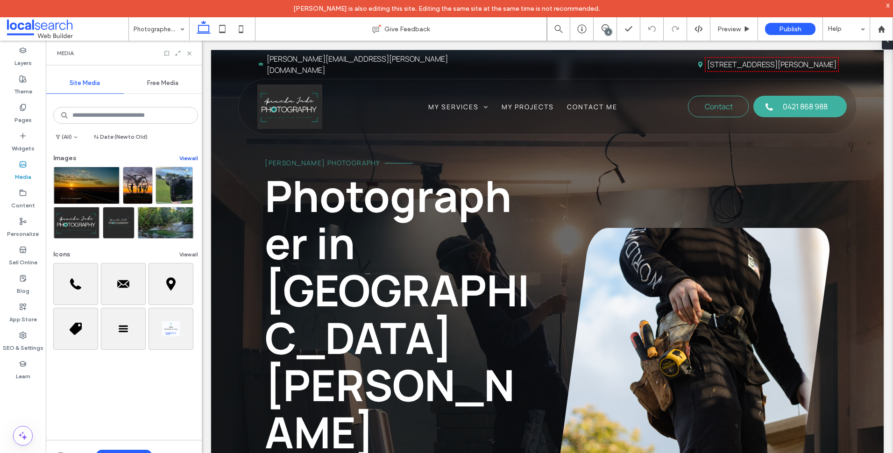
click at [186, 158] on button "View all" at bounding box center [188, 158] width 19 height 11
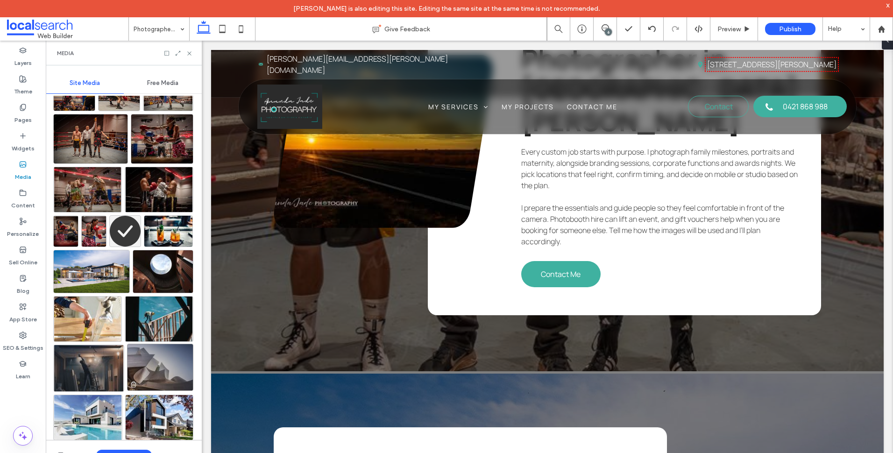
scroll to position [1543, 0]
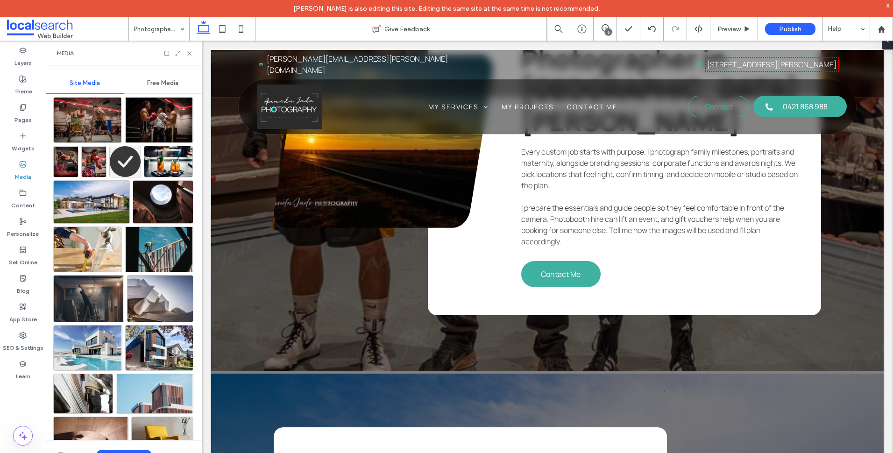
click at [195, 55] on div "Media" at bounding box center [124, 53] width 156 height 25
click at [191, 55] on icon at bounding box center [189, 53] width 7 height 7
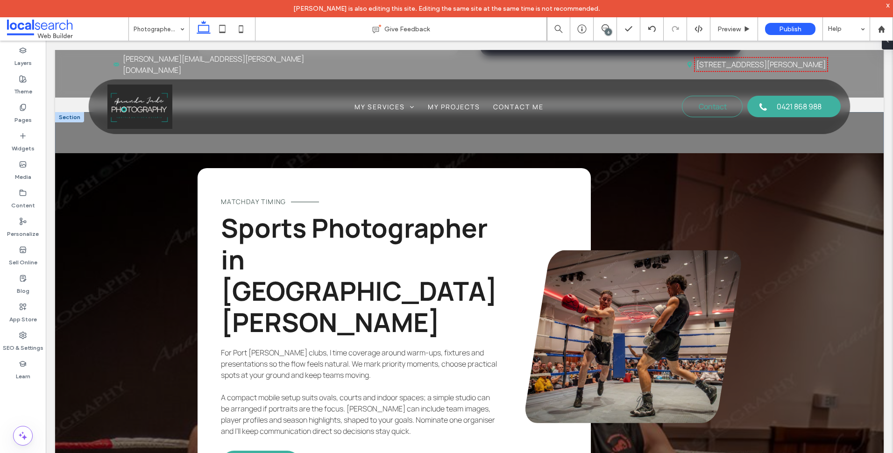
scroll to position [1452, 0]
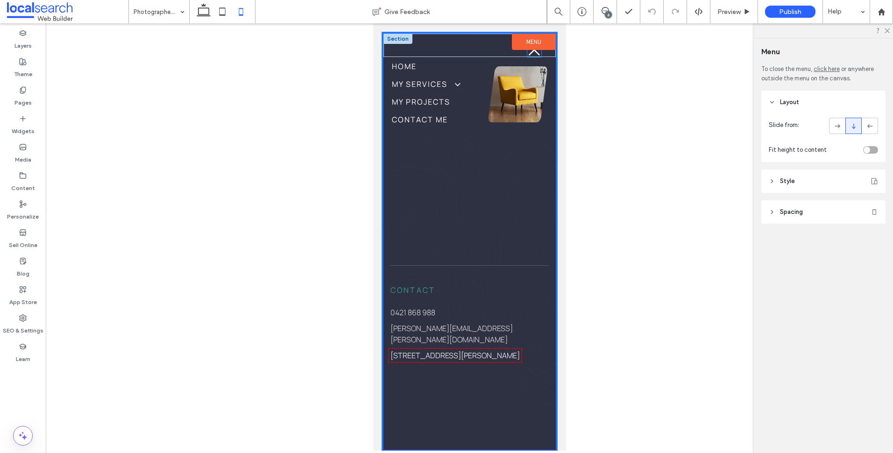
click at [528, 50] on icon at bounding box center [533, 49] width 11 height 11
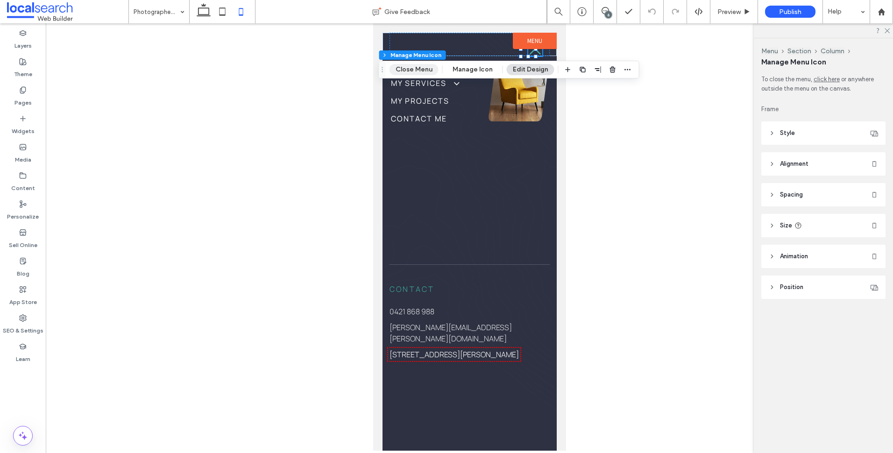
click at [422, 68] on button "Close Menu" at bounding box center [414, 69] width 49 height 11
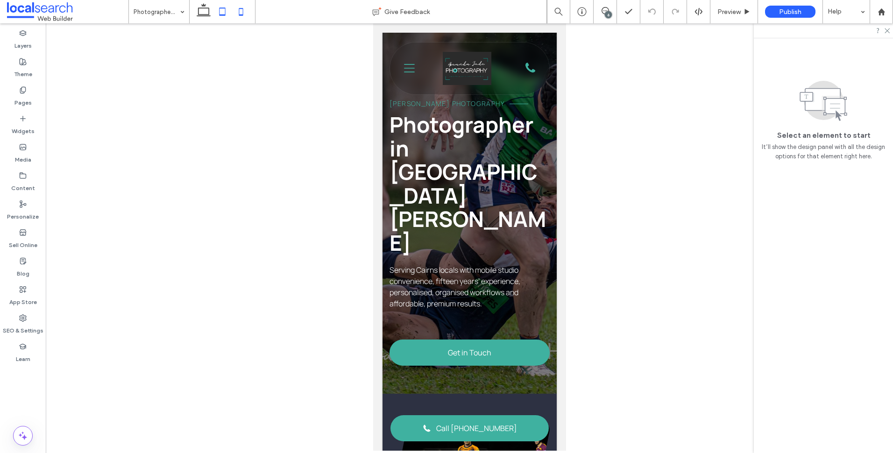
click at [203, 5] on use at bounding box center [204, 9] width 14 height 13
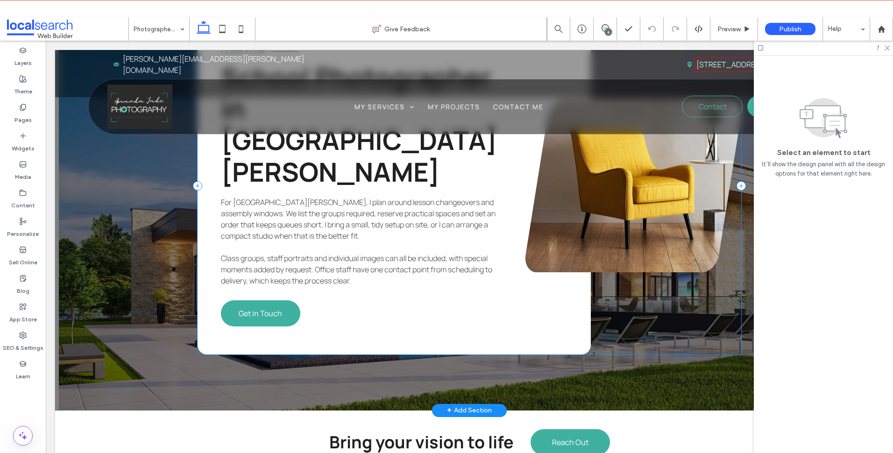
scroll to position [2523, 0]
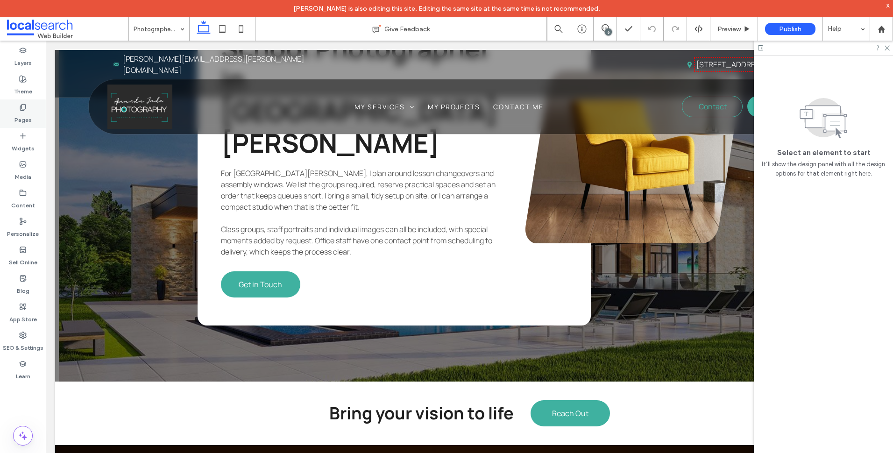
click at [34, 110] on div "Pages" at bounding box center [23, 114] width 46 height 29
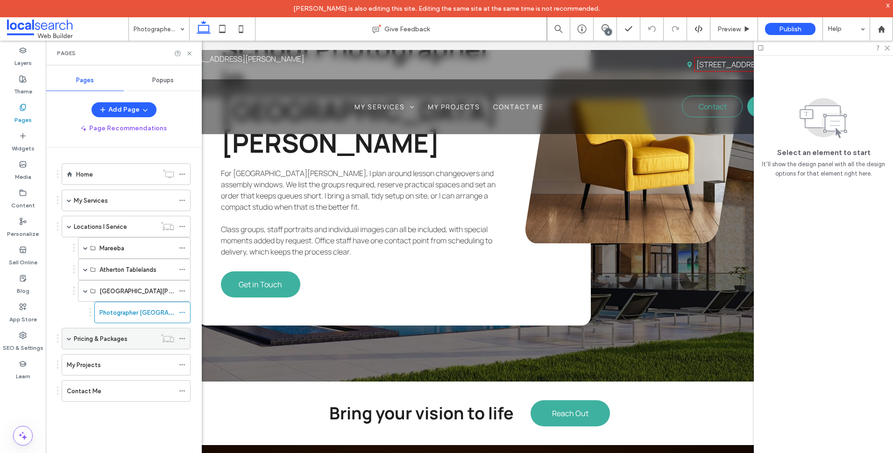
click at [69, 340] on span at bounding box center [69, 338] width 5 height 5
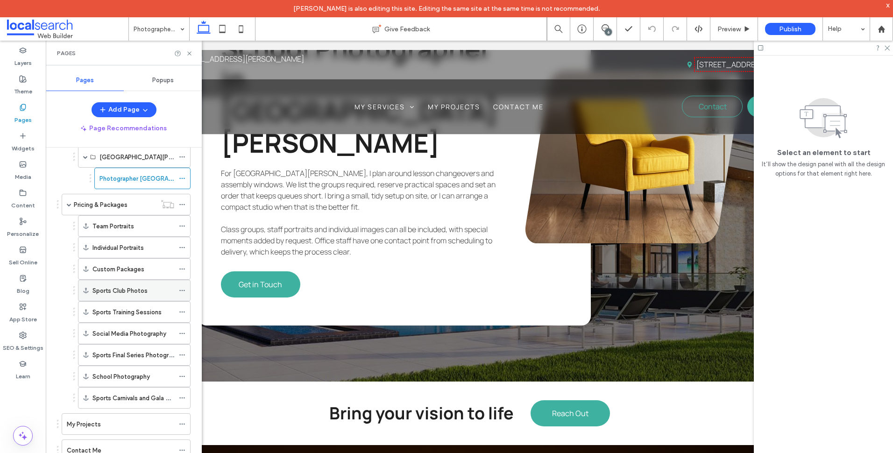
scroll to position [140, 0]
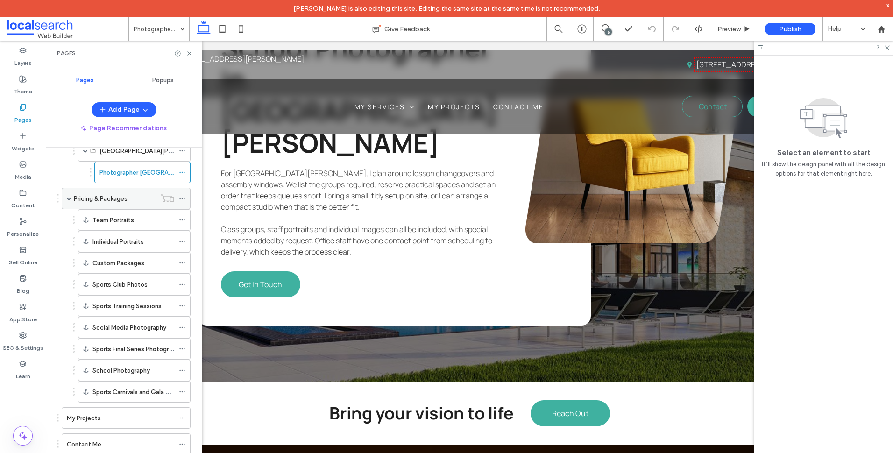
click at [125, 197] on label "Pricing & Packages" at bounding box center [101, 199] width 54 height 16
click at [191, 52] on use at bounding box center [189, 53] width 4 height 4
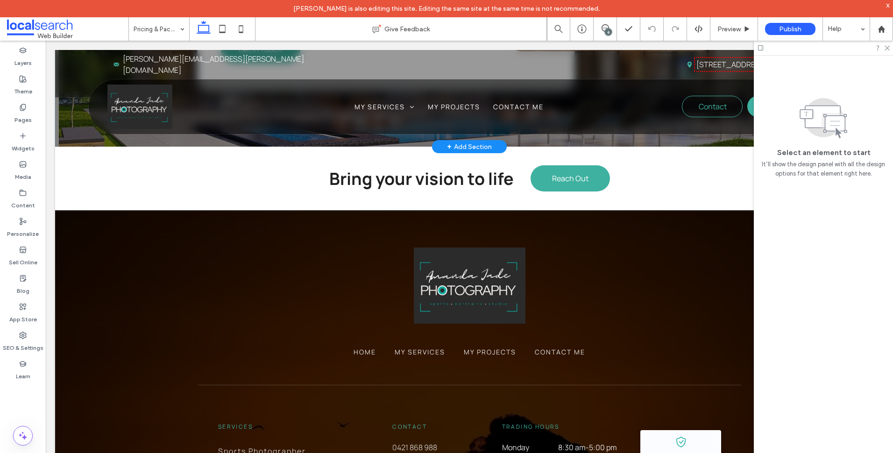
scroll to position [4439, 0]
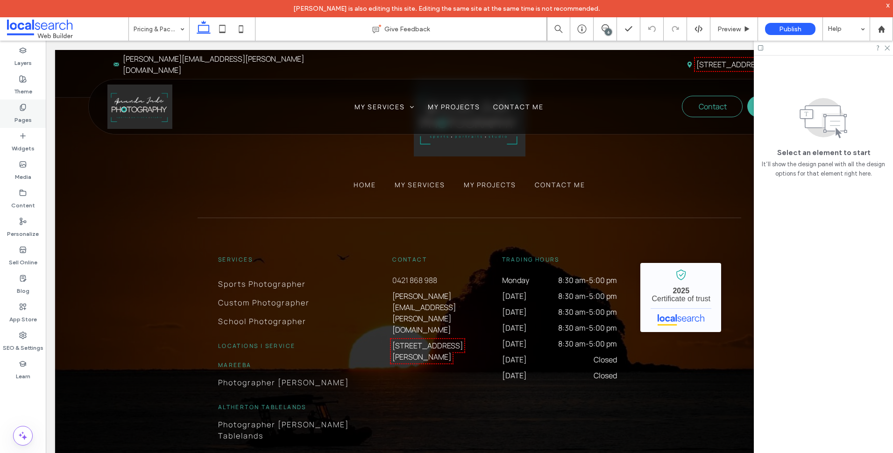
click at [37, 112] on div "Pages" at bounding box center [23, 114] width 46 height 29
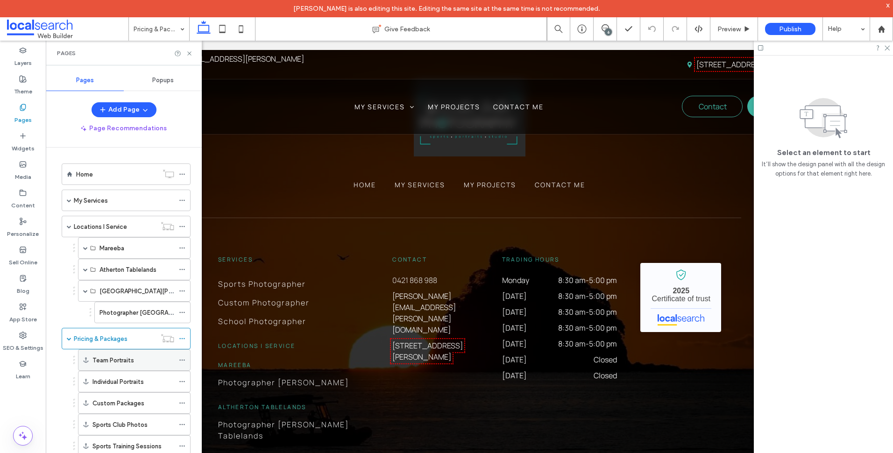
scroll to position [153, 0]
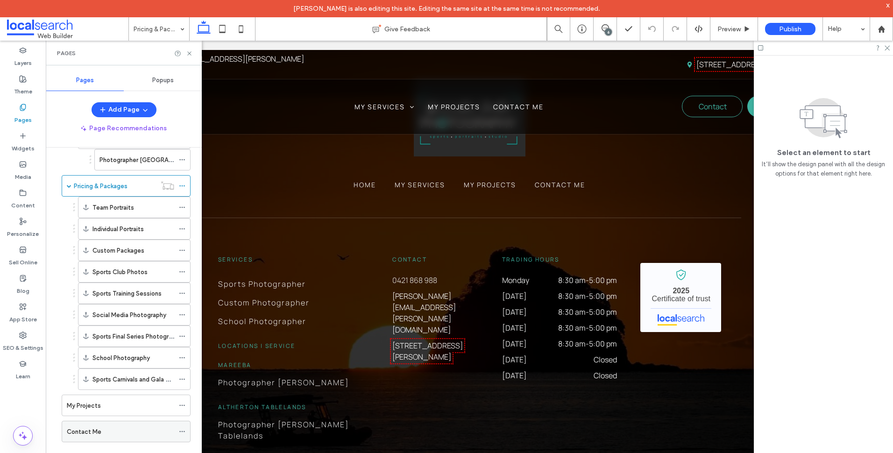
click at [100, 433] on div "Contact Me" at bounding box center [120, 432] width 107 height 10
click at [187, 51] on icon at bounding box center [189, 53] width 7 height 7
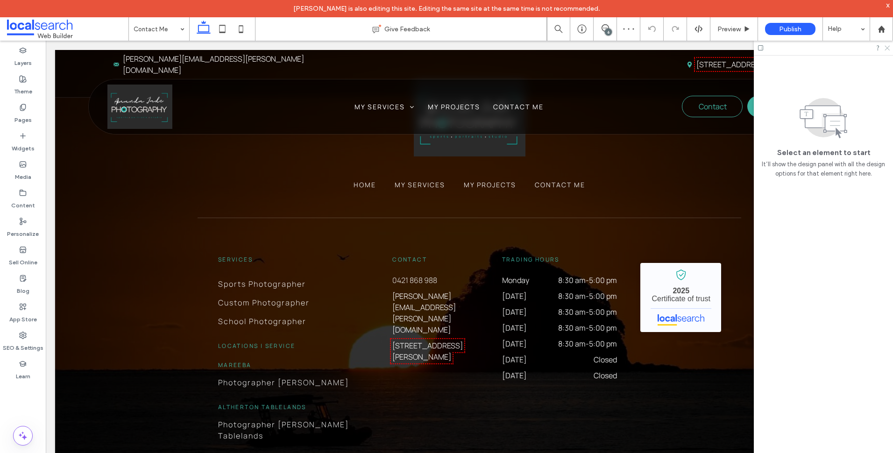
click at [887, 48] on icon at bounding box center [887, 47] width 6 height 6
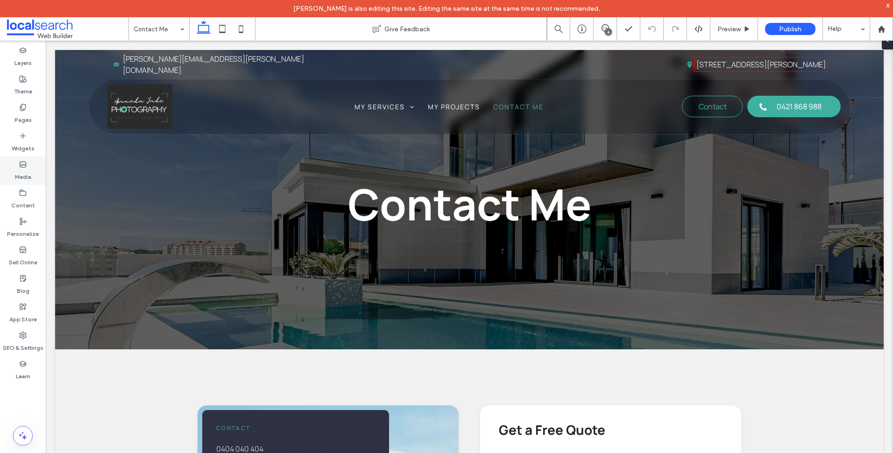
click at [29, 168] on div "Media" at bounding box center [23, 171] width 46 height 29
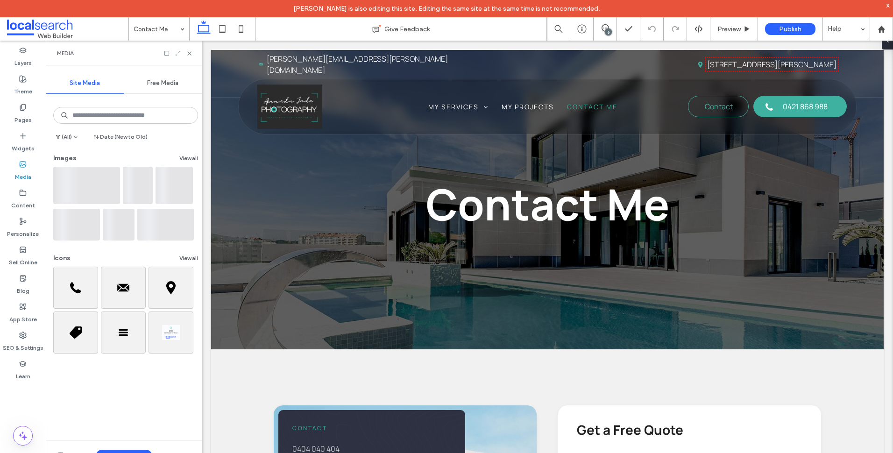
click at [179, 50] on icon at bounding box center [178, 53] width 7 height 7
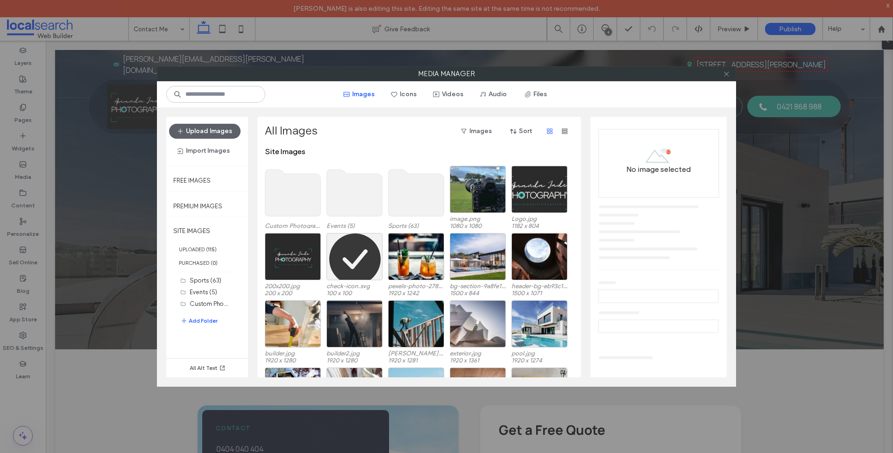
click at [726, 71] on icon at bounding box center [726, 74] width 7 height 7
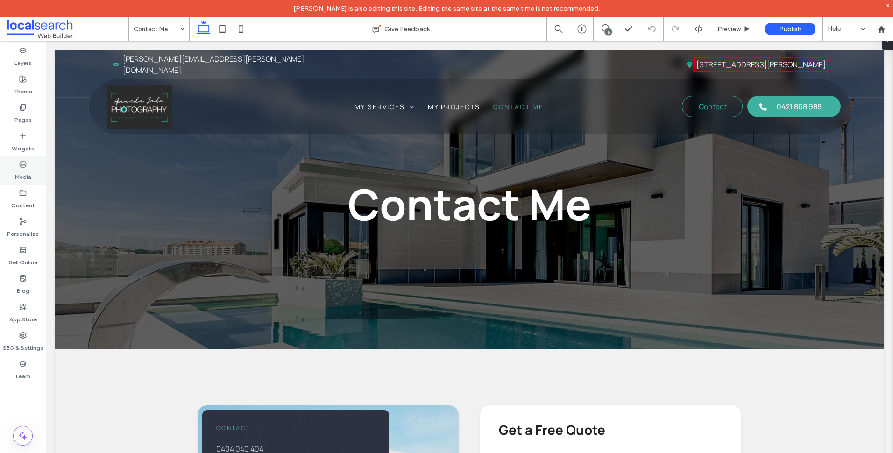
click at [35, 168] on div "Media" at bounding box center [23, 171] width 46 height 29
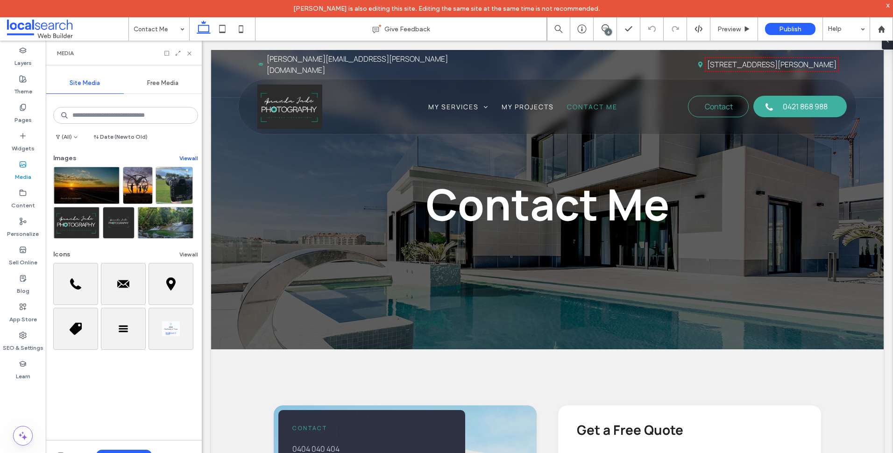
click at [179, 157] on button "View all" at bounding box center [188, 158] width 19 height 11
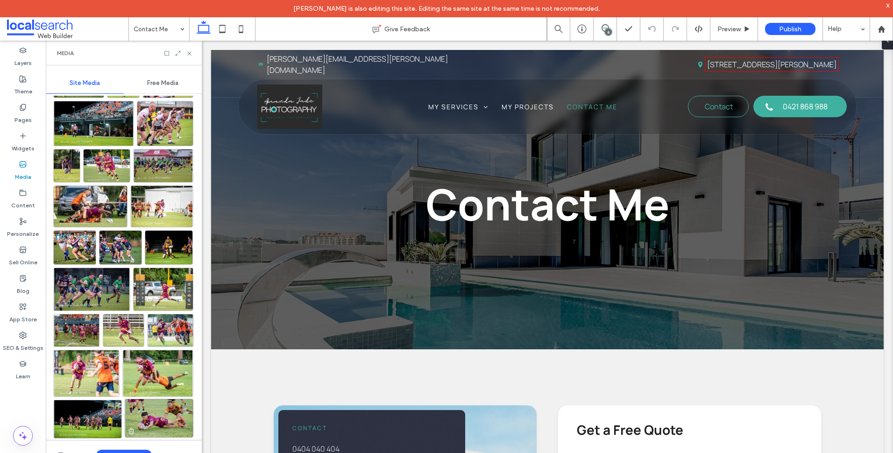
scroll to position [910, 0]
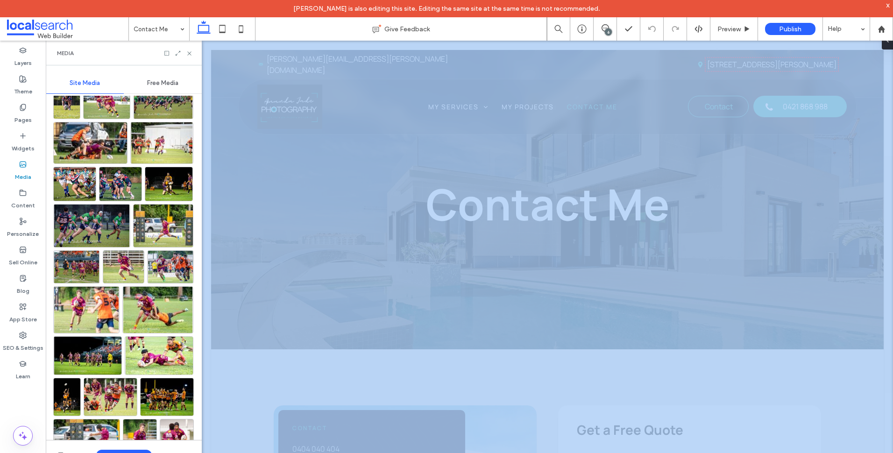
drag, startPoint x: 88, startPoint y: 356, endPoint x: 199, endPoint y: 321, distance: 116.0
drag, startPoint x: 400, startPoint y: 362, endPoint x: 225, endPoint y: 373, distance: 175.6
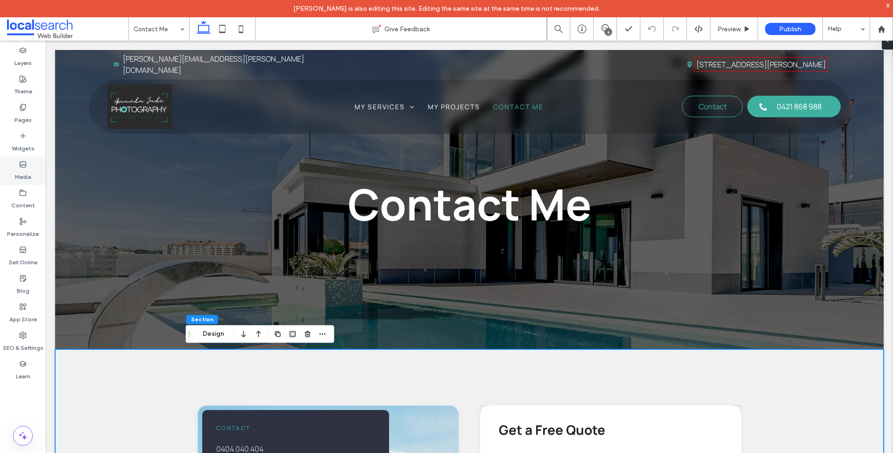
click at [18, 170] on label "Media" at bounding box center [23, 174] width 16 height 13
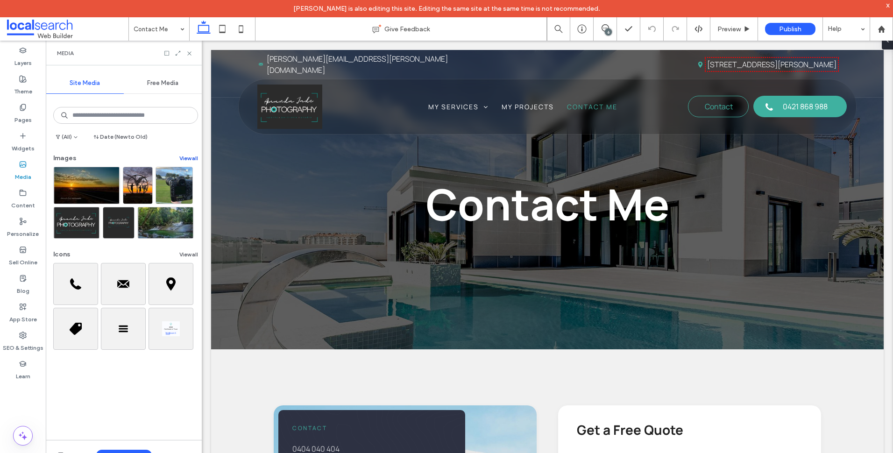
click at [180, 158] on button "View all" at bounding box center [188, 158] width 19 height 11
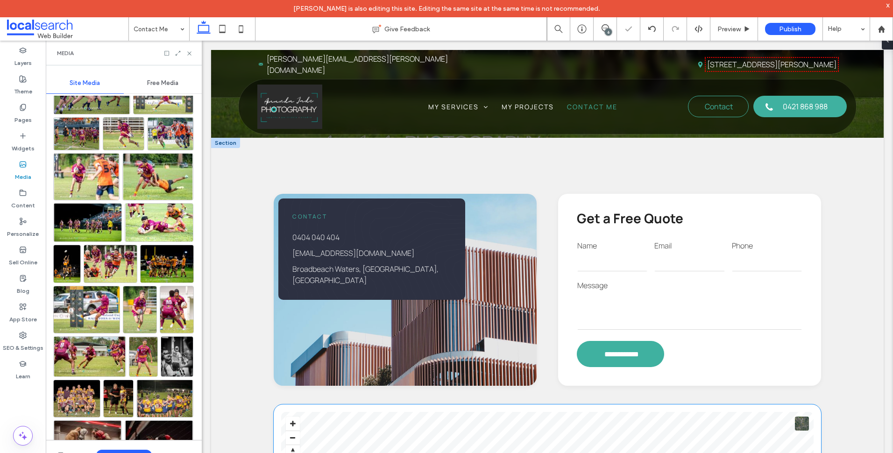
scroll to position [234, 0]
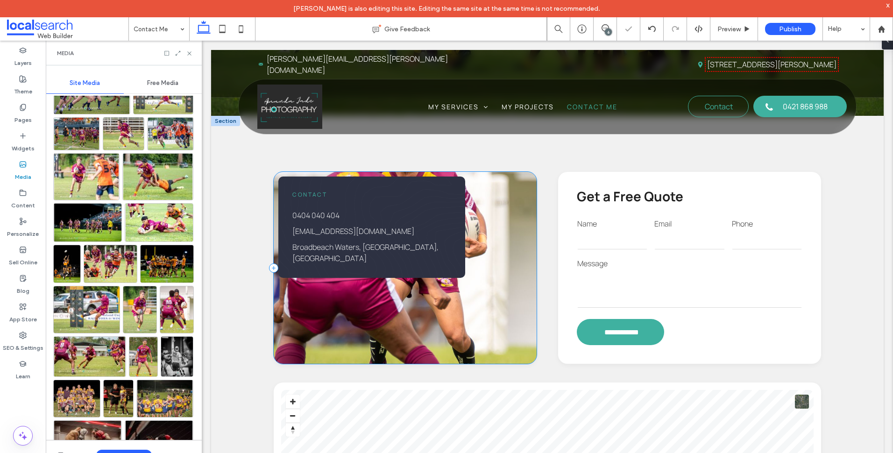
click at [333, 308] on div "Contact 0404 040 404 info@prism.com.au Broadbeach Waters, Queensland, Australia" at bounding box center [405, 268] width 263 height 192
click at [406, 308] on div "Contact 0404 040 404 info@prism.com.au Broadbeach Waters, Queensland, Australia" at bounding box center [405, 268] width 263 height 192
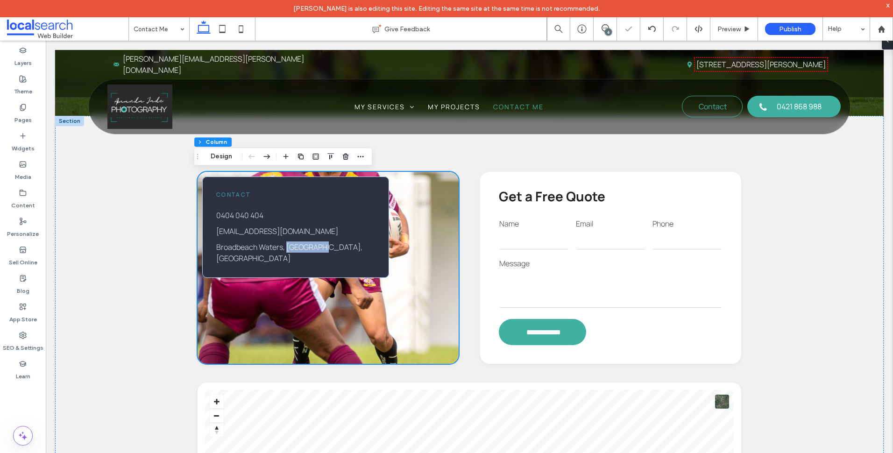
drag, startPoint x: 177, startPoint y: 308, endPoint x: 284, endPoint y: 278, distance: 111.7
click at [284, 278] on div "Contact 0404 040 404 info@prism.com.au Broadbeach Waters, Queensland, Australia" at bounding box center [328, 268] width 261 height 192
click at [230, 155] on button "Design" at bounding box center [222, 156] width 34 height 11
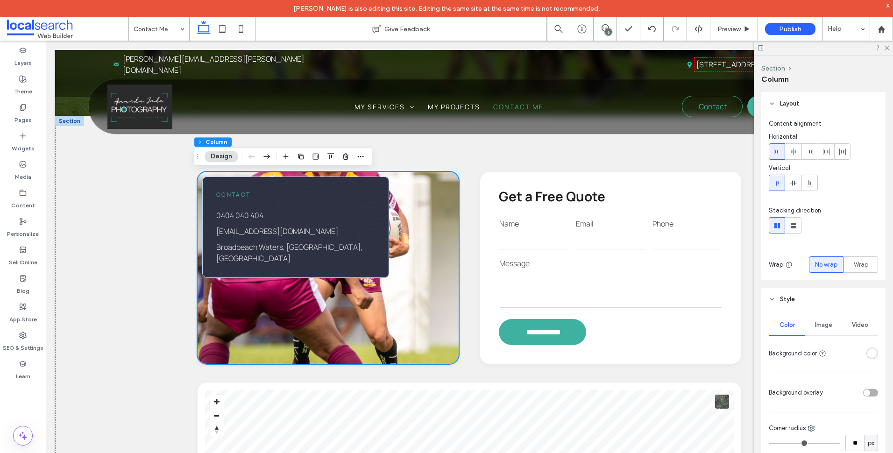
click at [818, 326] on span "Image" at bounding box center [823, 324] width 17 height 7
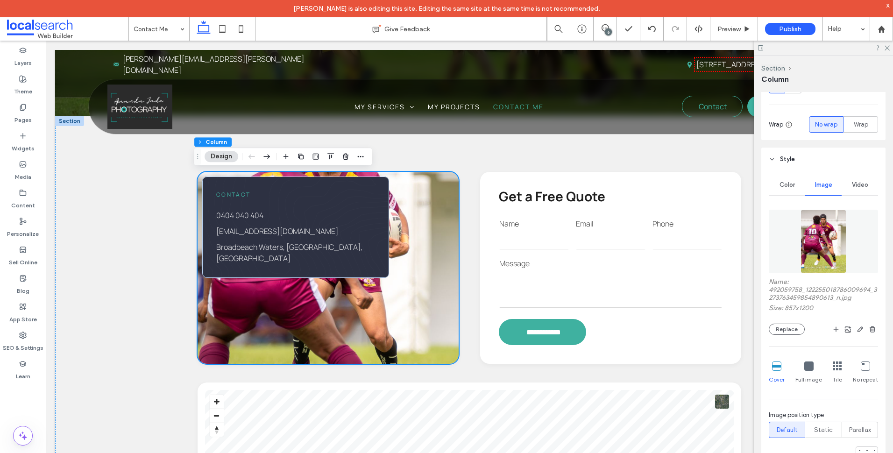
scroll to position [187, 0]
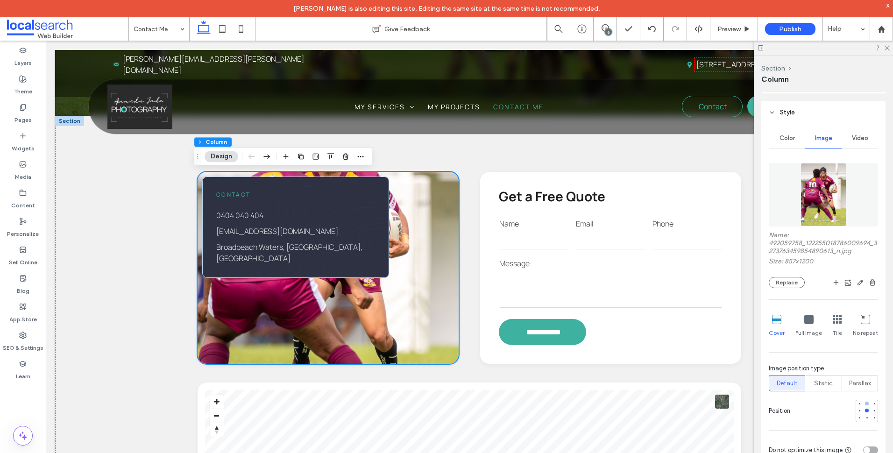
click at [865, 403] on div at bounding box center [867, 404] width 4 height 4
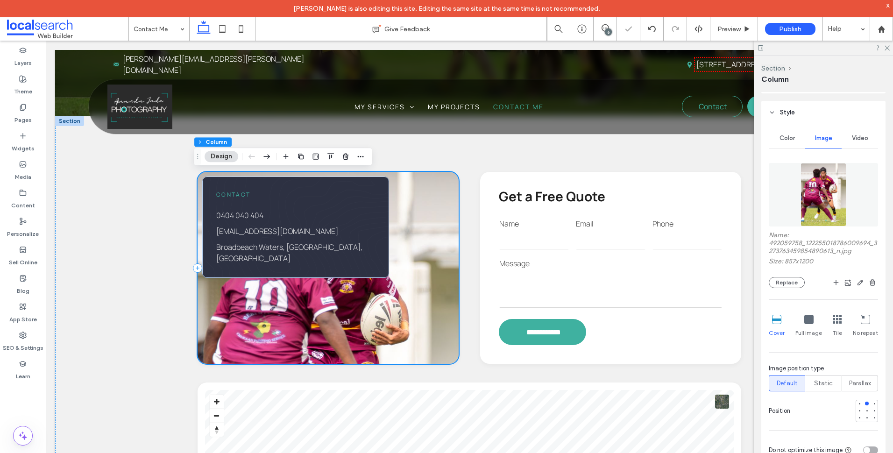
click at [395, 306] on div "Contact 0404 040 404 info@prism.com.au Broadbeach Waters, Queensland, Australia" at bounding box center [328, 268] width 261 height 192
click at [129, 280] on div "**********" at bounding box center [469, 401] width 829 height 571
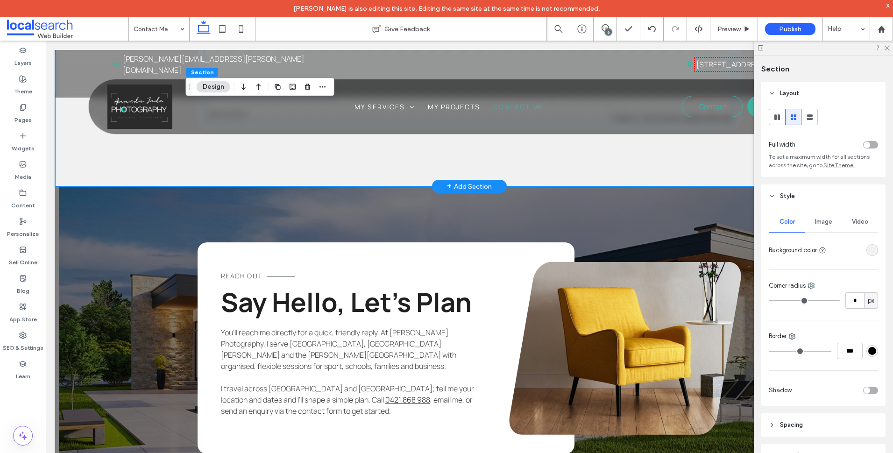
scroll to position [748, 0]
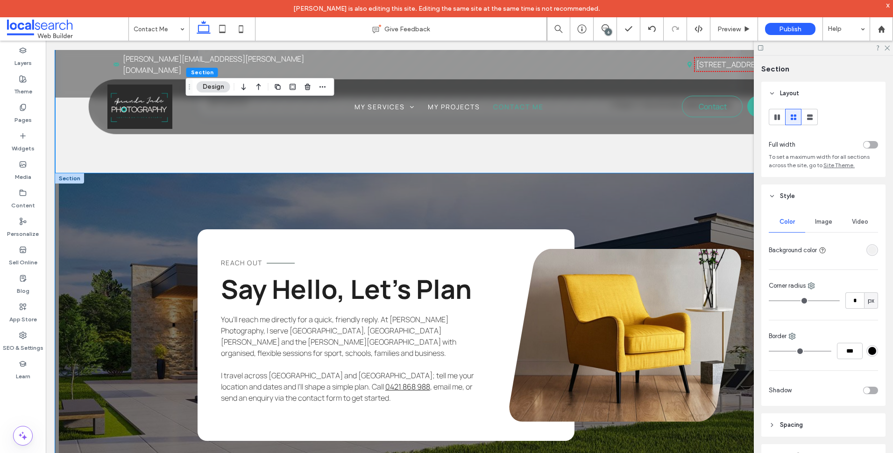
click at [117, 241] on div "REACH OUT Say Hello, Let’s Plan You’ll reach me directly for a quick, friendly …" at bounding box center [469, 335] width 829 height 324
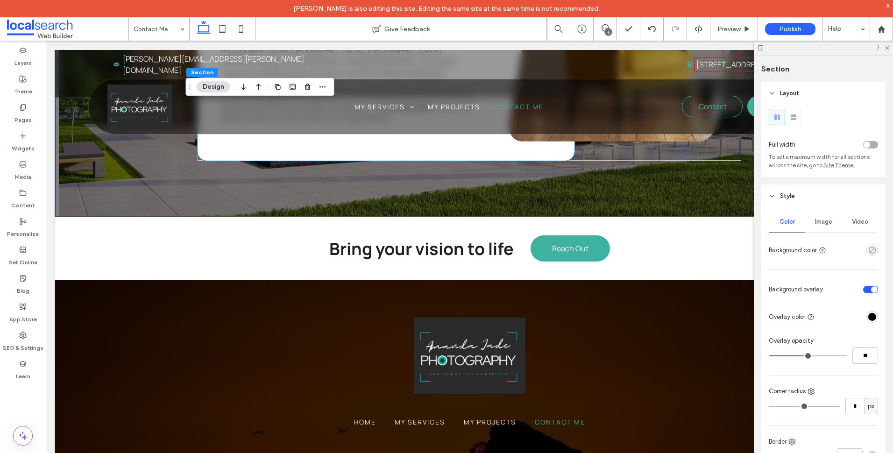
scroll to position [794, 0]
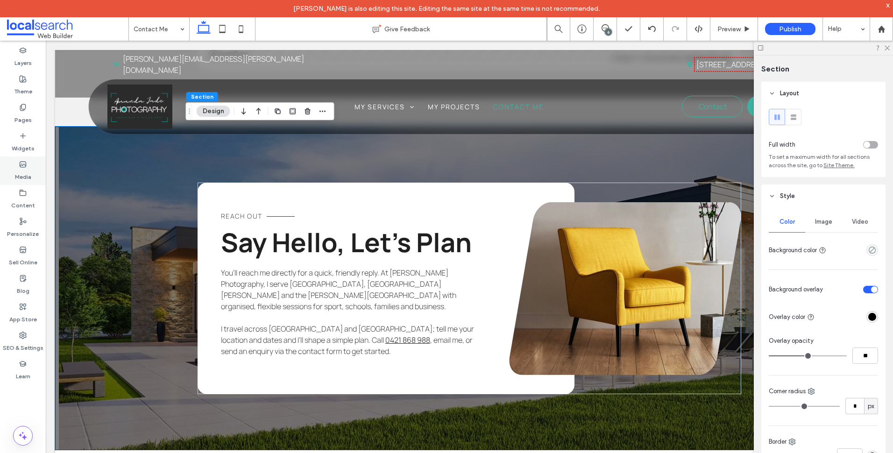
click at [25, 171] on label "Media" at bounding box center [23, 174] width 16 height 13
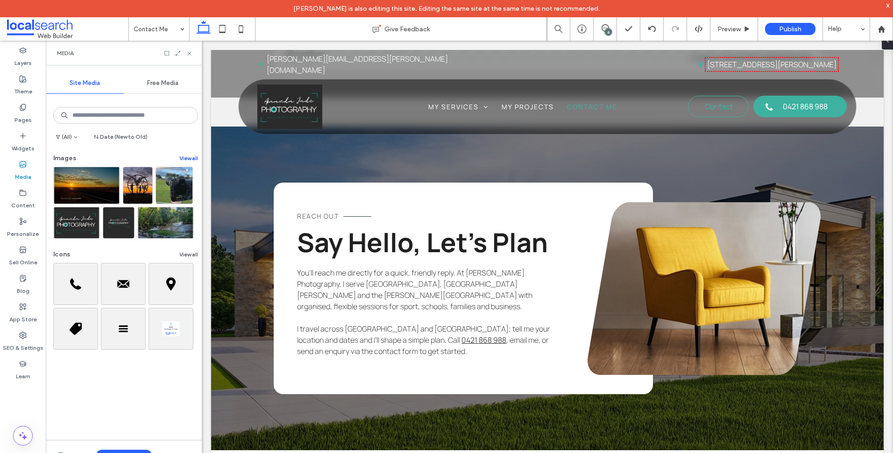
click at [185, 161] on button "View all" at bounding box center [188, 158] width 19 height 11
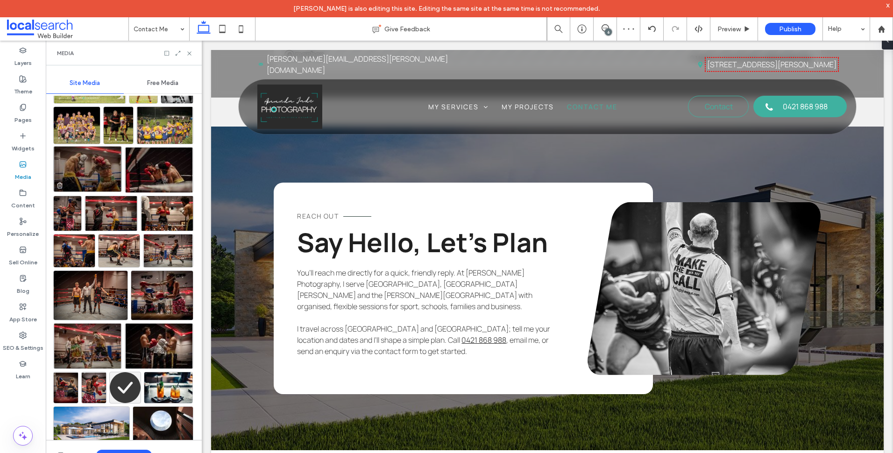
scroll to position [1370, 0]
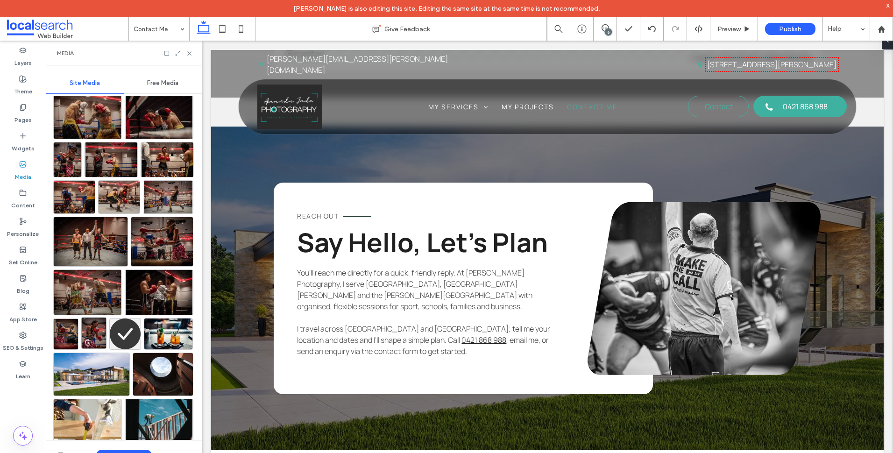
click at [94, 339] on div at bounding box center [93, 333] width 25 height 32
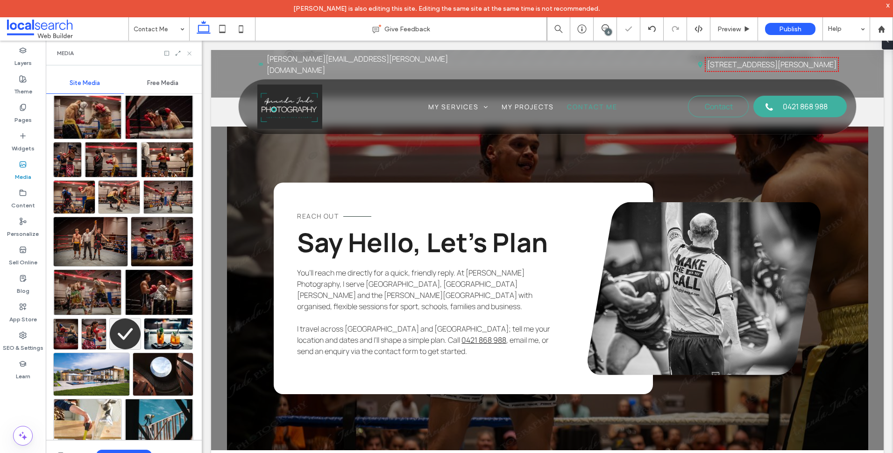
drag, startPoint x: 192, startPoint y: 54, endPoint x: 238, endPoint y: 187, distance: 140.7
click at [192, 54] on icon at bounding box center [189, 53] width 7 height 7
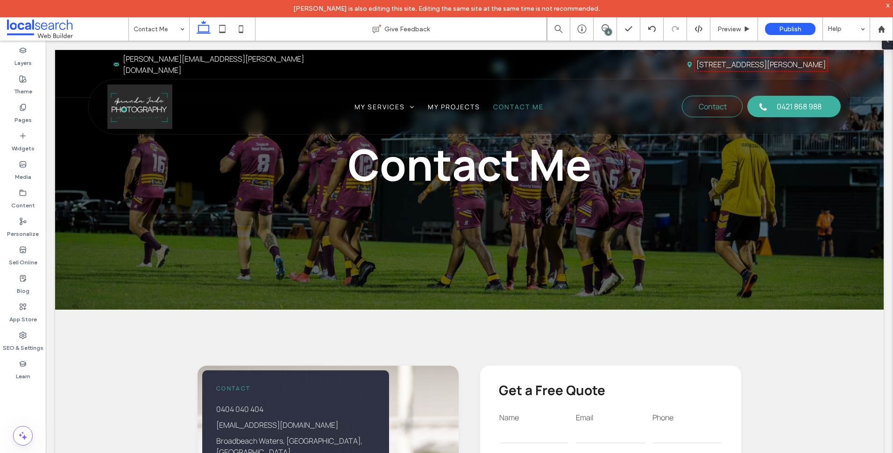
scroll to position [0, 0]
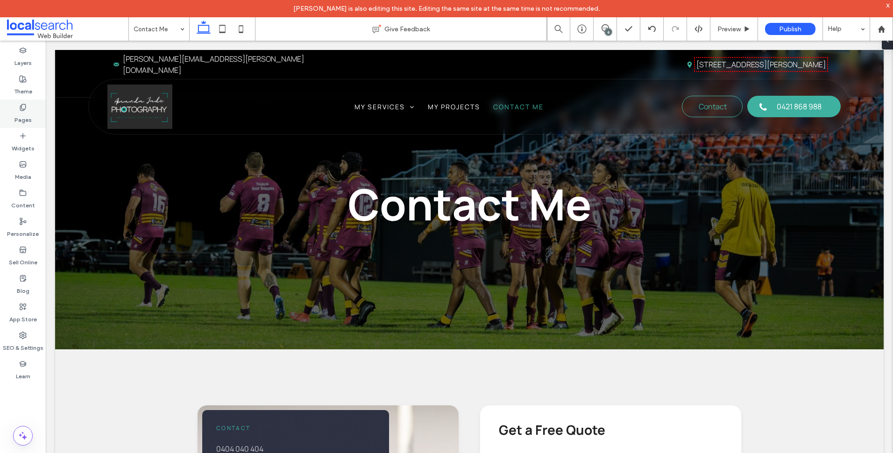
click at [15, 120] on label "Pages" at bounding box center [22, 117] width 17 height 13
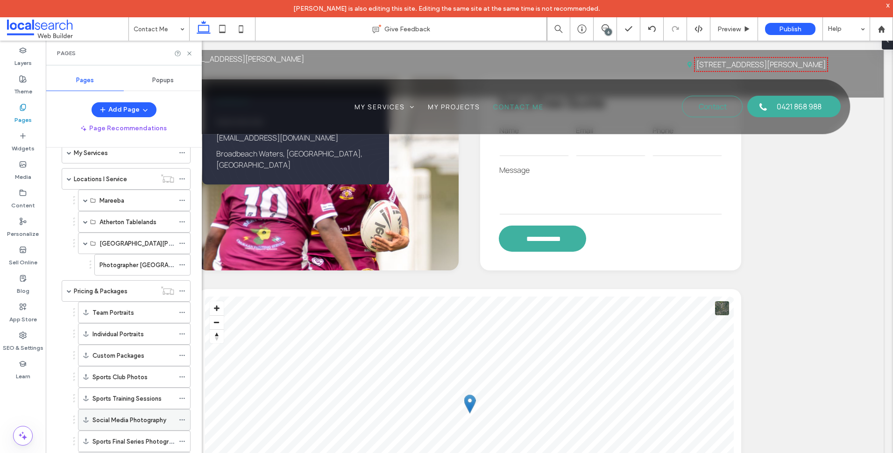
scroll to position [13, 0]
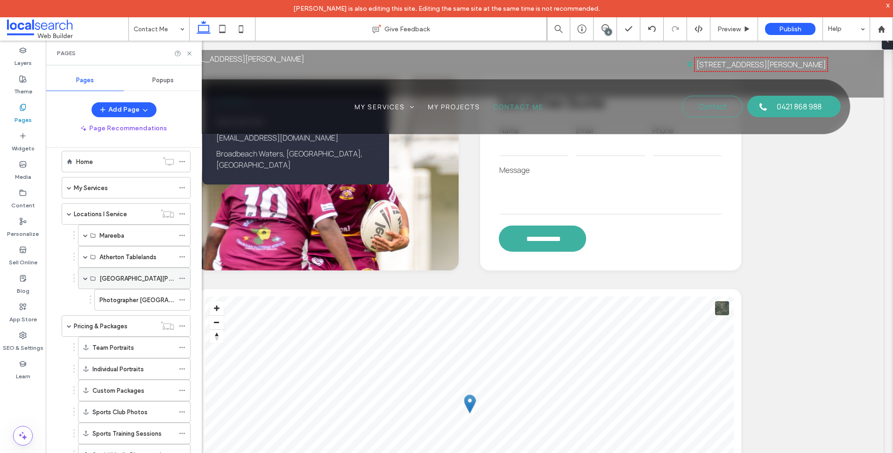
click at [87, 279] on span at bounding box center [85, 278] width 5 height 5
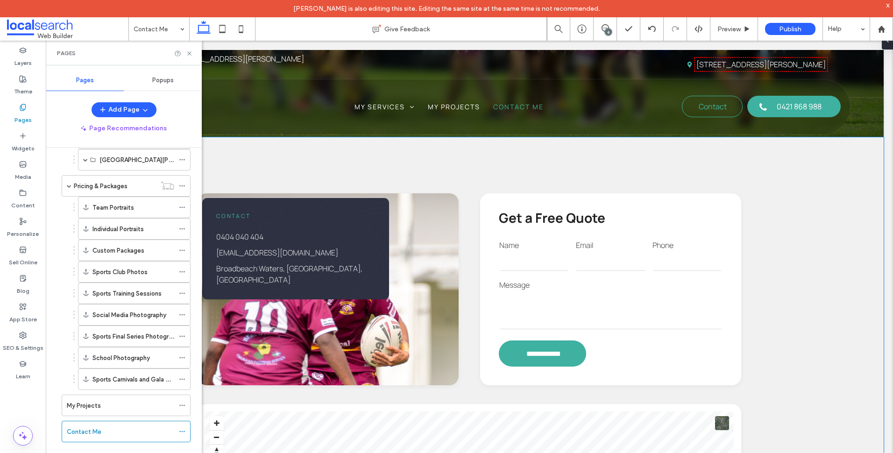
scroll to position [47, 0]
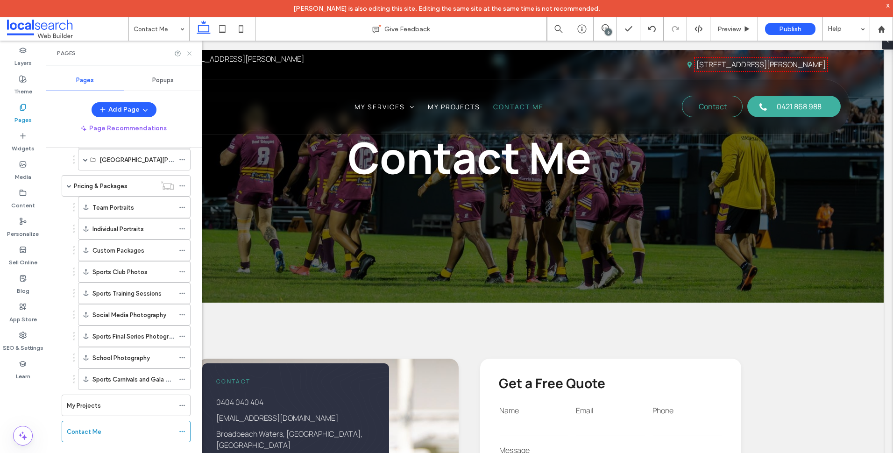
drag, startPoint x: 192, startPoint y: 55, endPoint x: 21, endPoint y: 59, distance: 170.6
click at [192, 55] on icon at bounding box center [189, 53] width 7 height 7
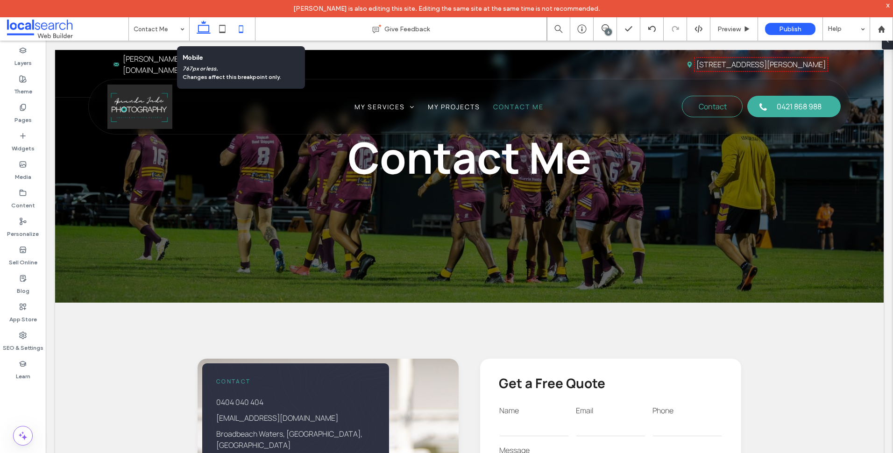
click at [243, 27] on icon at bounding box center [241, 29] width 19 height 19
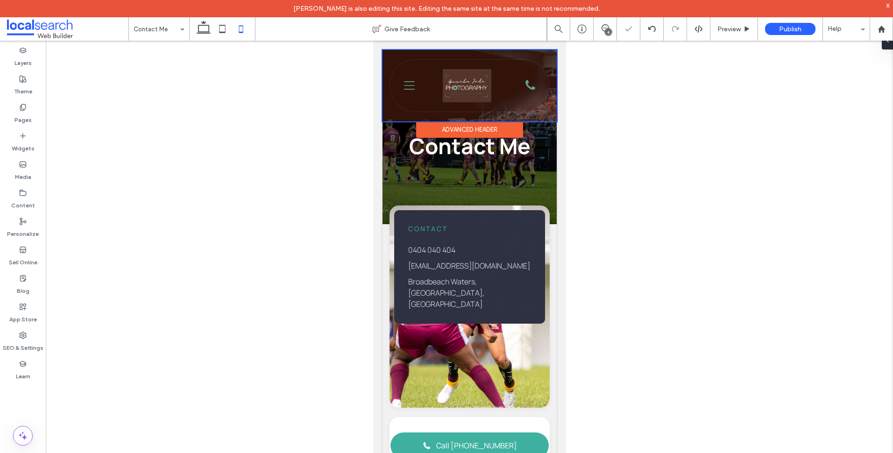
click at [407, 86] on div at bounding box center [469, 85] width 174 height 71
click at [407, 86] on icon at bounding box center [409, 85] width 11 height 8
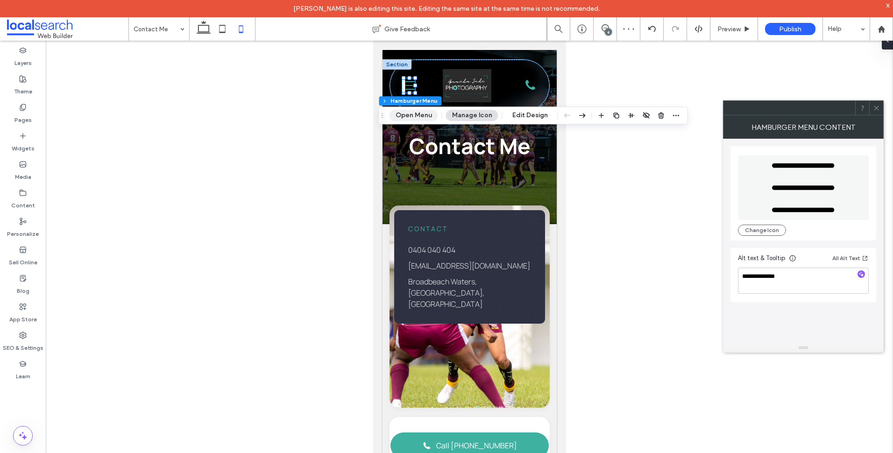
click at [420, 118] on button "Open Menu" at bounding box center [414, 115] width 49 height 11
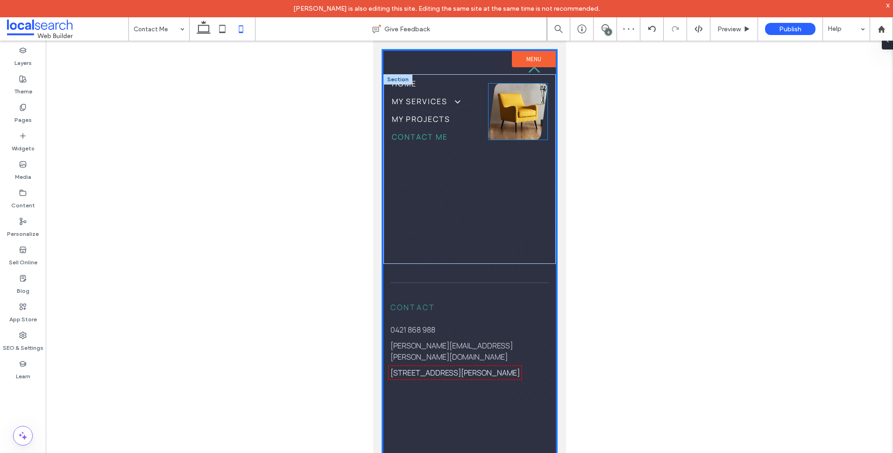
click at [509, 114] on link at bounding box center [517, 112] width 59 height 56
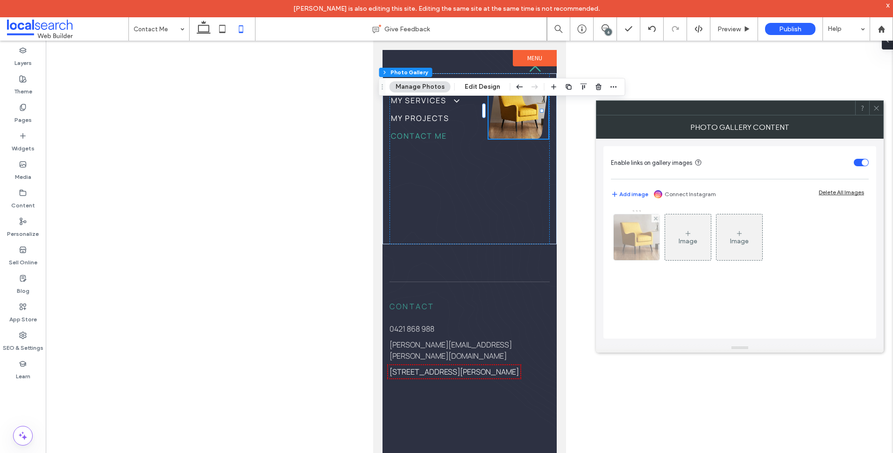
click at [650, 241] on img at bounding box center [636, 237] width 57 height 46
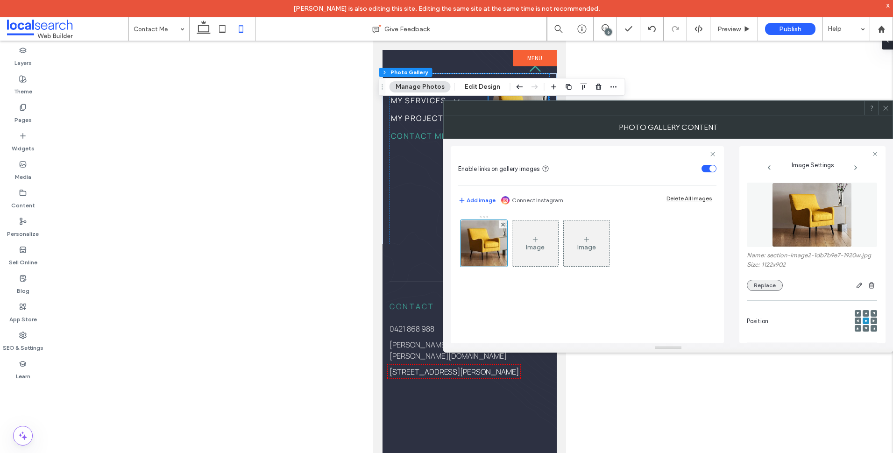
click at [771, 291] on button "Replace" at bounding box center [765, 285] width 36 height 11
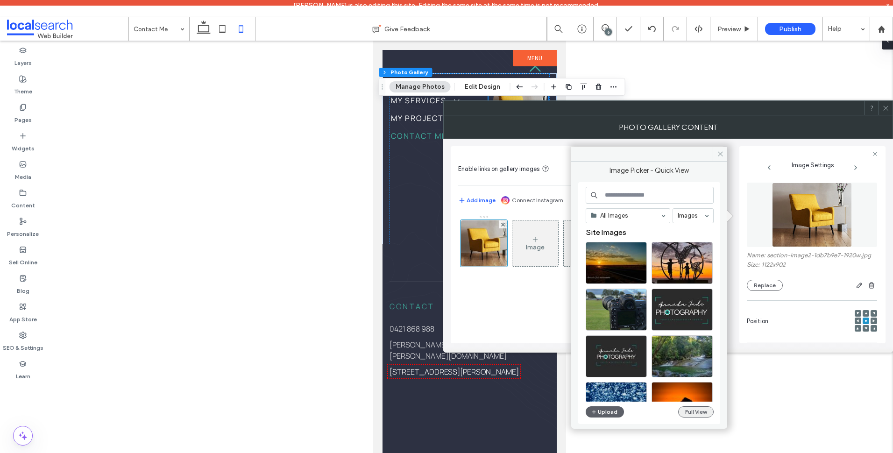
click at [692, 408] on button "Full View" at bounding box center [696, 412] width 36 height 11
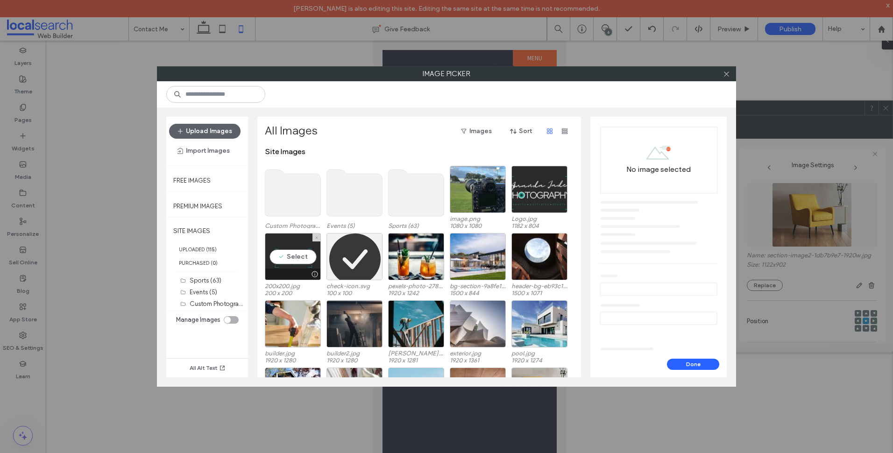
click at [294, 211] on use at bounding box center [293, 193] width 56 height 47
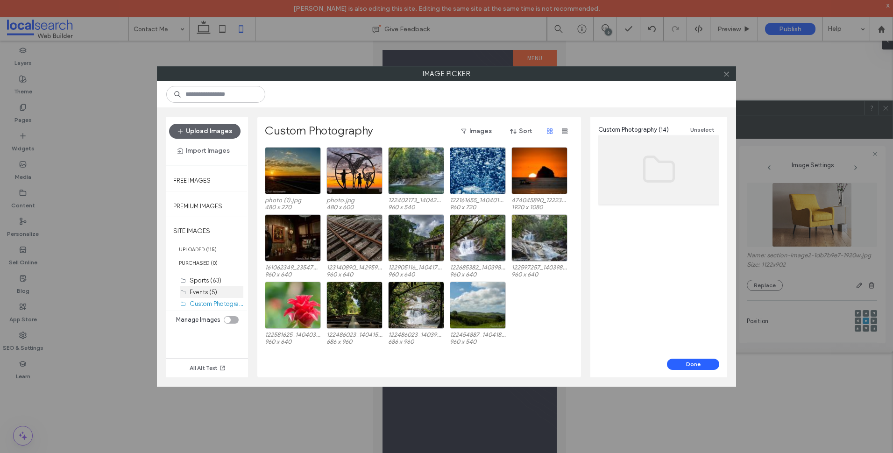
click at [214, 293] on label "Events (5)" at bounding box center [204, 292] width 28 height 7
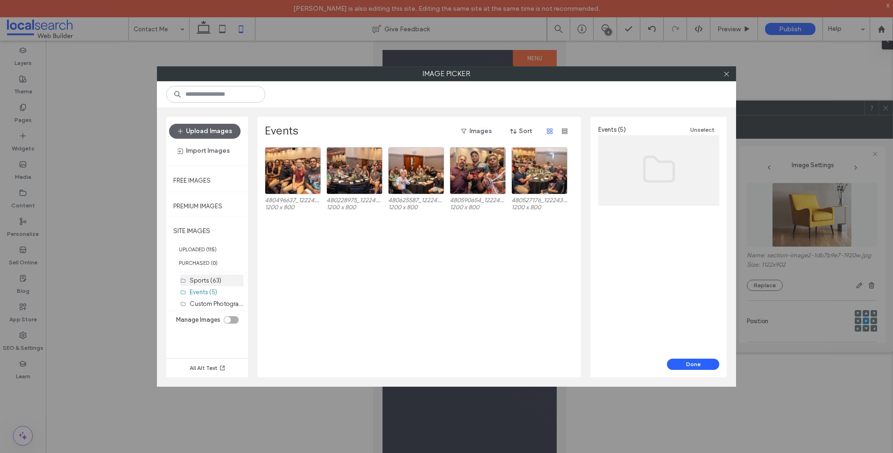
click at [210, 278] on label "Sports (63)" at bounding box center [206, 280] width 32 height 7
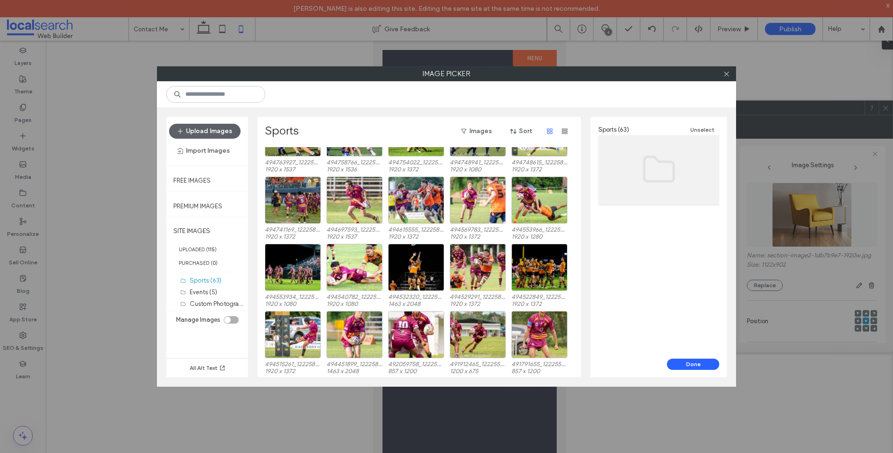
scroll to position [375, 0]
click at [420, 274] on div "Select" at bounding box center [416, 266] width 56 height 47
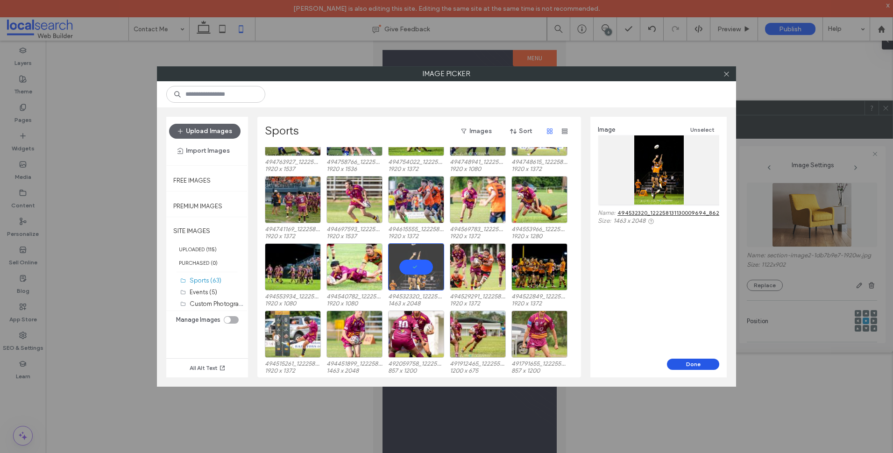
click at [702, 369] on button "Done" at bounding box center [693, 364] width 52 height 11
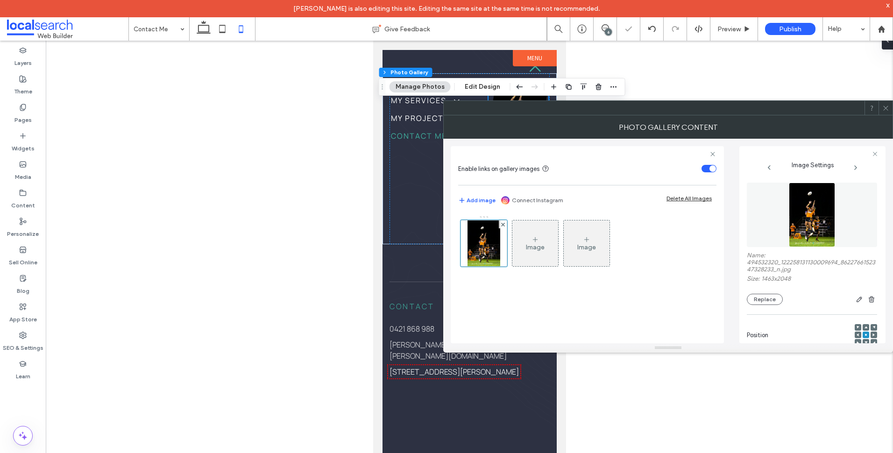
click at [886, 111] on icon at bounding box center [886, 108] width 7 height 7
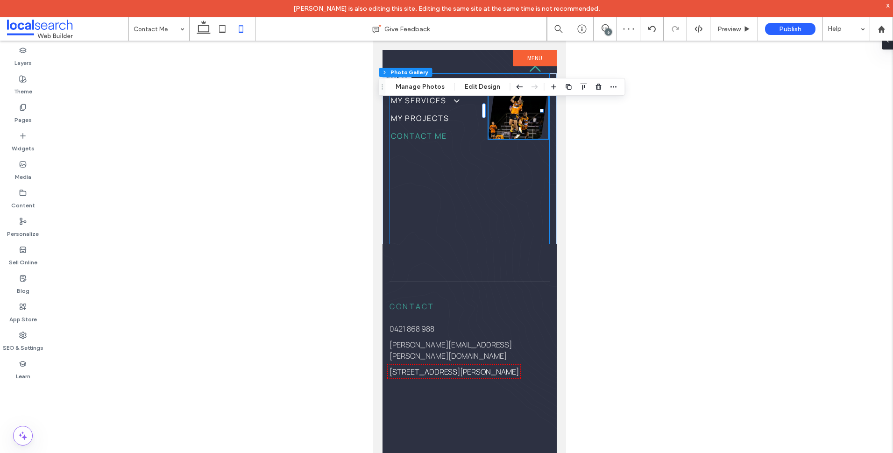
click at [465, 199] on div "Home My Services Sports Photographer Team Portraits Individual Portraits Sports…" at bounding box center [469, 158] width 160 height 171
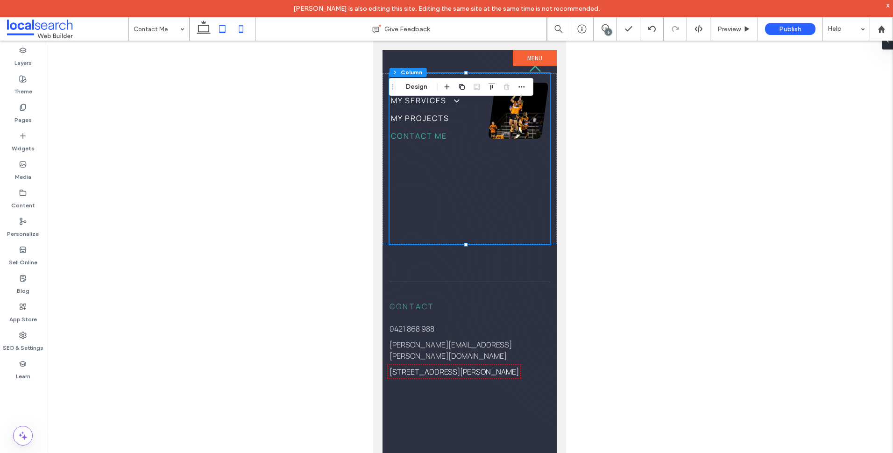
click at [230, 36] on icon at bounding box center [222, 29] width 19 height 19
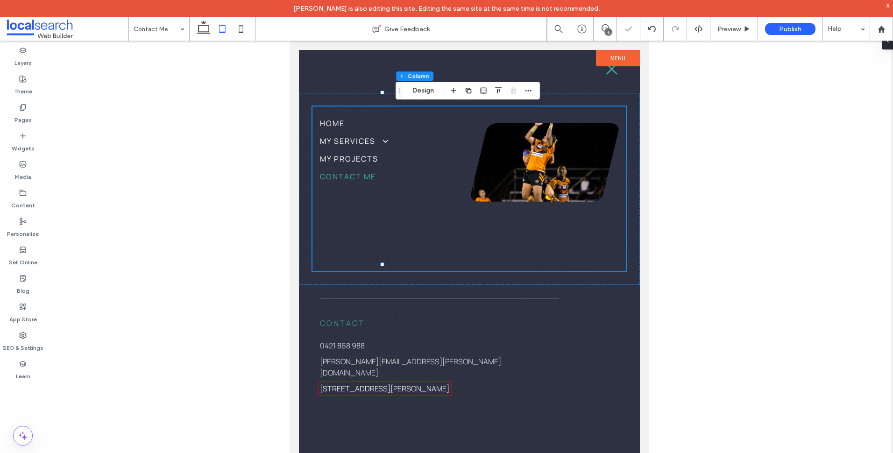
type input "*"
type input "**"
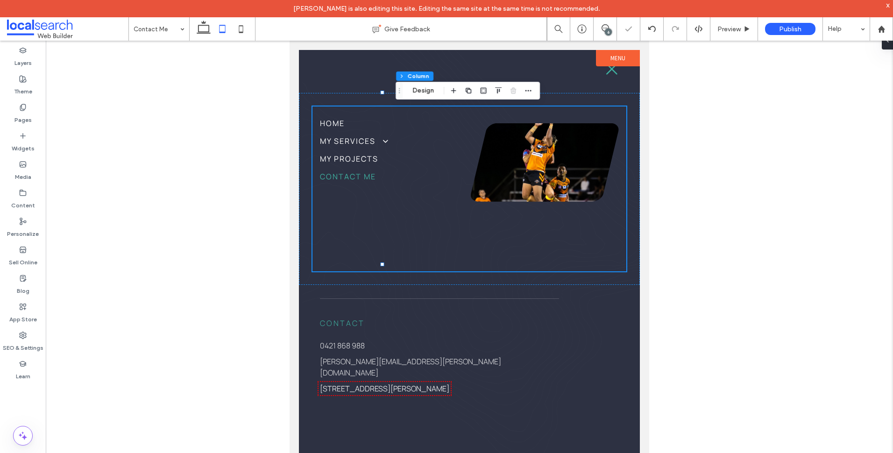
type input "***"
type input "****"
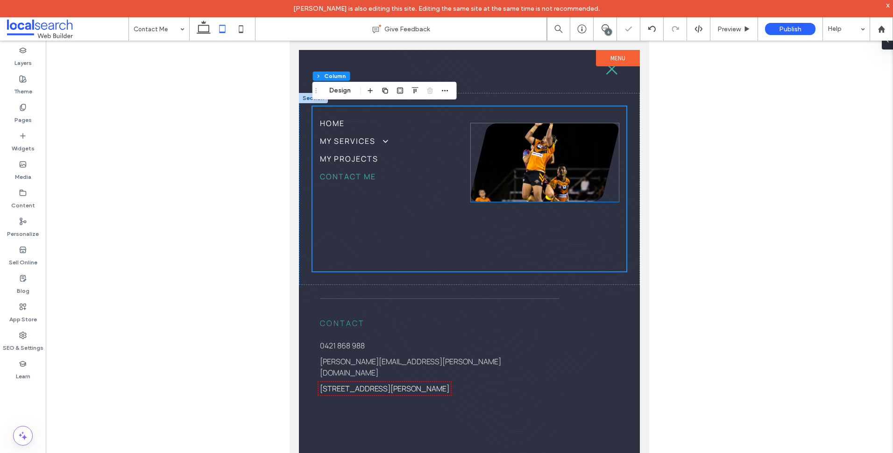
click at [531, 179] on link at bounding box center [545, 162] width 148 height 79
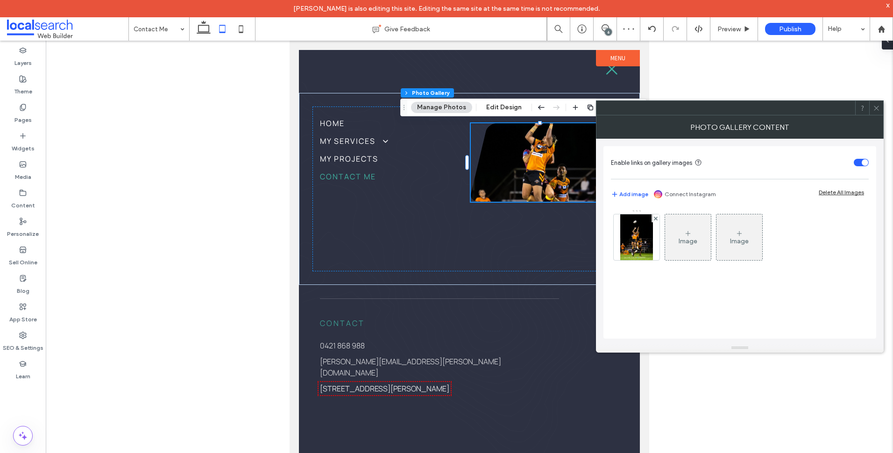
click at [883, 105] on div at bounding box center [877, 108] width 14 height 14
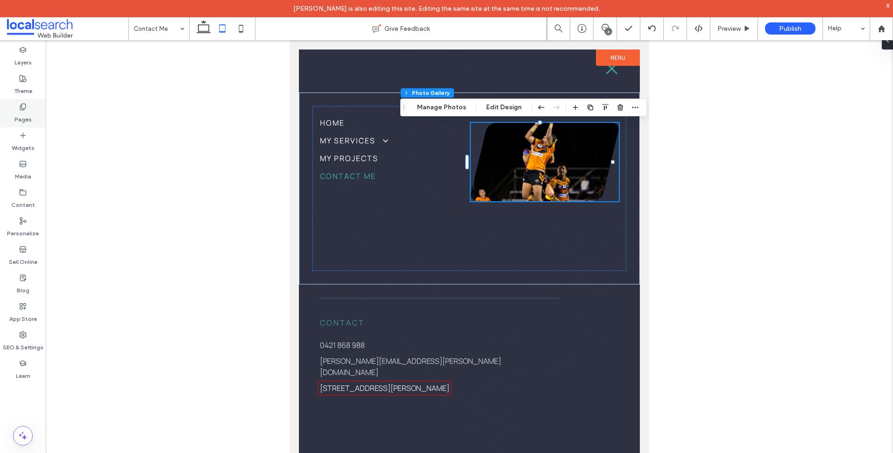
click at [205, 29] on icon at bounding box center [203, 28] width 19 height 19
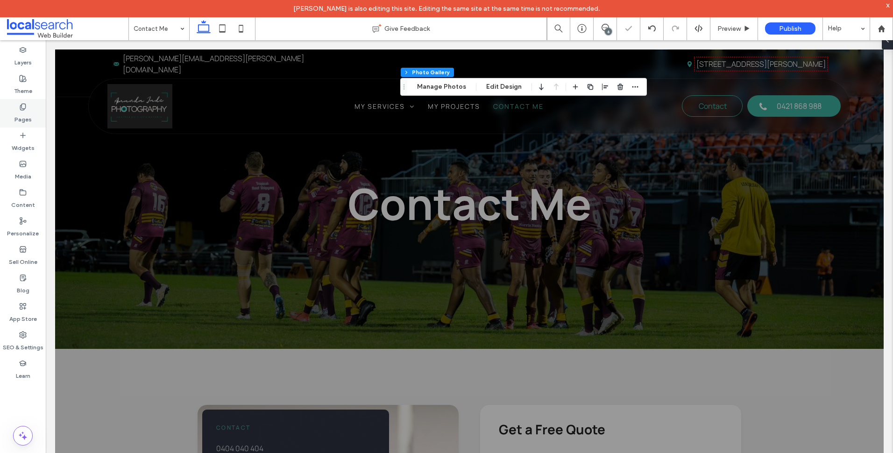
type input "***"
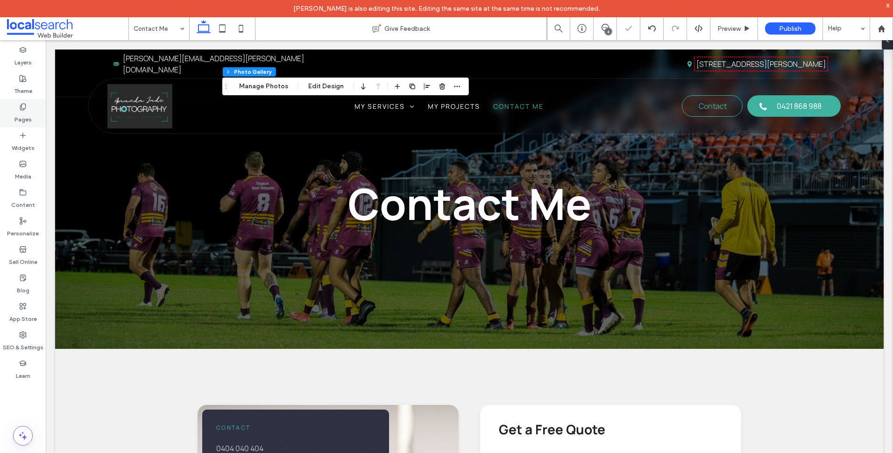
click at [22, 118] on label "Pages" at bounding box center [22, 117] width 17 height 13
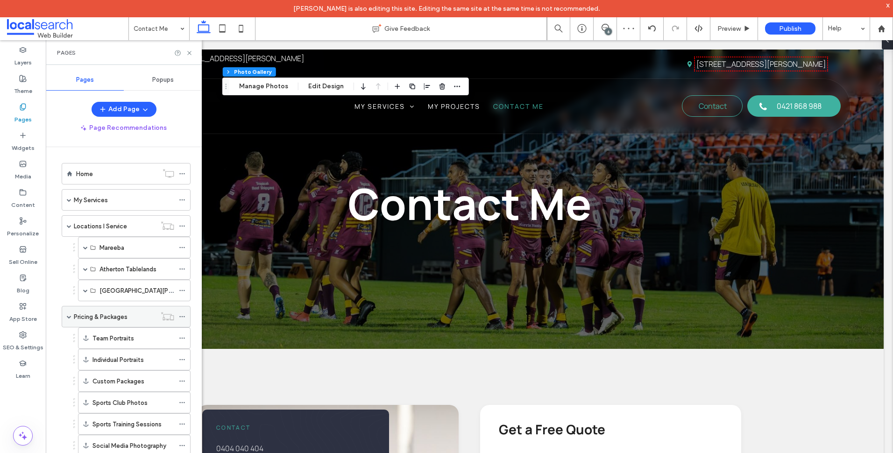
click at [123, 322] on div "Pricing & Packages" at bounding box center [115, 317] width 82 height 21
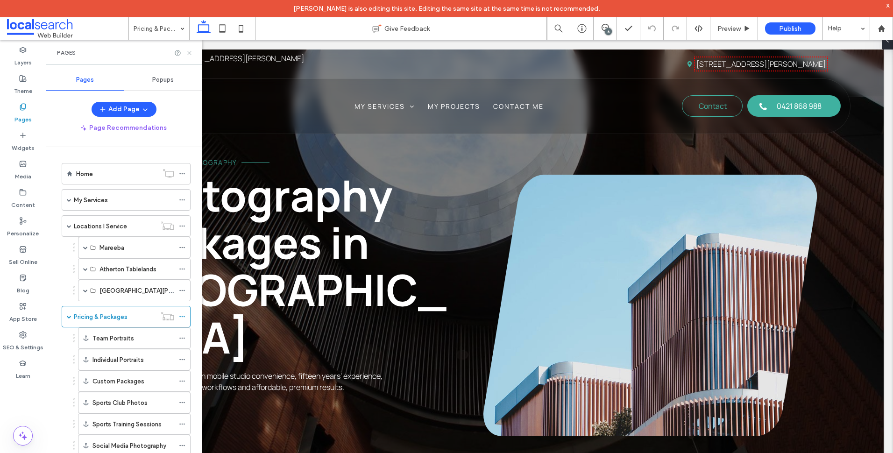
drag, startPoint x: 190, startPoint y: 54, endPoint x: 421, endPoint y: 323, distance: 355.2
click at [190, 54] on use at bounding box center [189, 53] width 4 height 4
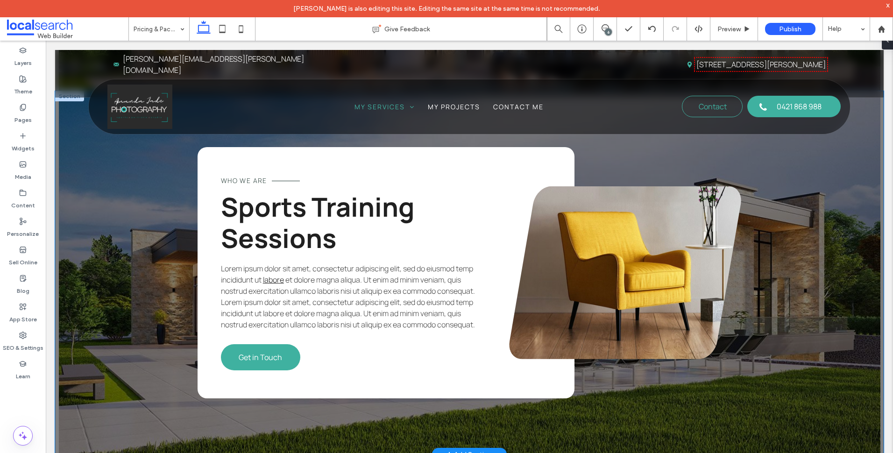
scroll to position [2523, 0]
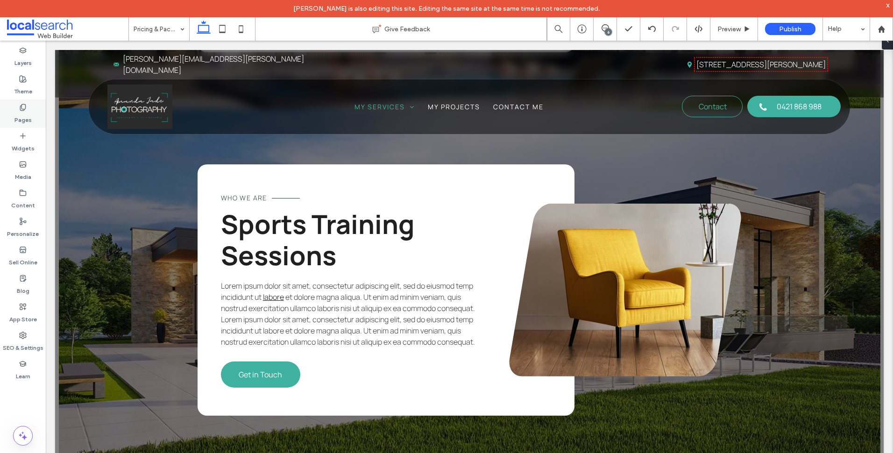
click at [21, 122] on label "Pages" at bounding box center [22, 117] width 17 height 13
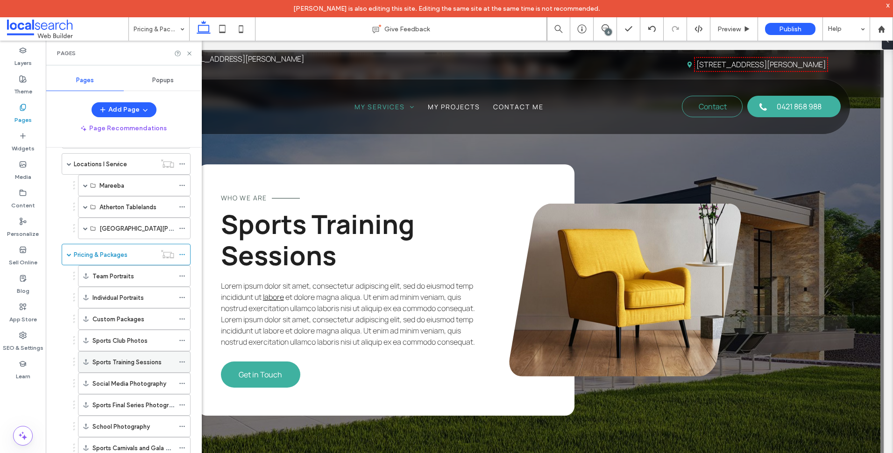
scroll to position [0, 0]
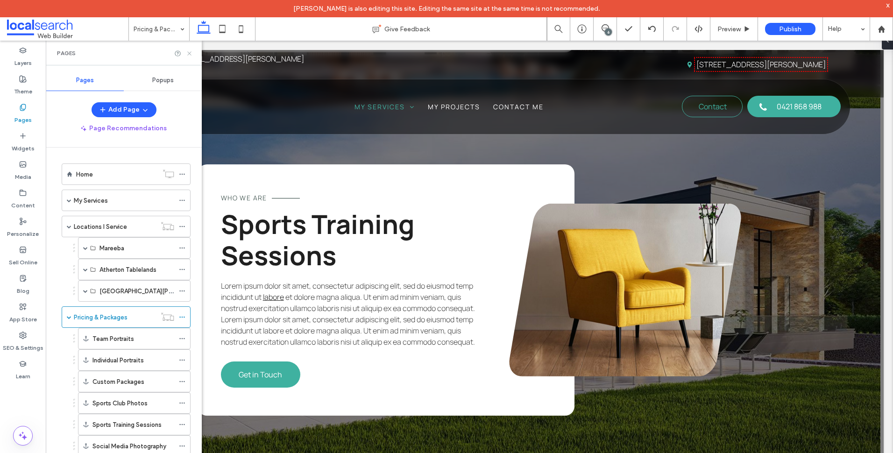
click at [189, 54] on use at bounding box center [189, 53] width 4 height 4
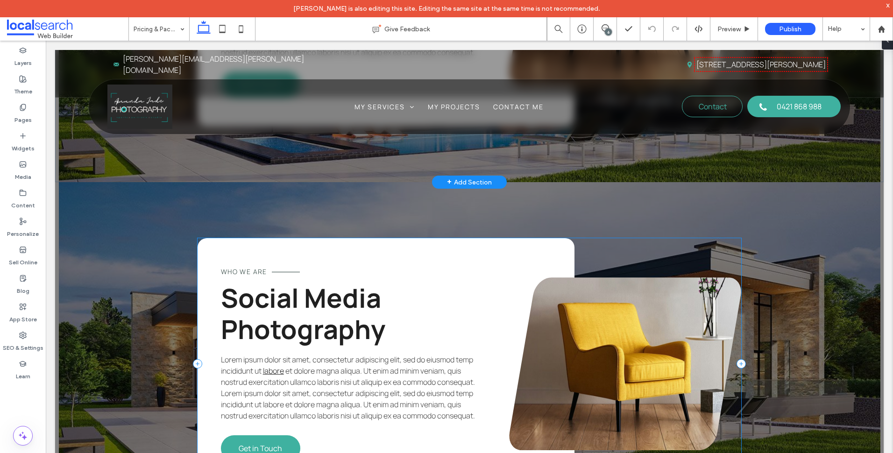
scroll to position [2664, 0]
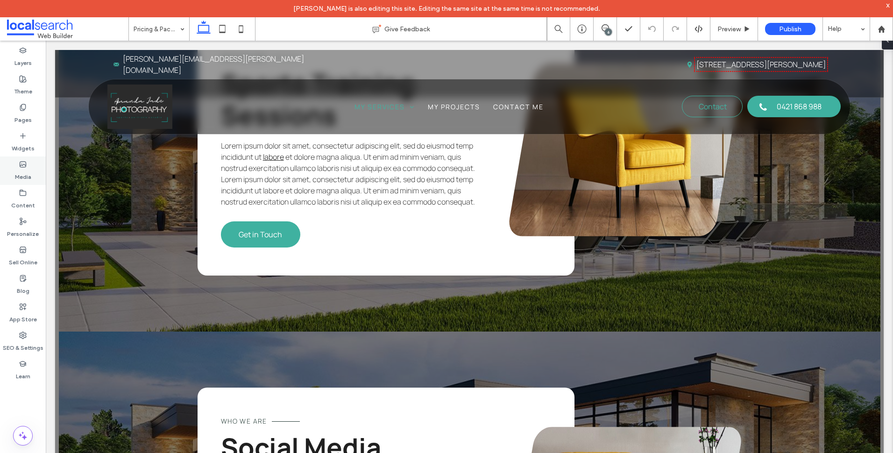
click at [25, 173] on label "Media" at bounding box center [23, 174] width 16 height 13
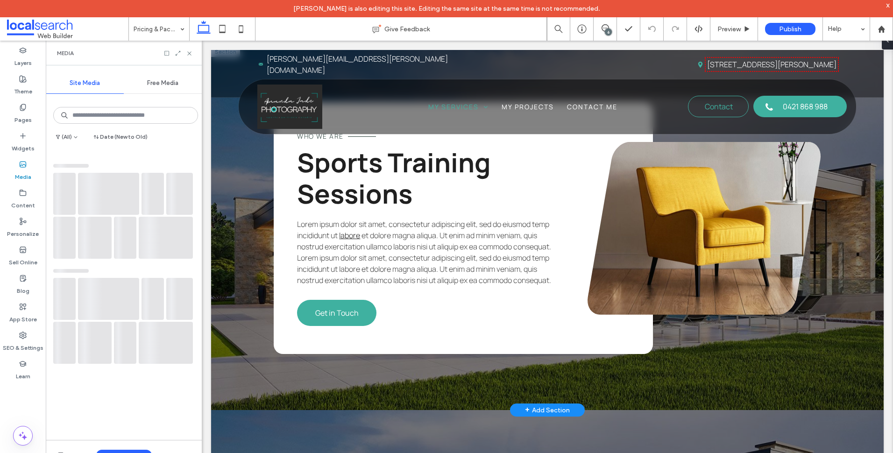
scroll to position [2630, 0]
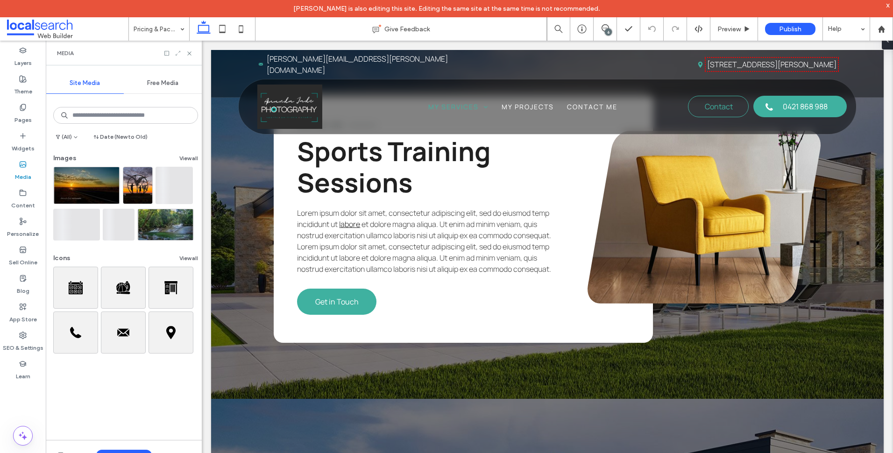
click at [179, 54] on icon at bounding box center [178, 53] width 7 height 7
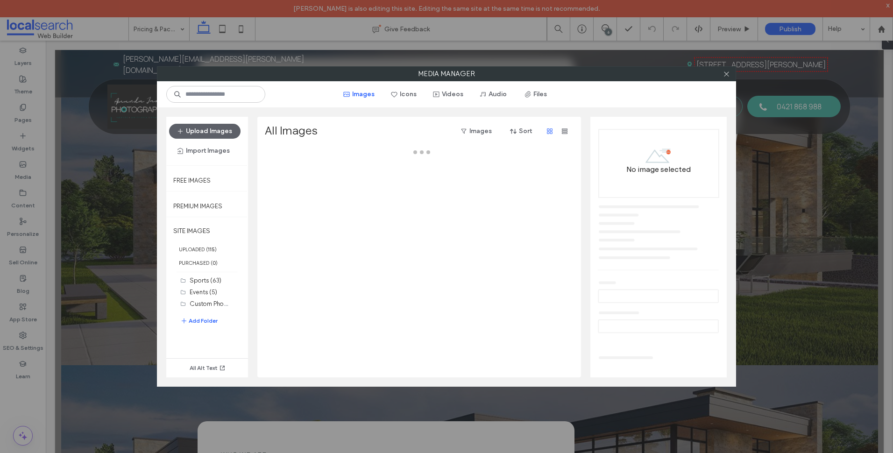
scroll to position [2664, 0]
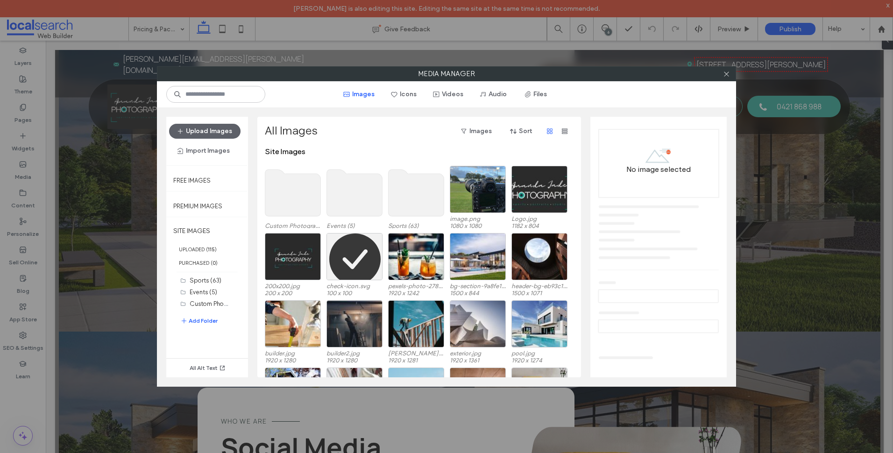
click at [434, 201] on use at bounding box center [417, 193] width 56 height 47
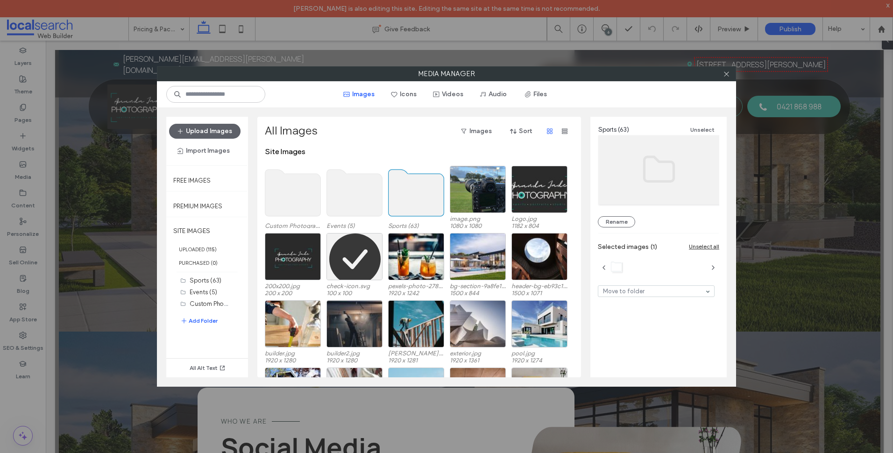
click at [434, 201] on use at bounding box center [417, 193] width 56 height 47
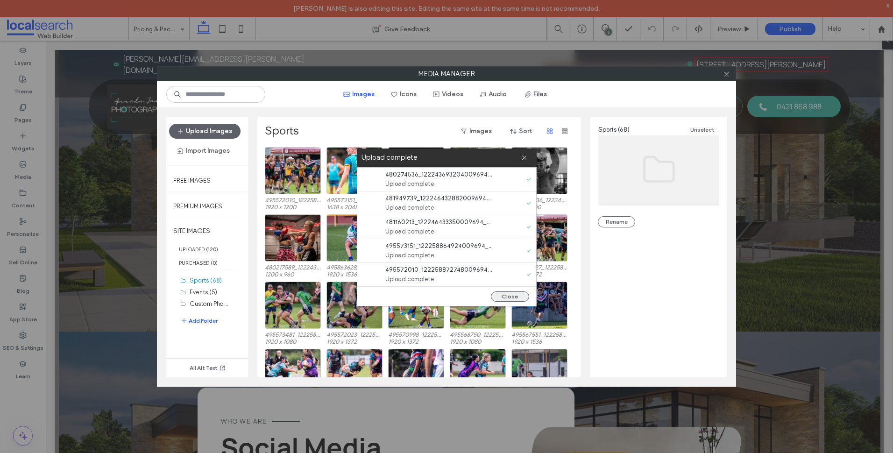
click at [515, 299] on button "Close" at bounding box center [510, 297] width 38 height 10
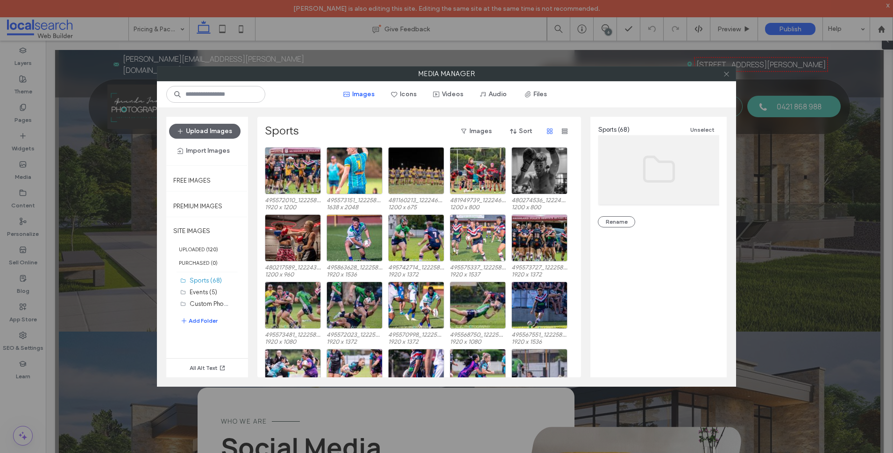
click at [728, 76] on icon at bounding box center [726, 74] width 7 height 7
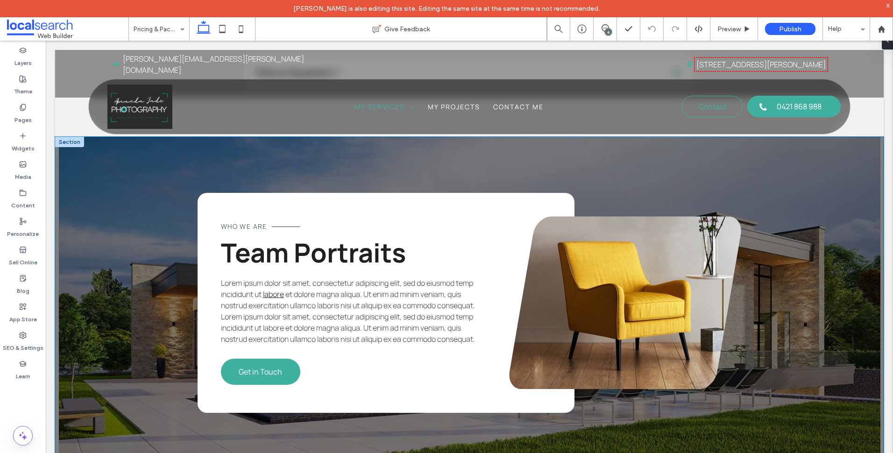
scroll to position [1262, 0]
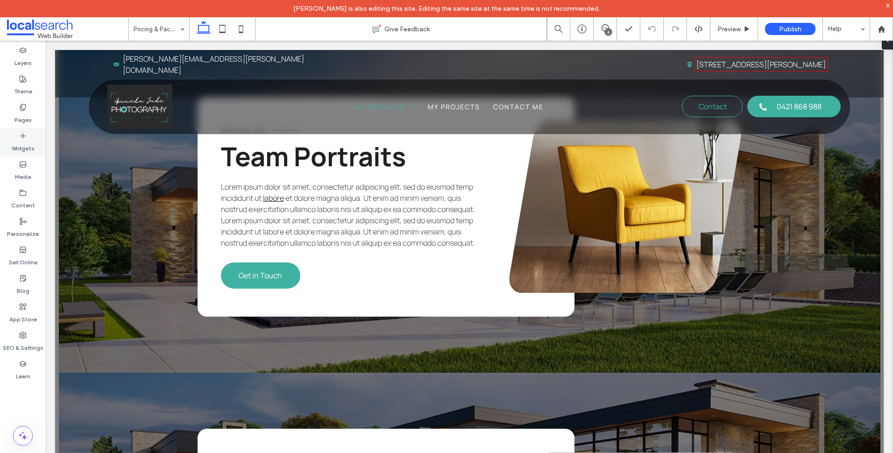
click at [25, 143] on label "Widgets" at bounding box center [23, 146] width 23 height 13
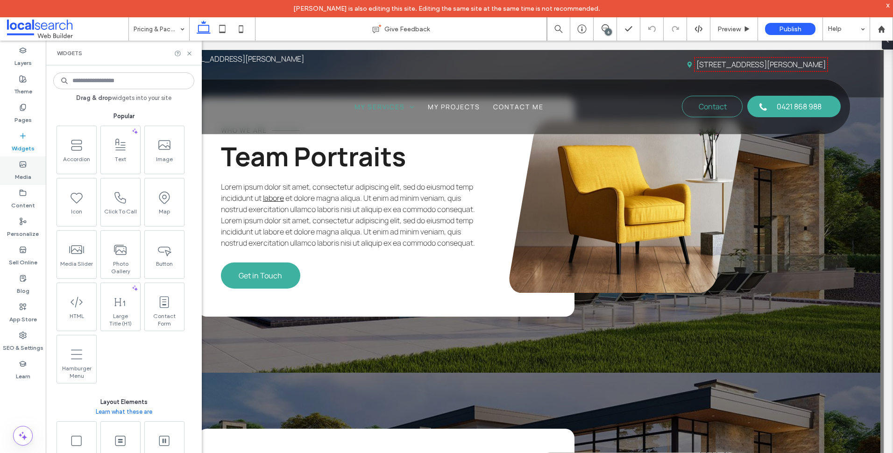
click at [27, 167] on div "Media" at bounding box center [23, 171] width 46 height 29
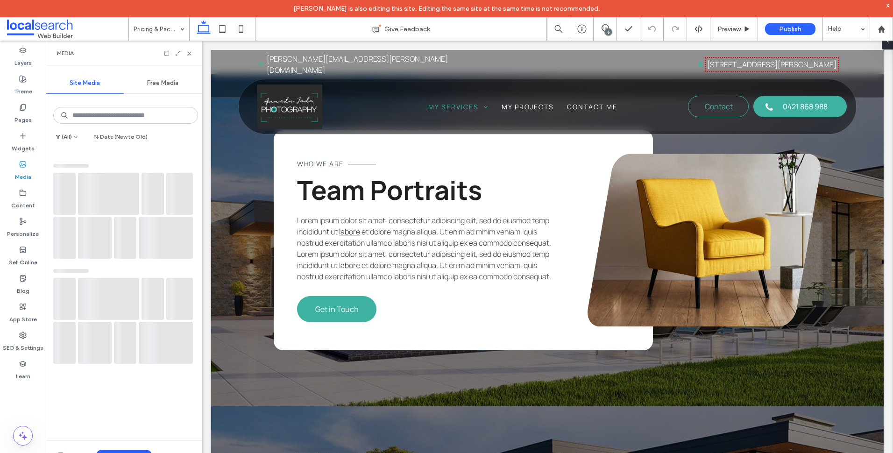
scroll to position [1273, 0]
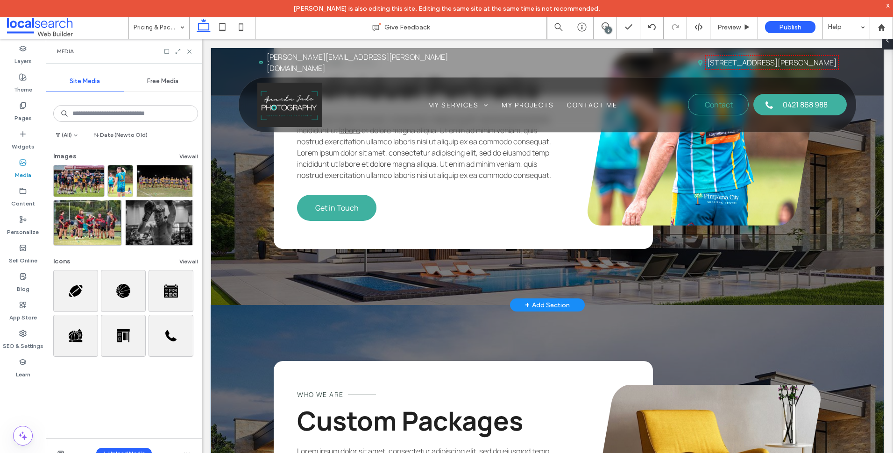
scroll to position [1927, 0]
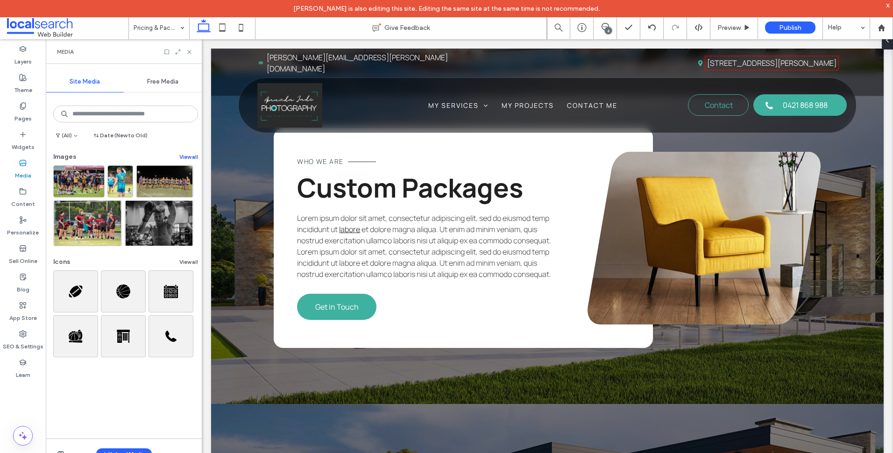
click at [185, 160] on button "View all" at bounding box center [188, 156] width 19 height 11
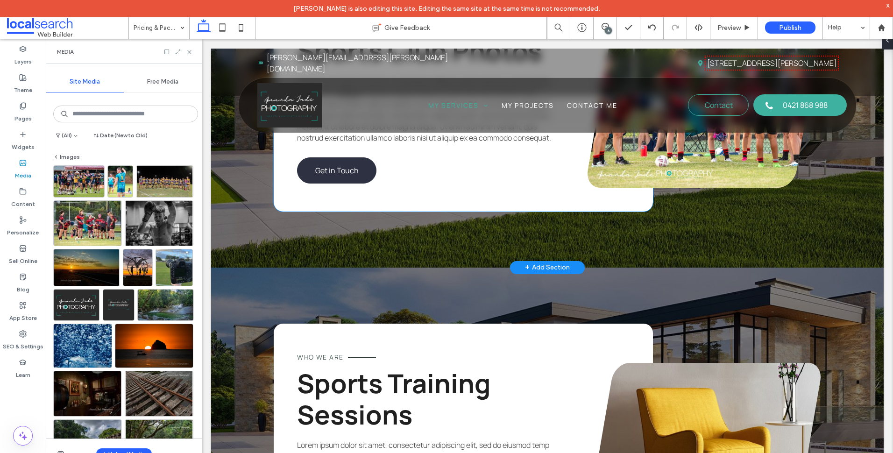
scroll to position [2581, 0]
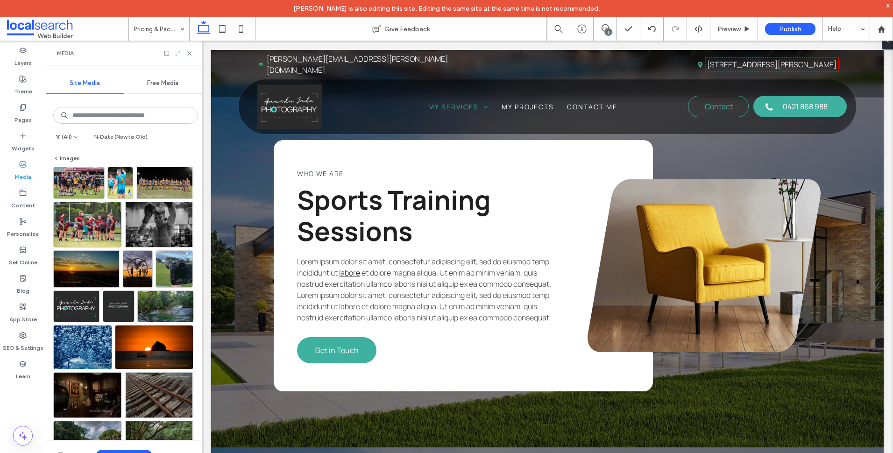
click at [178, 51] on icon at bounding box center [178, 53] width 7 height 7
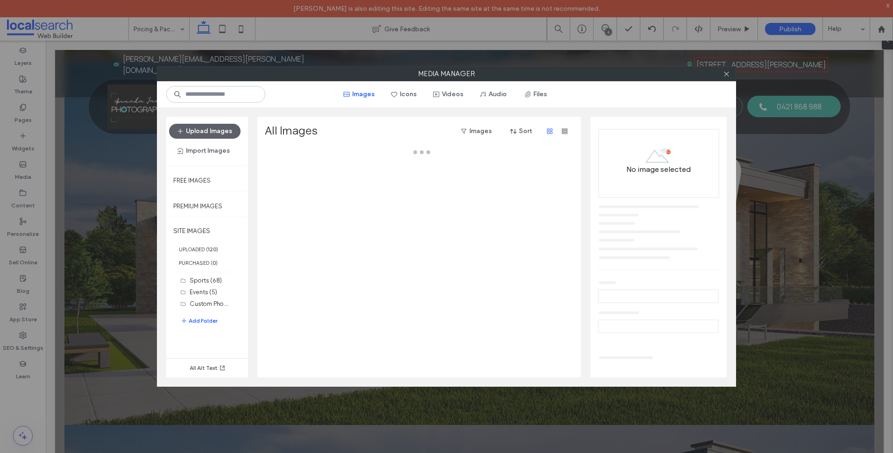
scroll to position [2615, 0]
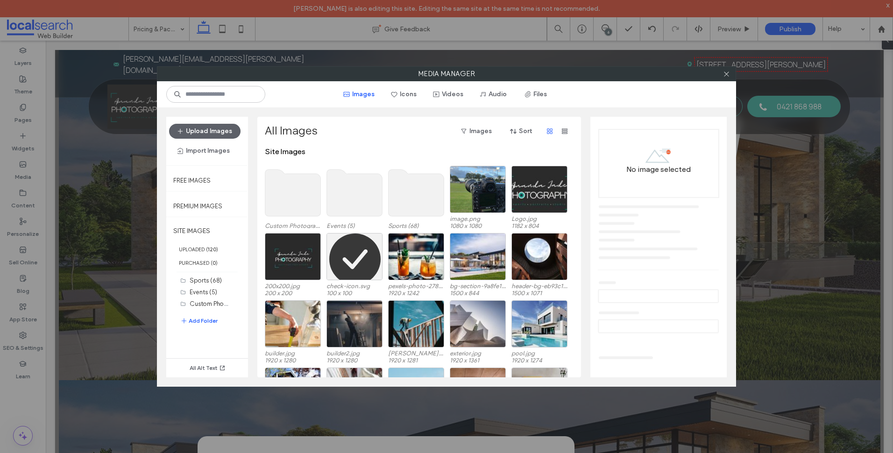
click at [424, 196] on use at bounding box center [417, 193] width 56 height 47
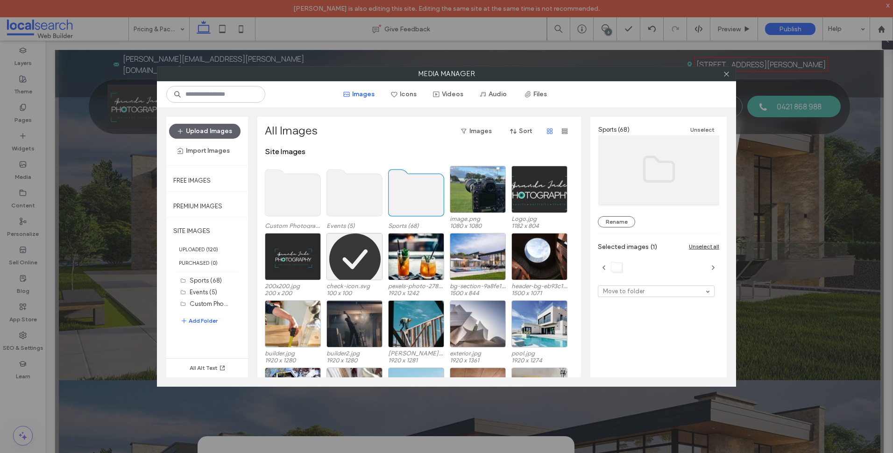
click at [424, 196] on use at bounding box center [417, 193] width 56 height 47
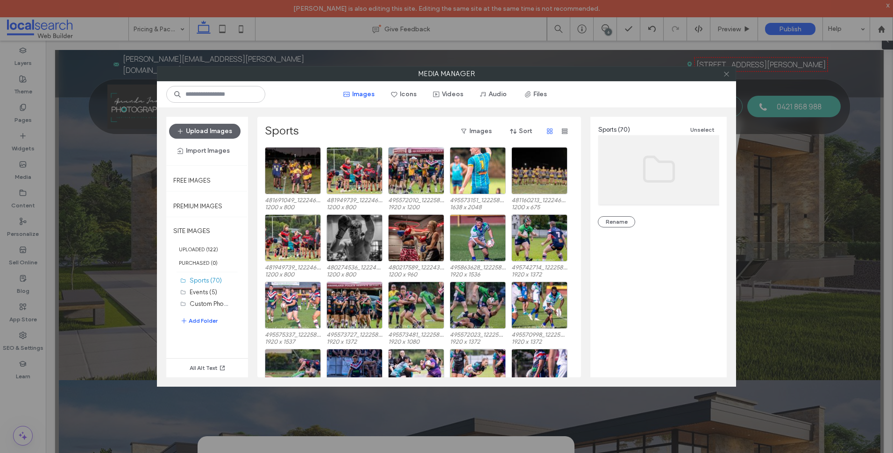
click at [728, 72] on icon at bounding box center [726, 74] width 7 height 7
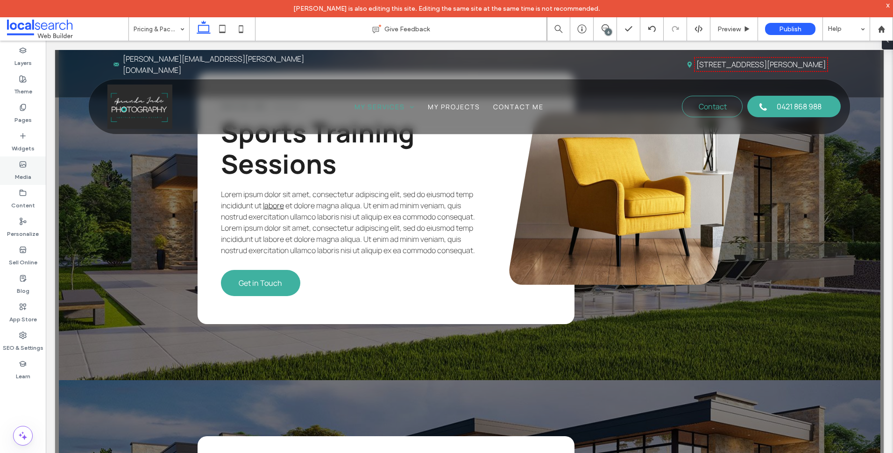
click at [35, 175] on div "Media" at bounding box center [23, 171] width 46 height 29
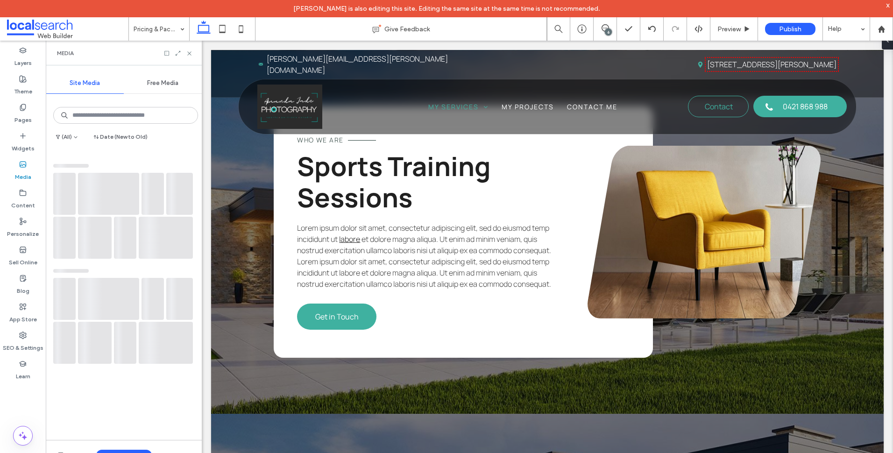
scroll to position [2581, 0]
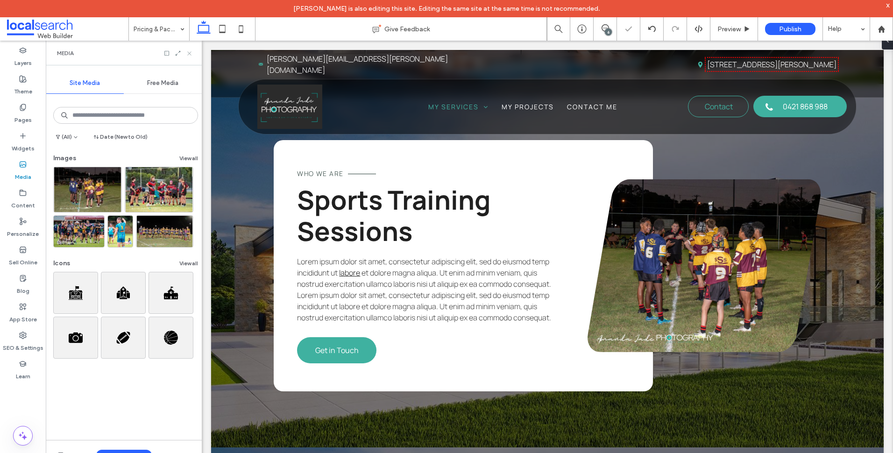
click at [189, 54] on use at bounding box center [189, 53] width 4 height 4
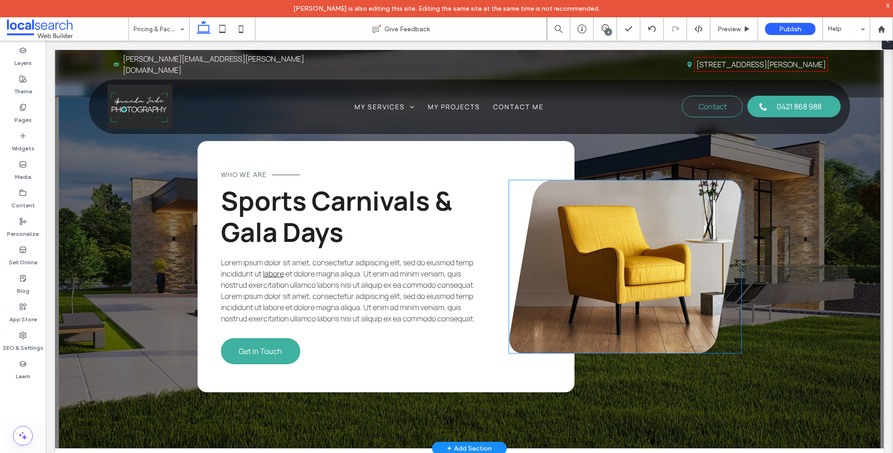
scroll to position [3643, 0]
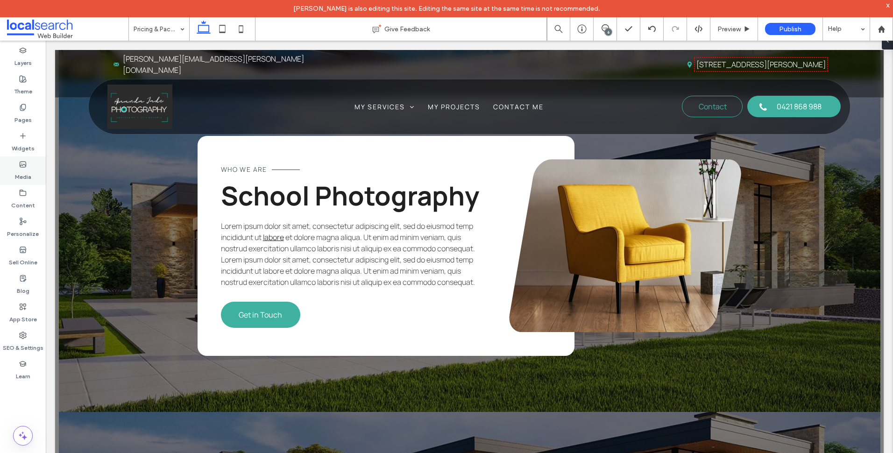
click at [37, 164] on div "Media" at bounding box center [23, 171] width 46 height 29
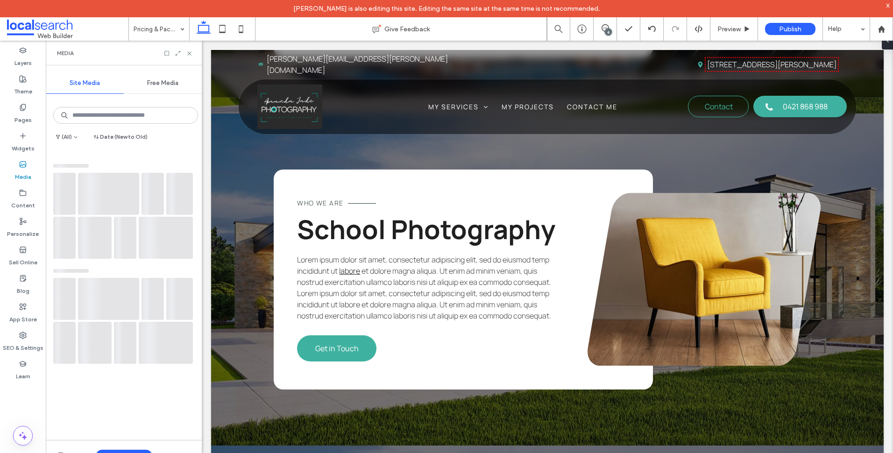
scroll to position [3587, 0]
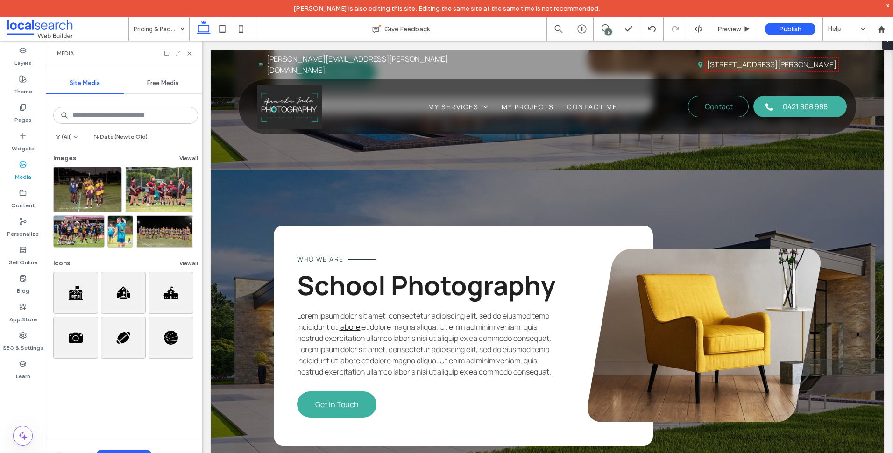
click at [176, 52] on icon at bounding box center [178, 53] width 7 height 7
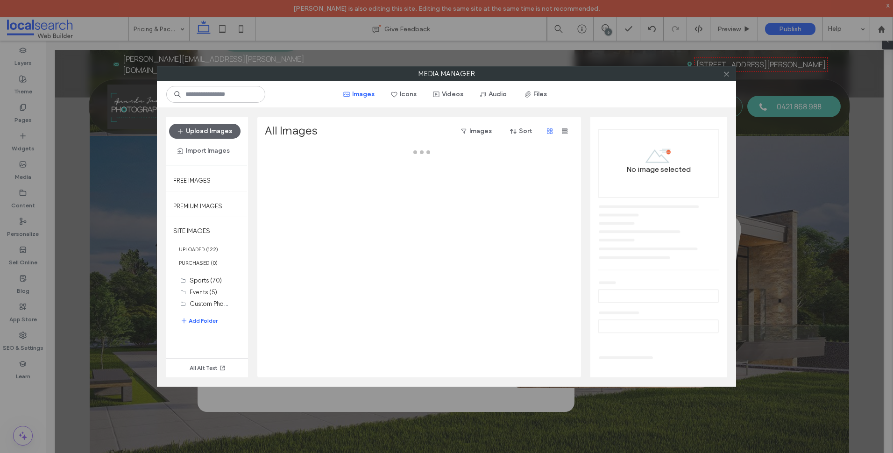
scroll to position [3643, 0]
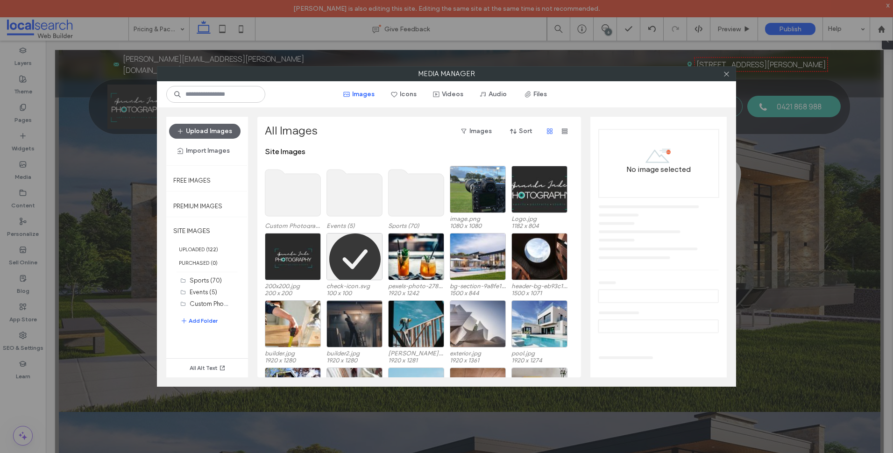
click at [405, 193] on use at bounding box center [417, 193] width 56 height 47
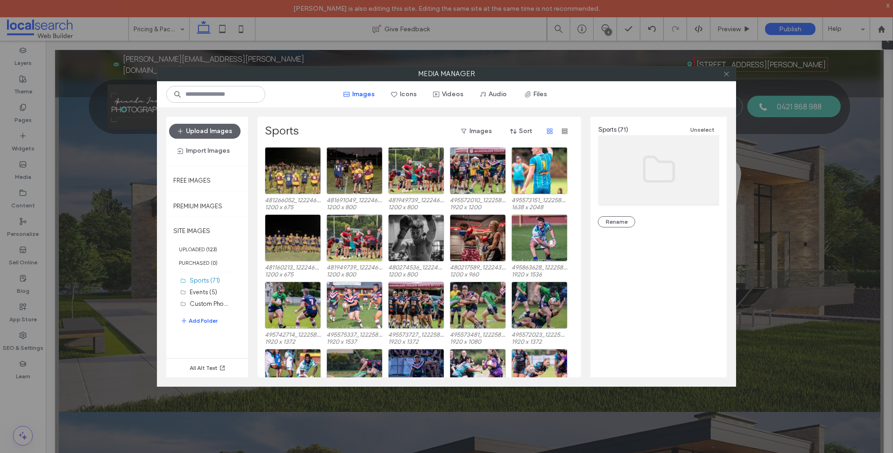
click at [726, 73] on icon at bounding box center [726, 74] width 7 height 7
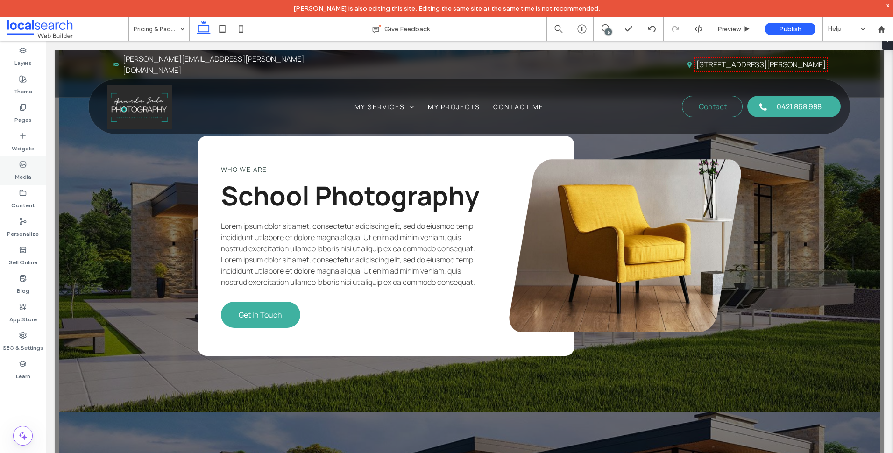
click at [31, 171] on div "Media" at bounding box center [23, 171] width 46 height 29
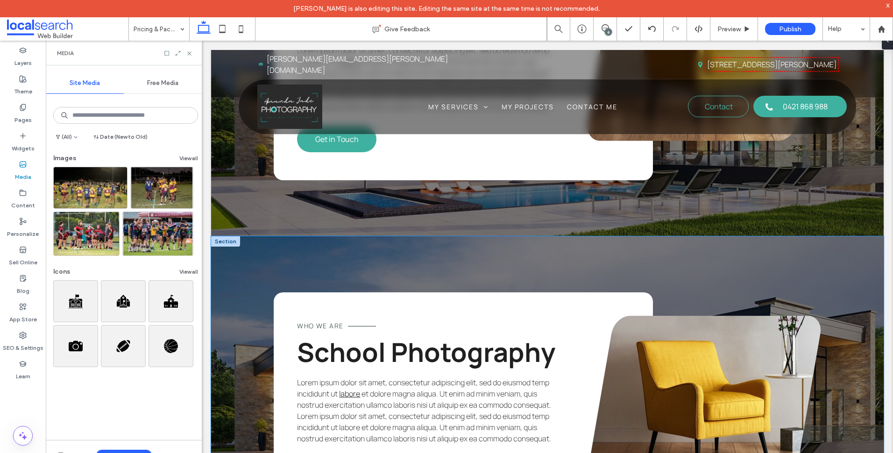
scroll to position [3587, 0]
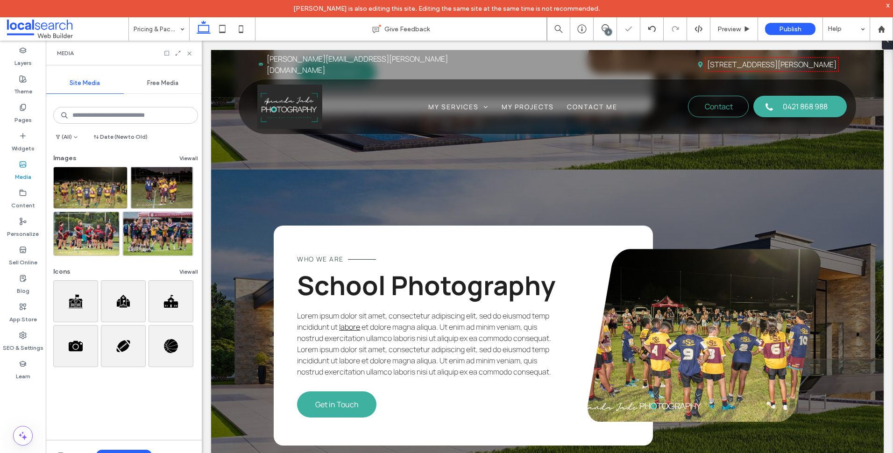
click at [189, 49] on div "Media" at bounding box center [124, 53] width 156 height 25
drag, startPoint x: 189, startPoint y: 56, endPoint x: 221, endPoint y: 192, distance: 139.5
click at [189, 56] on icon at bounding box center [189, 53] width 7 height 7
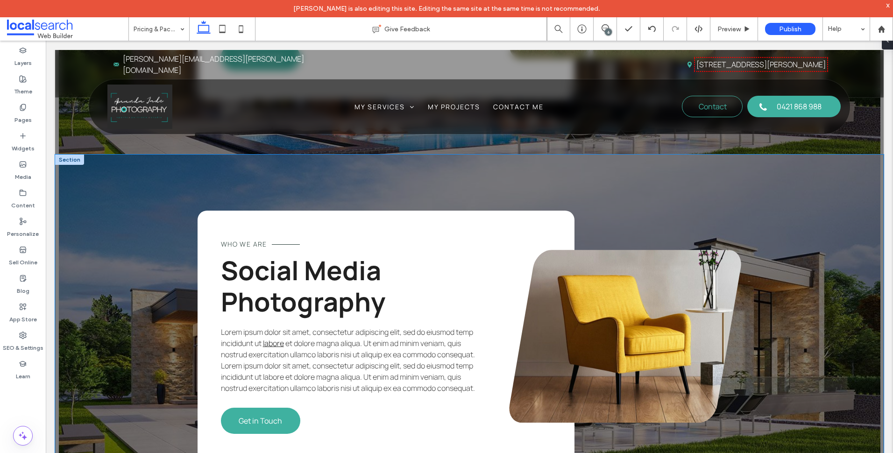
scroll to position [2989, 0]
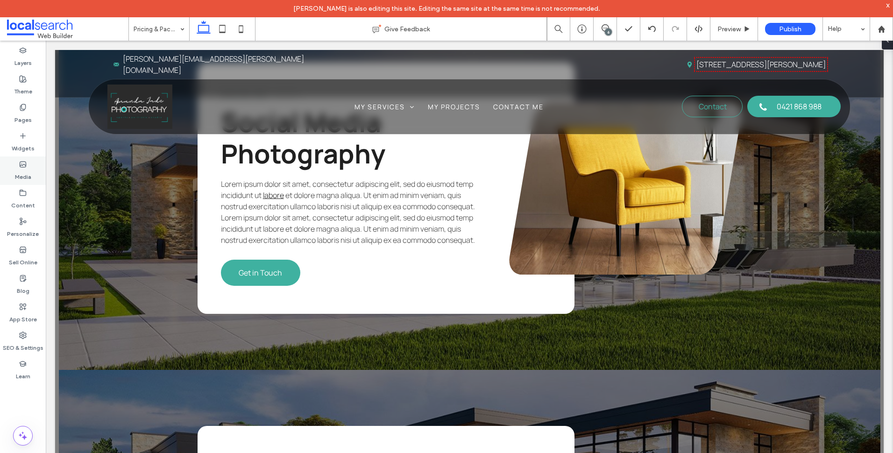
click at [27, 168] on label "Media" at bounding box center [23, 174] width 16 height 13
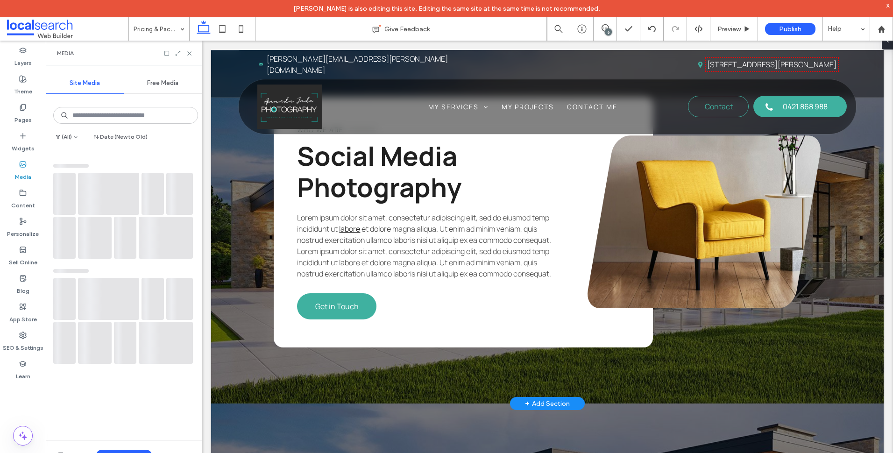
scroll to position [2944, 0]
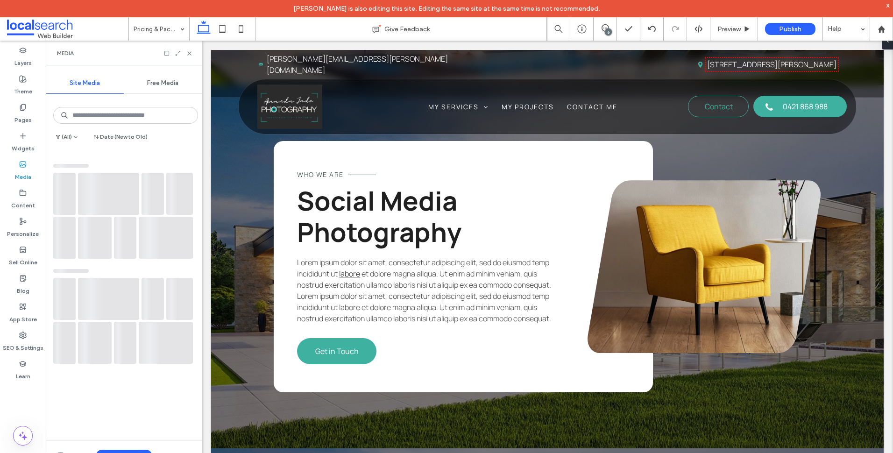
click at [178, 49] on div "Media" at bounding box center [124, 53] width 156 height 25
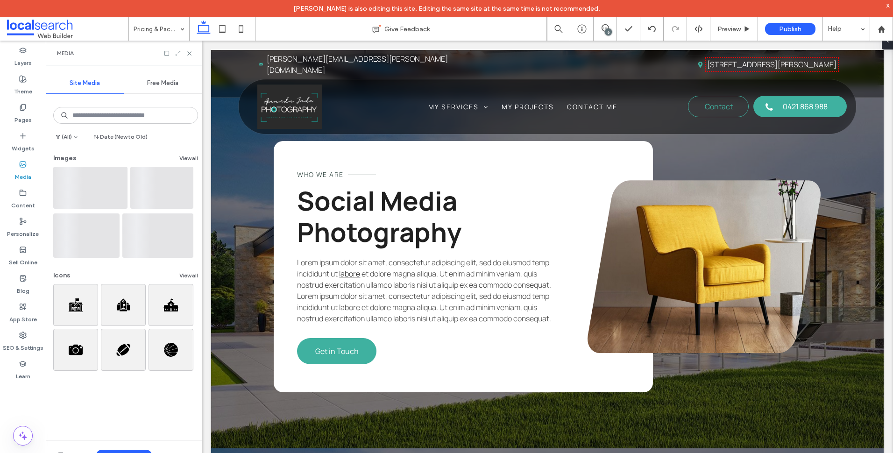
click at [175, 54] on icon at bounding box center [178, 53] width 7 height 7
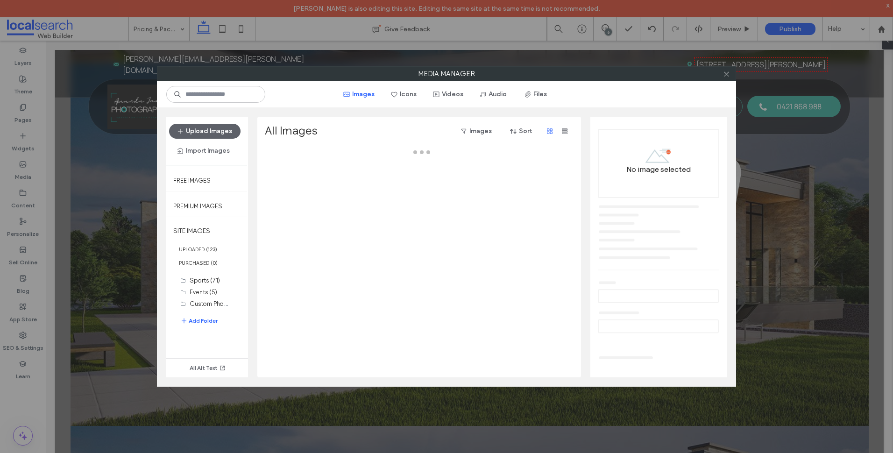
scroll to position [2989, 0]
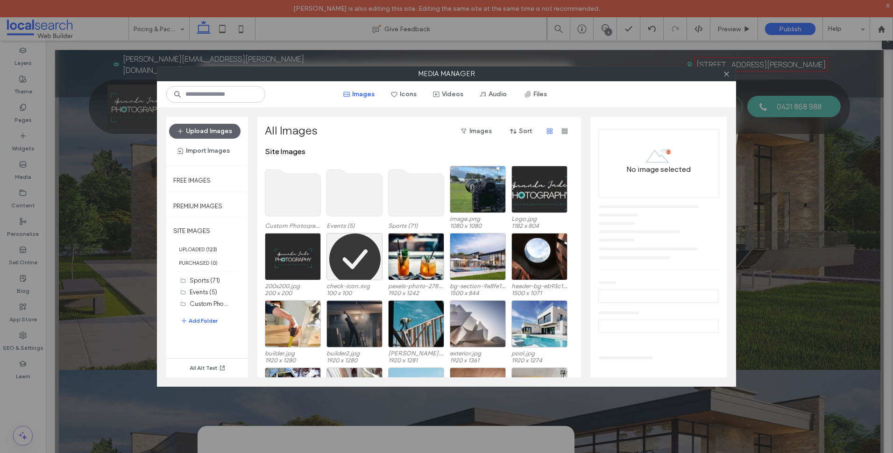
click at [420, 186] on use at bounding box center [417, 193] width 56 height 47
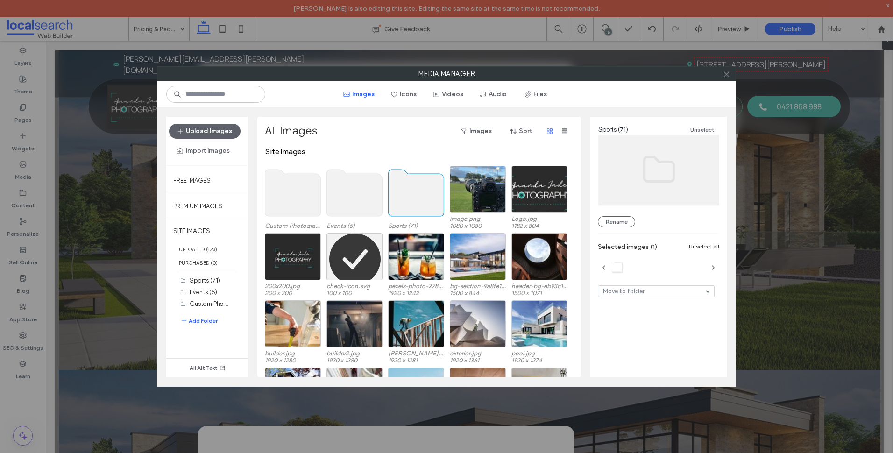
click at [420, 186] on use at bounding box center [417, 193] width 56 height 47
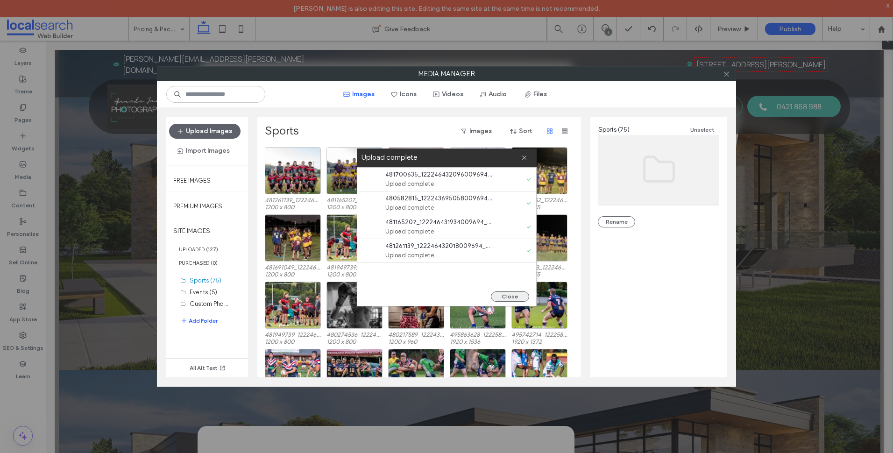
click at [509, 300] on button "Close" at bounding box center [510, 297] width 38 height 10
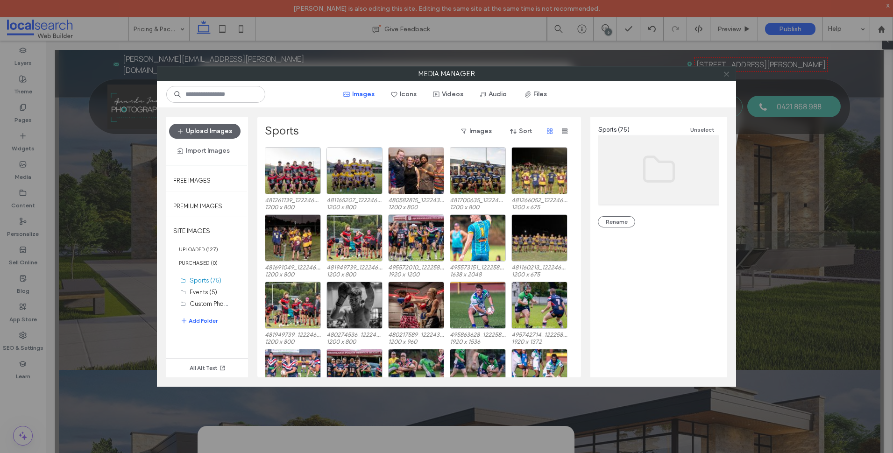
click at [728, 79] on span at bounding box center [726, 74] width 7 height 14
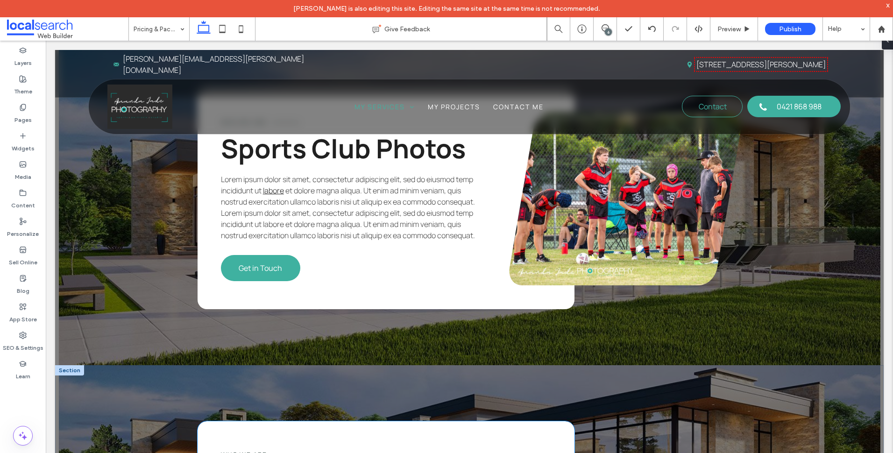
scroll to position [2194, 0]
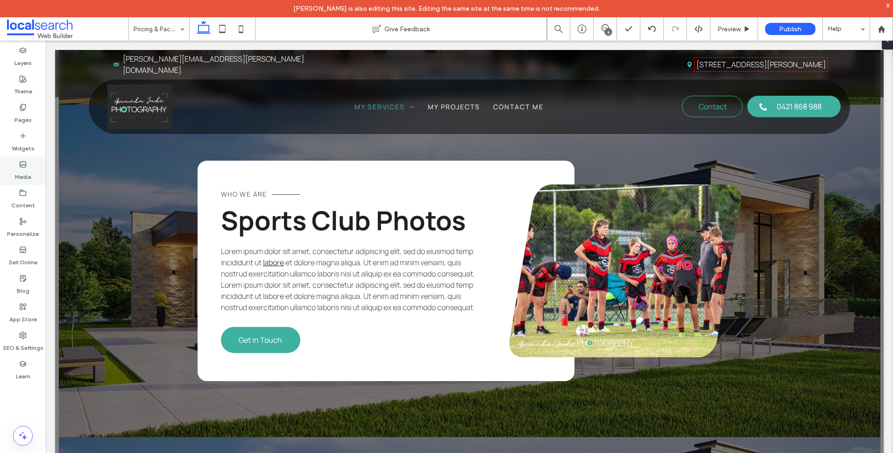
click at [33, 179] on div "Media" at bounding box center [23, 171] width 46 height 29
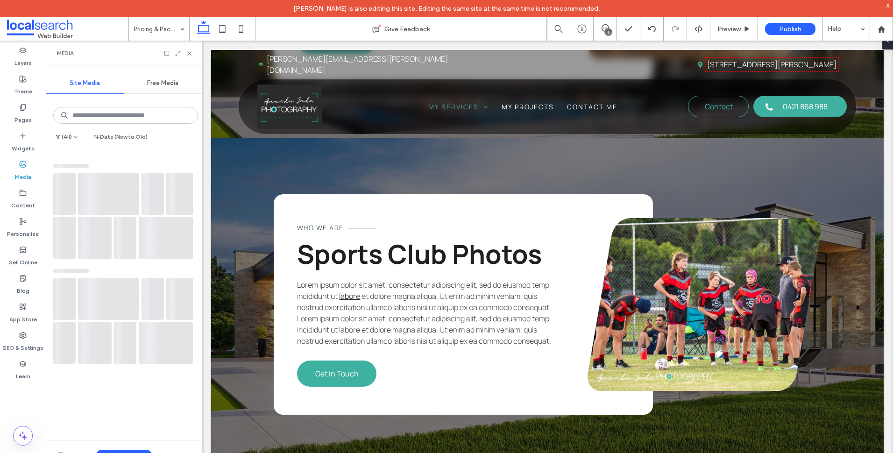
scroll to position [2183, 0]
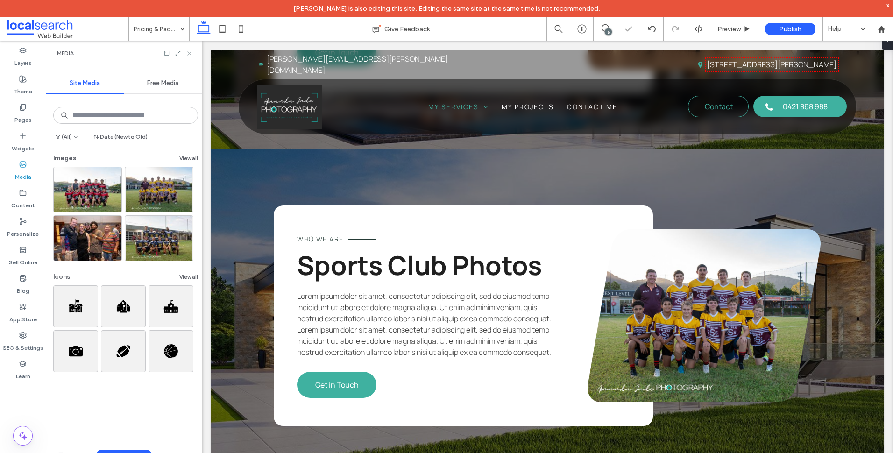
click at [193, 54] on icon at bounding box center [189, 53] width 7 height 7
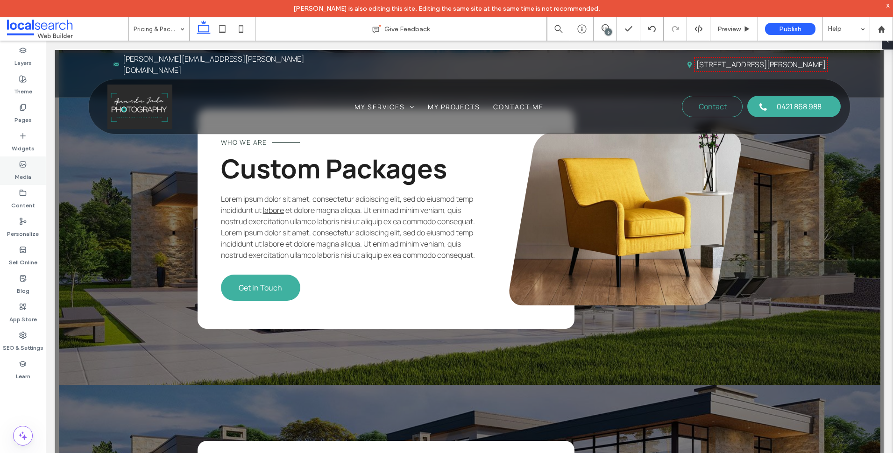
click at [32, 162] on div "Media" at bounding box center [23, 171] width 46 height 29
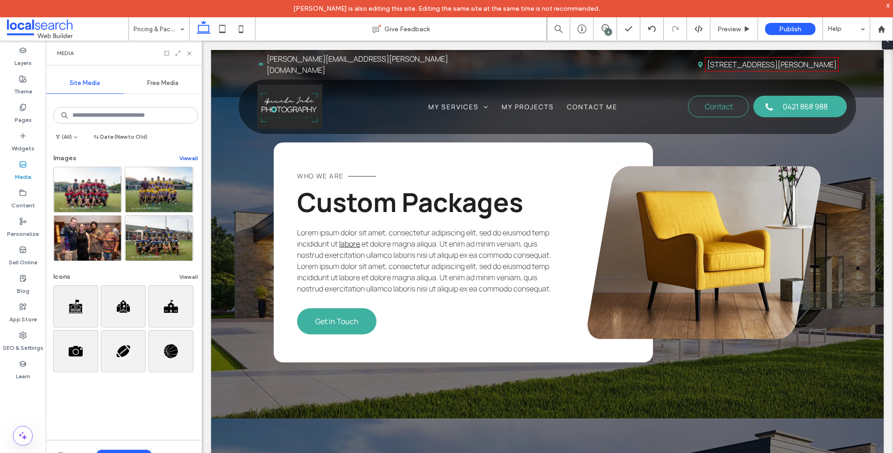
click at [182, 156] on button "View all" at bounding box center [188, 158] width 19 height 11
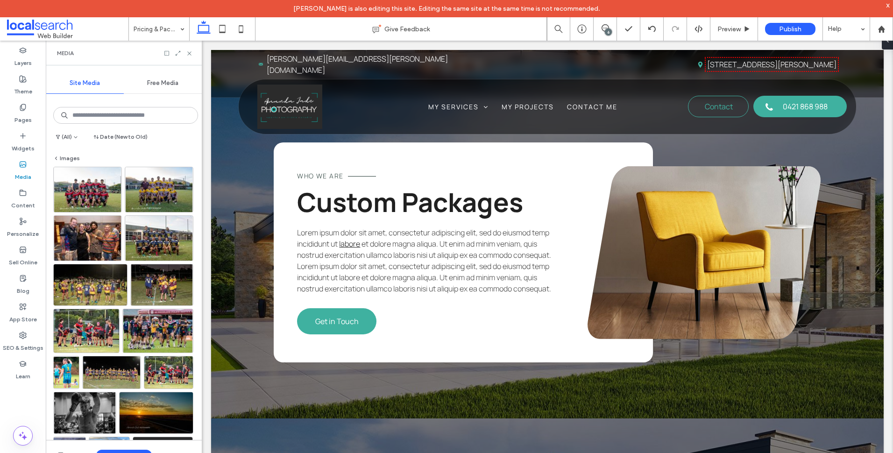
click at [175, 56] on div at bounding box center [178, 53] width 29 height 7
click at [176, 55] on use at bounding box center [178, 53] width 5 height 5
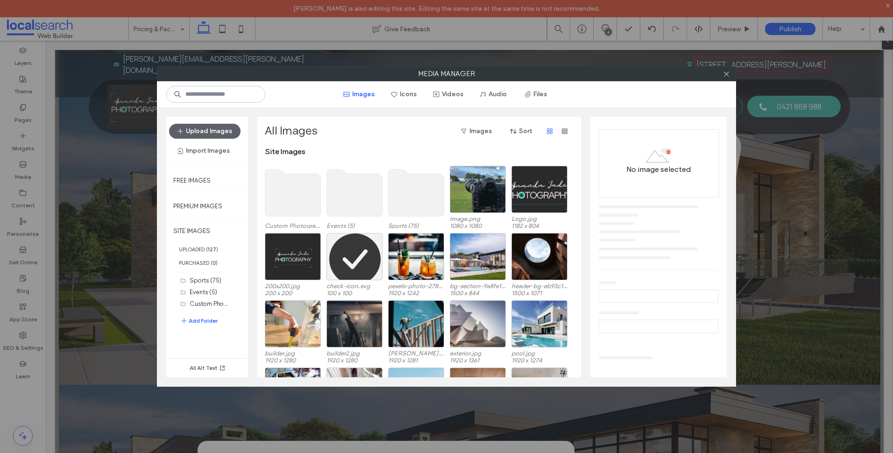
click at [285, 189] on use at bounding box center [293, 193] width 56 height 47
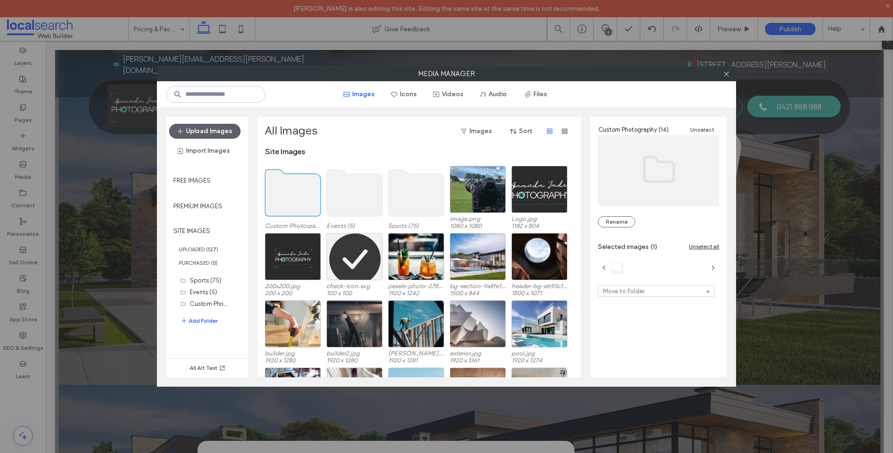
click at [285, 189] on use at bounding box center [293, 193] width 56 height 47
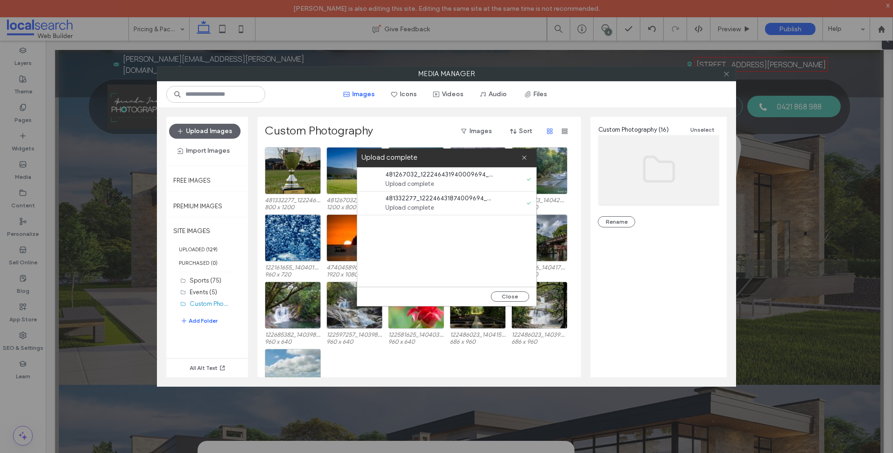
click at [728, 73] on icon at bounding box center [726, 74] width 7 height 7
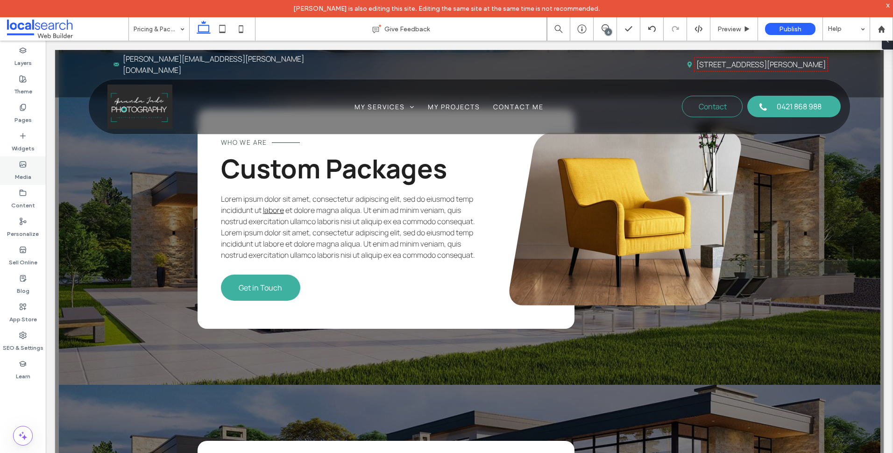
click at [30, 165] on div "Media" at bounding box center [23, 171] width 46 height 29
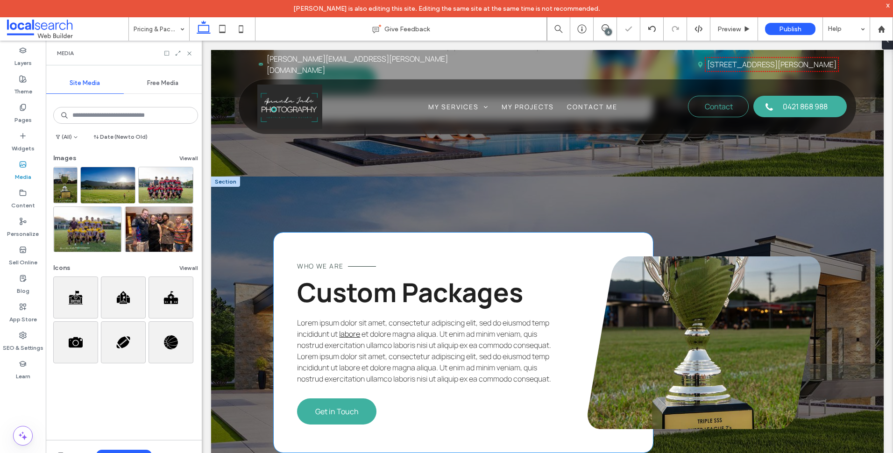
scroll to position [1821, 0]
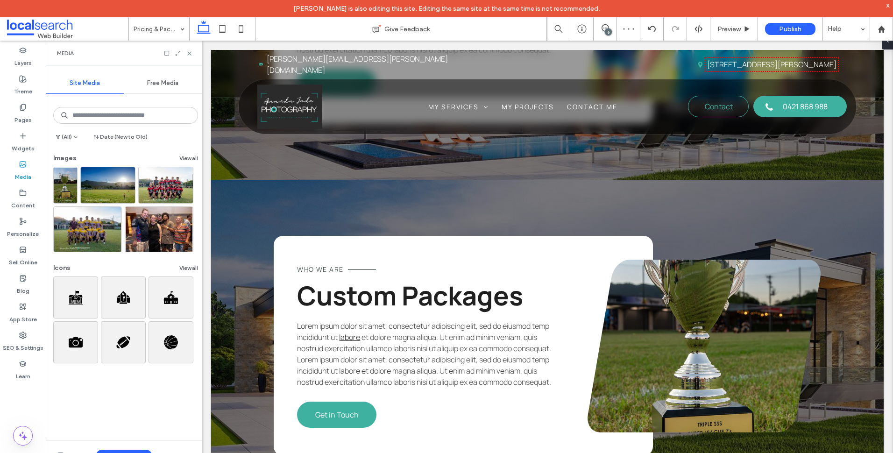
click at [191, 52] on icon at bounding box center [189, 53] width 7 height 7
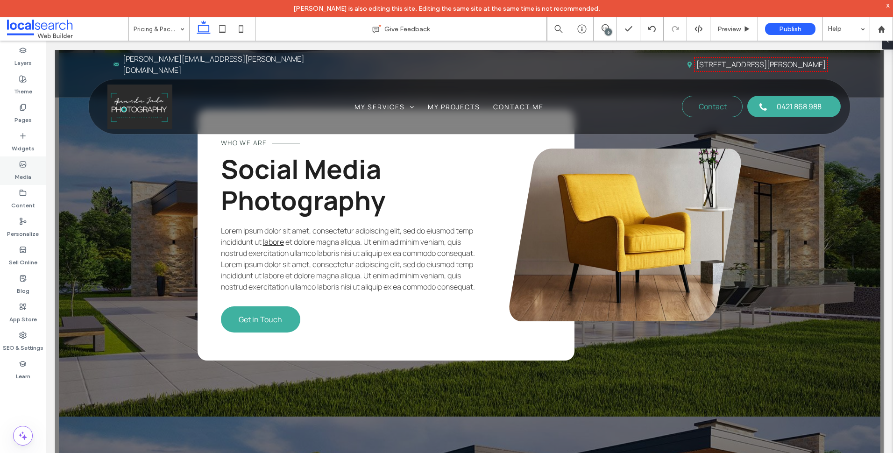
click at [15, 165] on div "Media" at bounding box center [23, 171] width 46 height 29
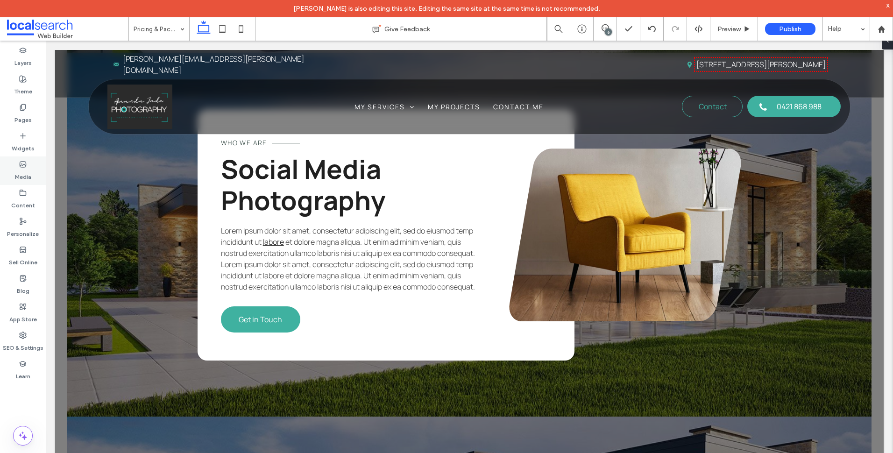
scroll to position [2908, 0]
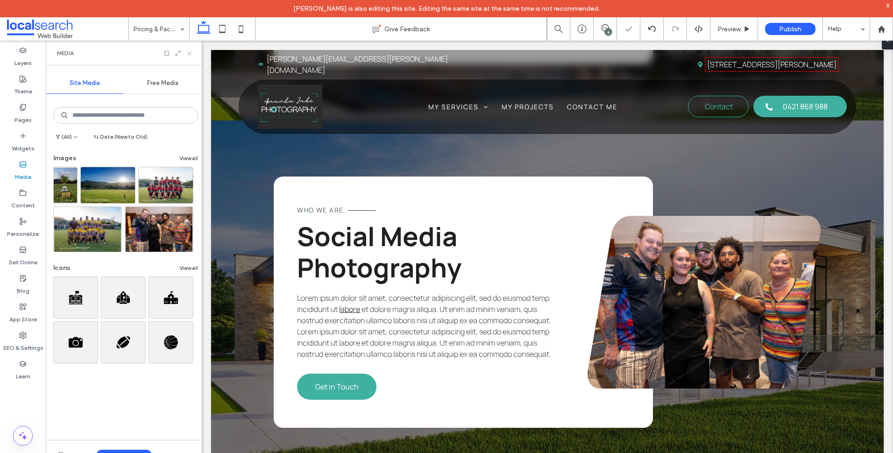
click at [190, 50] on icon at bounding box center [189, 53] width 7 height 7
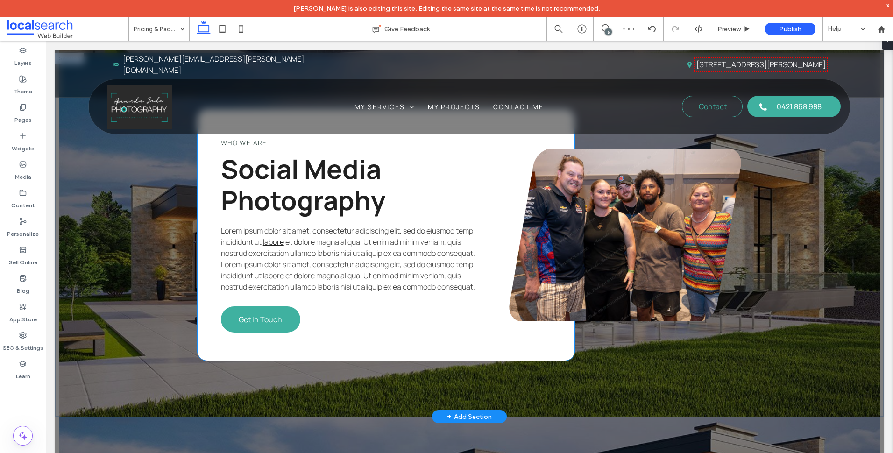
scroll to position [3316, 0]
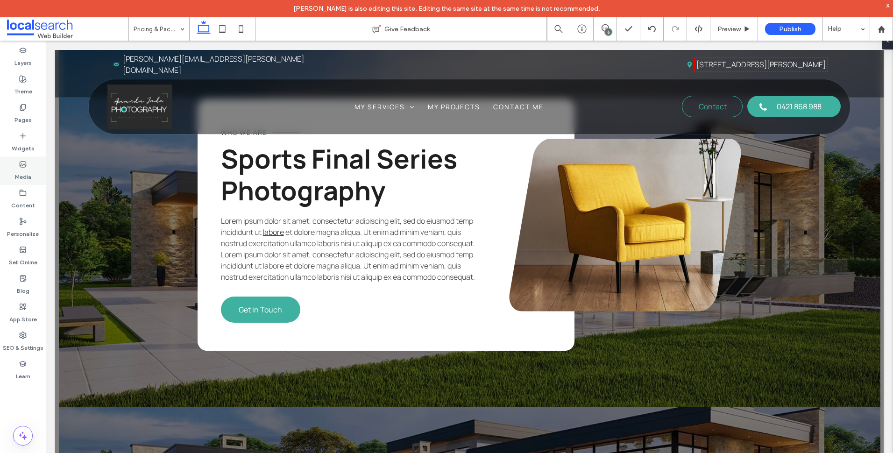
click at [17, 177] on label "Media" at bounding box center [23, 174] width 16 height 13
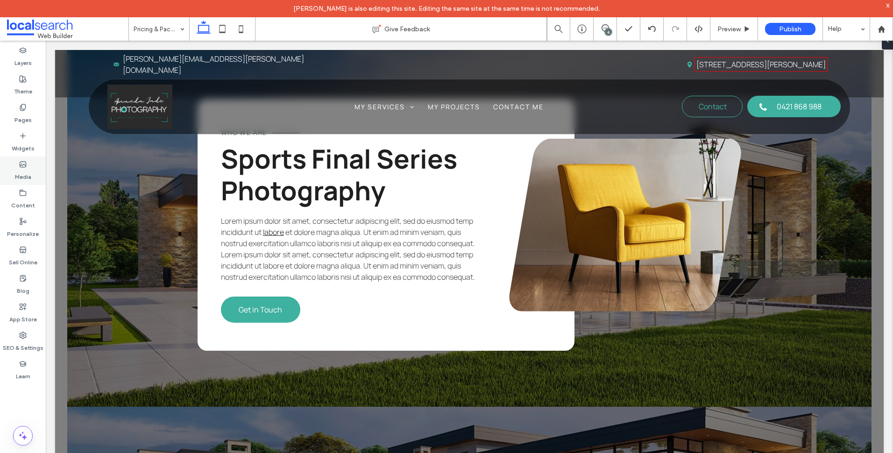
scroll to position [3271, 0]
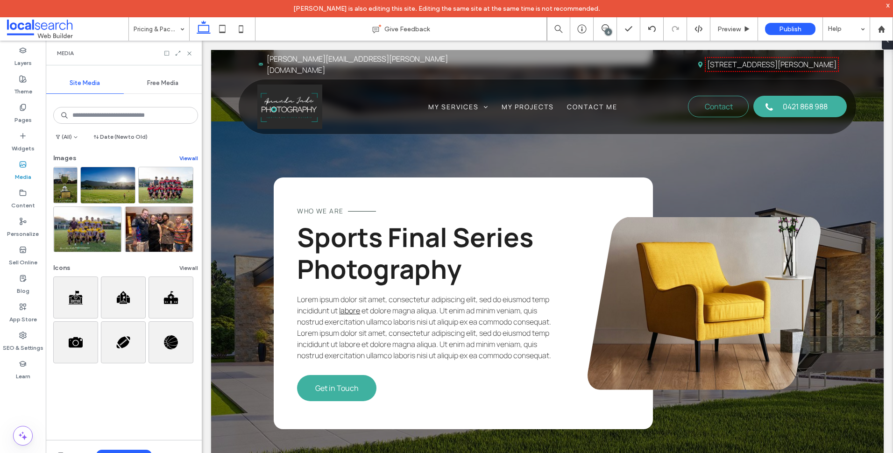
click at [186, 158] on button "View all" at bounding box center [188, 158] width 19 height 11
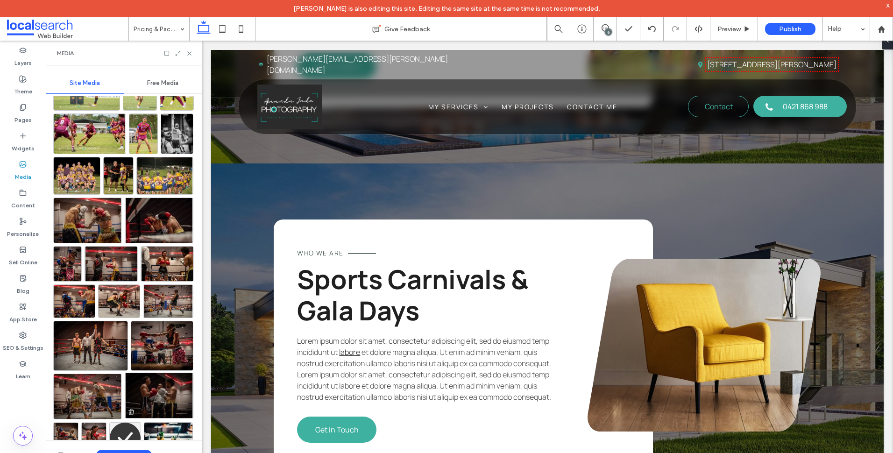
scroll to position [1625, 0]
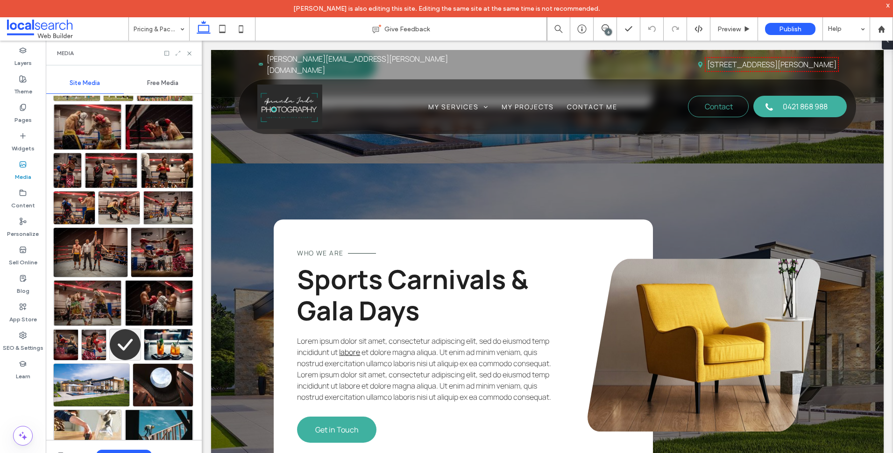
click at [180, 54] on icon at bounding box center [178, 53] width 7 height 7
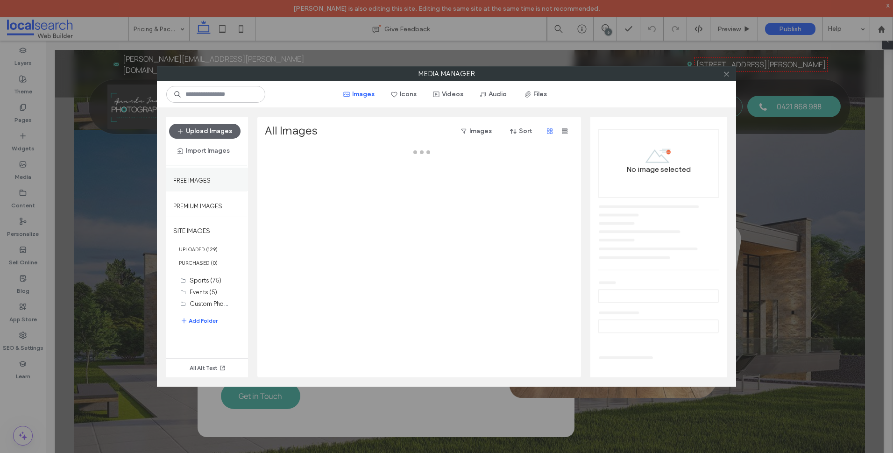
scroll to position [3992, 0]
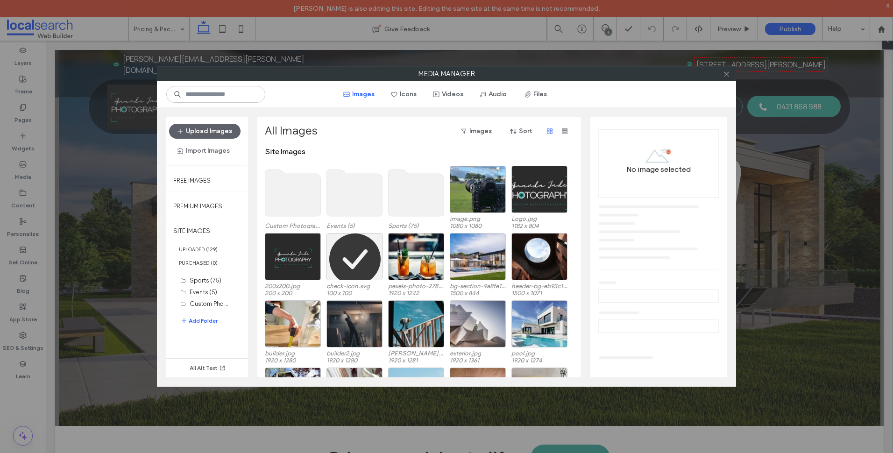
click at [409, 199] on use at bounding box center [417, 193] width 56 height 47
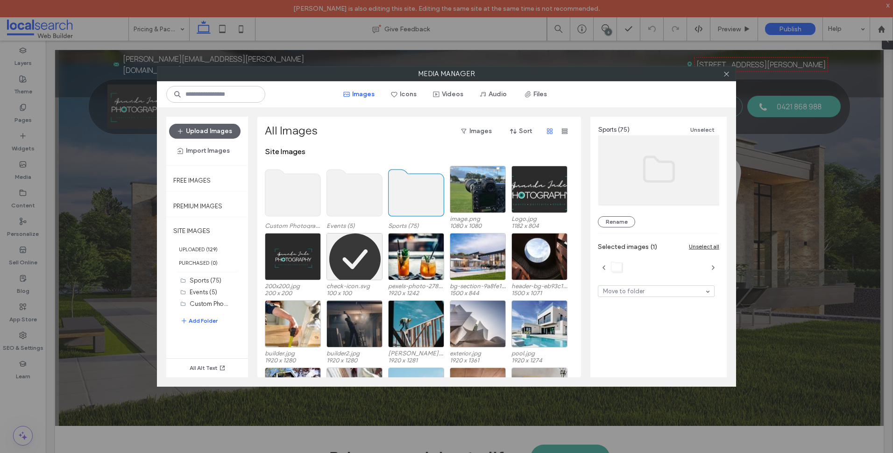
click at [409, 199] on use at bounding box center [417, 193] width 56 height 47
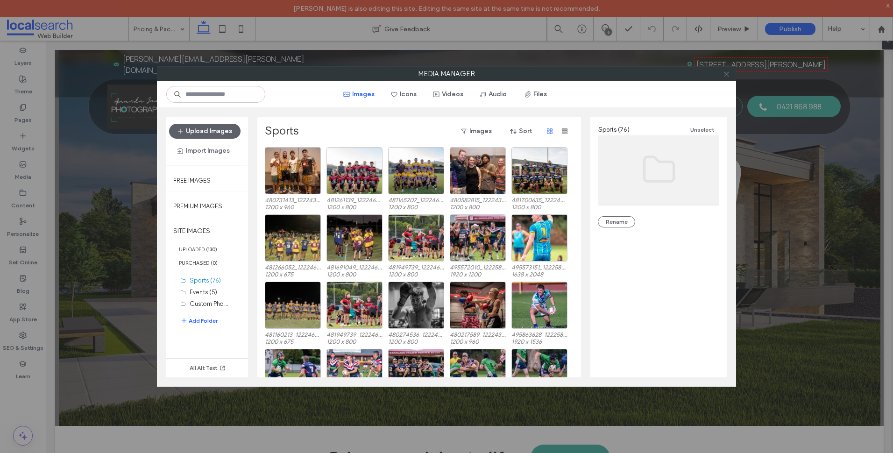
click at [725, 71] on icon at bounding box center [726, 74] width 7 height 7
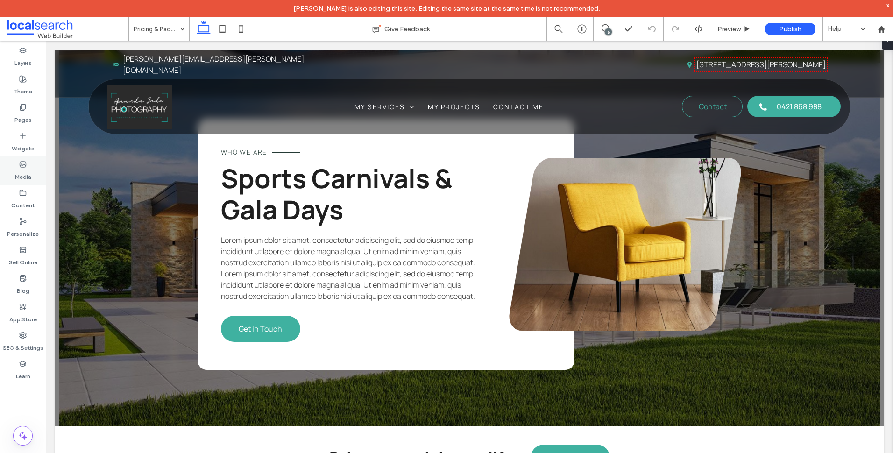
click at [29, 164] on div "Media" at bounding box center [23, 171] width 46 height 29
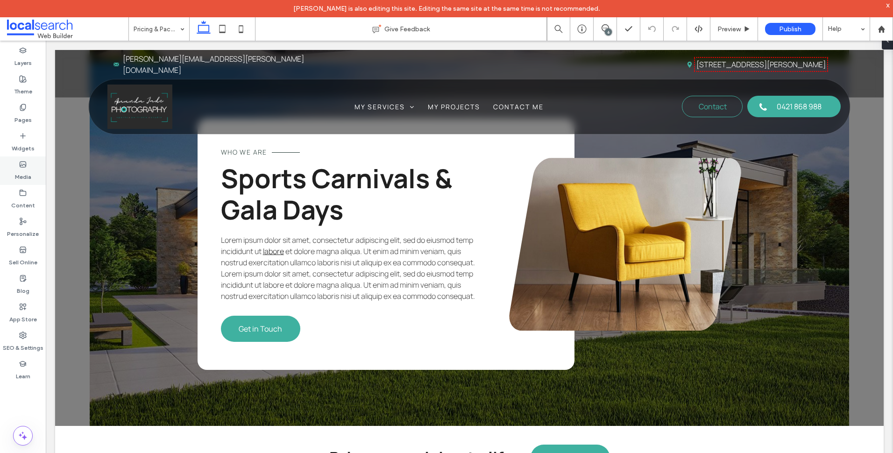
scroll to position [3925, 0]
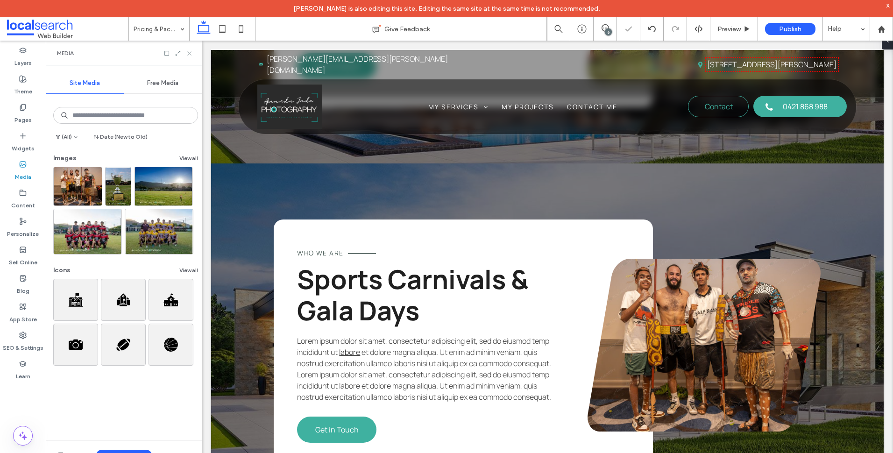
drag, startPoint x: 189, startPoint y: 53, endPoint x: 91, endPoint y: 43, distance: 98.7
click at [189, 53] on icon at bounding box center [189, 53] width 7 height 7
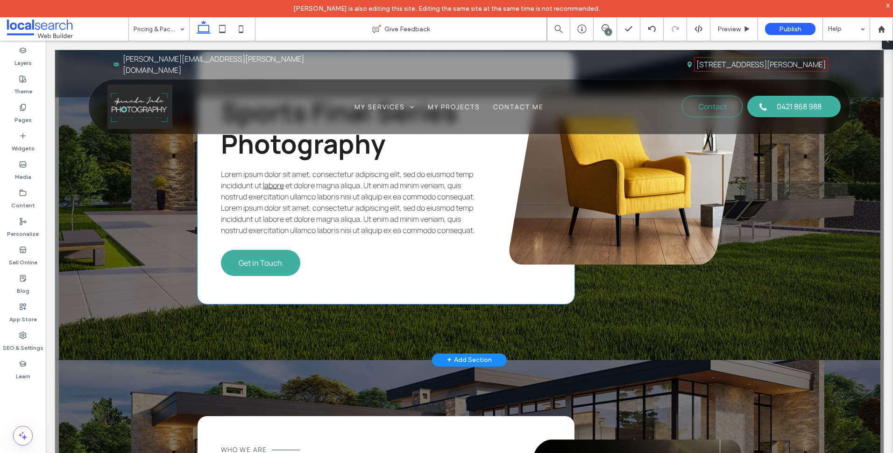
scroll to position [3385, 0]
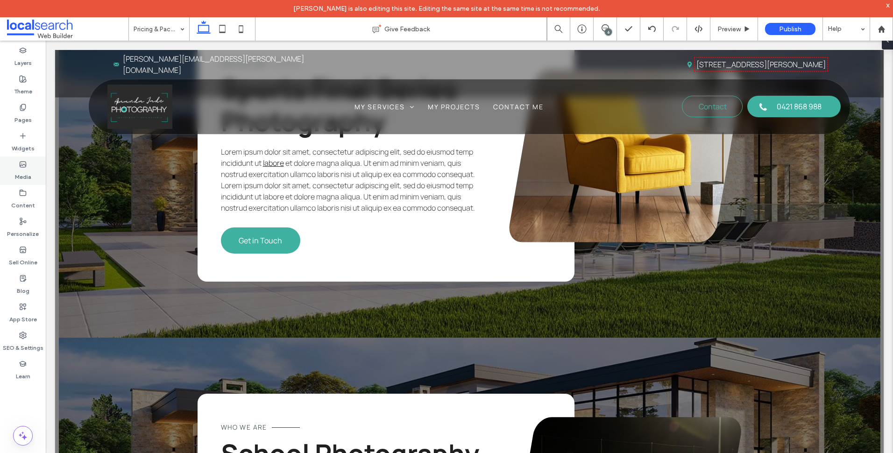
click at [24, 165] on icon at bounding box center [22, 164] width 7 height 7
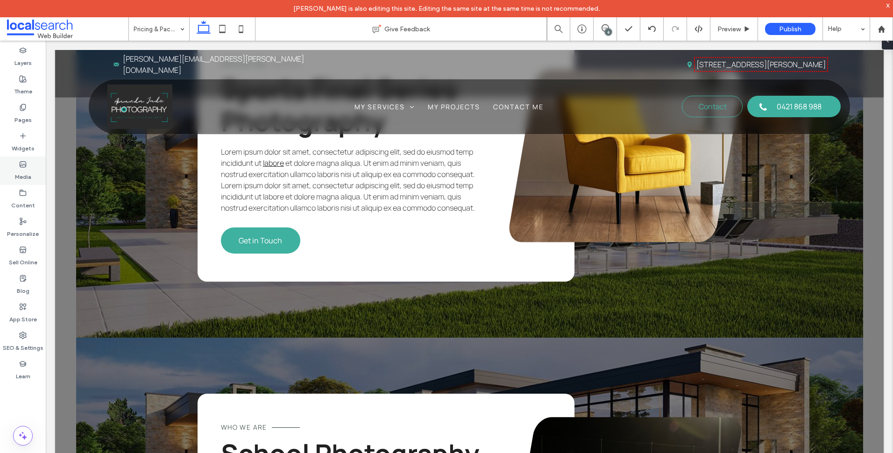
scroll to position [3329, 0]
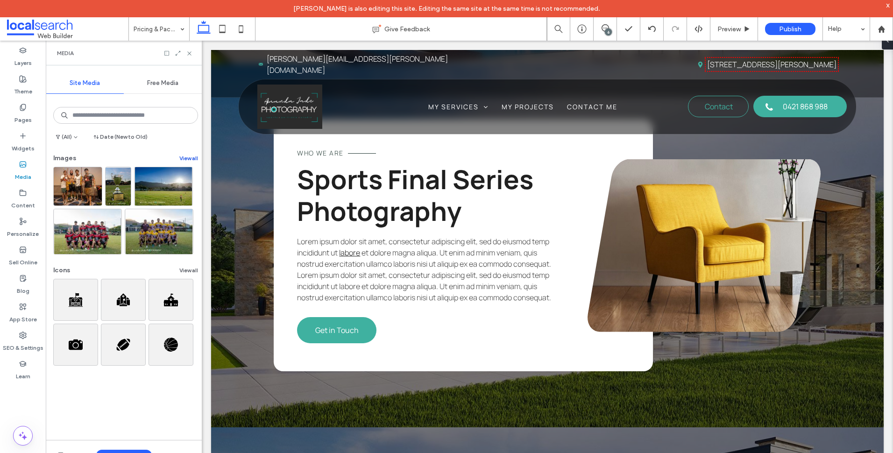
click at [179, 157] on button "View all" at bounding box center [188, 158] width 19 height 11
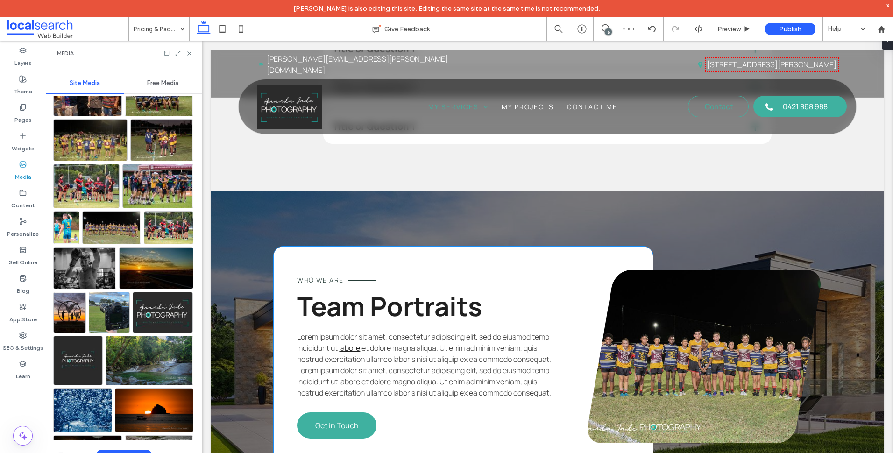
scroll to position [1168, 0]
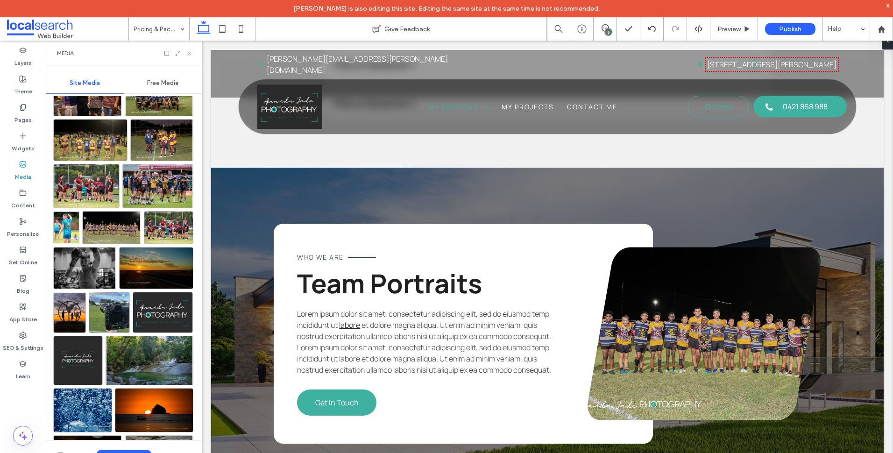
drag, startPoint x: 191, startPoint y: 55, endPoint x: 80, endPoint y: 22, distance: 115.0
click at [191, 55] on icon at bounding box center [189, 53] width 7 height 7
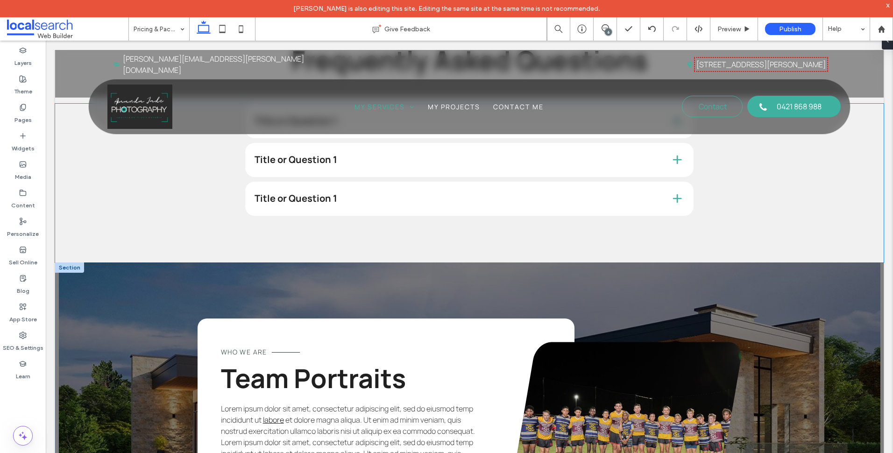
scroll to position [1110, 0]
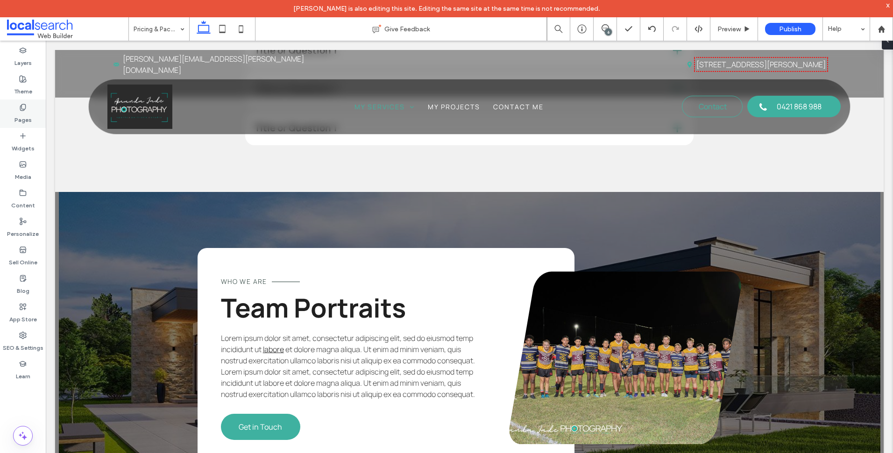
click at [29, 118] on label "Pages" at bounding box center [22, 117] width 17 height 13
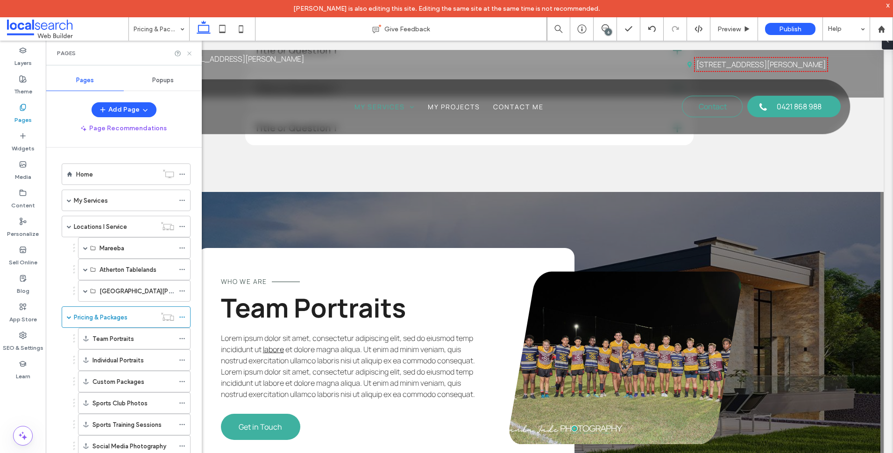
click at [190, 53] on icon at bounding box center [189, 53] width 7 height 7
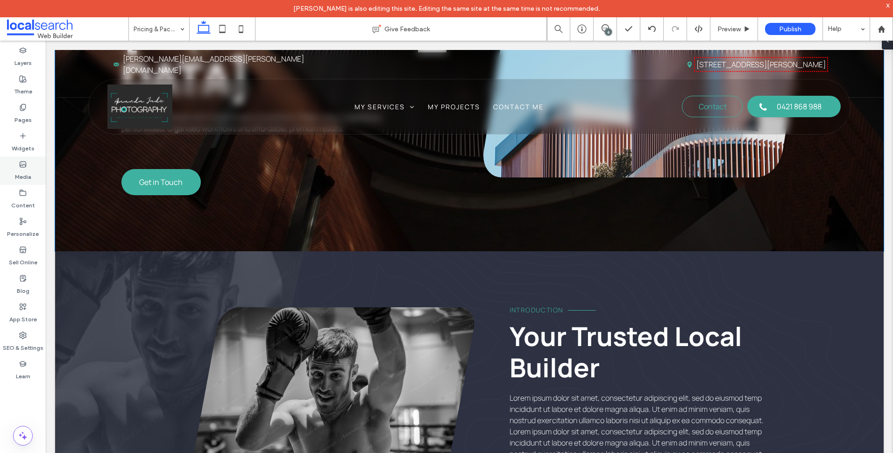
scroll to position [187, 0]
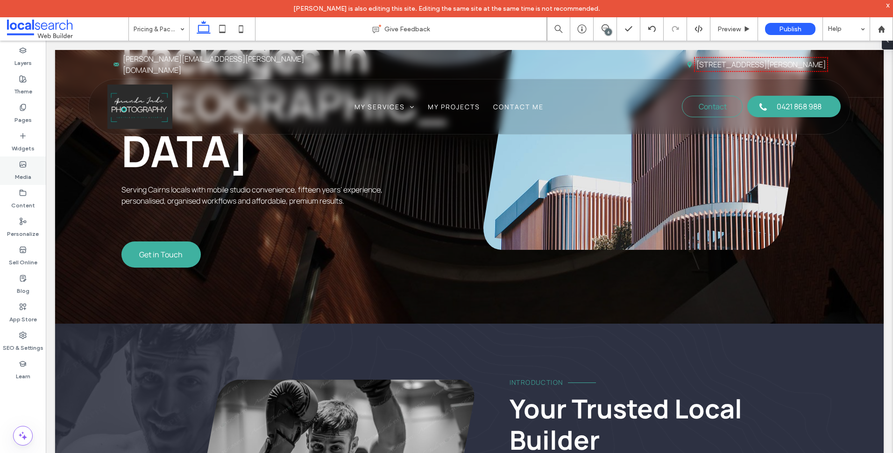
click at [11, 167] on div "Media" at bounding box center [23, 171] width 46 height 29
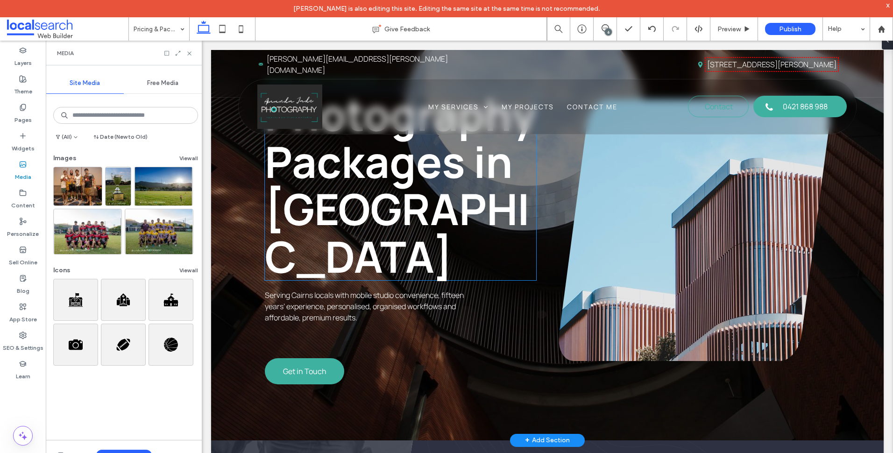
scroll to position [0, 0]
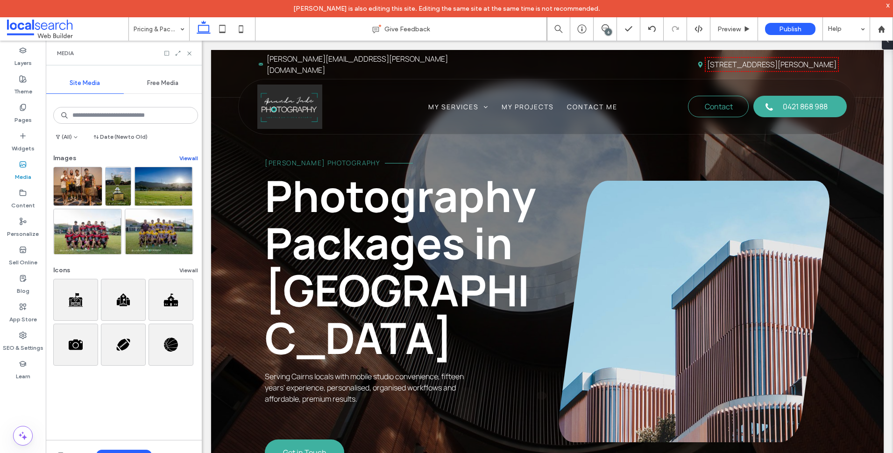
click at [179, 157] on button "View all" at bounding box center [188, 158] width 19 height 11
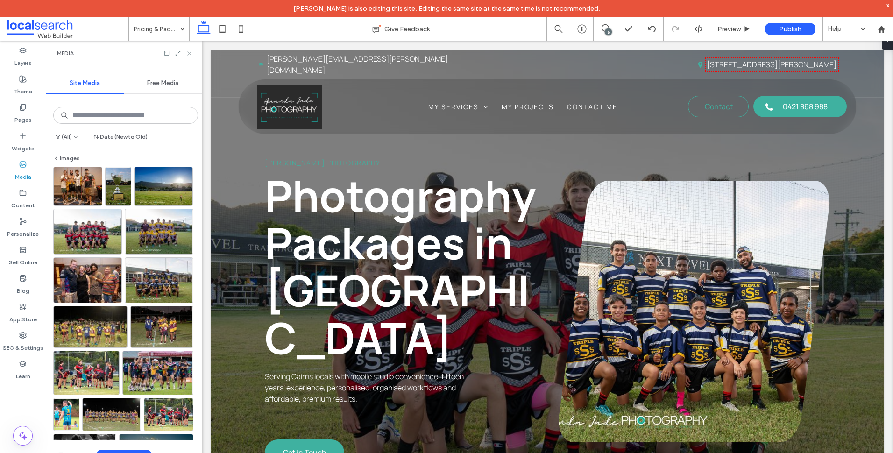
drag, startPoint x: 46, startPoint y: 25, endPoint x: 190, endPoint y: 51, distance: 146.8
click at [190, 51] on icon at bounding box center [189, 53] width 7 height 7
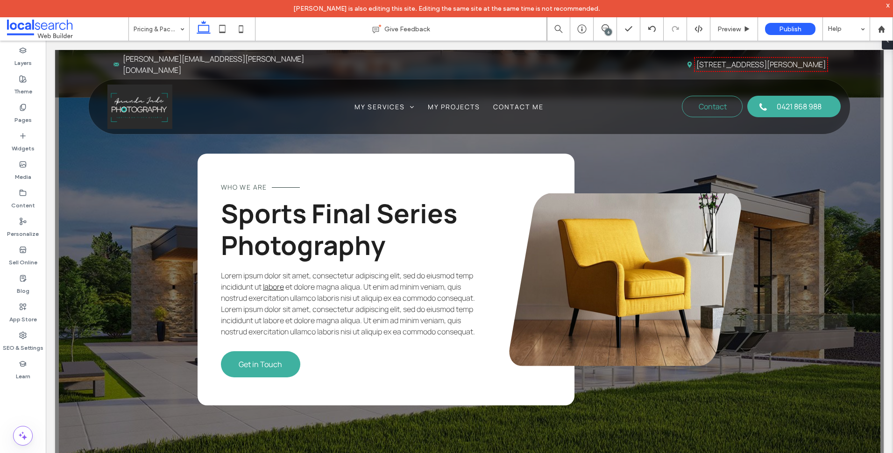
scroll to position [3318, 0]
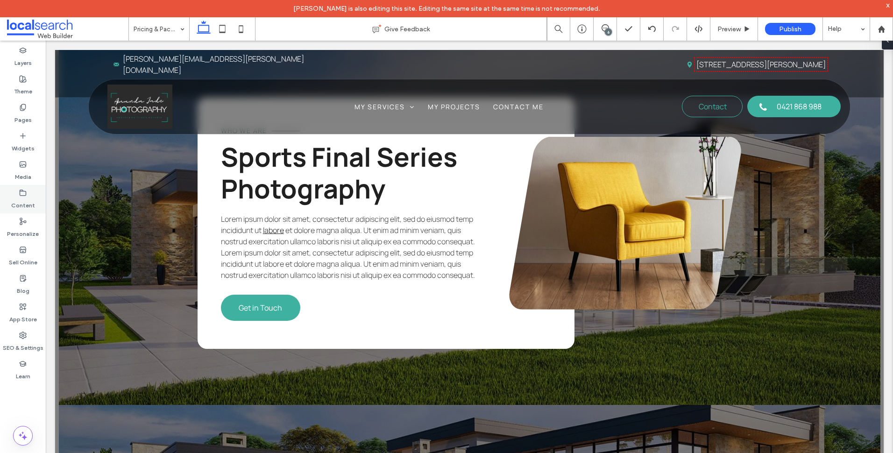
click at [40, 198] on div "Content" at bounding box center [23, 199] width 46 height 29
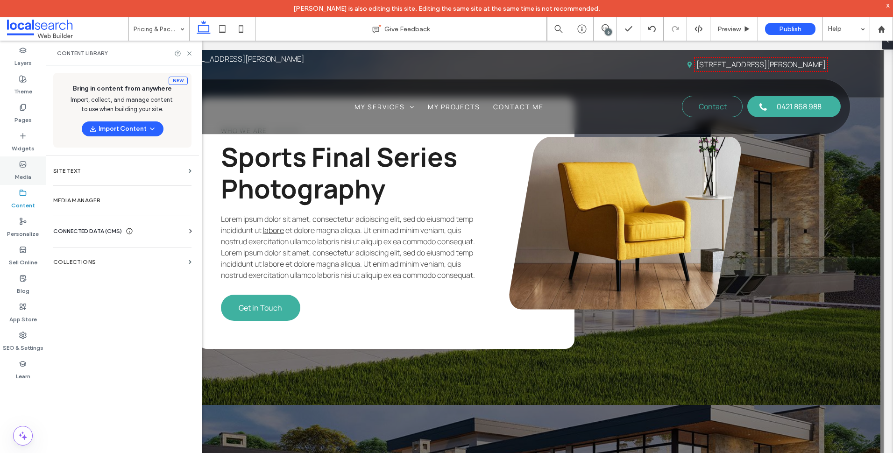
click at [31, 163] on div "Media" at bounding box center [23, 171] width 46 height 29
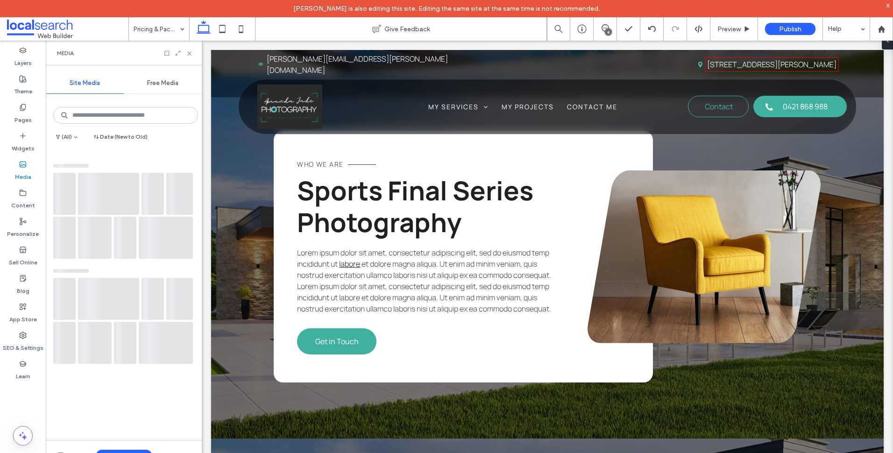
scroll to position [3273, 0]
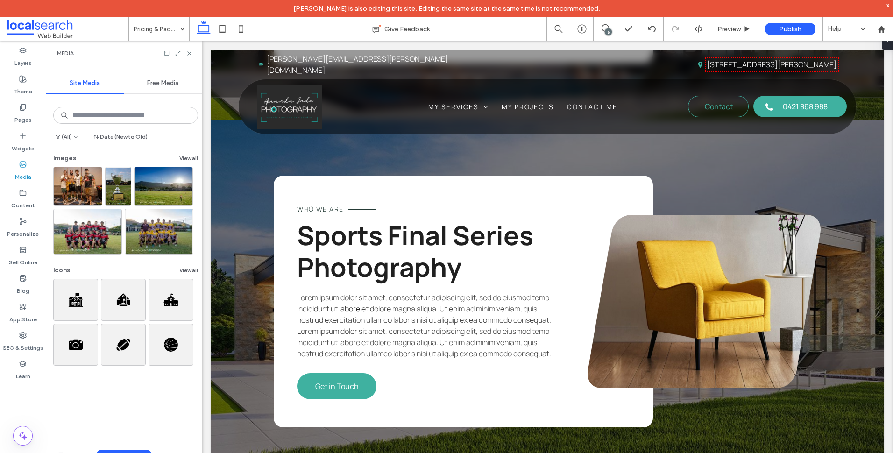
click at [173, 55] on div at bounding box center [178, 53] width 29 height 7
click at [181, 51] on icon at bounding box center [178, 53] width 7 height 7
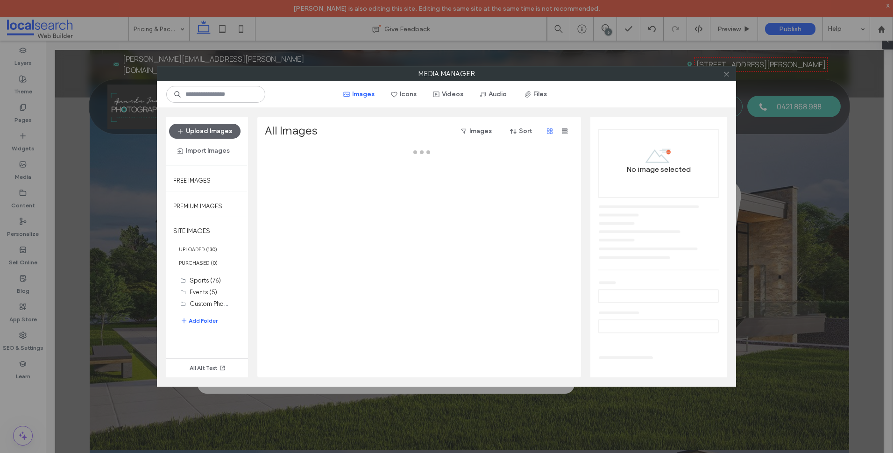
scroll to position [3318, 0]
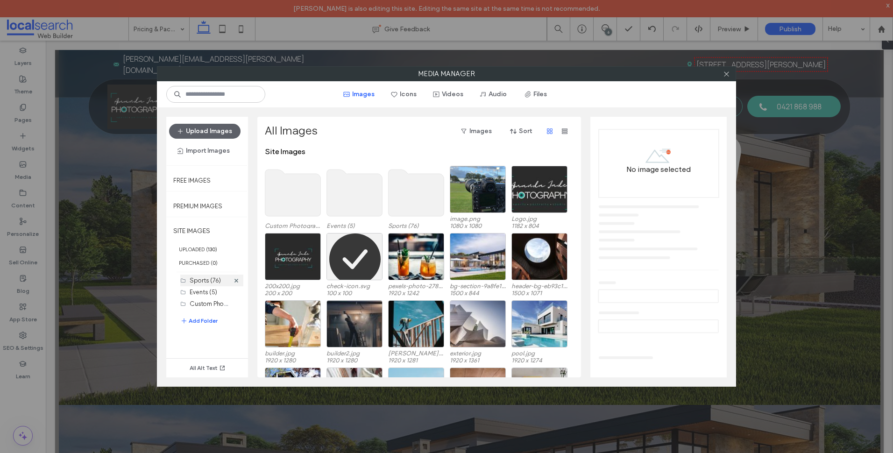
click at [220, 276] on div "Sports (76)" at bounding box center [210, 281] width 40 height 10
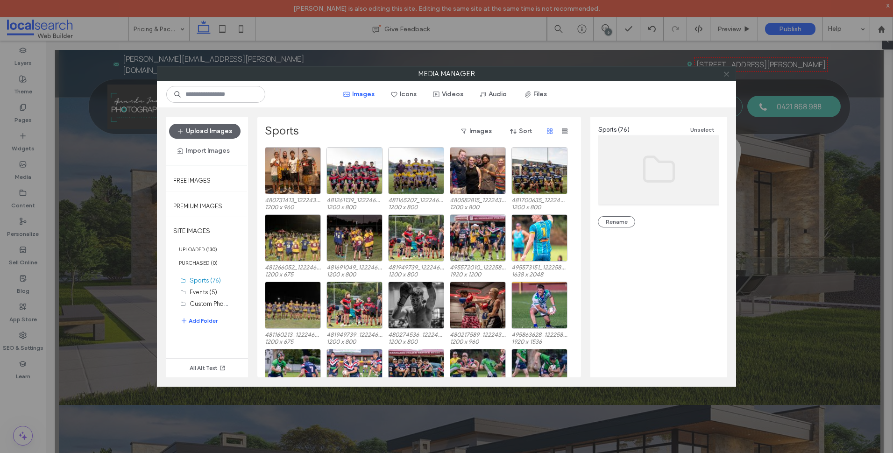
click at [724, 75] on icon at bounding box center [726, 74] width 7 height 7
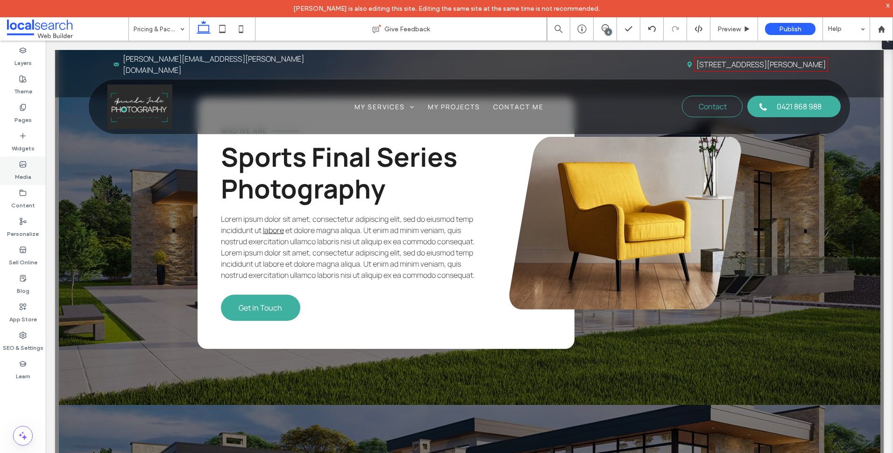
click at [7, 175] on div "Media" at bounding box center [23, 171] width 46 height 29
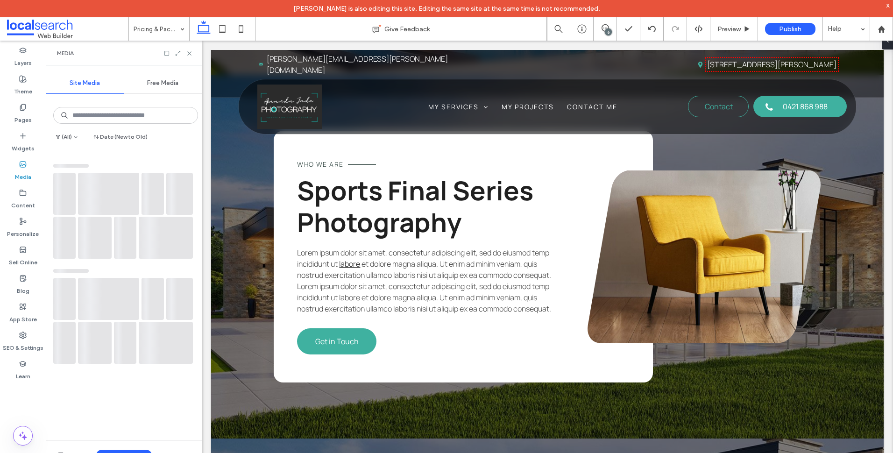
scroll to position [3273, 0]
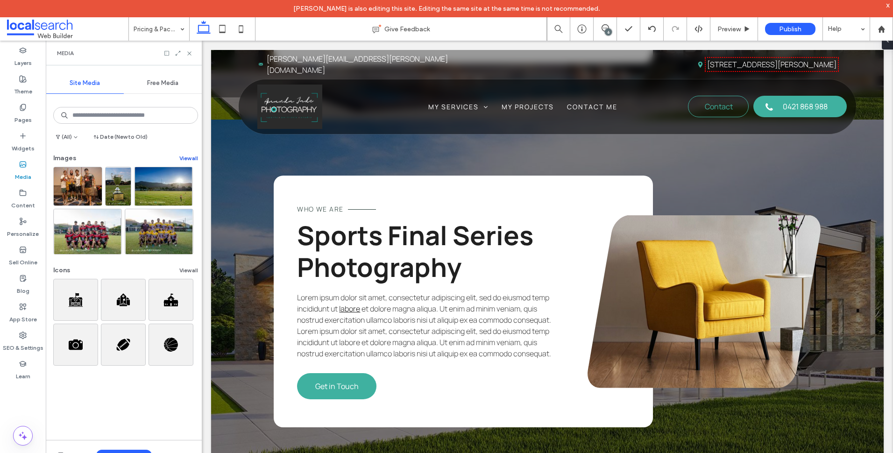
click at [179, 155] on button "View all" at bounding box center [188, 158] width 19 height 11
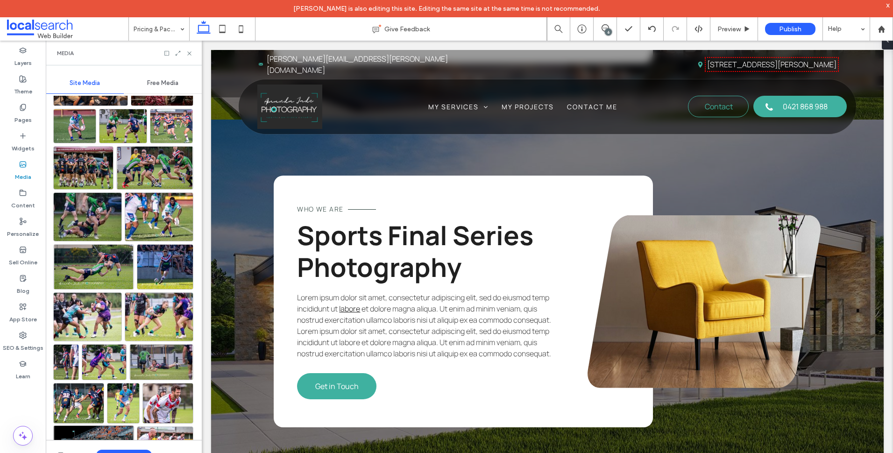
scroll to position [913, 0]
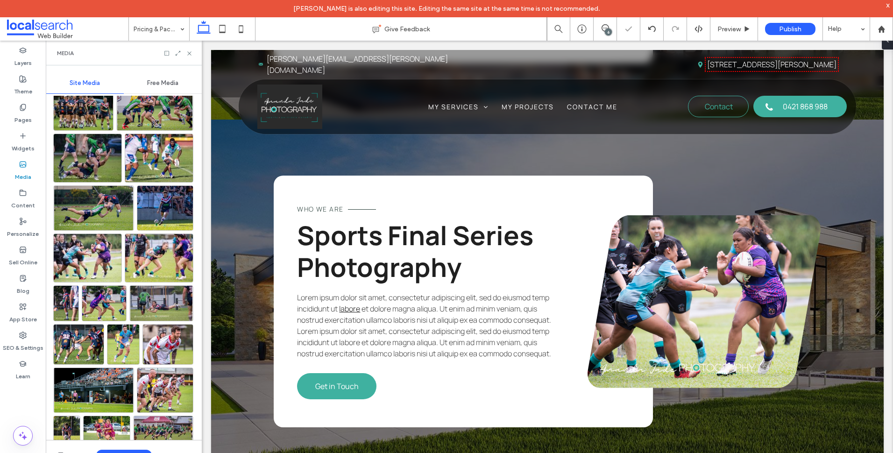
click at [193, 58] on div "Media" at bounding box center [124, 53] width 156 height 25
click at [190, 50] on icon at bounding box center [189, 53] width 7 height 7
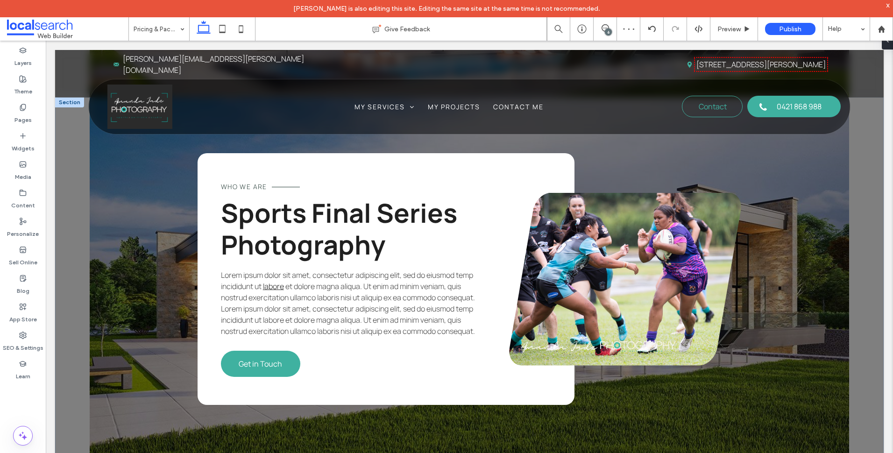
scroll to position [3318, 0]
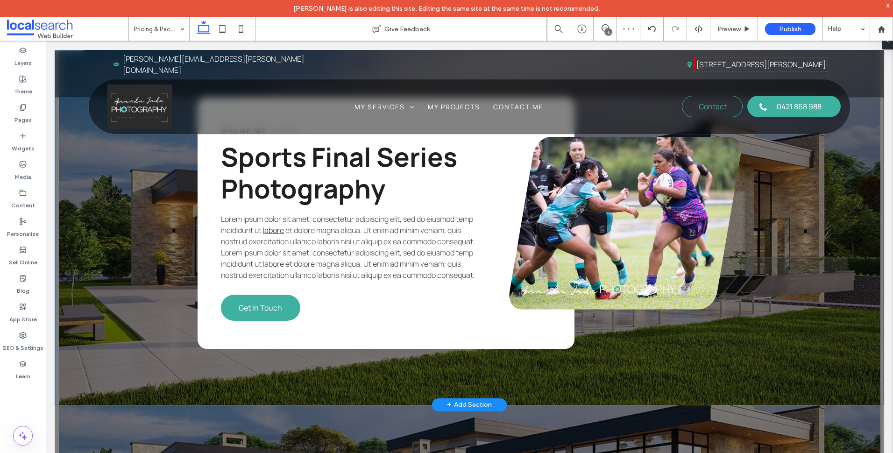
click at [138, 164] on div "Who We Are Sports Final Series Photography Lorem ipsum dolor sit amet, consecte…" at bounding box center [469, 223] width 829 height 364
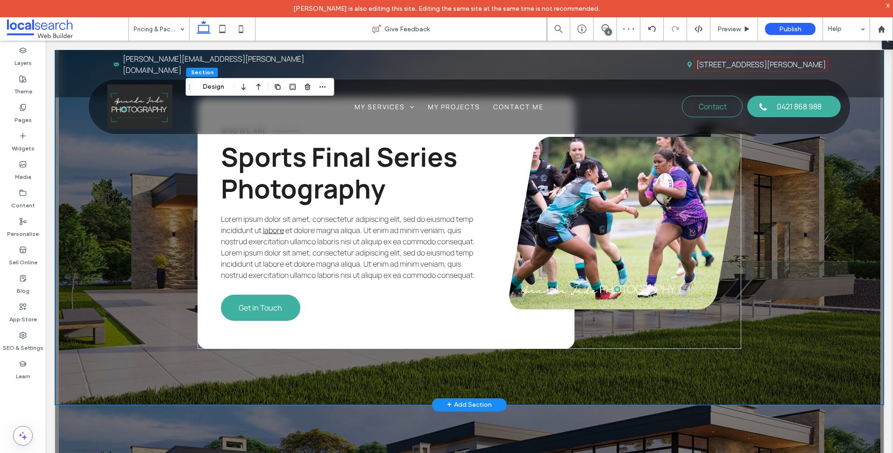
scroll to position [3411, 0]
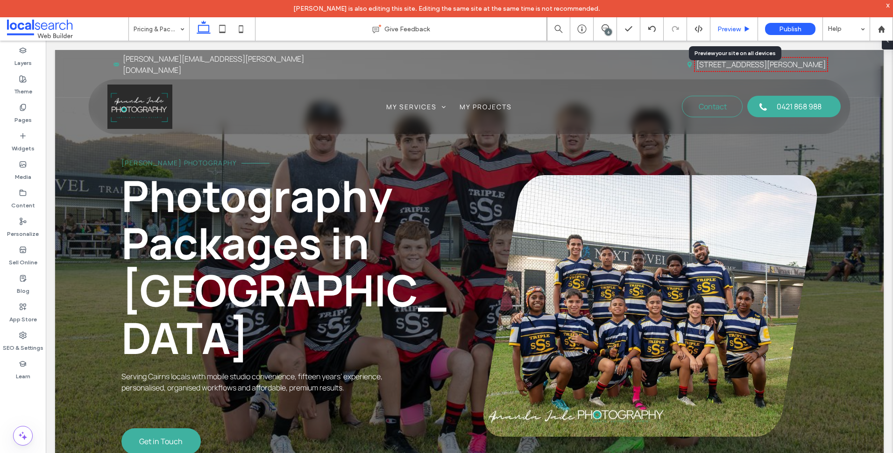
click at [743, 29] on div "Preview" at bounding box center [734, 29] width 47 height 8
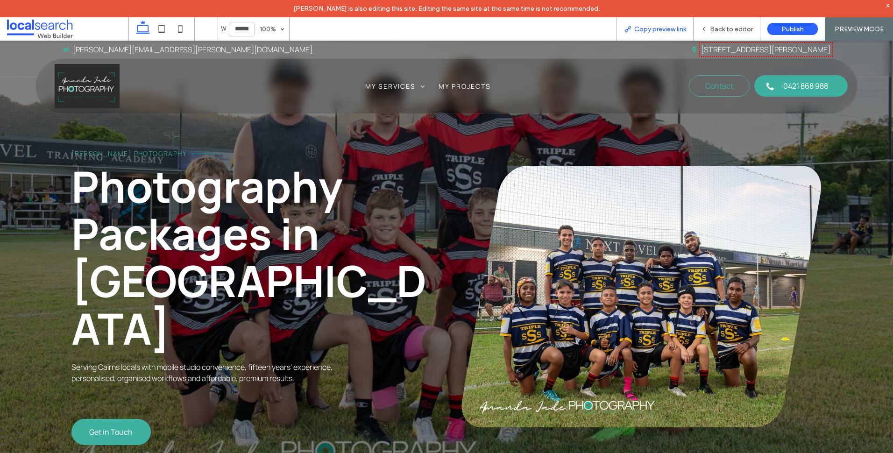
click at [678, 26] on span "Copy preview link" at bounding box center [661, 29] width 52 height 8
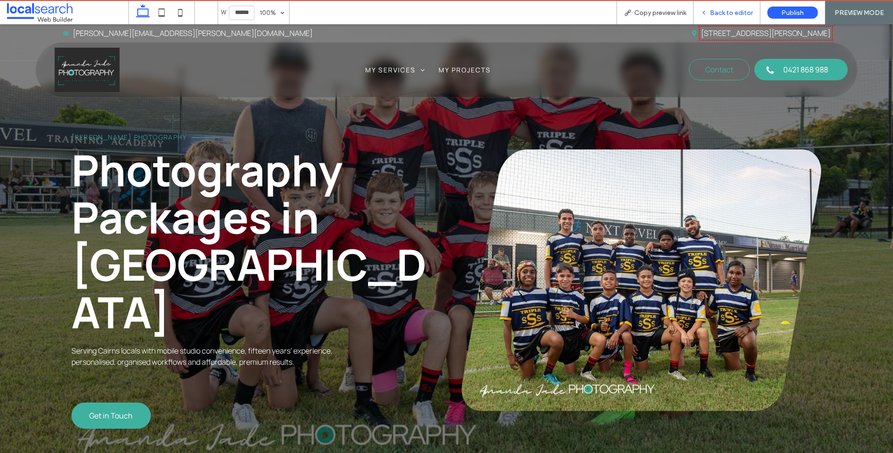
click at [722, 7] on div "Back to editor" at bounding box center [727, 12] width 67 height 23
click at [707, 10] on icon at bounding box center [704, 12] width 7 height 7
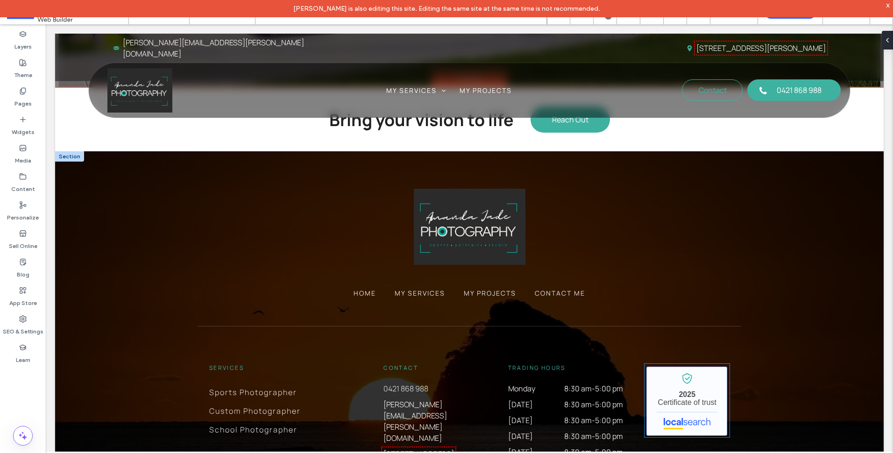
scroll to position [4159, 0]
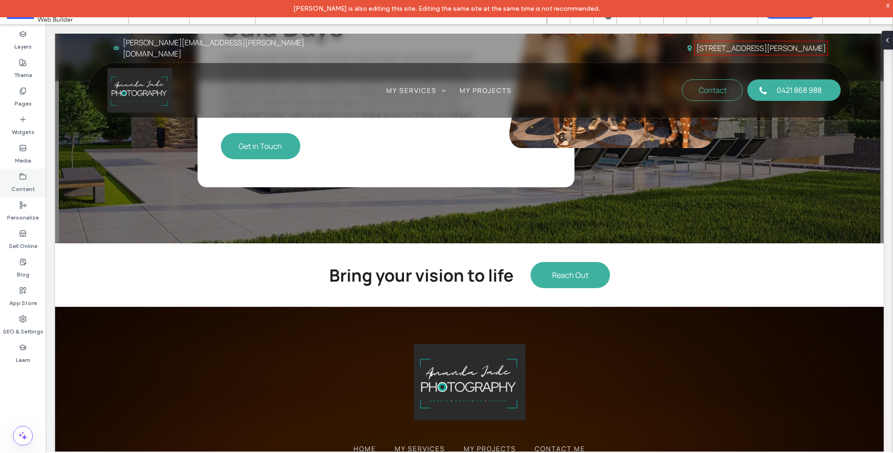
click at [30, 183] on label "Content" at bounding box center [23, 186] width 24 height 13
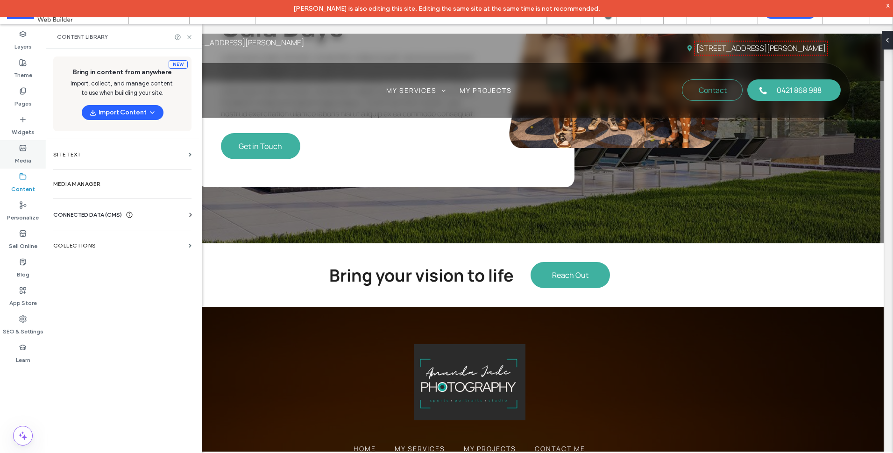
click at [32, 156] on div "Media" at bounding box center [23, 154] width 46 height 29
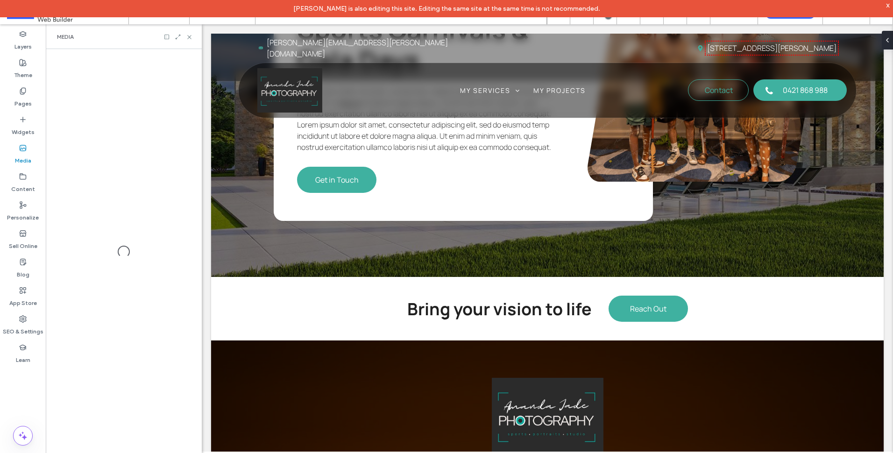
scroll to position [4080, 0]
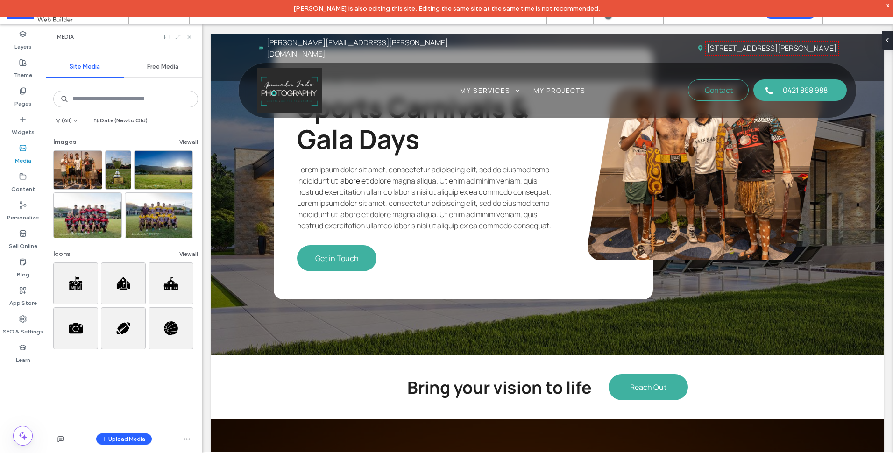
click at [178, 35] on icon at bounding box center [178, 37] width 7 height 7
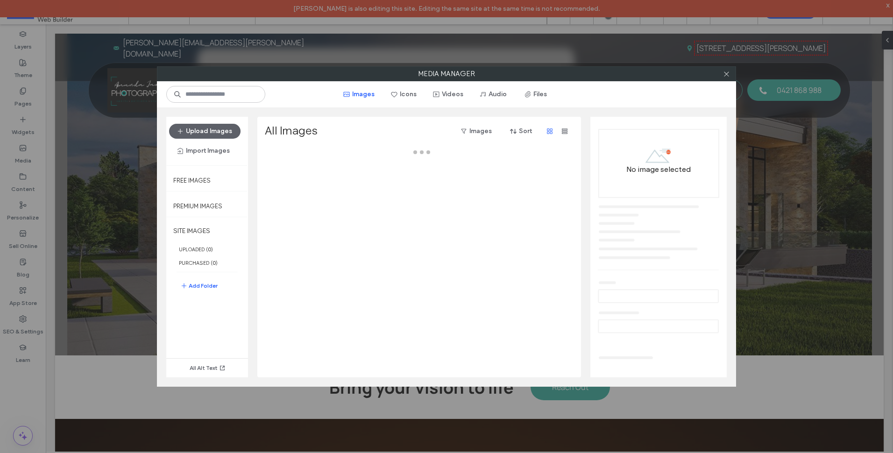
scroll to position [4159, 0]
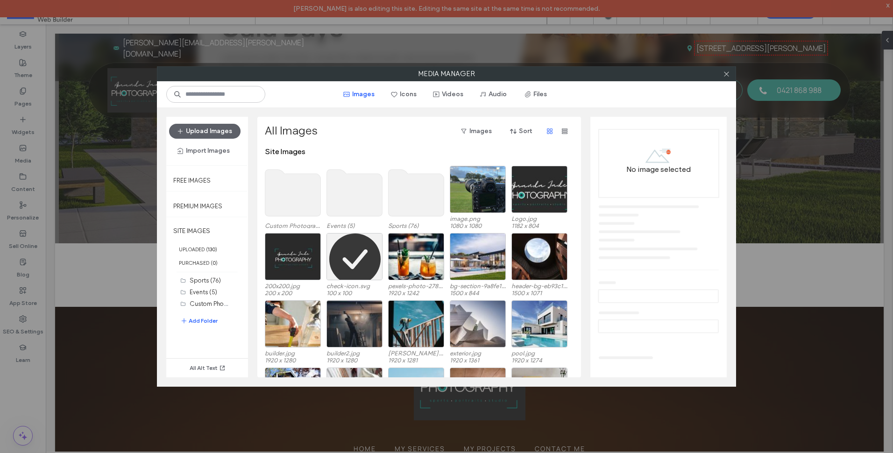
click at [416, 201] on use at bounding box center [417, 193] width 56 height 47
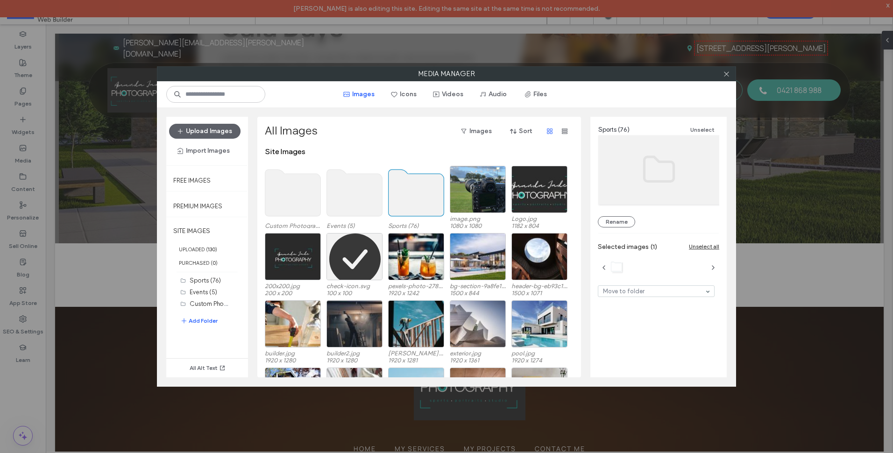
click at [357, 204] on use at bounding box center [355, 193] width 56 height 47
click at [274, 200] on use at bounding box center [293, 193] width 56 height 47
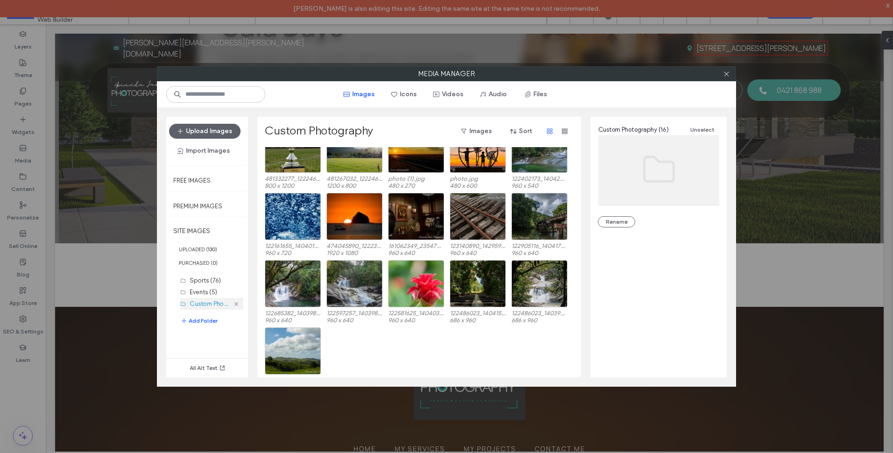
scroll to position [39, 0]
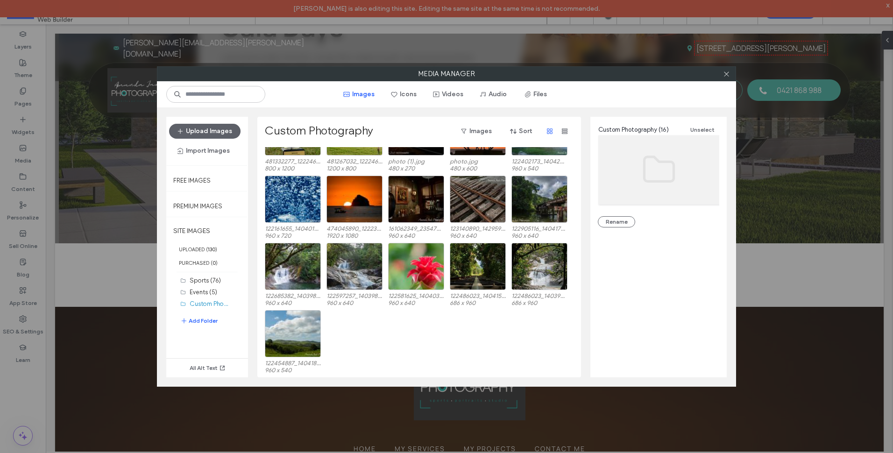
click at [730, 74] on div at bounding box center [727, 74] width 14 height 14
click at [728, 73] on icon at bounding box center [726, 74] width 7 height 7
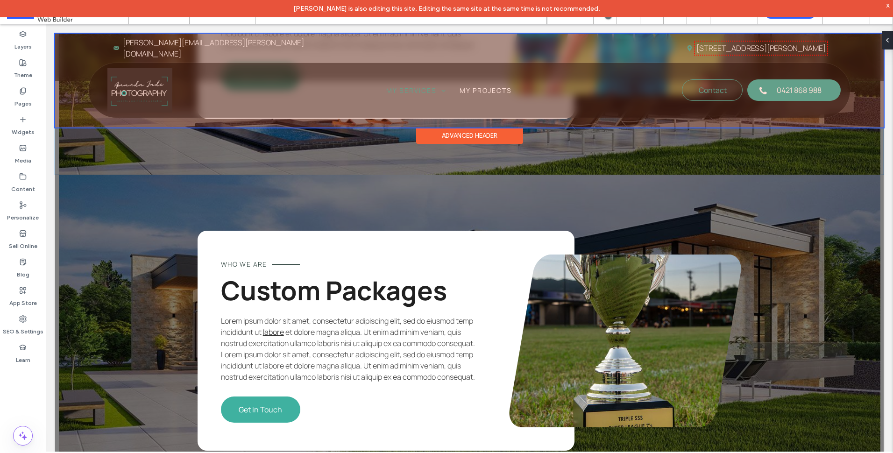
scroll to position [1635, 0]
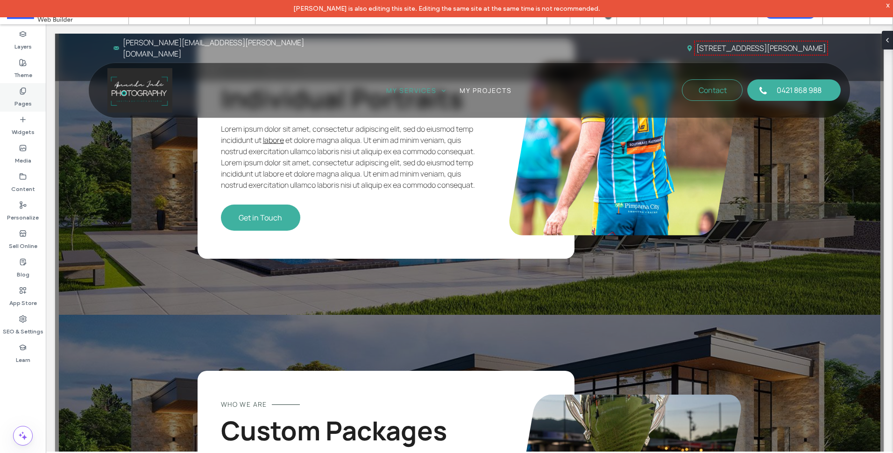
click at [21, 92] on icon at bounding box center [22, 90] width 7 height 7
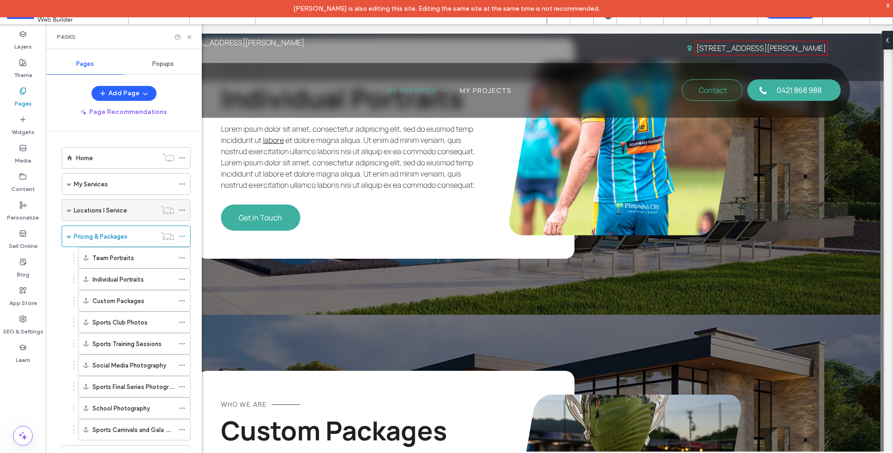
click at [69, 210] on span at bounding box center [69, 210] width 5 height 5
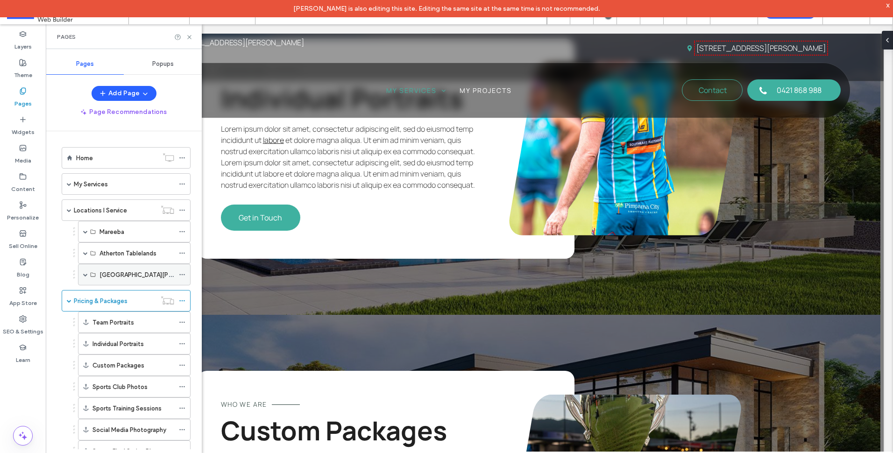
click at [85, 274] on span at bounding box center [85, 274] width 5 height 5
click at [125, 297] on label "Photographer Port Douglas" at bounding box center [175, 296] width 150 height 16
click at [189, 38] on icon at bounding box center [189, 37] width 7 height 7
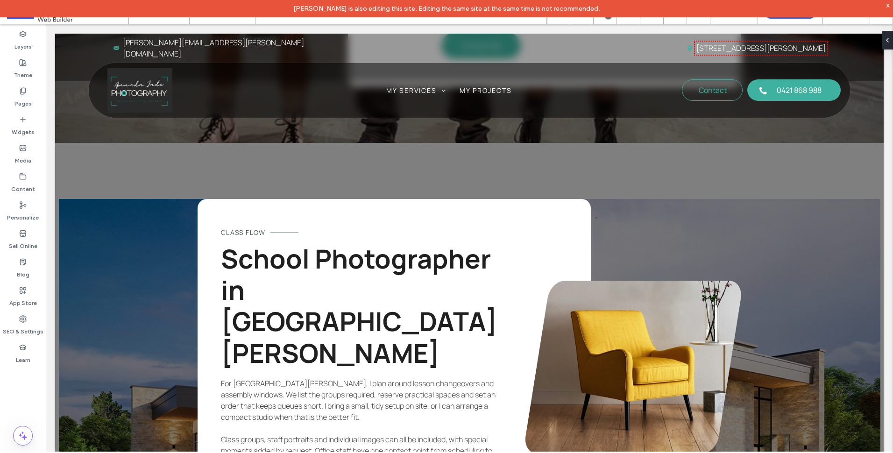
scroll to position [2150, 0]
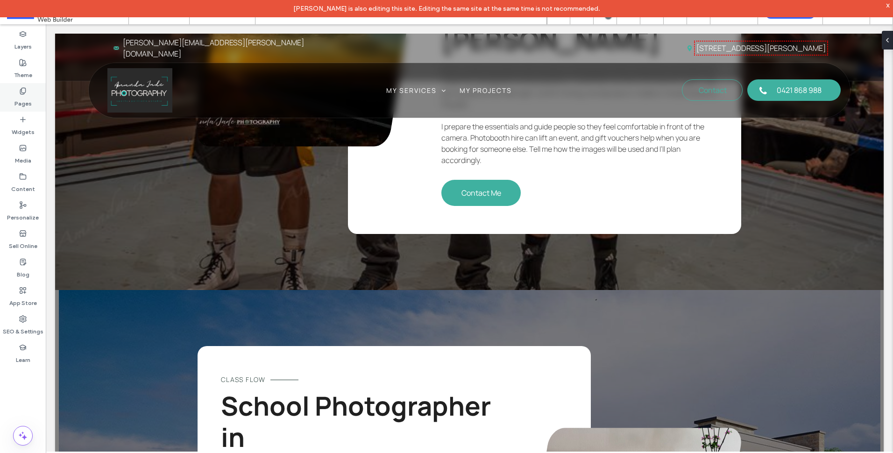
click at [27, 102] on label "Pages" at bounding box center [22, 101] width 17 height 13
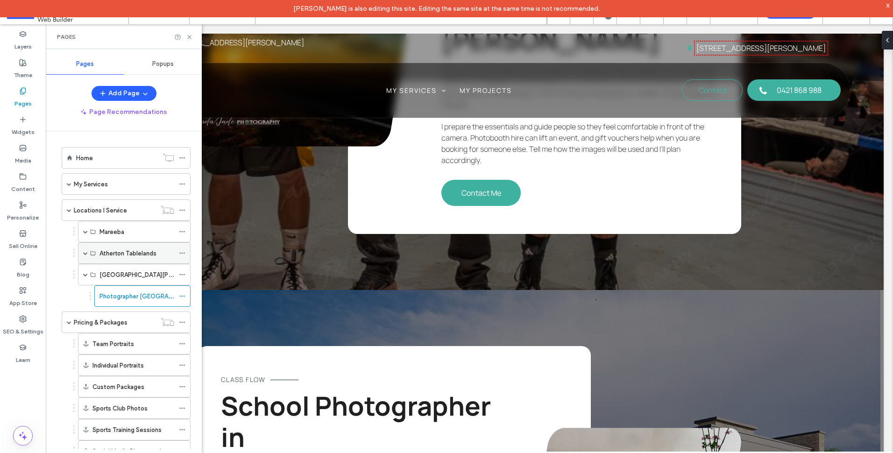
click at [86, 252] on span at bounding box center [85, 253] width 5 height 5
click at [149, 282] on div "Photographer Atherton Tablelands" at bounding box center [137, 274] width 75 height 21
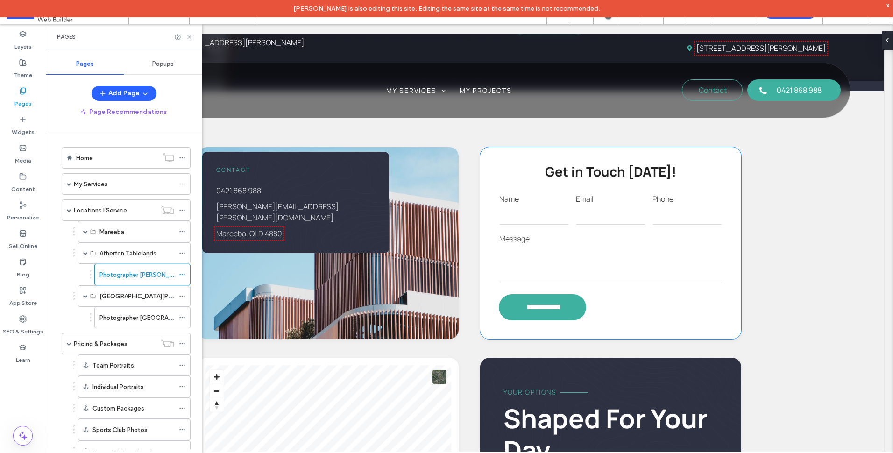
scroll to position [1262, 0]
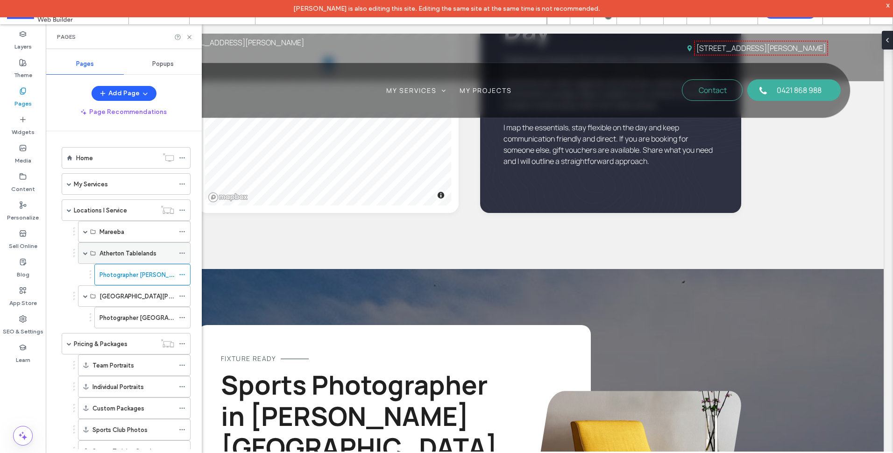
click at [130, 254] on label "Atherton Tablelands" at bounding box center [128, 253] width 57 height 16
click at [85, 231] on span at bounding box center [85, 231] width 5 height 5
click at [119, 258] on label "Photographer Mareeba" at bounding box center [143, 253] width 87 height 16
click at [120, 296] on label "Photographer Atherton Tablelands" at bounding box center [160, 296] width 120 height 16
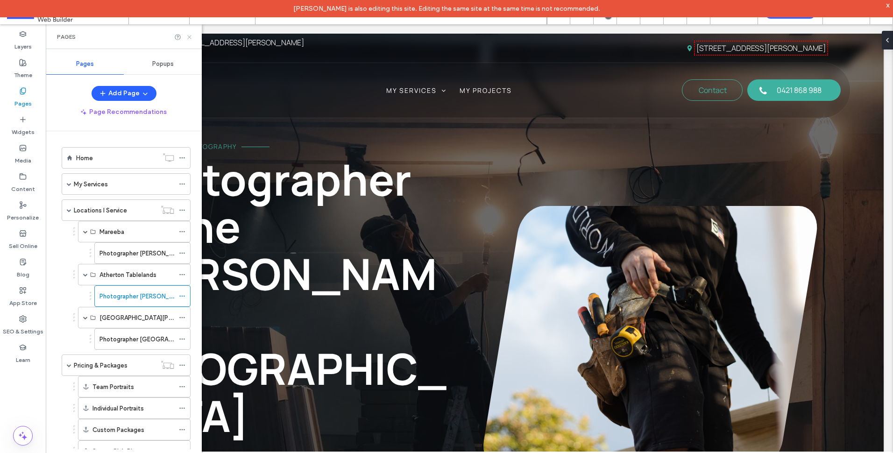
drag, startPoint x: 191, startPoint y: 40, endPoint x: 176, endPoint y: 35, distance: 15.5
click at [191, 40] on icon at bounding box center [189, 37] width 7 height 7
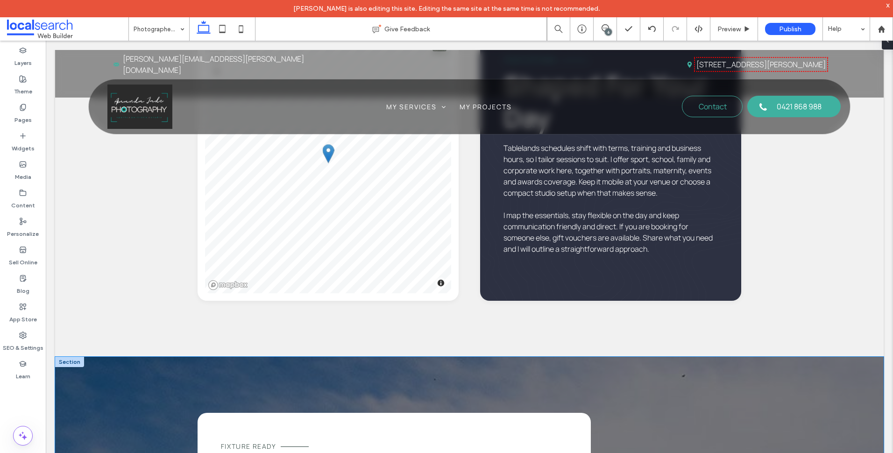
scroll to position [1293, 0]
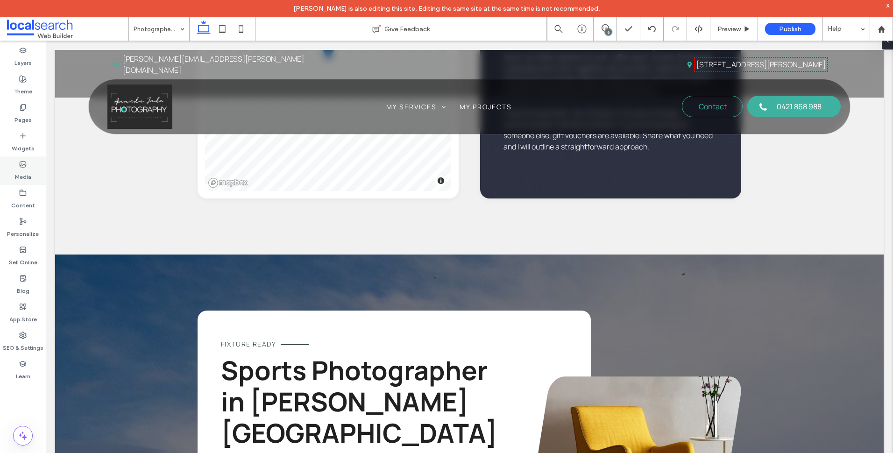
click at [25, 170] on label "Media" at bounding box center [23, 174] width 16 height 13
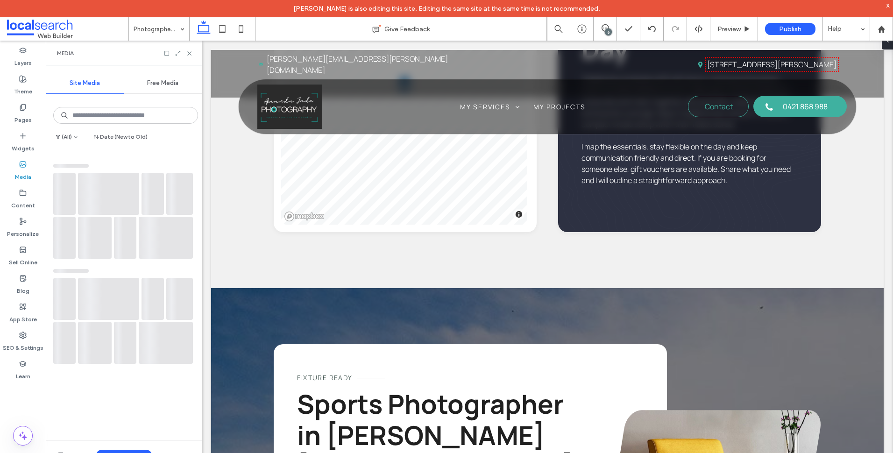
scroll to position [1362, 0]
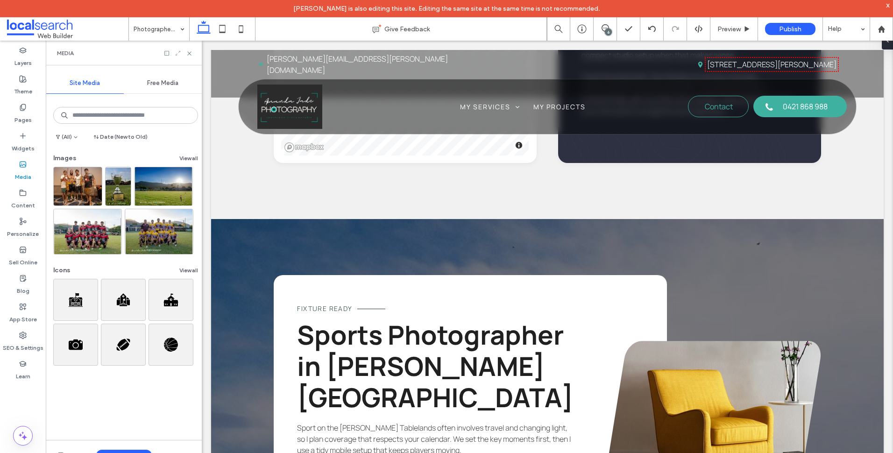
click at [178, 51] on icon at bounding box center [178, 53] width 7 height 7
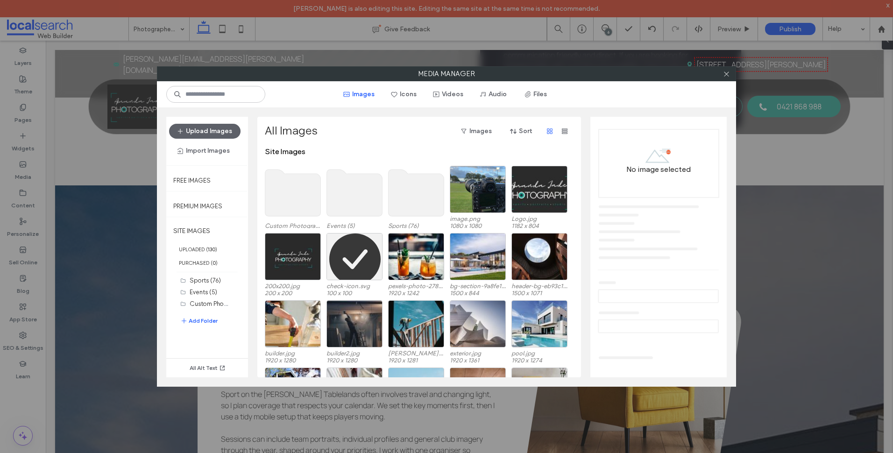
scroll to position [1293, 0]
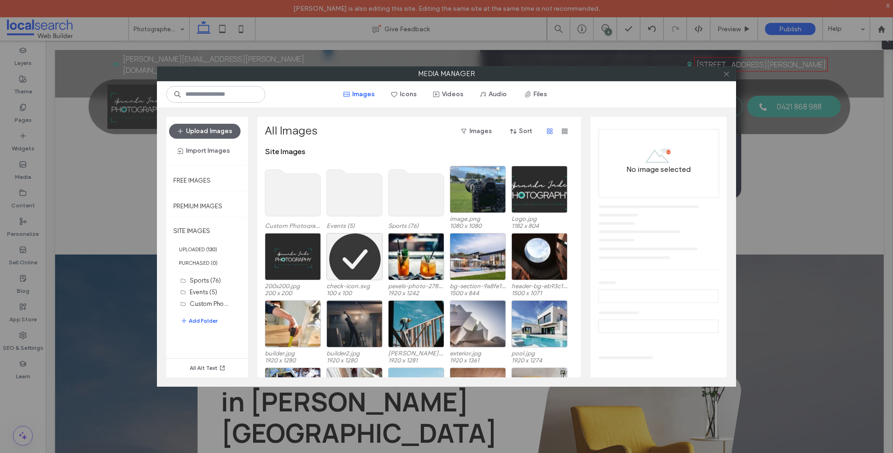
click at [728, 73] on icon at bounding box center [726, 74] width 7 height 7
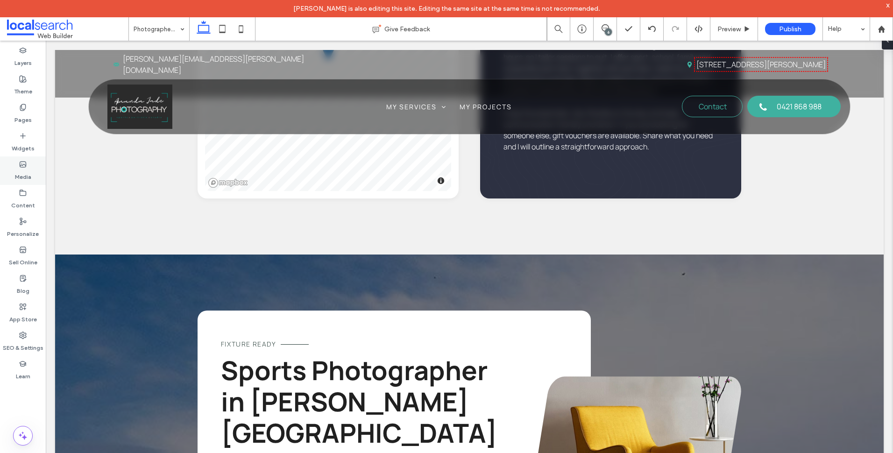
click at [21, 166] on icon at bounding box center [22, 164] width 7 height 7
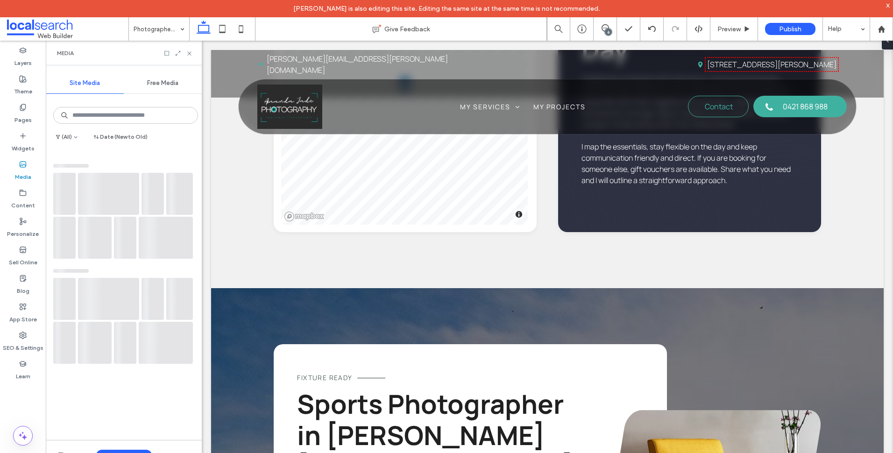
scroll to position [1362, 0]
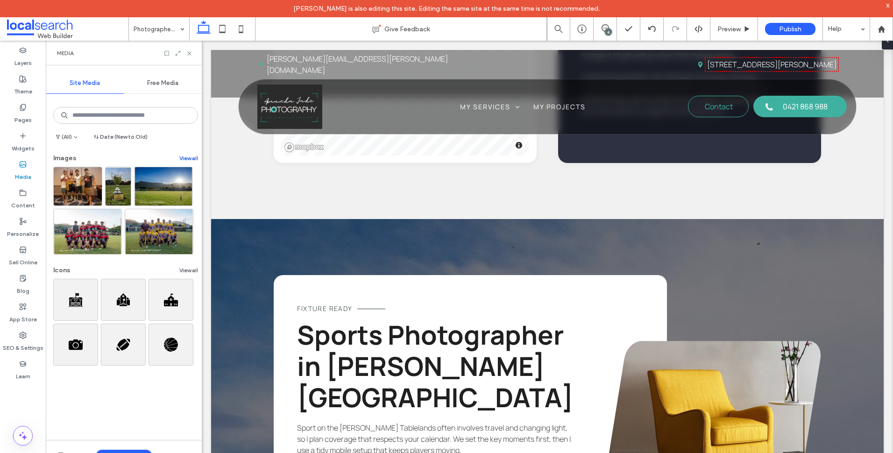
click at [183, 156] on button "View all" at bounding box center [188, 158] width 19 height 11
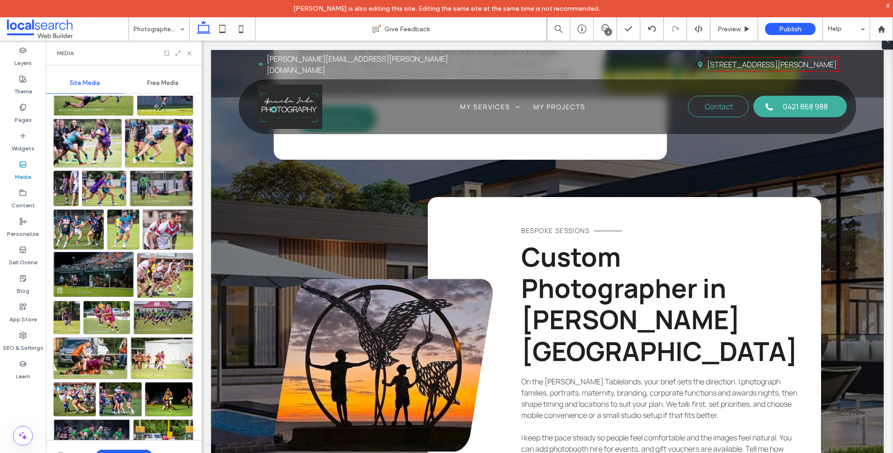
scroll to position [981, 0]
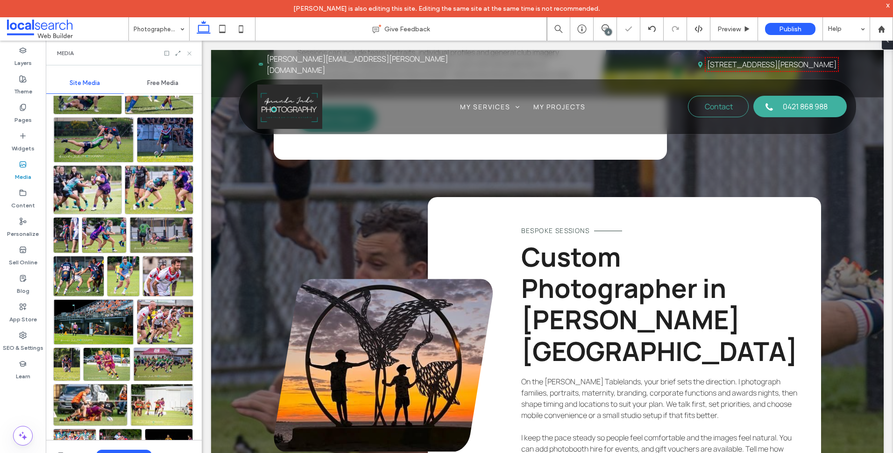
drag, startPoint x: 192, startPoint y: 56, endPoint x: 93, endPoint y: 42, distance: 100.6
click at [192, 56] on icon at bounding box center [189, 53] width 7 height 7
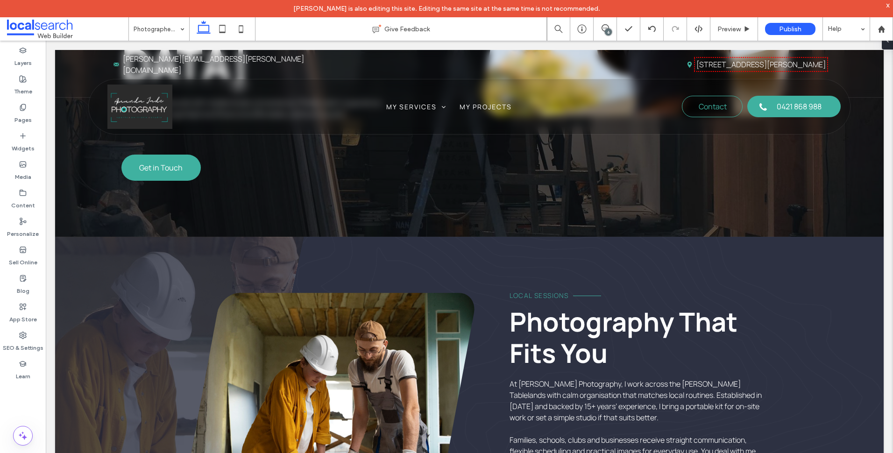
scroll to position [264, 0]
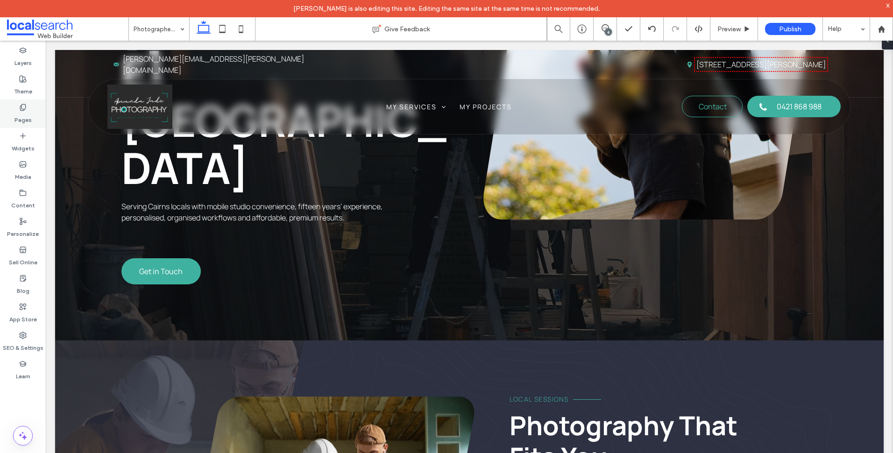
click at [31, 100] on div "Pages" at bounding box center [23, 114] width 46 height 29
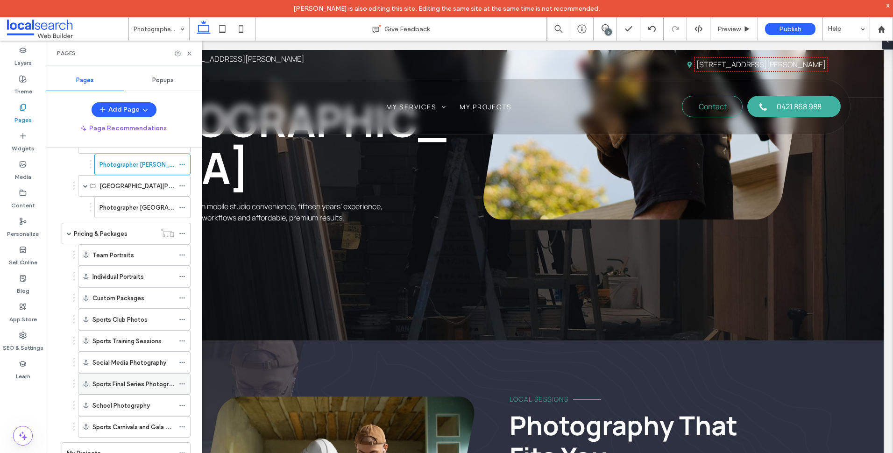
scroll to position [102, 0]
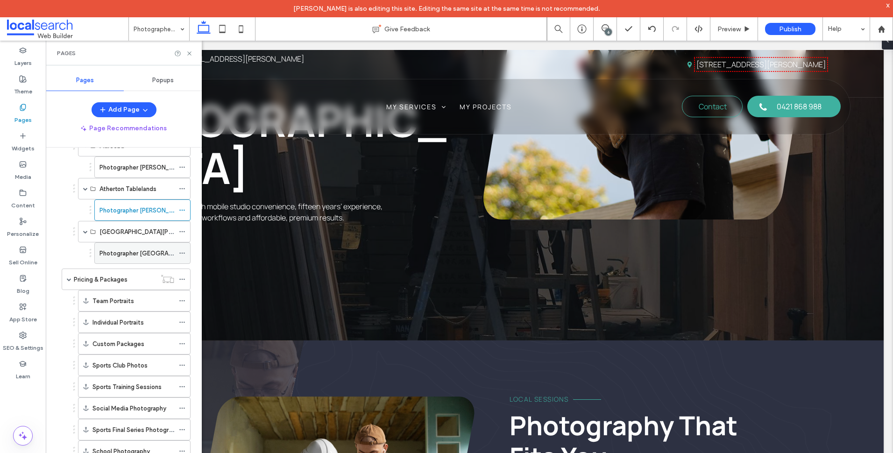
click at [131, 250] on label "Photographer Port Douglas" at bounding box center [175, 253] width 150 height 16
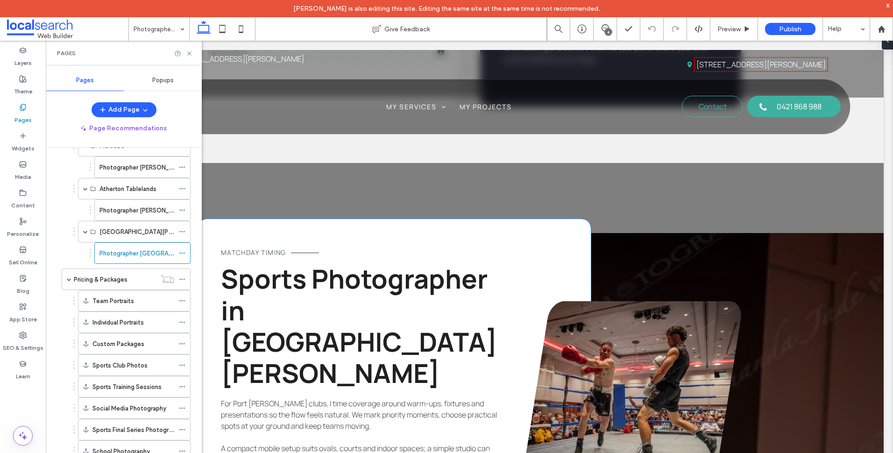
scroll to position [1542, 0]
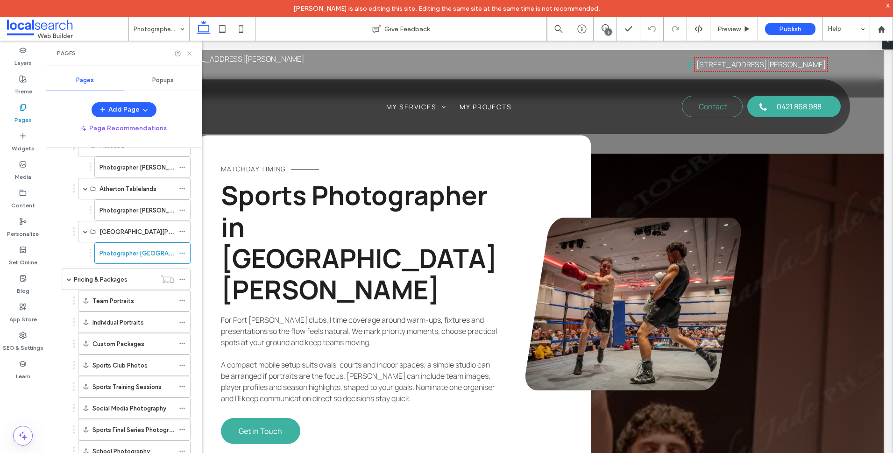
drag, startPoint x: 189, startPoint y: 53, endPoint x: 636, endPoint y: 177, distance: 463.1
click at [189, 53] on use at bounding box center [189, 53] width 4 height 4
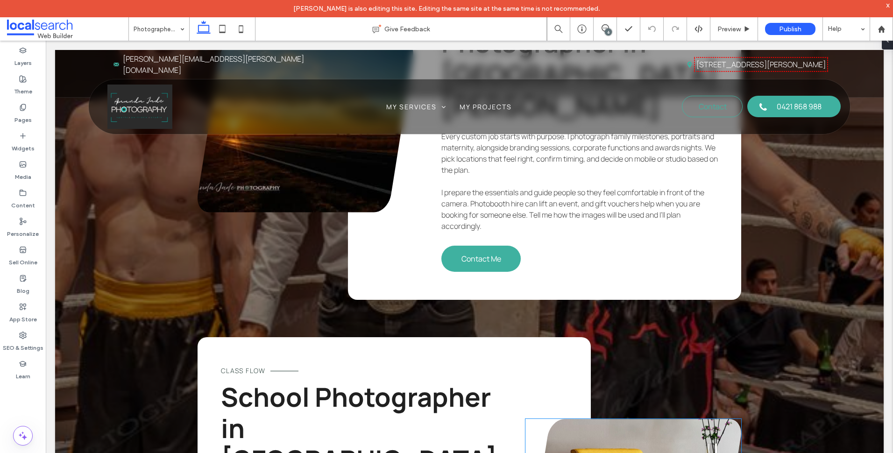
scroll to position [2009, 0]
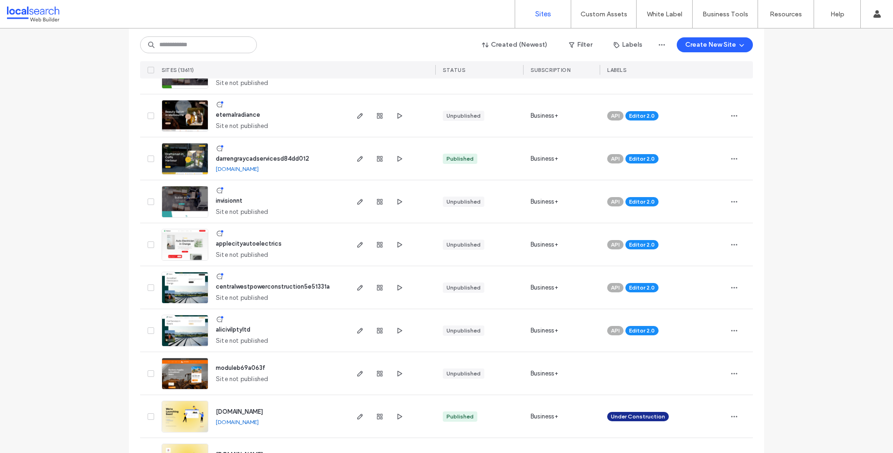
scroll to position [888, 0]
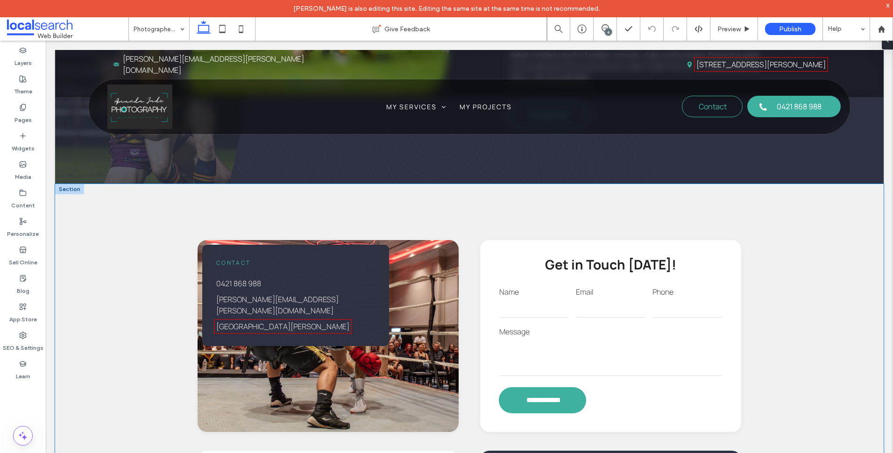
scroll to position [607, 0]
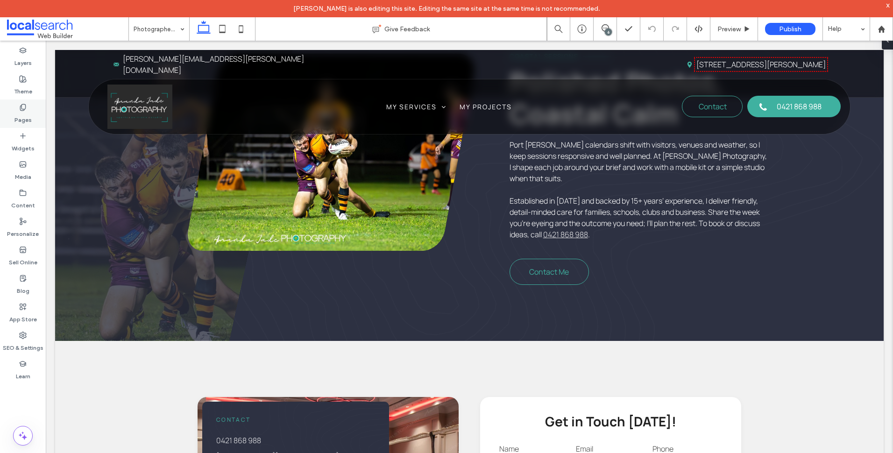
click at [28, 110] on div "Pages" at bounding box center [23, 114] width 46 height 29
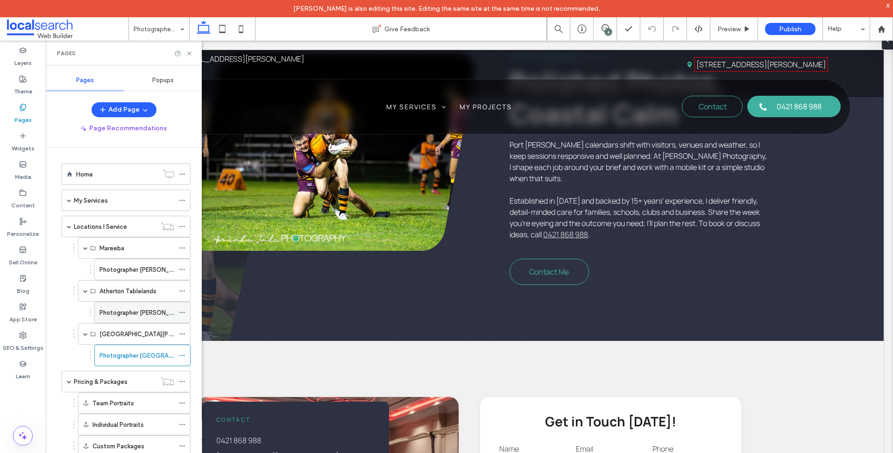
click at [147, 310] on label "Photographer [PERSON_NAME] Tablelands" at bounding box center [160, 313] width 120 height 16
click at [191, 54] on icon at bounding box center [189, 53] width 7 height 7
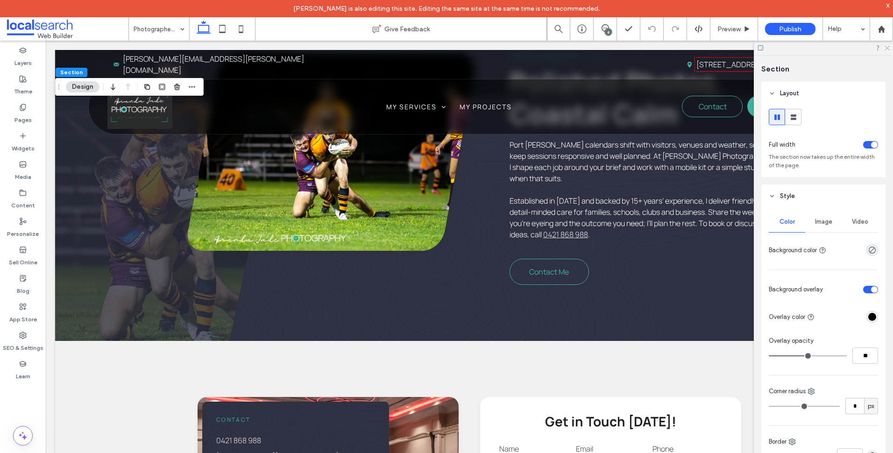
click at [887, 46] on icon at bounding box center [887, 47] width 6 height 6
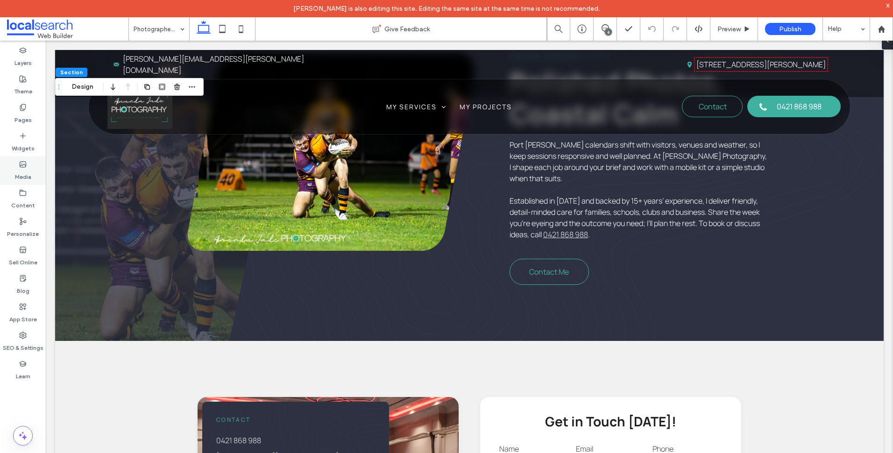
click at [42, 174] on div "Media" at bounding box center [23, 171] width 46 height 29
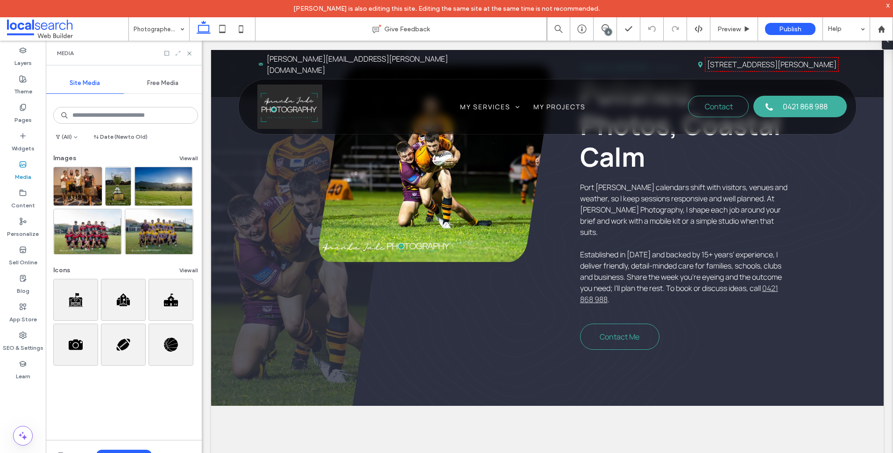
click at [179, 50] on icon at bounding box center [178, 53] width 7 height 7
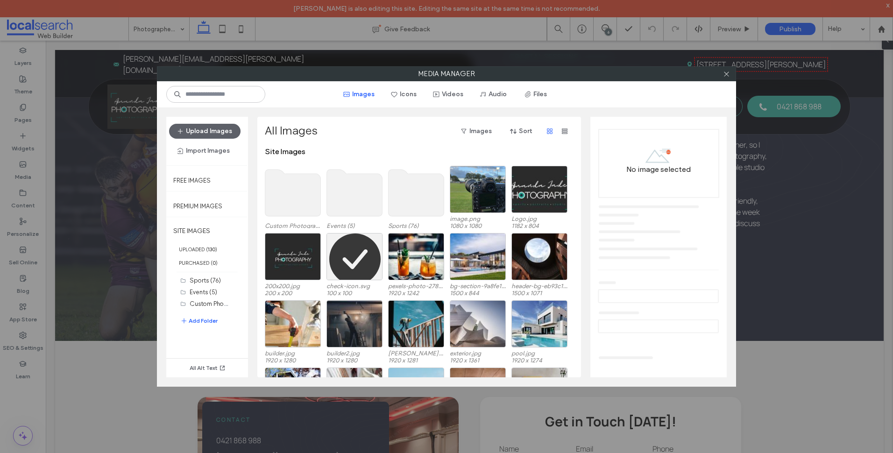
click at [731, 73] on div at bounding box center [727, 74] width 14 height 14
click at [727, 75] on icon at bounding box center [726, 74] width 7 height 7
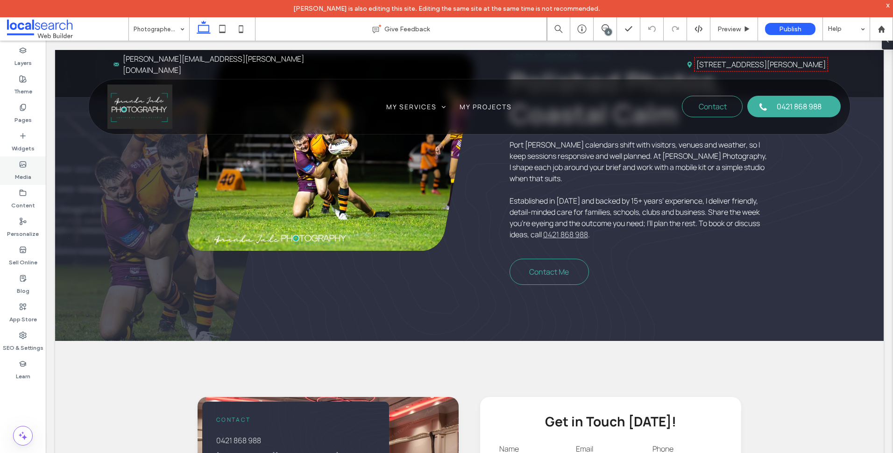
click at [21, 177] on label "Media" at bounding box center [23, 174] width 16 height 13
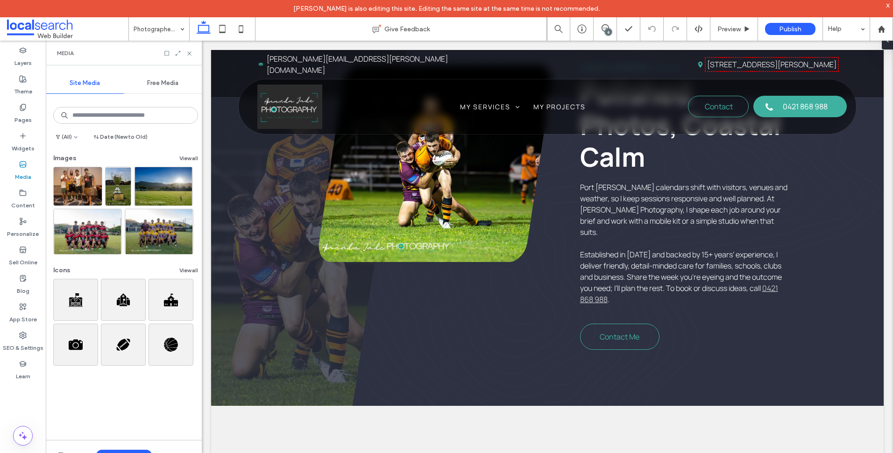
click at [173, 159] on div "Images View all" at bounding box center [125, 160] width 145 height 13
click at [186, 160] on button "View all" at bounding box center [188, 158] width 19 height 11
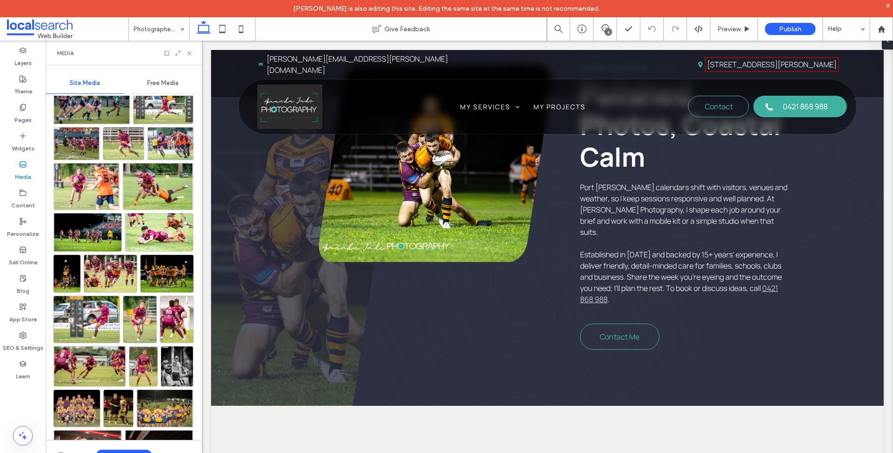
scroll to position [1380, 0]
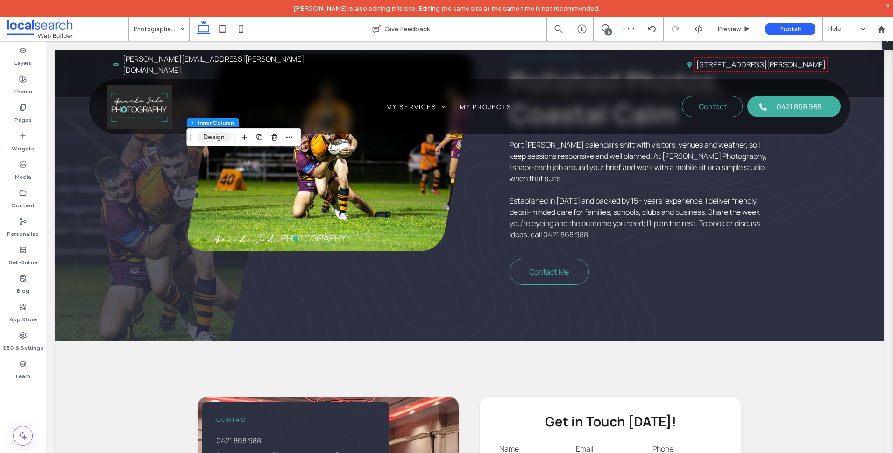
click at [215, 141] on button "Design" at bounding box center [214, 137] width 34 height 11
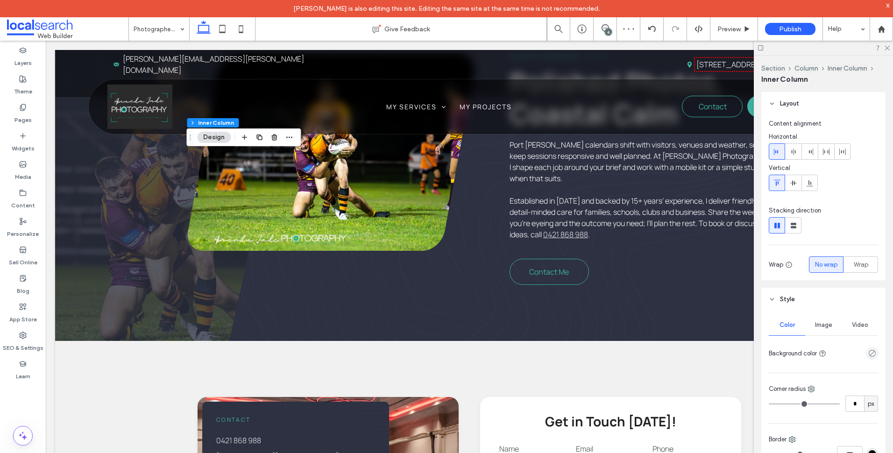
click at [827, 315] on div "Image" at bounding box center [824, 325] width 36 height 21
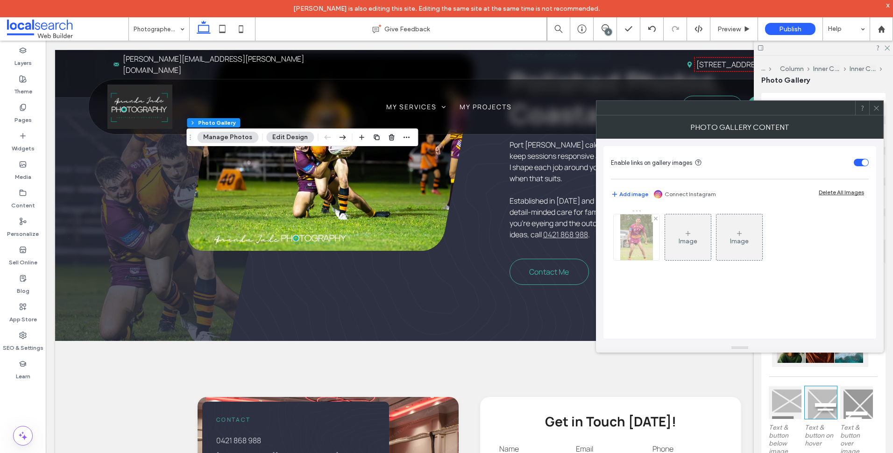
click at [643, 246] on img at bounding box center [637, 237] width 33 height 46
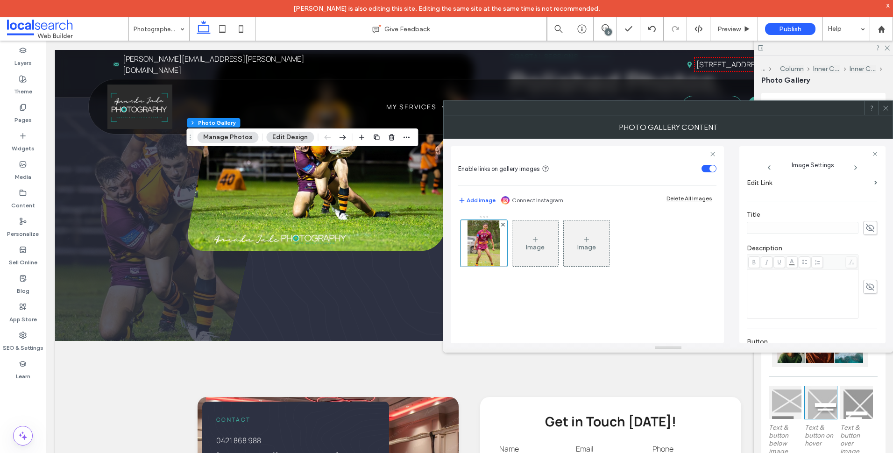
scroll to position [93, 0]
click at [863, 231] on div at bounding box center [866, 234] width 7 height 7
click at [863, 236] on div at bounding box center [866, 234] width 7 height 7
click at [865, 234] on use at bounding box center [866, 234] width 3 height 2
click at [889, 105] on icon at bounding box center [886, 108] width 7 height 7
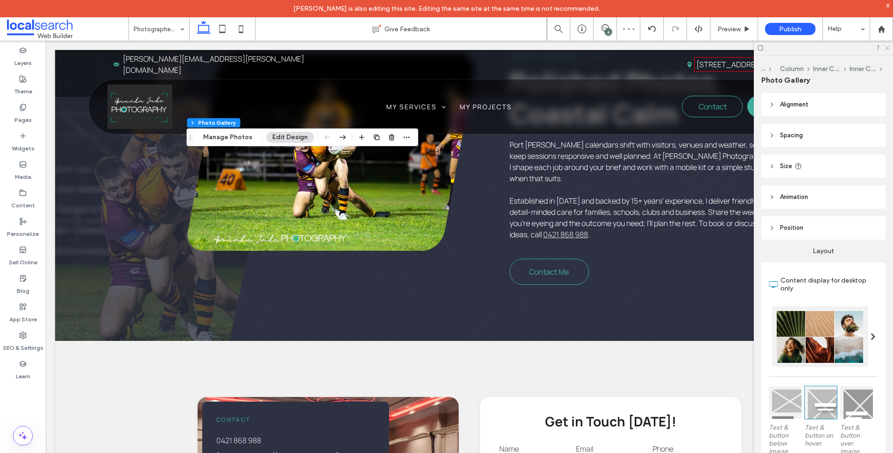
click at [889, 47] on icon at bounding box center [887, 47] width 6 height 6
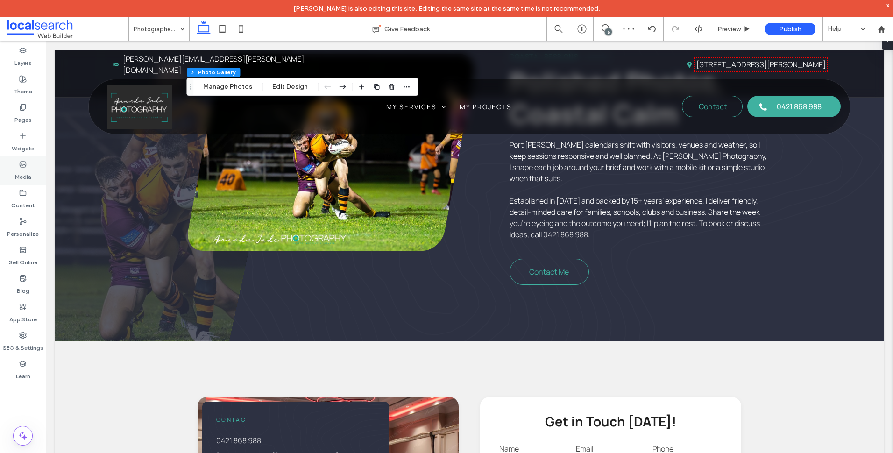
click at [26, 170] on label "Media" at bounding box center [23, 174] width 16 height 13
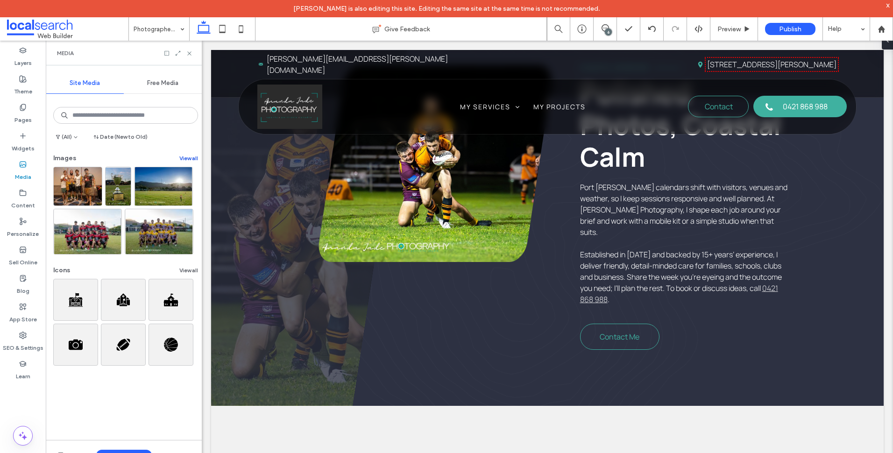
click at [191, 162] on button "View all" at bounding box center [188, 158] width 19 height 11
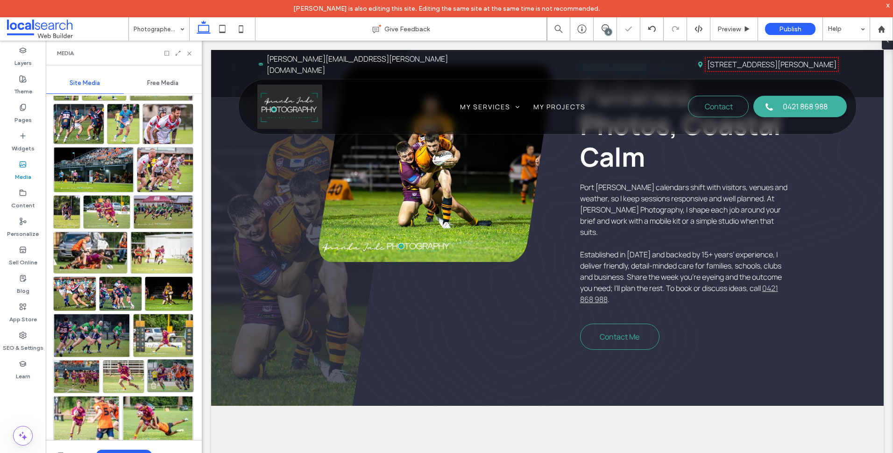
scroll to position [1152, 0]
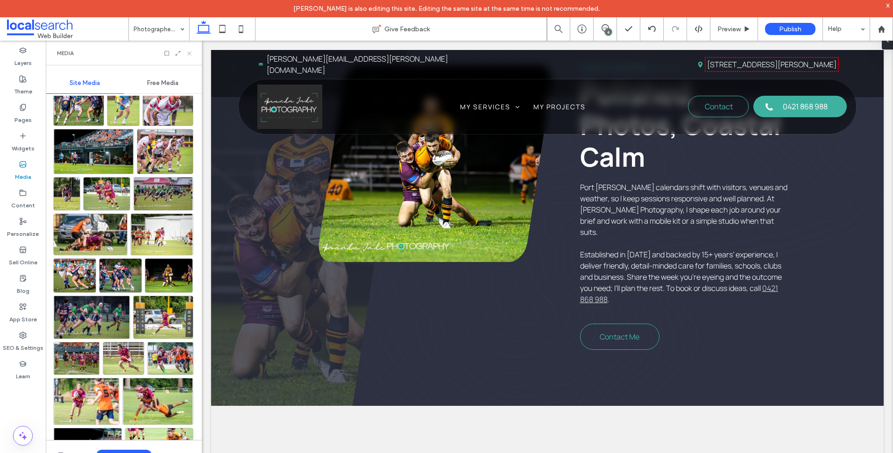
click at [193, 53] on icon at bounding box center [189, 53] width 7 height 7
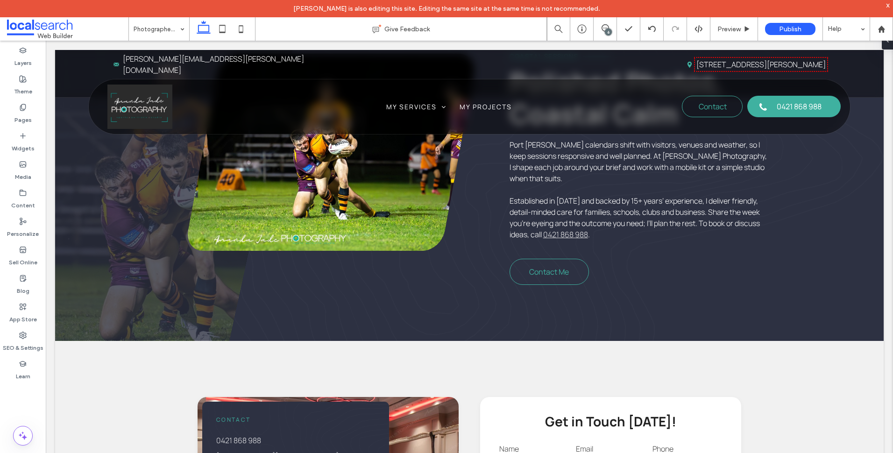
click at [61, 29] on span at bounding box center [67, 29] width 121 height 19
